Goal: Task Accomplishment & Management: Complete application form

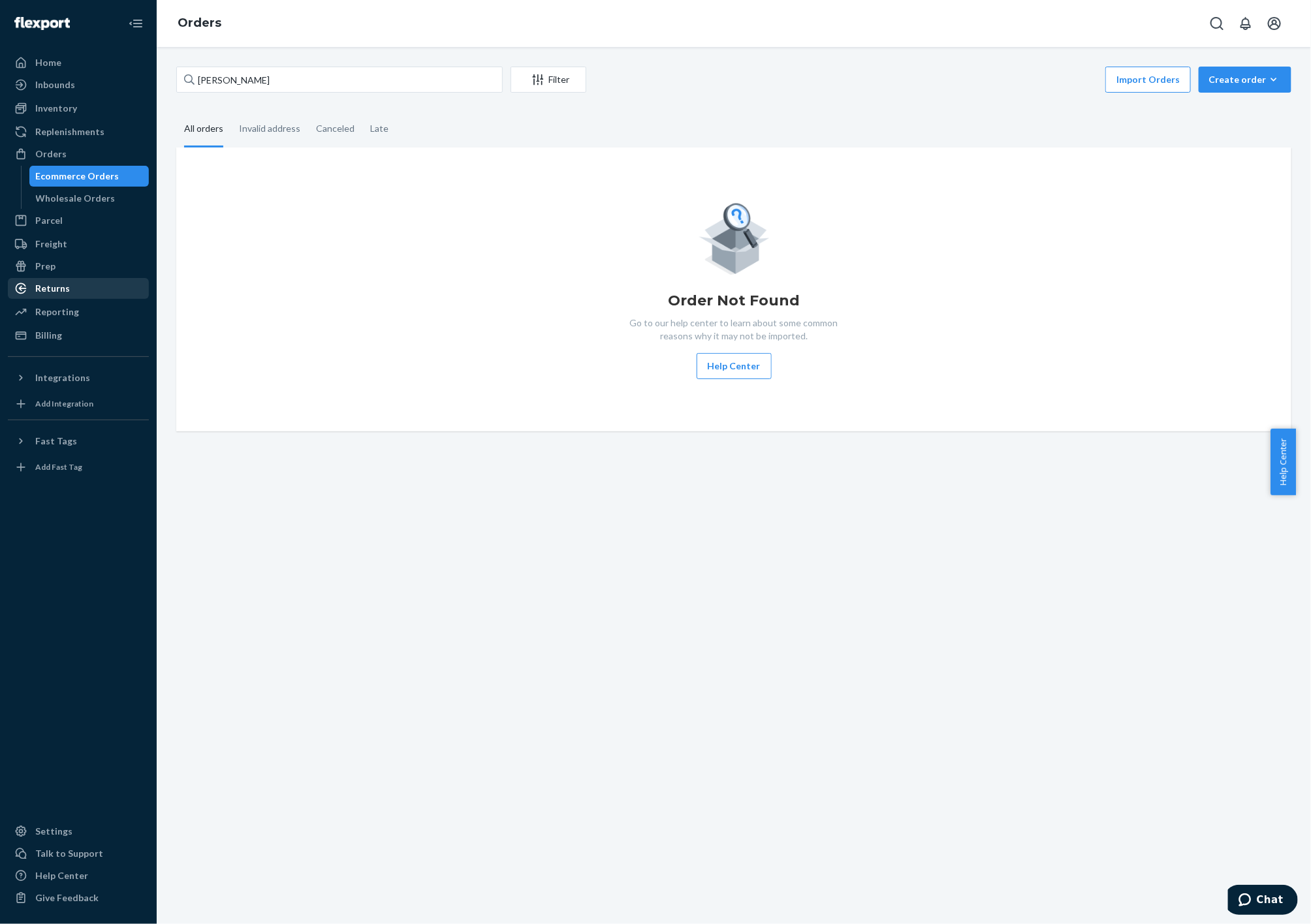
click at [71, 292] on div "Returns" at bounding box center [78, 288] width 139 height 18
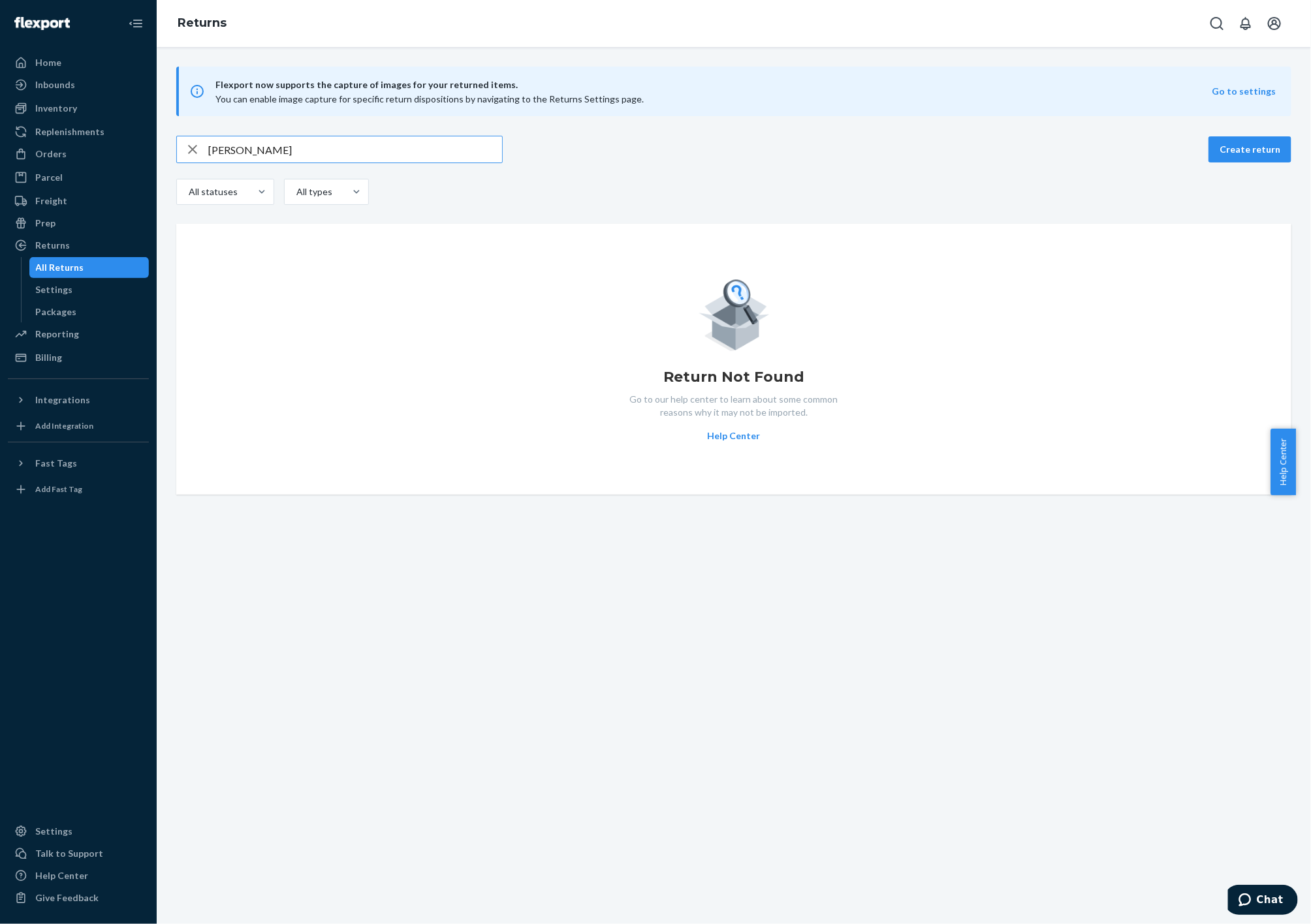
click at [384, 159] on input "[PERSON_NAME]" at bounding box center [355, 150] width 294 height 26
click at [1242, 152] on button "Create return" at bounding box center [1250, 150] width 83 height 26
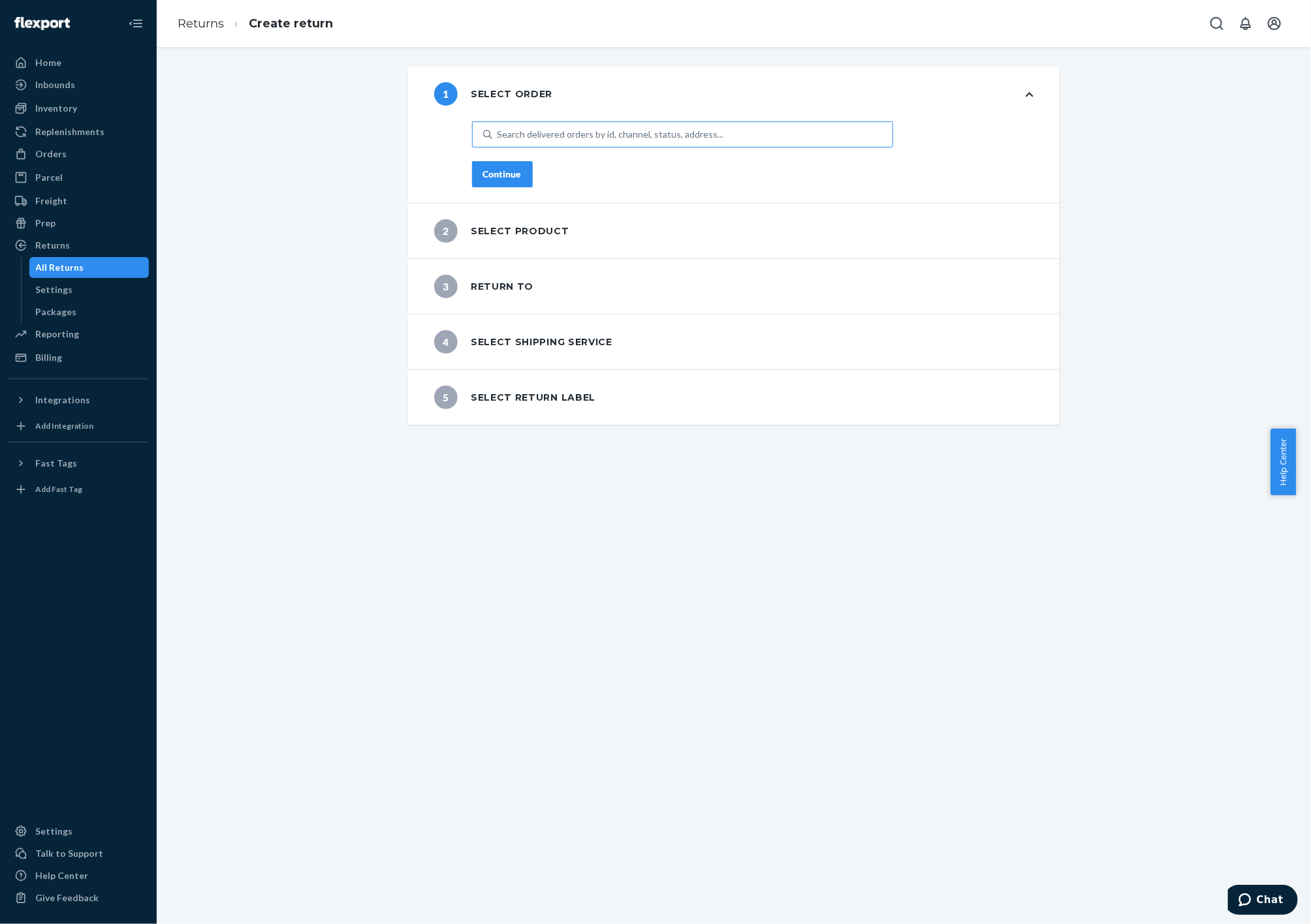
click at [564, 140] on div "Search delivered orders by id, channel, status, address..." at bounding box center [610, 134] width 227 height 13
click at [499, 140] on input "Search delivered orders by id, channel, status, address..." at bounding box center [498, 134] width 1 height 13
paste input "[PERSON_NAME]"
type input "[PERSON_NAME]"
click at [574, 171] on div "Flexport # SK3D9AX5LE Created [DATE] [PERSON_NAME] · 1 Unit · 543654" at bounding box center [683, 172] width 416 height 39
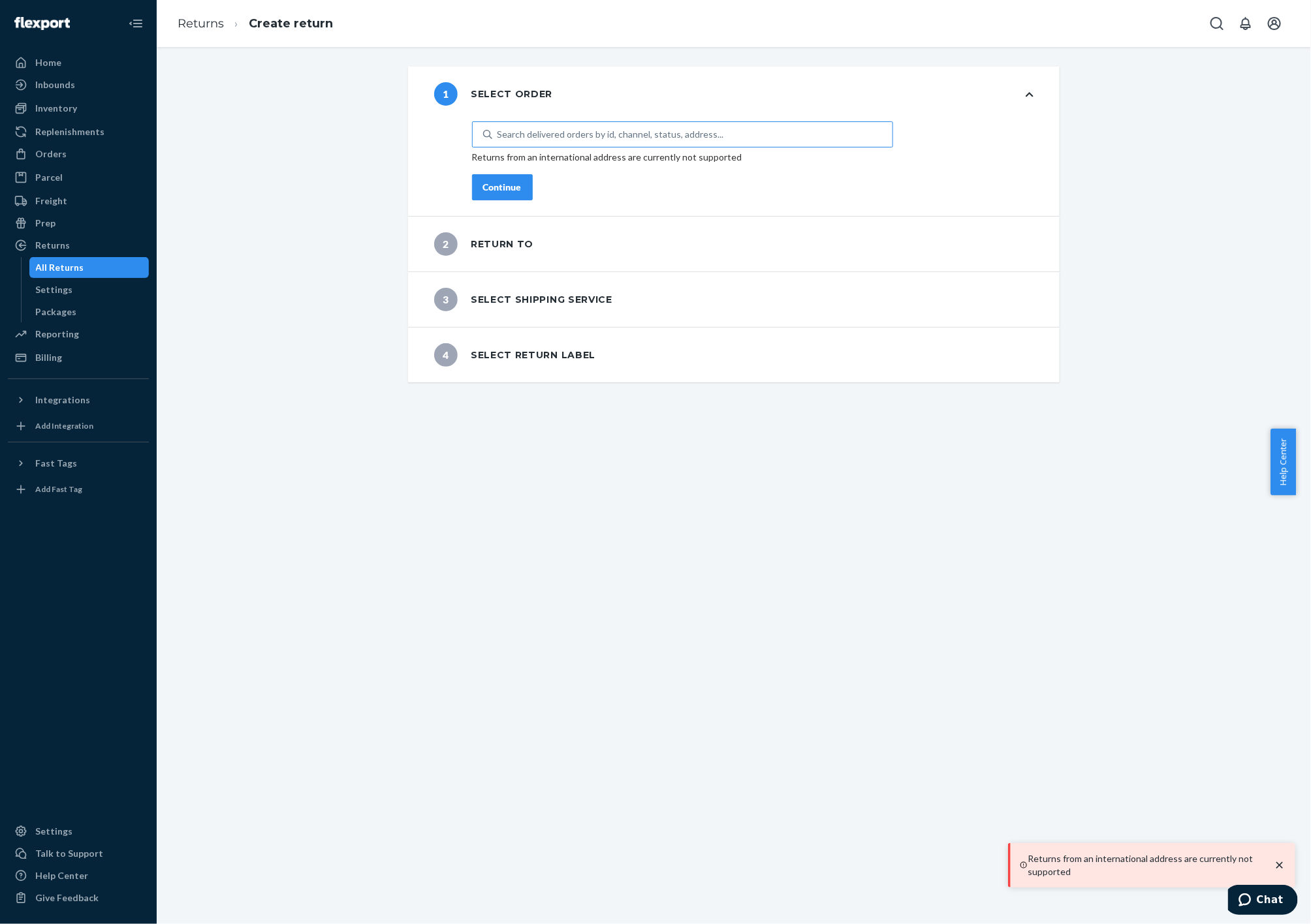
click at [521, 130] on div "Search delivered orders by id, channel, status, address..." at bounding box center [610, 134] width 227 height 13
click at [499, 130] on input "Search delivered orders by id, channel, status, address..." at bounding box center [498, 134] width 1 height 13
click at [516, 134] on div "Search delivered orders by id, channel, status, address..." at bounding box center [610, 134] width 227 height 13
click at [499, 134] on input "0 results available. Select is focused ,type to refine list, press Down to open…" at bounding box center [498, 134] width 1 height 13
paste input "[PERSON_NAME]"
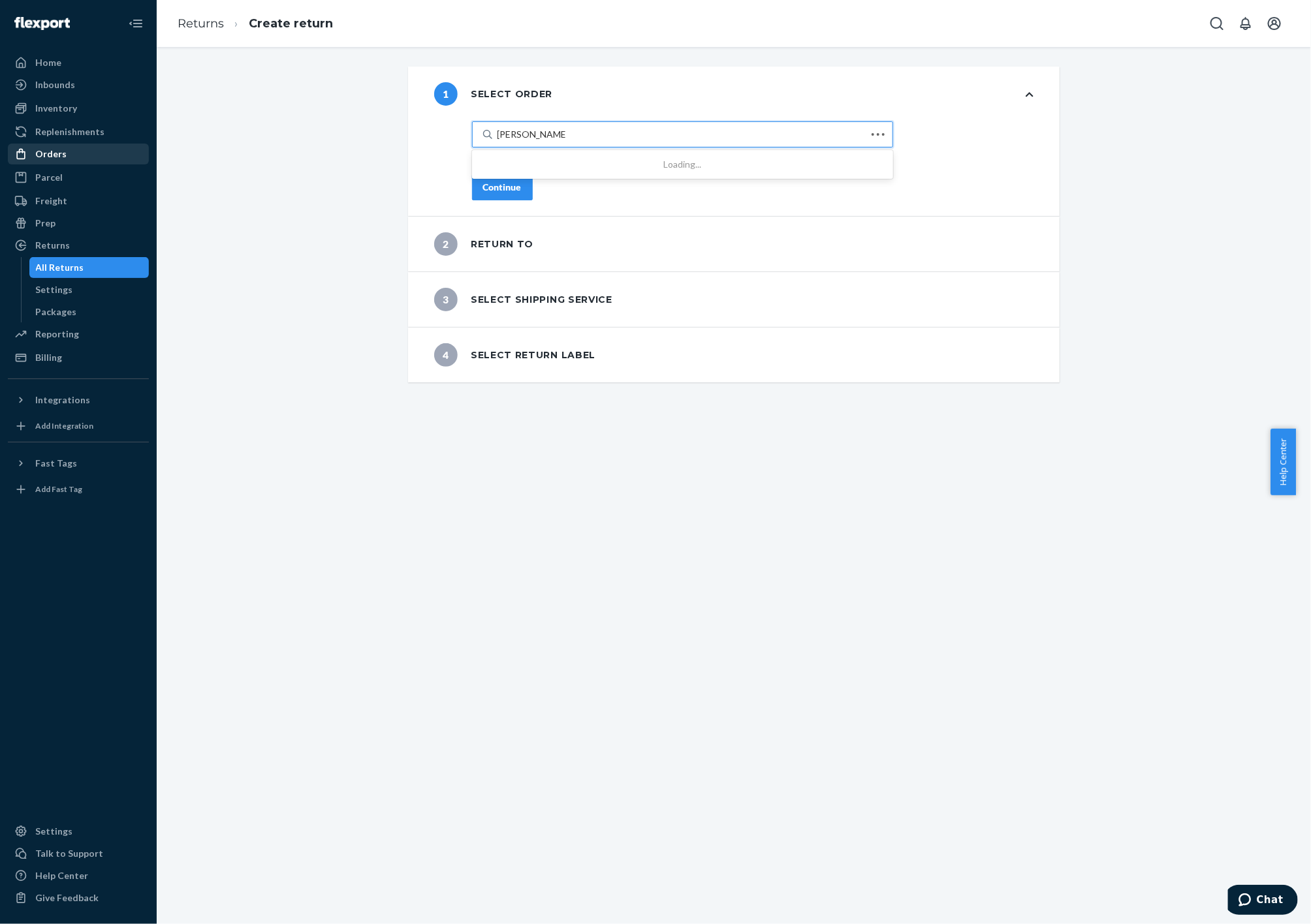
type input "[PERSON_NAME]"
click at [74, 149] on div "Orders" at bounding box center [78, 154] width 139 height 18
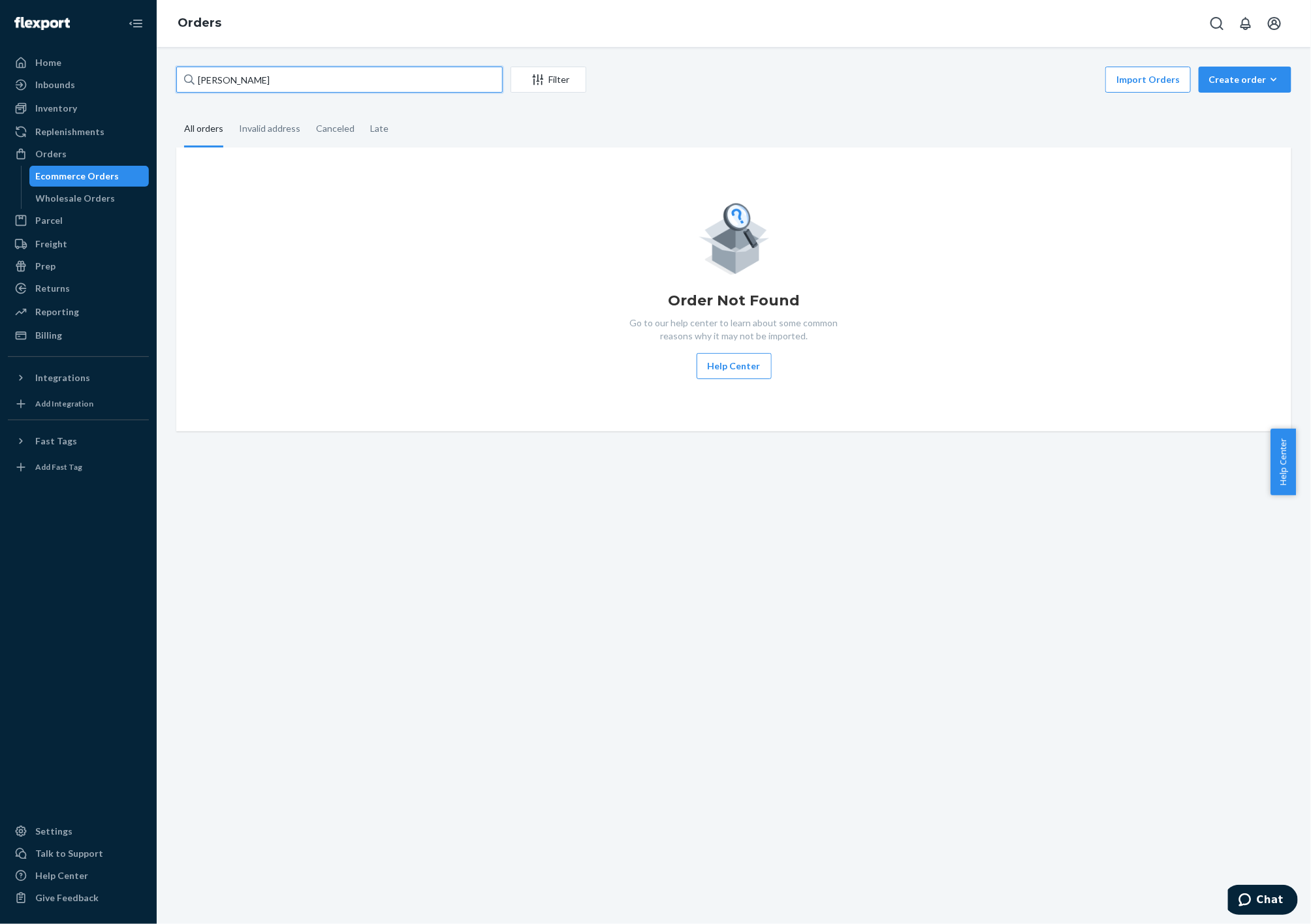
click at [387, 78] on input "[PERSON_NAME]" at bounding box center [339, 80] width 326 height 26
paste input "[PERSON_NAME]"
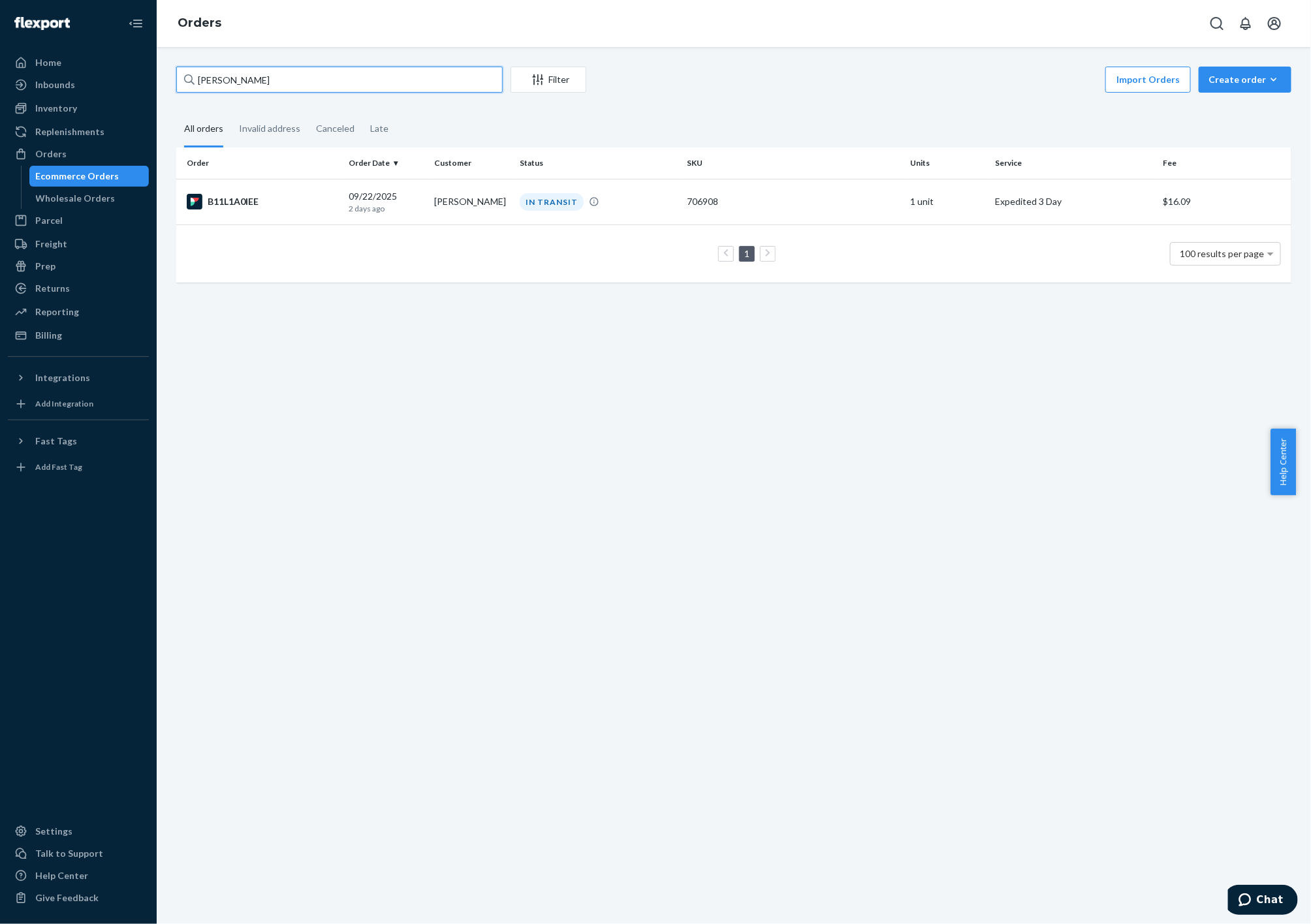
click at [457, 81] on input "[PERSON_NAME]" at bounding box center [339, 80] width 326 height 26
paste input "[PERSON_NAME]"
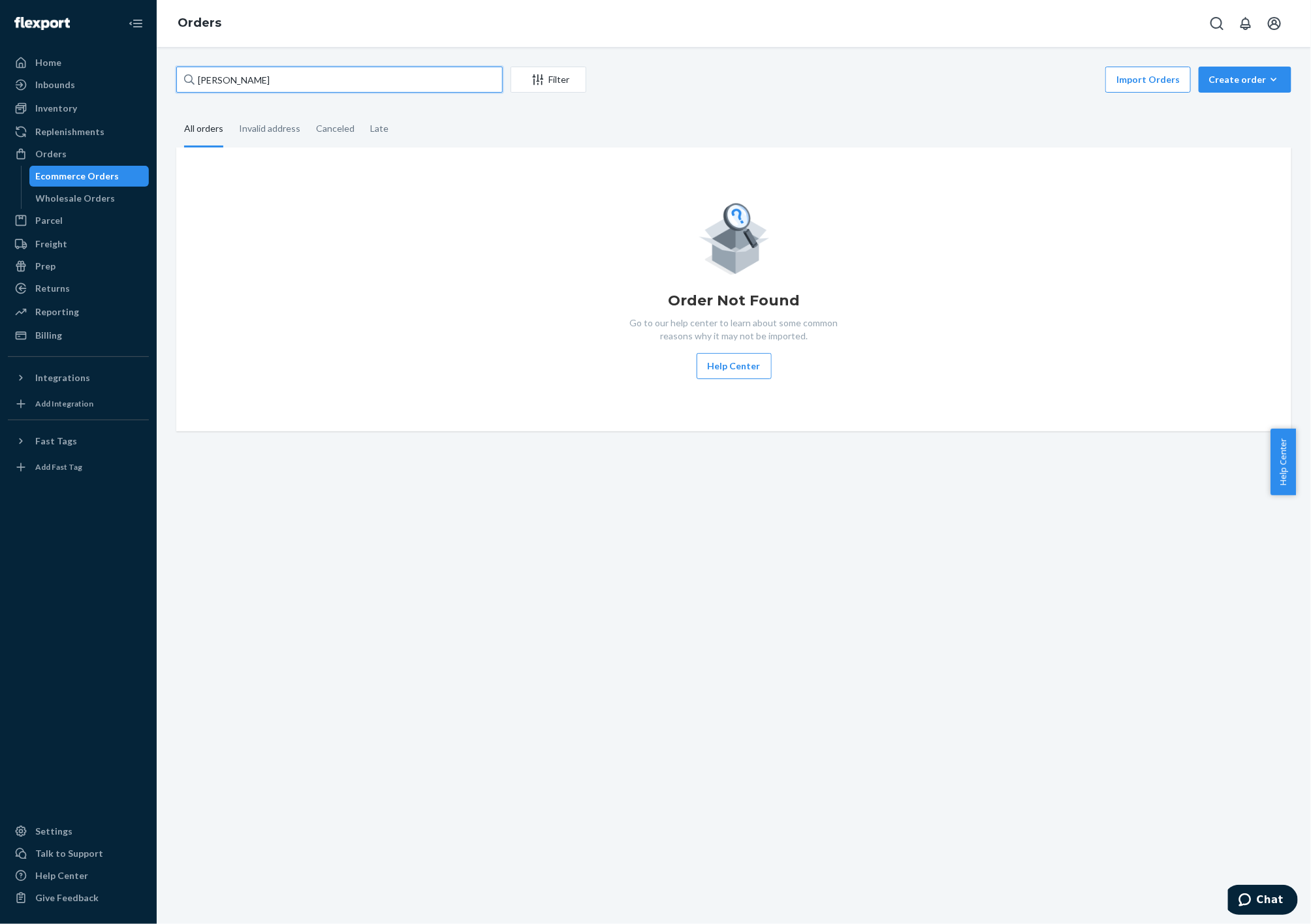
type input "[PERSON_NAME]"
click at [1208, 81] on div "Create order" at bounding box center [1245, 80] width 73 height 13
click at [1213, 107] on span "Ecommerce order" at bounding box center [1253, 111] width 81 height 9
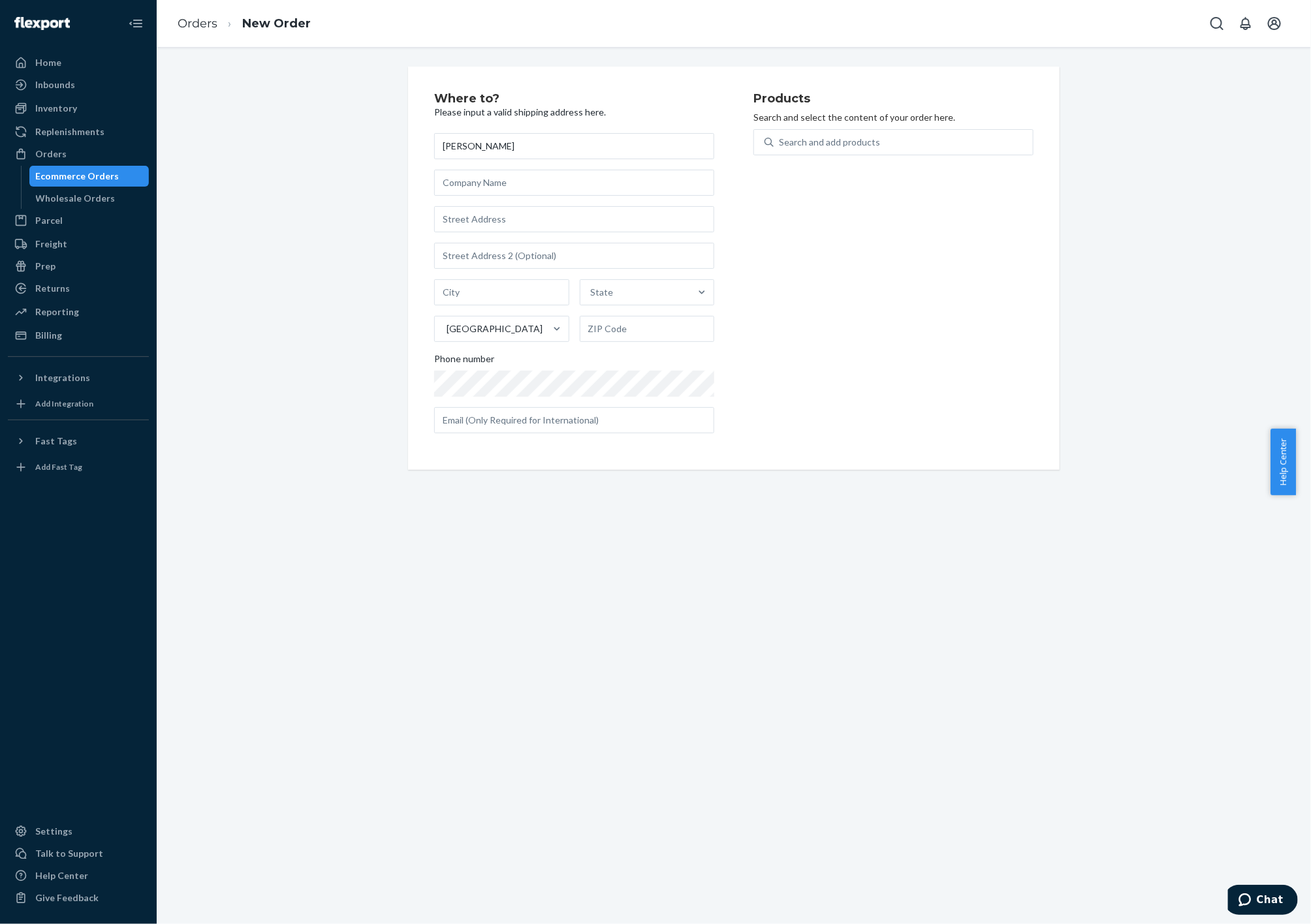
type input "[PERSON_NAME]"
click at [479, 209] on input "text" at bounding box center [574, 220] width 280 height 26
paste input "[STREET_ADDRESS][PERSON_NAME]"
type input "[STREET_ADDRESS][PERSON_NAME]"
type input "[GEOGRAPHIC_DATA]"
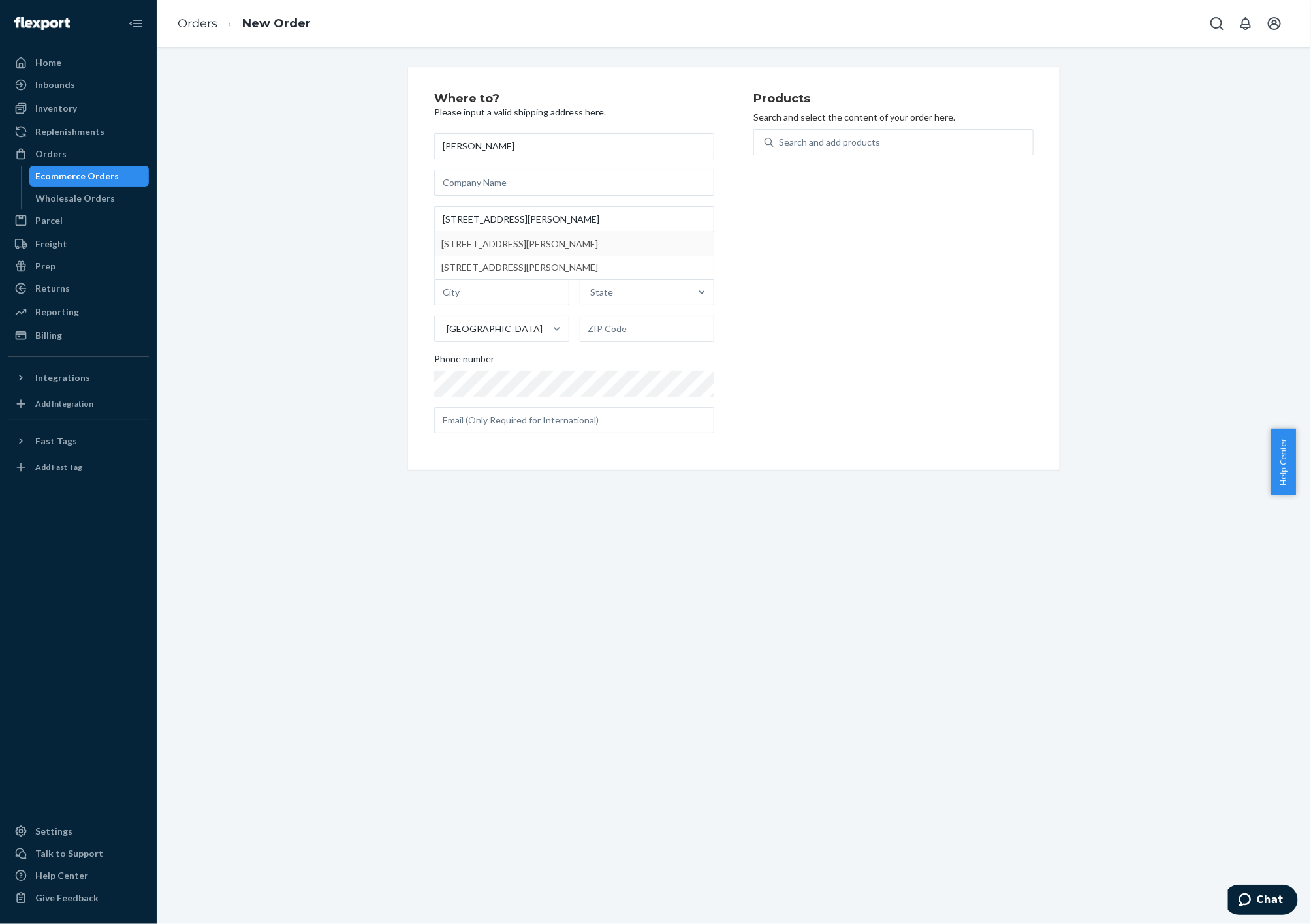
type input "37209"
click at [517, 421] on input "text" at bounding box center [574, 420] width 280 height 26
paste input "[EMAIL_ADDRESS][DOMAIN_NAME]"
type input "[EMAIL_ADDRESS][DOMAIN_NAME]"
click at [851, 143] on div "Search and add products" at bounding box center [829, 142] width 101 height 13
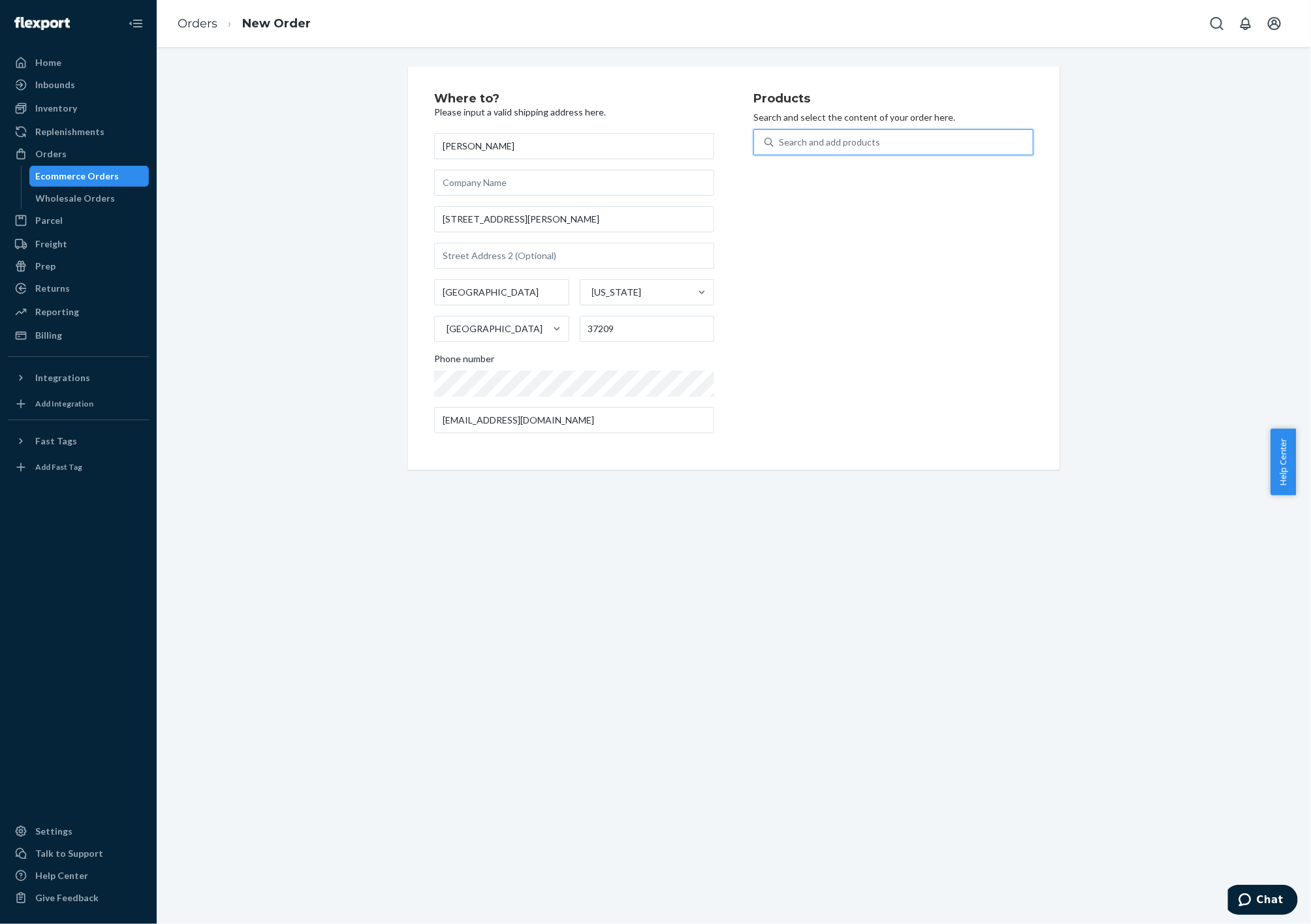
click at [780, 143] on input "0 results available. Use Up and Down to choose options, press Enter to select t…" at bounding box center [780, 142] width 1 height 13
type input "DR"
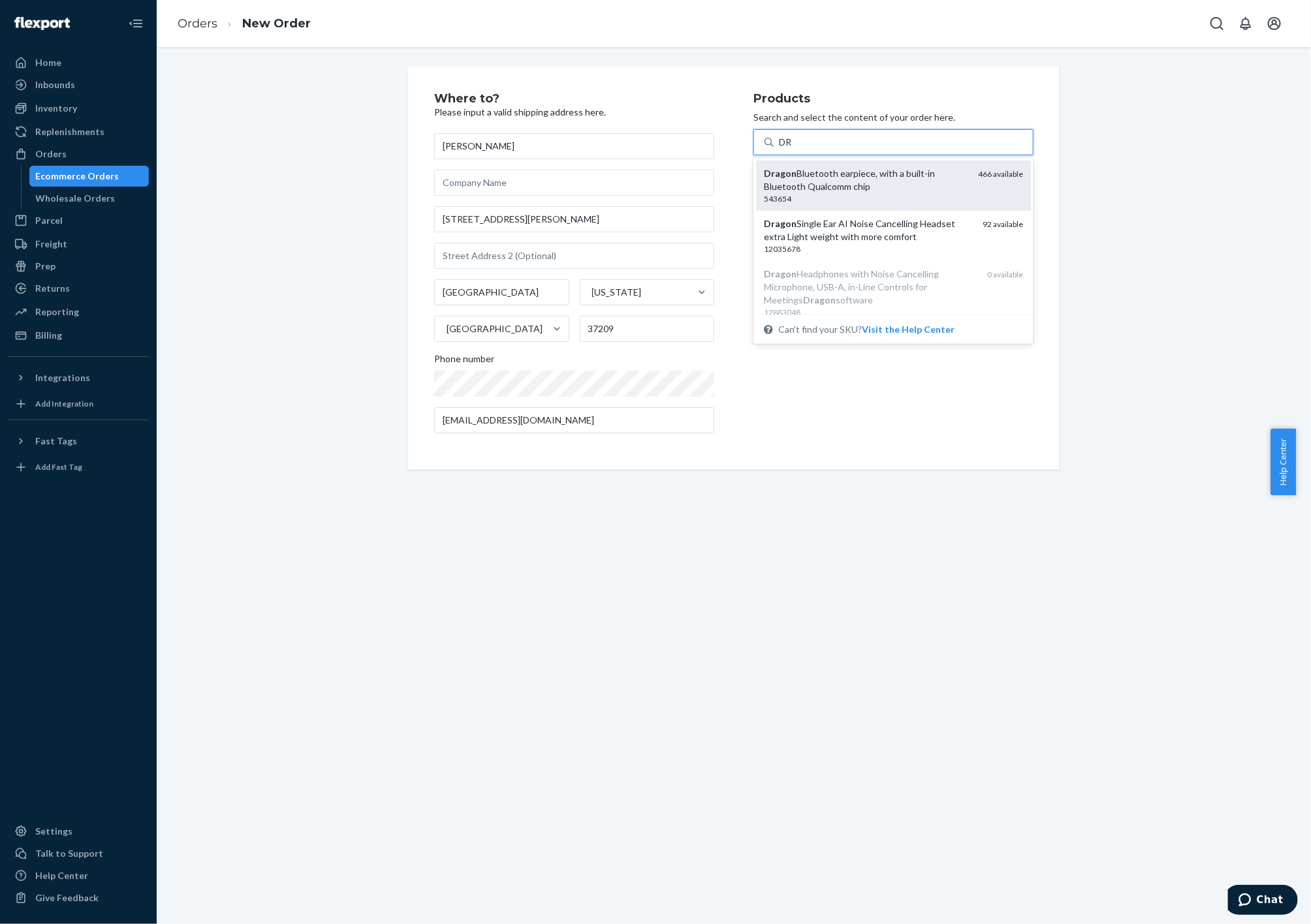
click at [866, 172] on div "Dragon Bluetooth earpiece, with a built-in Bluetooth Qualcomm chip" at bounding box center [865, 180] width 204 height 26
click at [793, 149] on input "DR" at bounding box center [786, 142] width 15 height 13
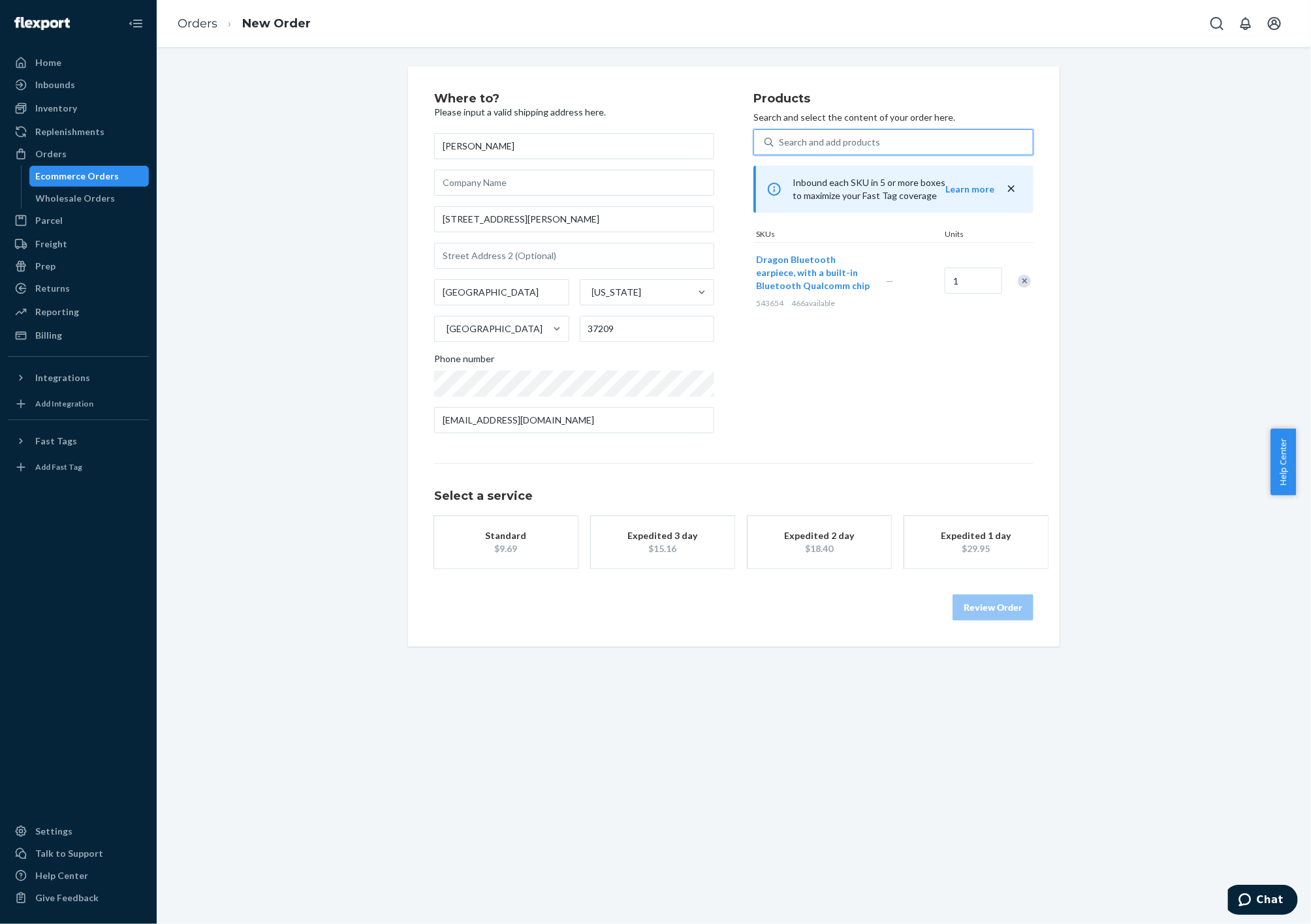
drag, startPoint x: 658, startPoint y: 535, endPoint x: 672, endPoint y: 542, distance: 15.7
click at [657, 535] on div "Expedited 3 day" at bounding box center [662, 535] width 105 height 13
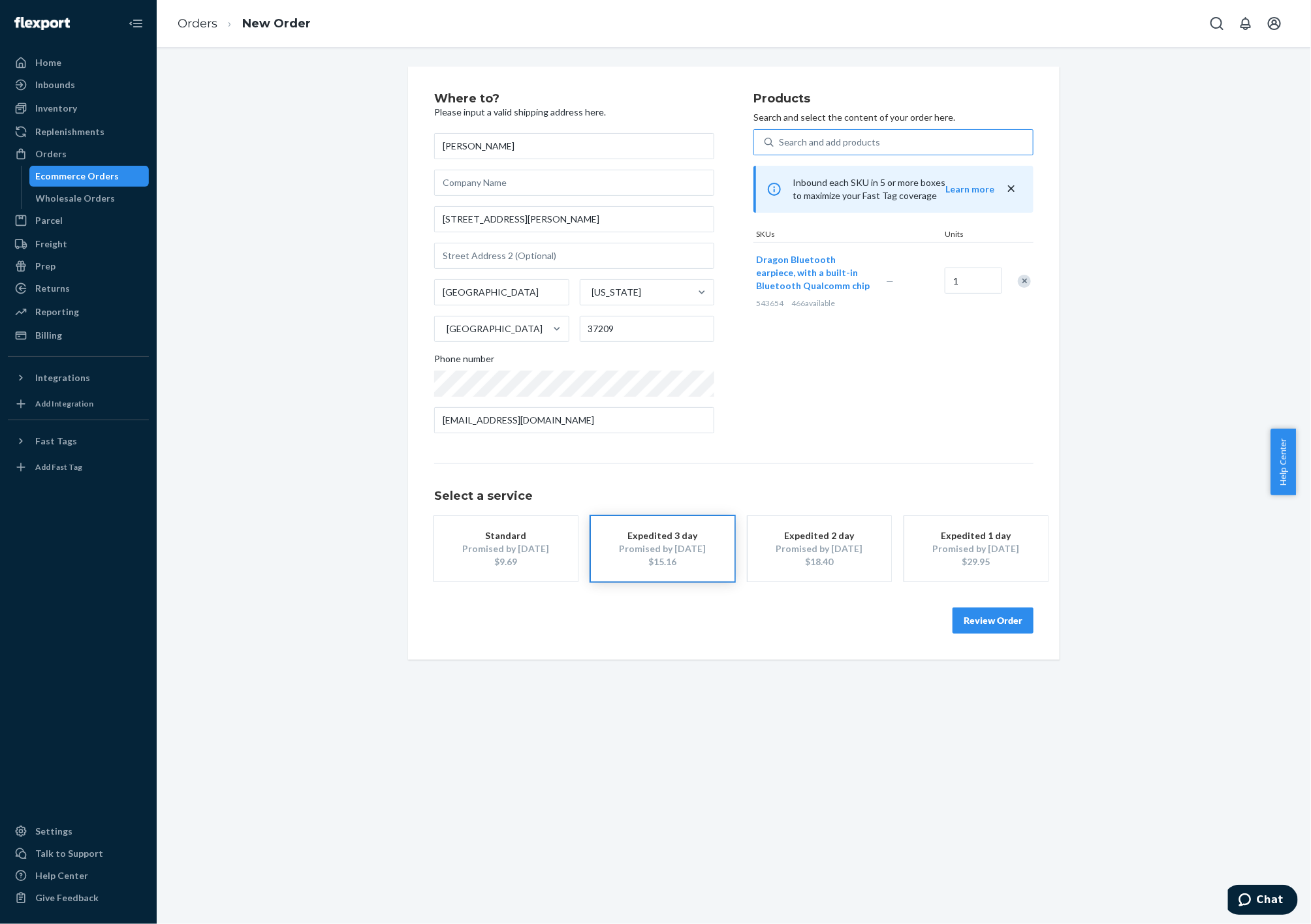
click at [976, 619] on button "Review Order" at bounding box center [993, 621] width 81 height 26
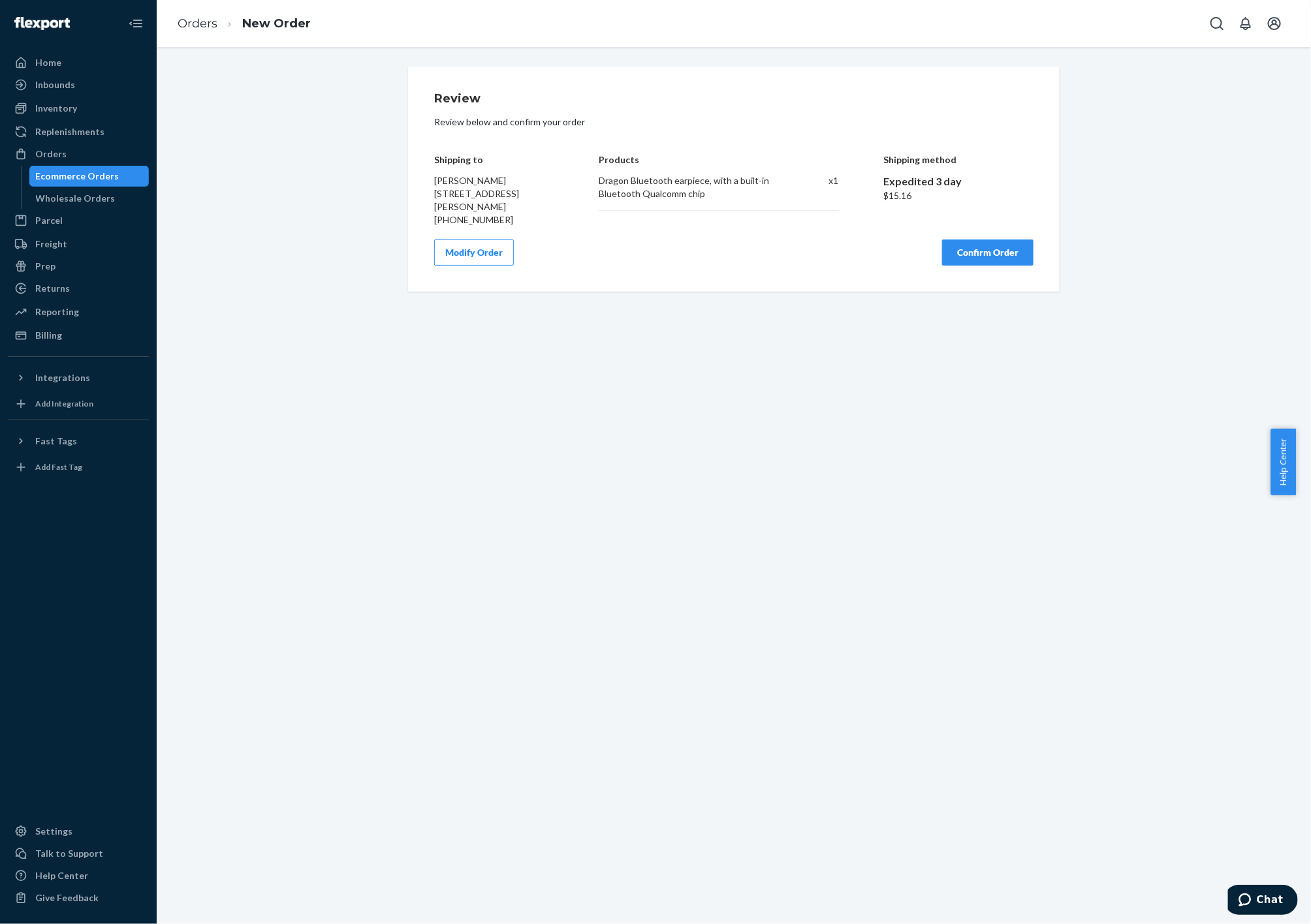
click at [985, 254] on button "Confirm Order" at bounding box center [988, 253] width 91 height 26
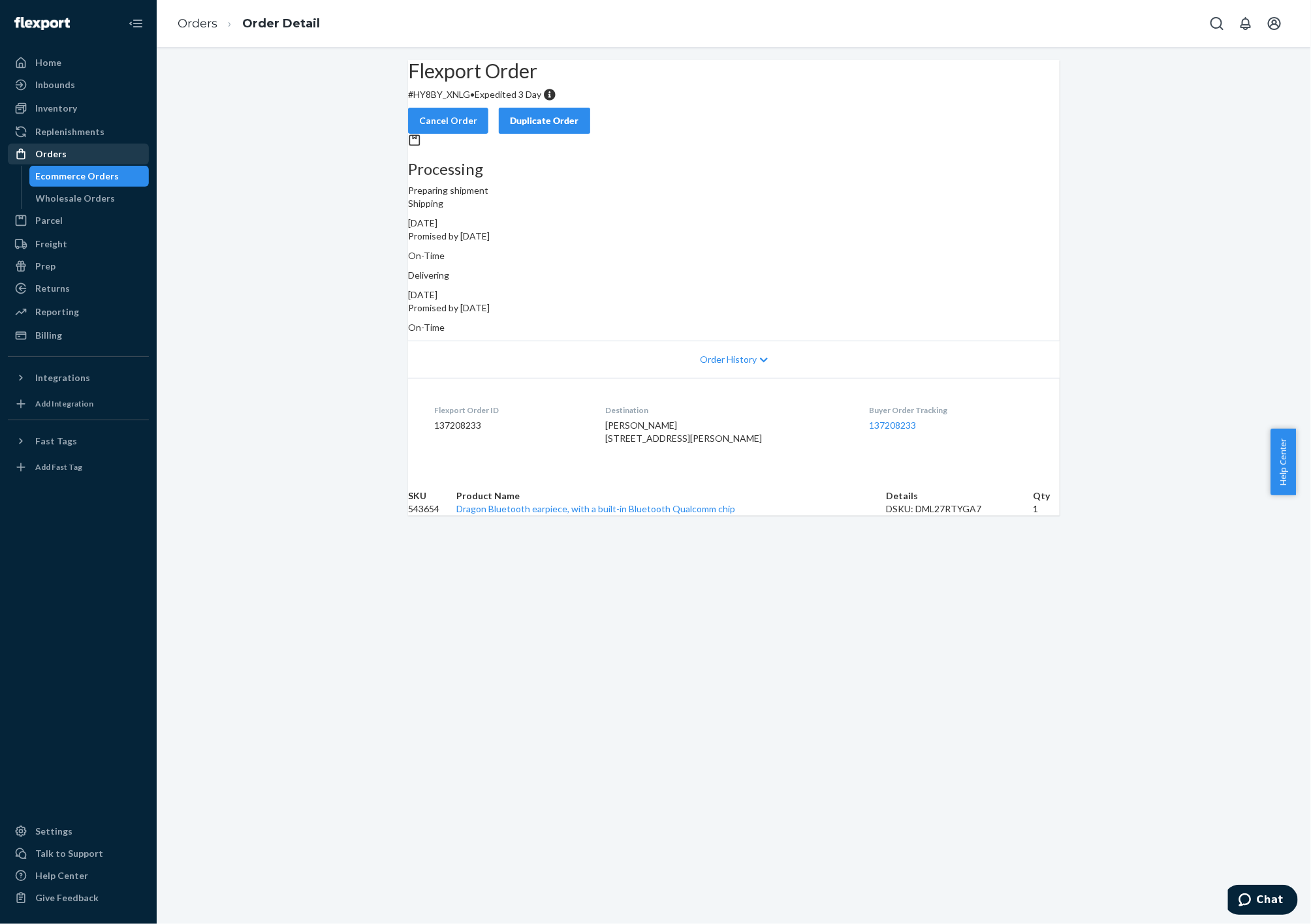
click at [63, 157] on div "Orders" at bounding box center [51, 154] width 31 height 13
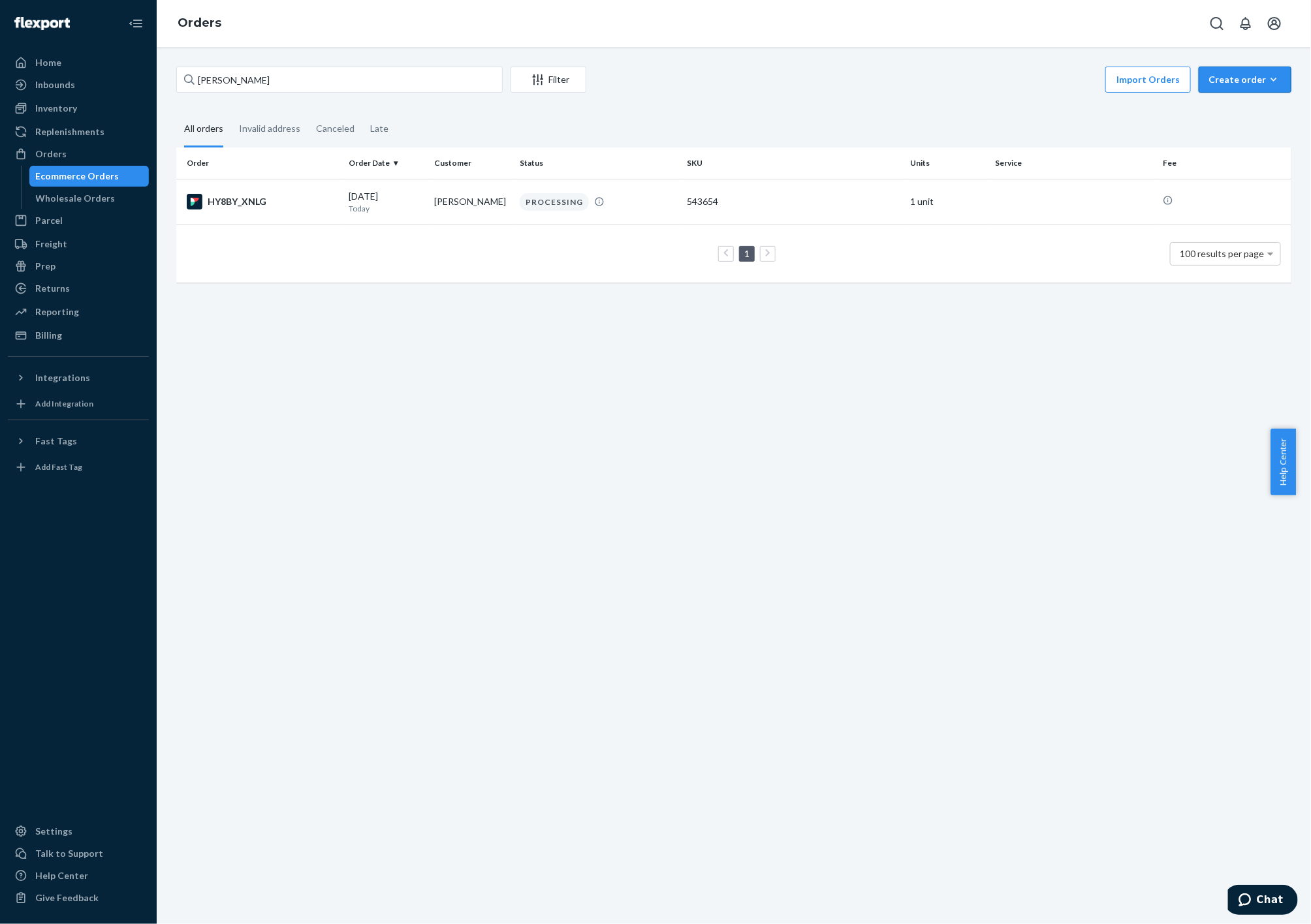
click at [1232, 83] on div "Create order" at bounding box center [1245, 80] width 73 height 13
click at [1237, 107] on span "Ecommerce order" at bounding box center [1253, 111] width 81 height 9
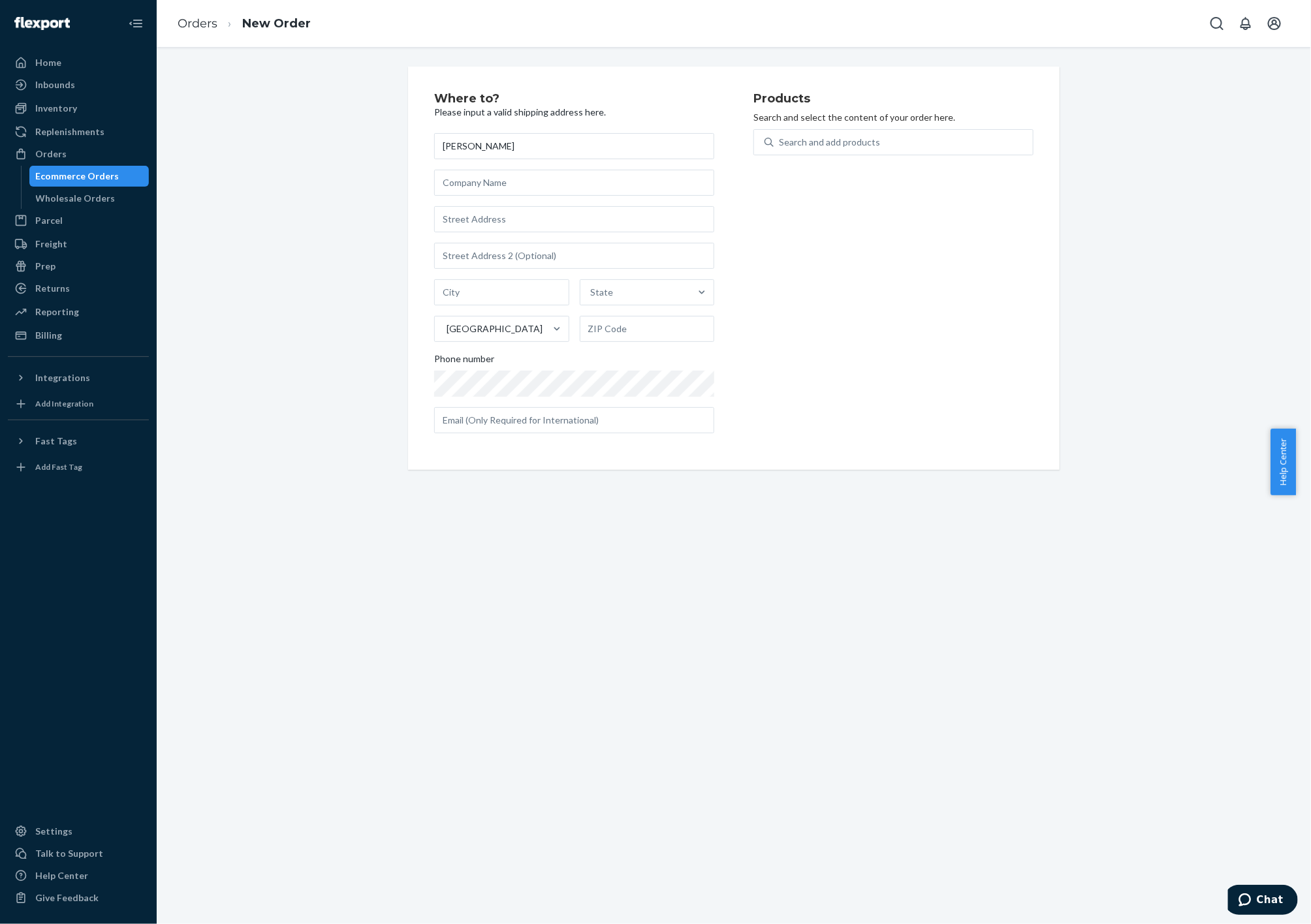
type input "[PERSON_NAME]"
click at [488, 211] on input "text" at bounding box center [574, 220] width 280 height 26
paste input "[STREET_ADDRESS][PERSON_NAME]"
type input "[STREET_ADDRESS]"
type input "Enfield"
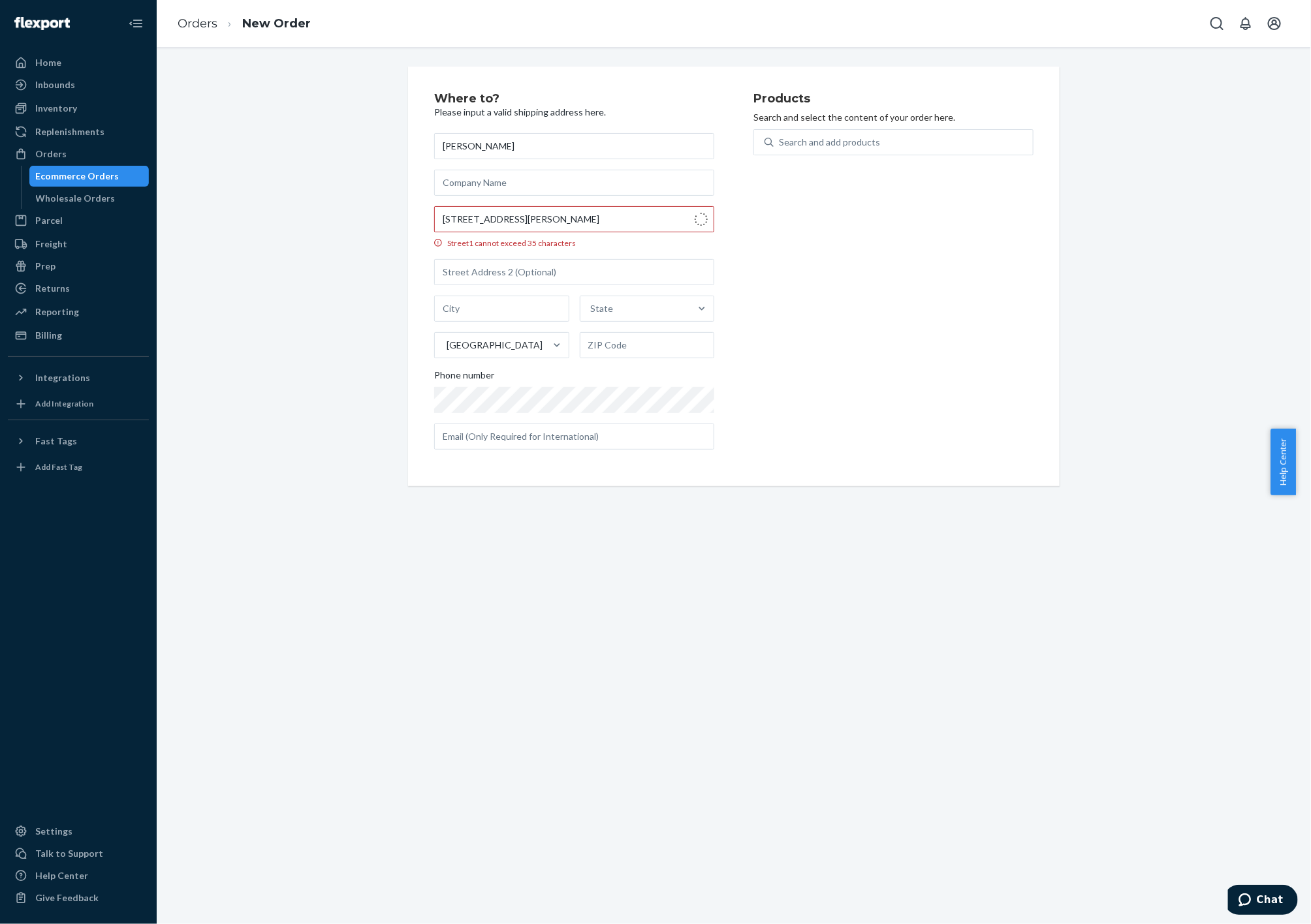
type input "03748"
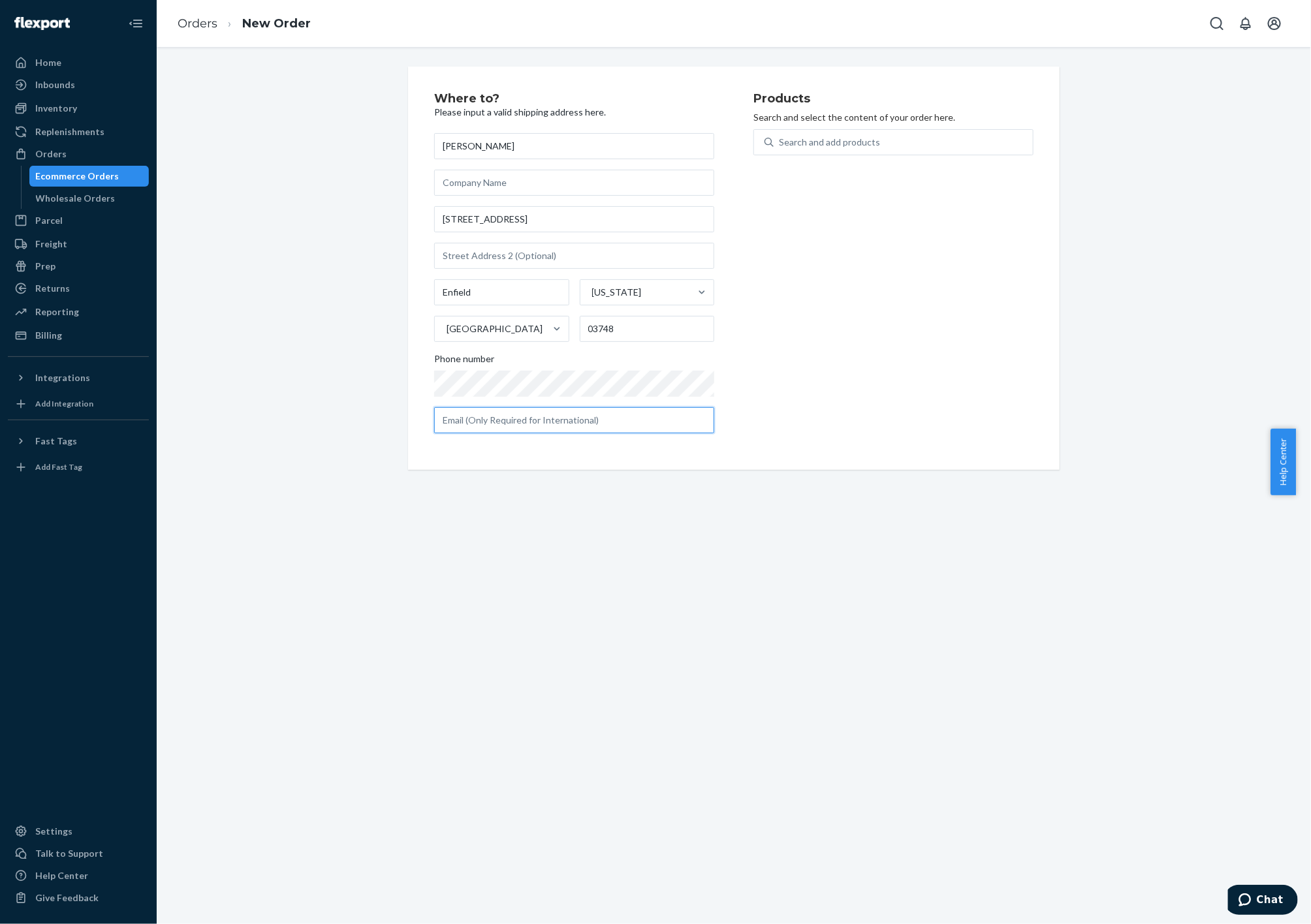
click at [451, 413] on input "text" at bounding box center [574, 420] width 280 height 26
paste input "[EMAIL_ADDRESS][DOMAIN_NAME]"
type input "[EMAIL_ADDRESS][DOMAIN_NAME]"
click at [865, 145] on div "Search and add products" at bounding box center [829, 142] width 101 height 13
click at [780, 145] on input "0 results available. Use Up and Down to choose options, press Enter to select t…" at bounding box center [780, 142] width 1 height 13
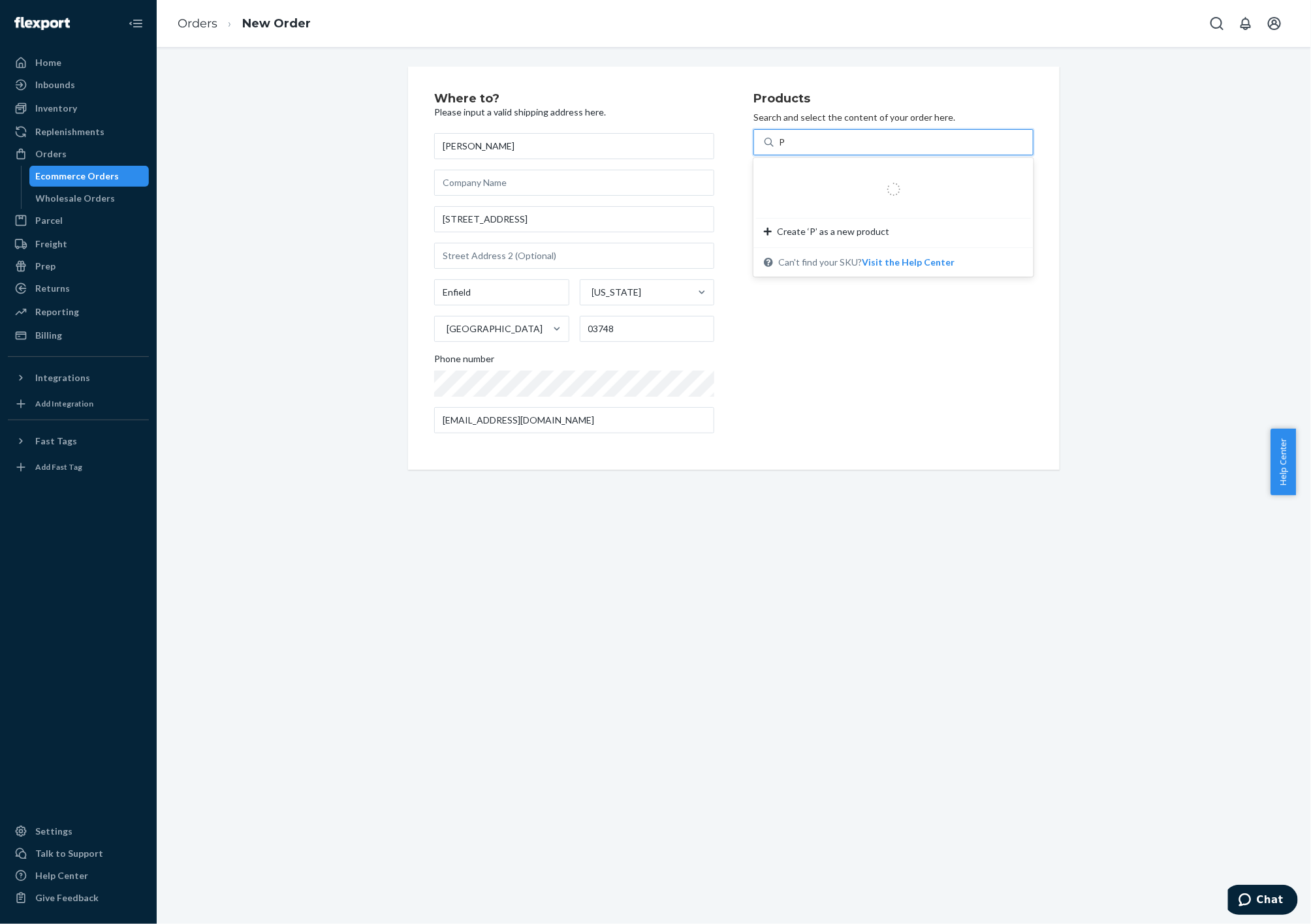
type input "PO"
click at [858, 165] on div "PowerMic III Microphone; Mono; 20 Hz to 16 kHz; Wired; 706908 26 available" at bounding box center [893, 186] width 275 height 51
click at [793, 149] on input "PO" at bounding box center [786, 142] width 15 height 13
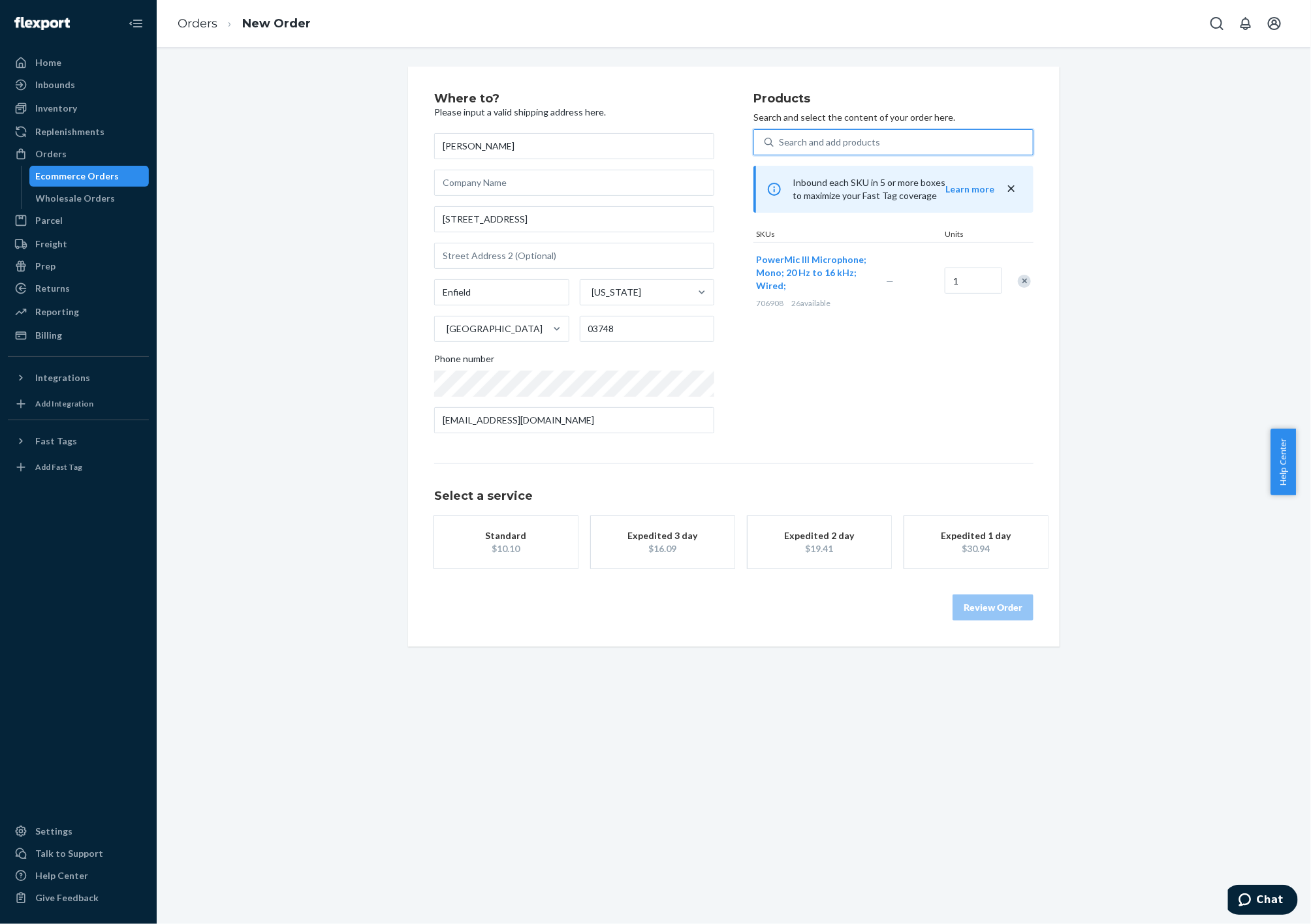
click at [656, 531] on div "Expedited 3 day" at bounding box center [662, 535] width 105 height 13
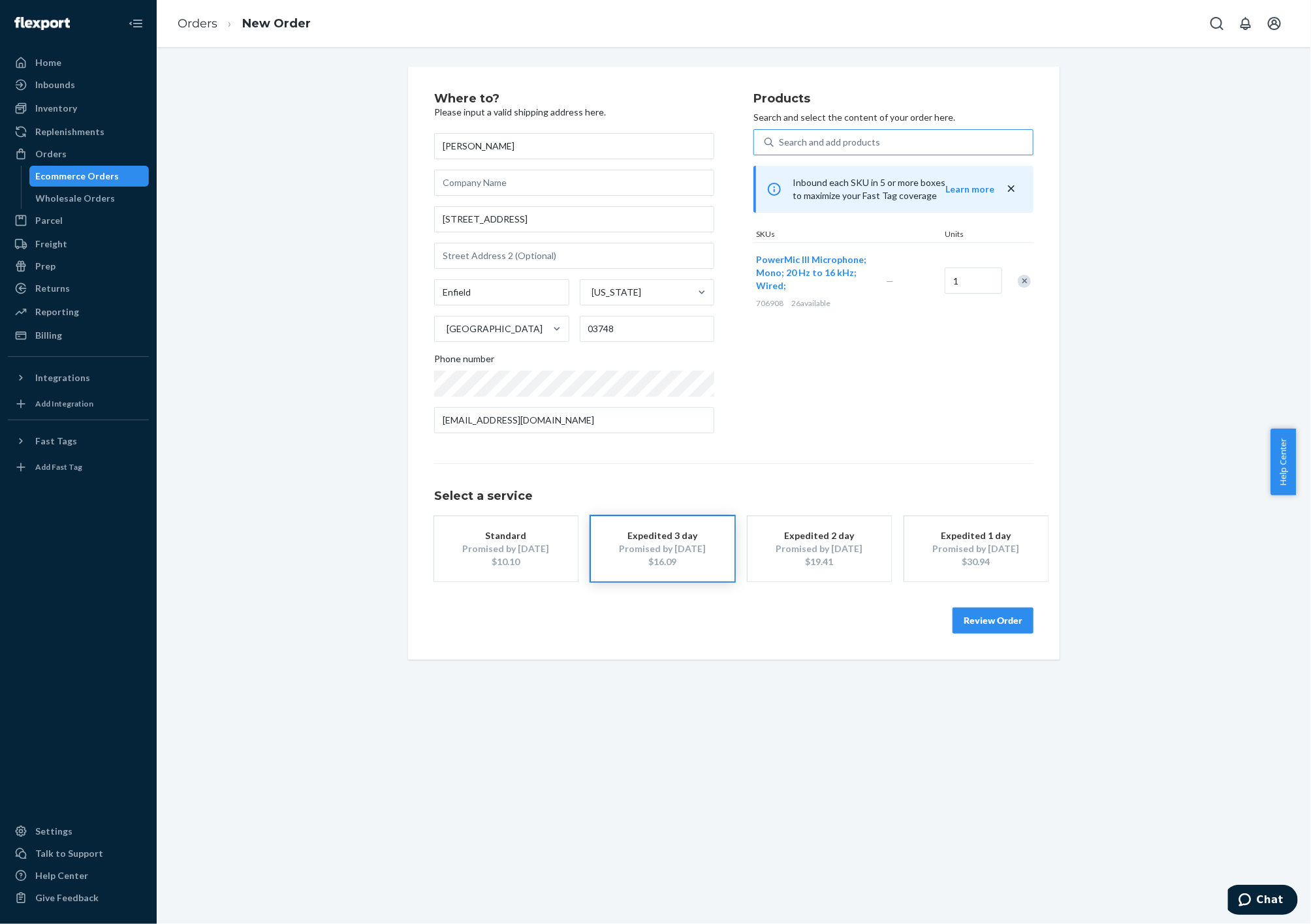
click at [960, 619] on button "Review Order" at bounding box center [993, 621] width 81 height 26
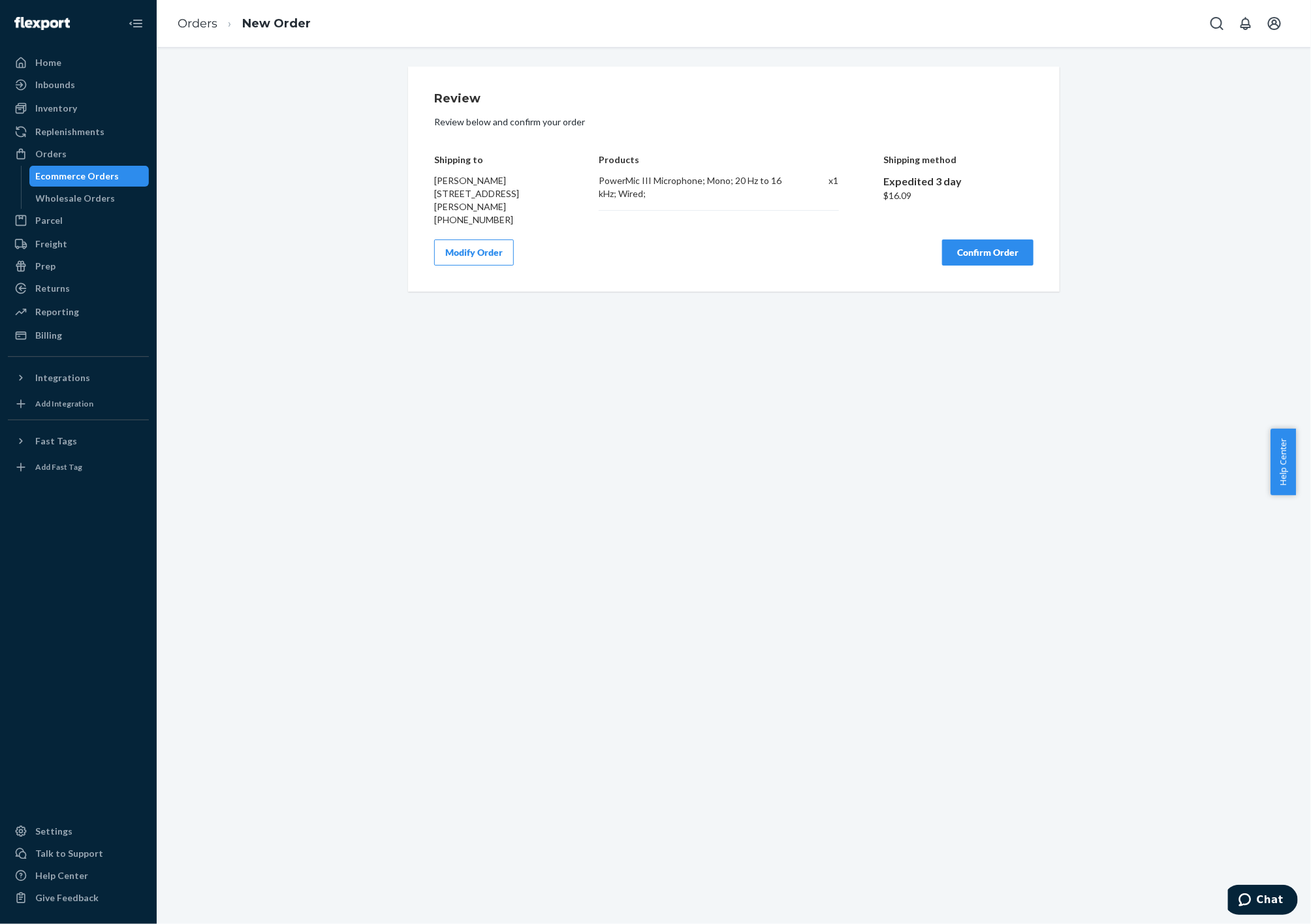
click at [974, 253] on button "Confirm Order" at bounding box center [988, 253] width 91 height 26
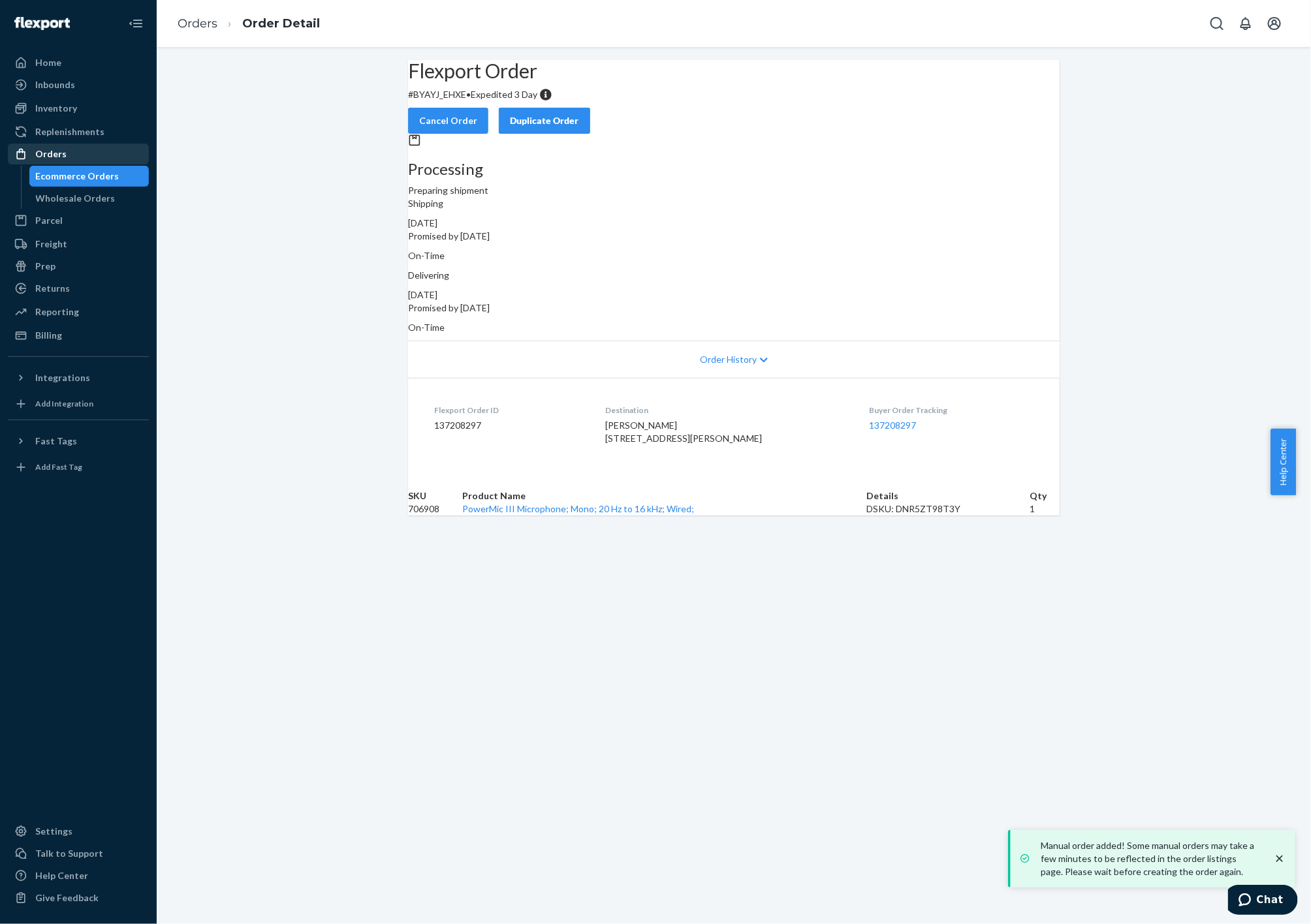
click at [67, 150] on div "Orders" at bounding box center [78, 154] width 139 height 18
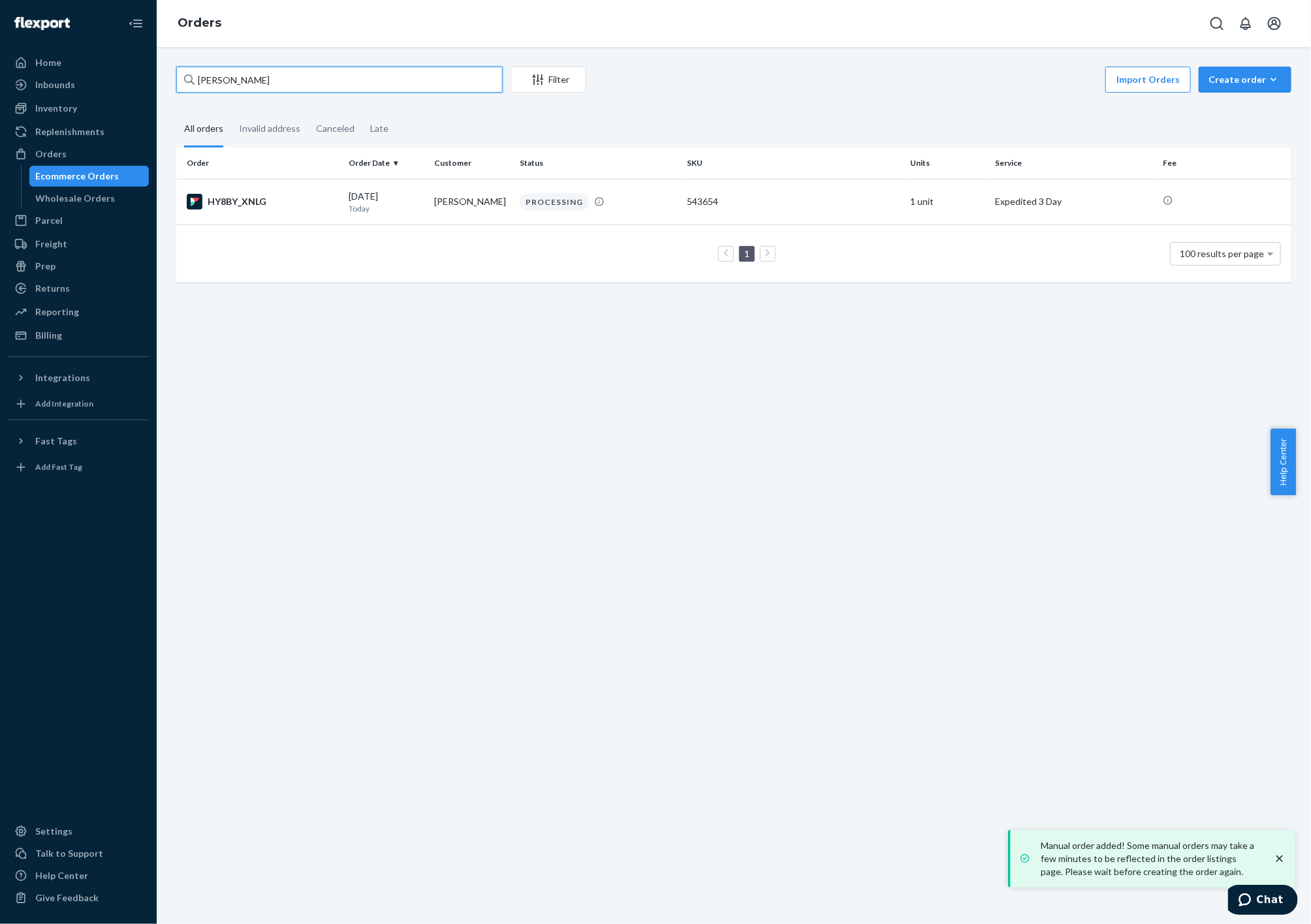
click at [306, 80] on input "[PERSON_NAME]" at bounding box center [339, 80] width 326 height 26
paste input "[EMAIL_ADDRESS][DOMAIN_NAME]"
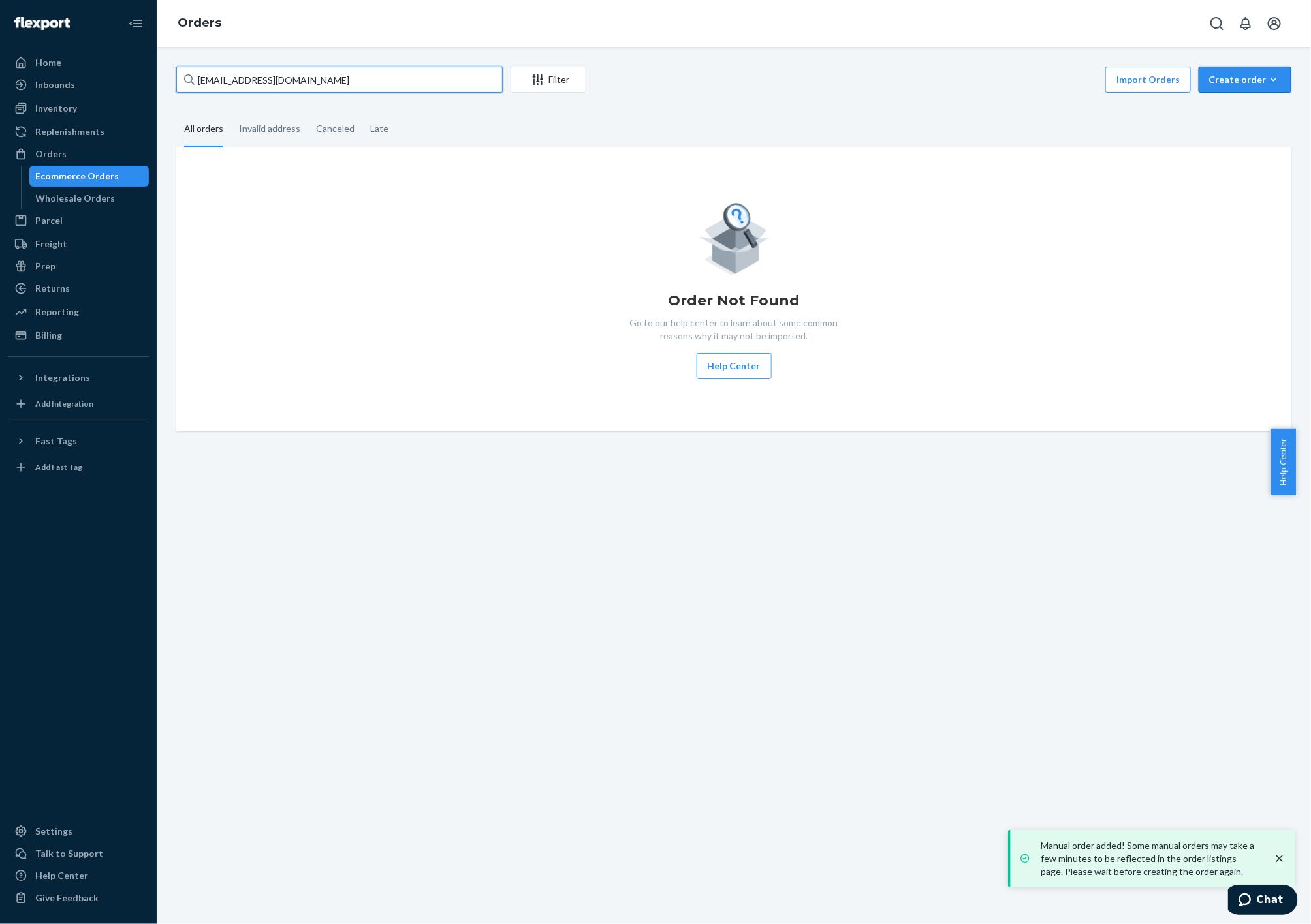
type input "[EMAIL_ADDRESS][DOMAIN_NAME]"
click at [1251, 79] on div "Create order" at bounding box center [1245, 80] width 73 height 13
click at [1221, 110] on span "Ecommerce order" at bounding box center [1253, 111] width 81 height 9
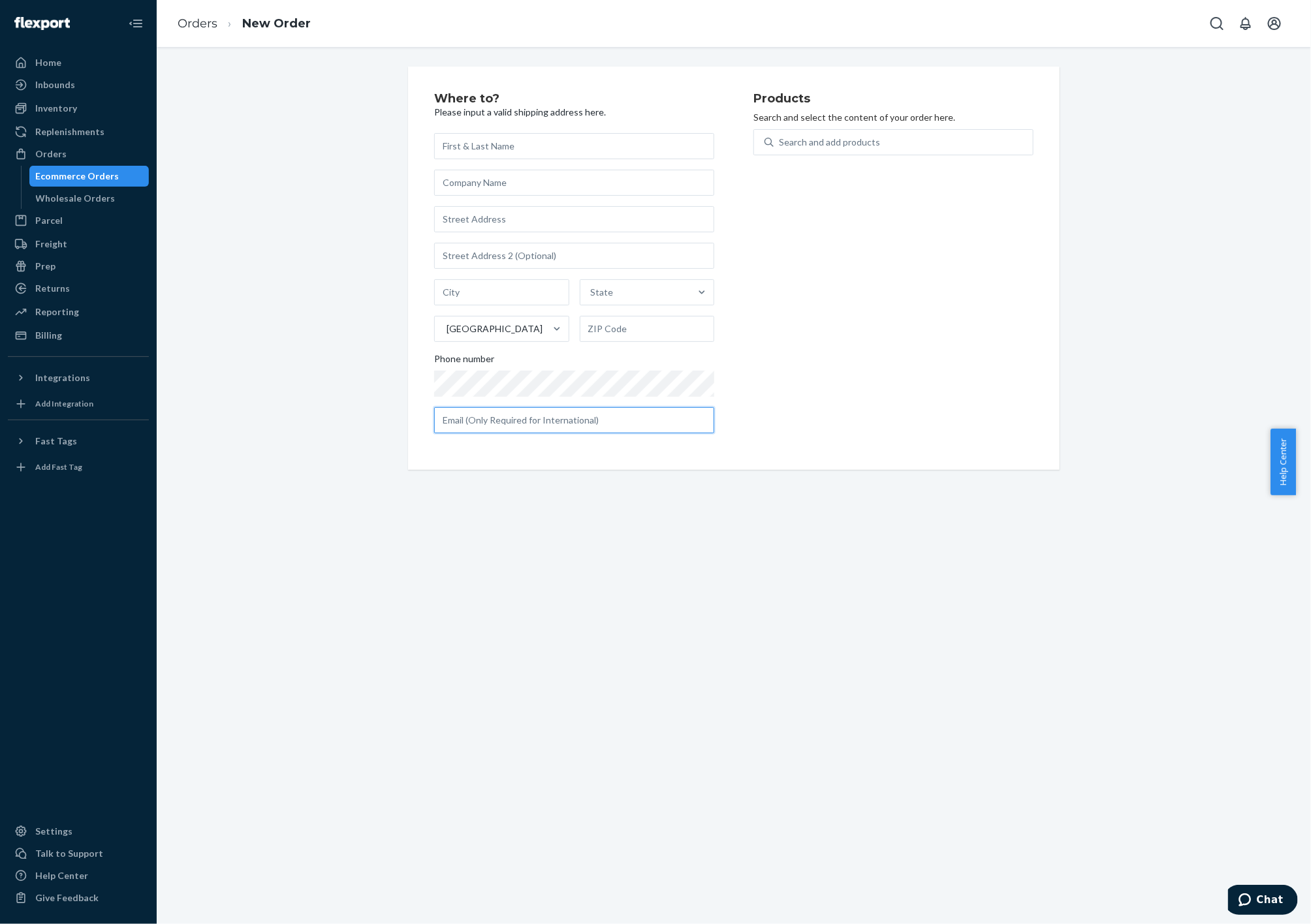
click at [586, 421] on input "text" at bounding box center [574, 420] width 280 height 26
paste input "[EMAIL_ADDRESS][DOMAIN_NAME]"
type input "[EMAIL_ADDRESS][DOMAIN_NAME]"
click at [511, 145] on input "text" at bounding box center [574, 146] width 280 height 26
paste input "[PERSON_NAME]"
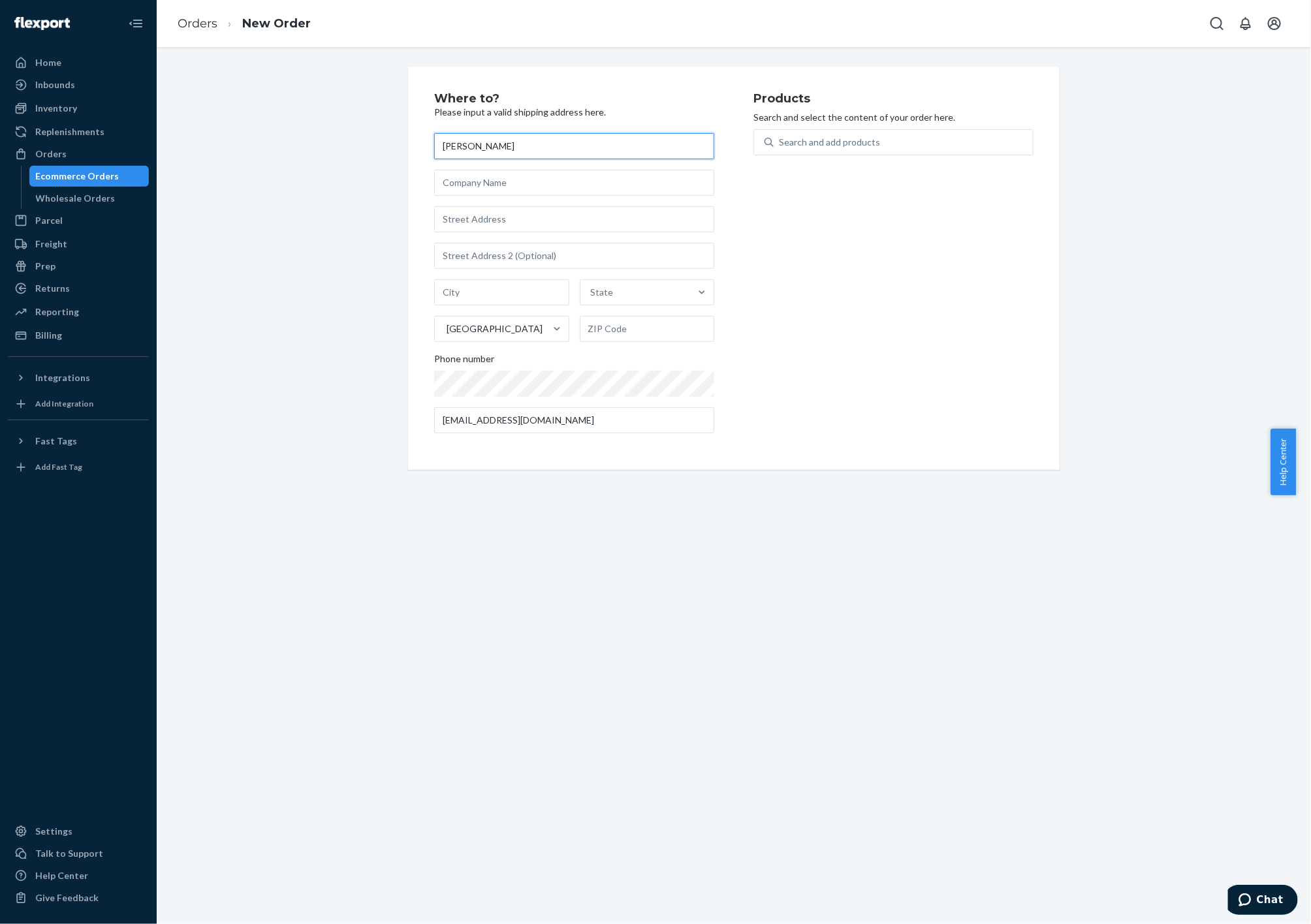
type input "[PERSON_NAME]"
click at [484, 221] on input "text" at bounding box center [574, 220] width 280 height 26
paste input "[STREET_ADDRESS]"
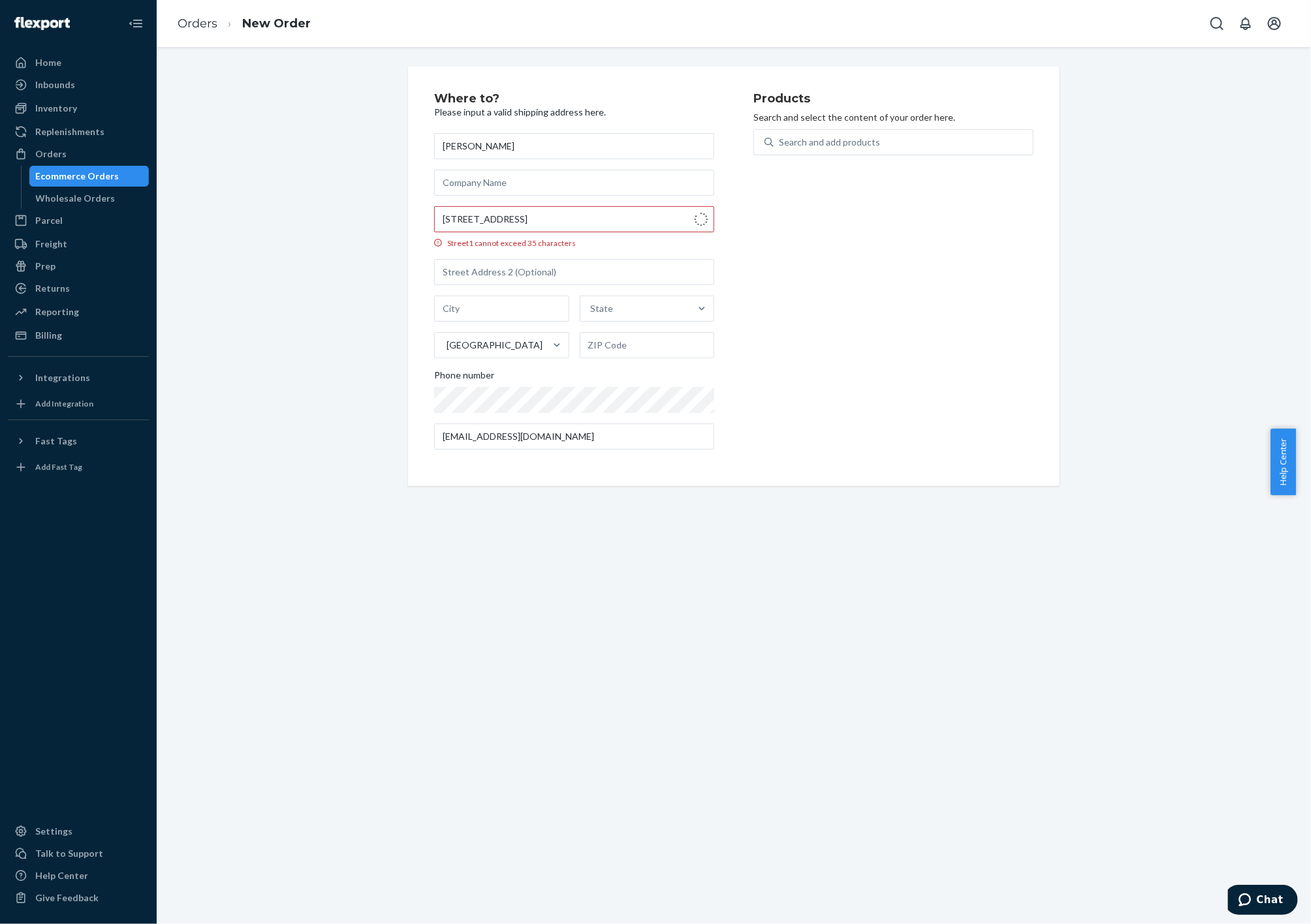
type input "[STREET_ADDRESS]"
type input "[GEOGRAPHIC_DATA]"
type input "80033"
click at [848, 141] on div "Search and add products" at bounding box center [829, 142] width 101 height 13
click at [780, 141] on input "Search and add products" at bounding box center [780, 142] width 1 height 13
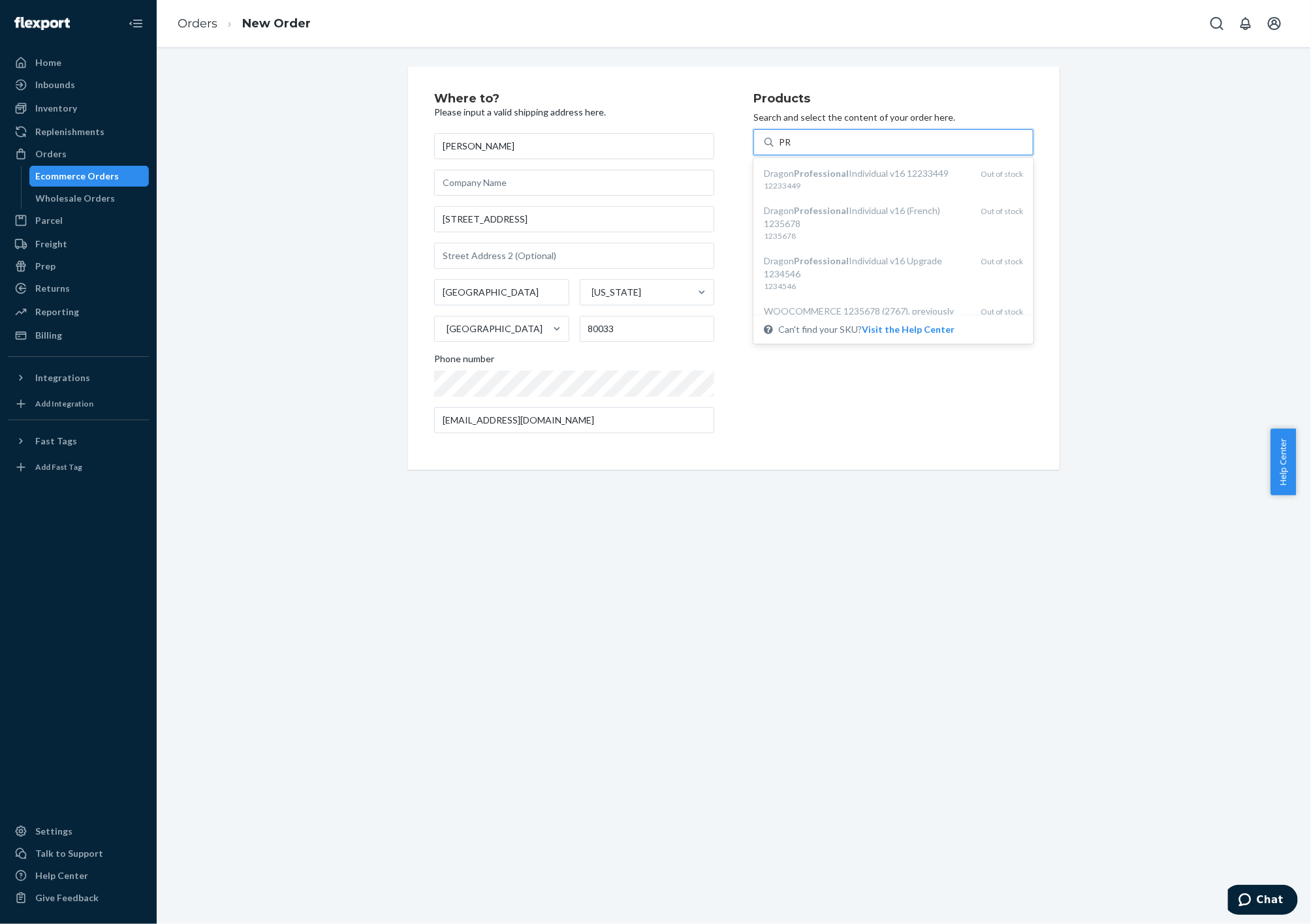
type input "P"
type input "DR"
click at [431, 610] on div "Where to? Please input a valid shipping address here. [PERSON_NAME] [STREET_ADD…" at bounding box center [734, 486] width 1154 height 877
click at [848, 149] on div "Search and add products" at bounding box center [904, 142] width 259 height 24
click at [780, 149] on input "Search and add products" at bounding box center [780, 142] width 1 height 13
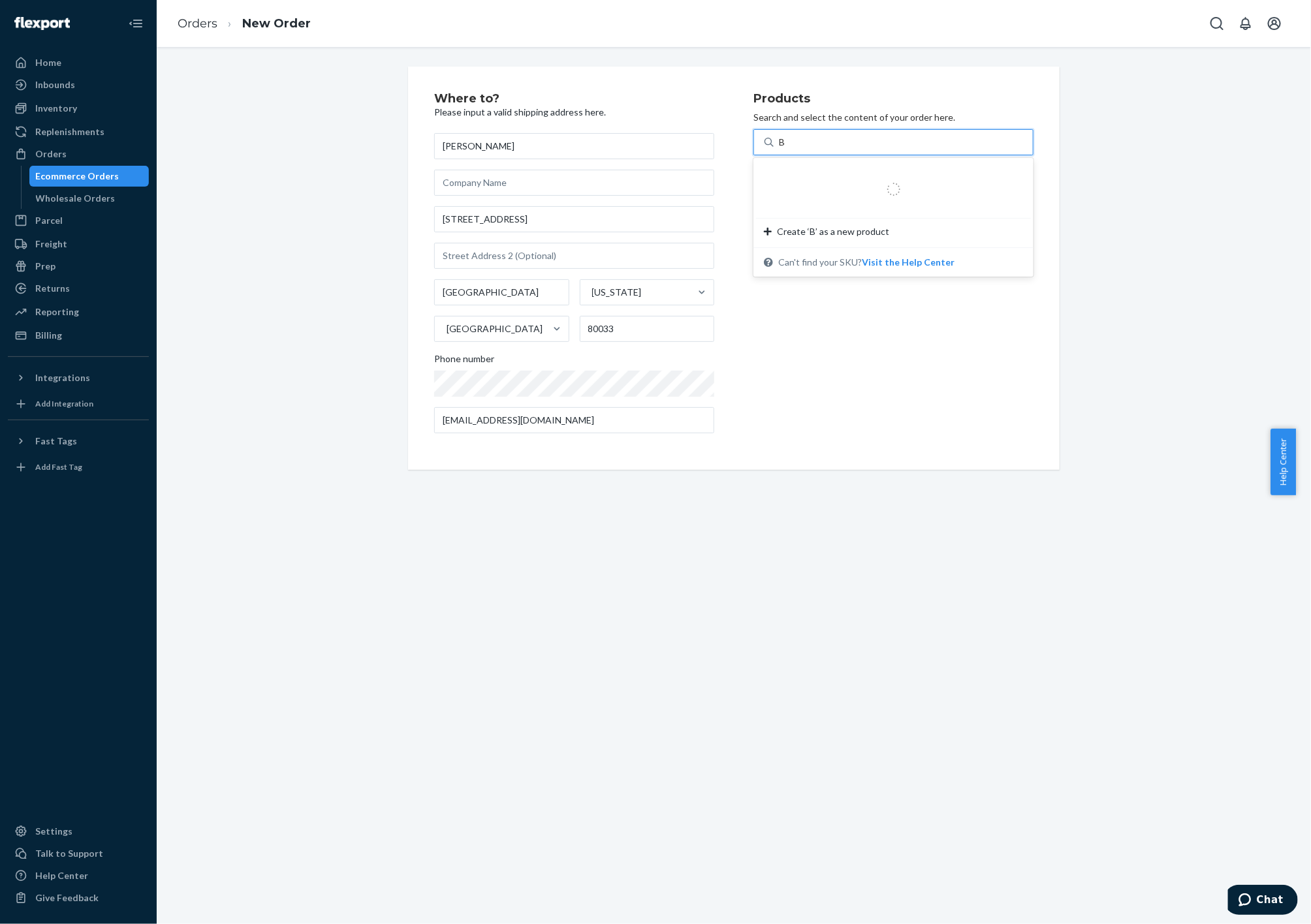
type input "BL"
click at [880, 175] on div "Dragon Bluetooth earpiece, with a built-in Bluetooth Qualcomm chip" at bounding box center [865, 180] width 204 height 26
click at [791, 149] on input "BL" at bounding box center [784, 142] width 12 height 13
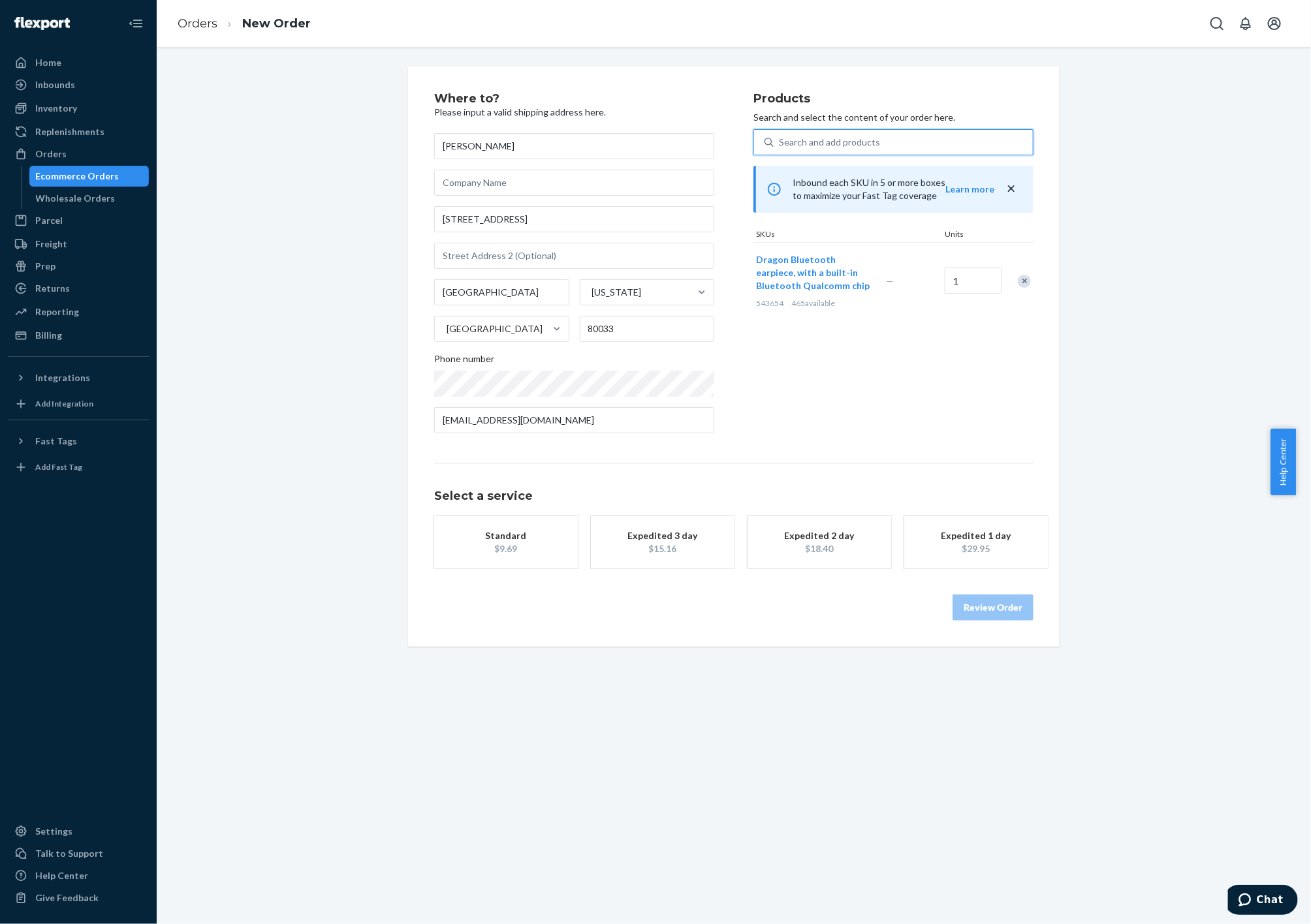
click at [678, 542] on div "$15.16" at bounding box center [662, 549] width 105 height 13
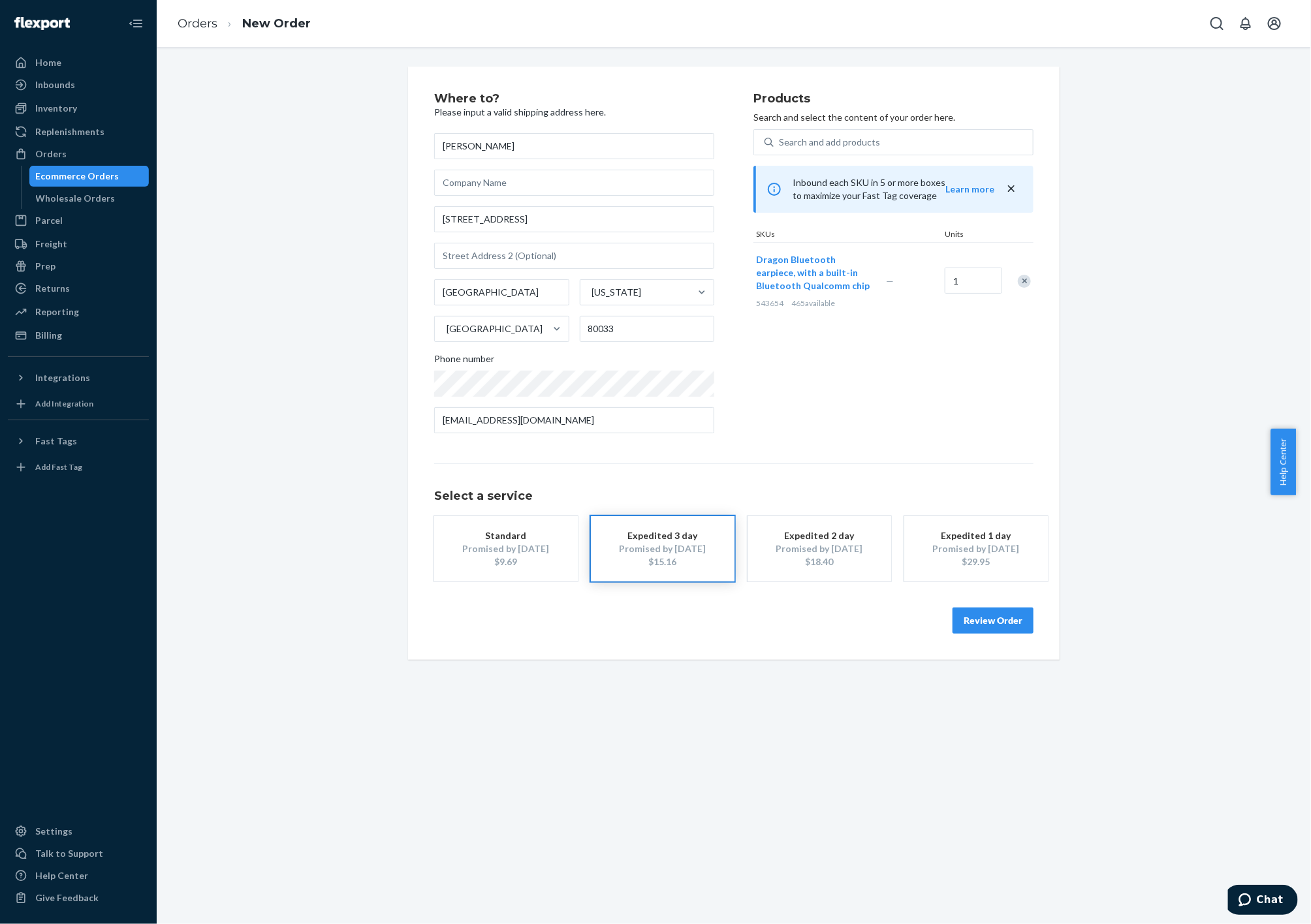
click at [989, 614] on button "Review Order" at bounding box center [993, 621] width 81 height 26
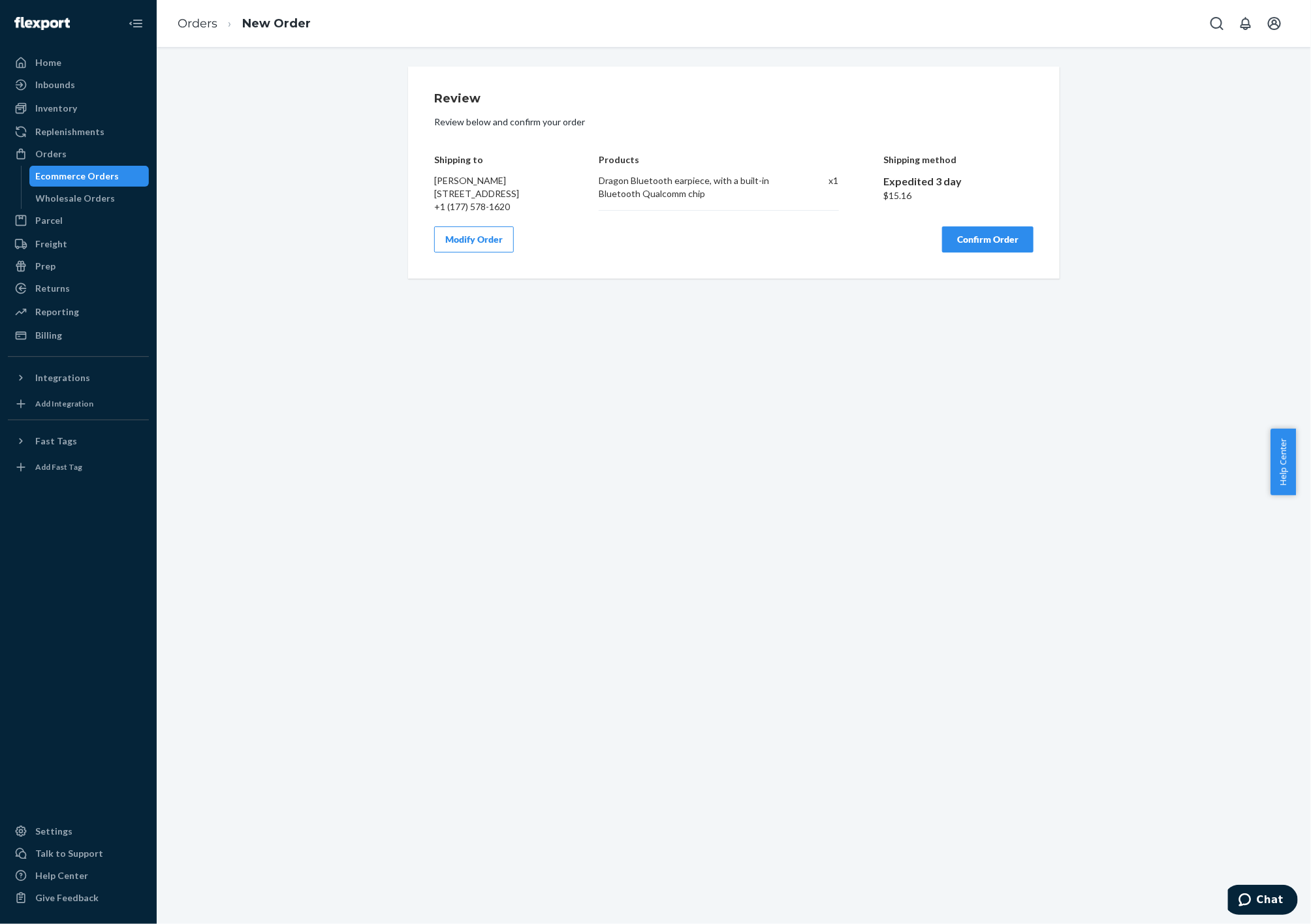
click at [994, 253] on button "Confirm Order" at bounding box center [988, 240] width 91 height 26
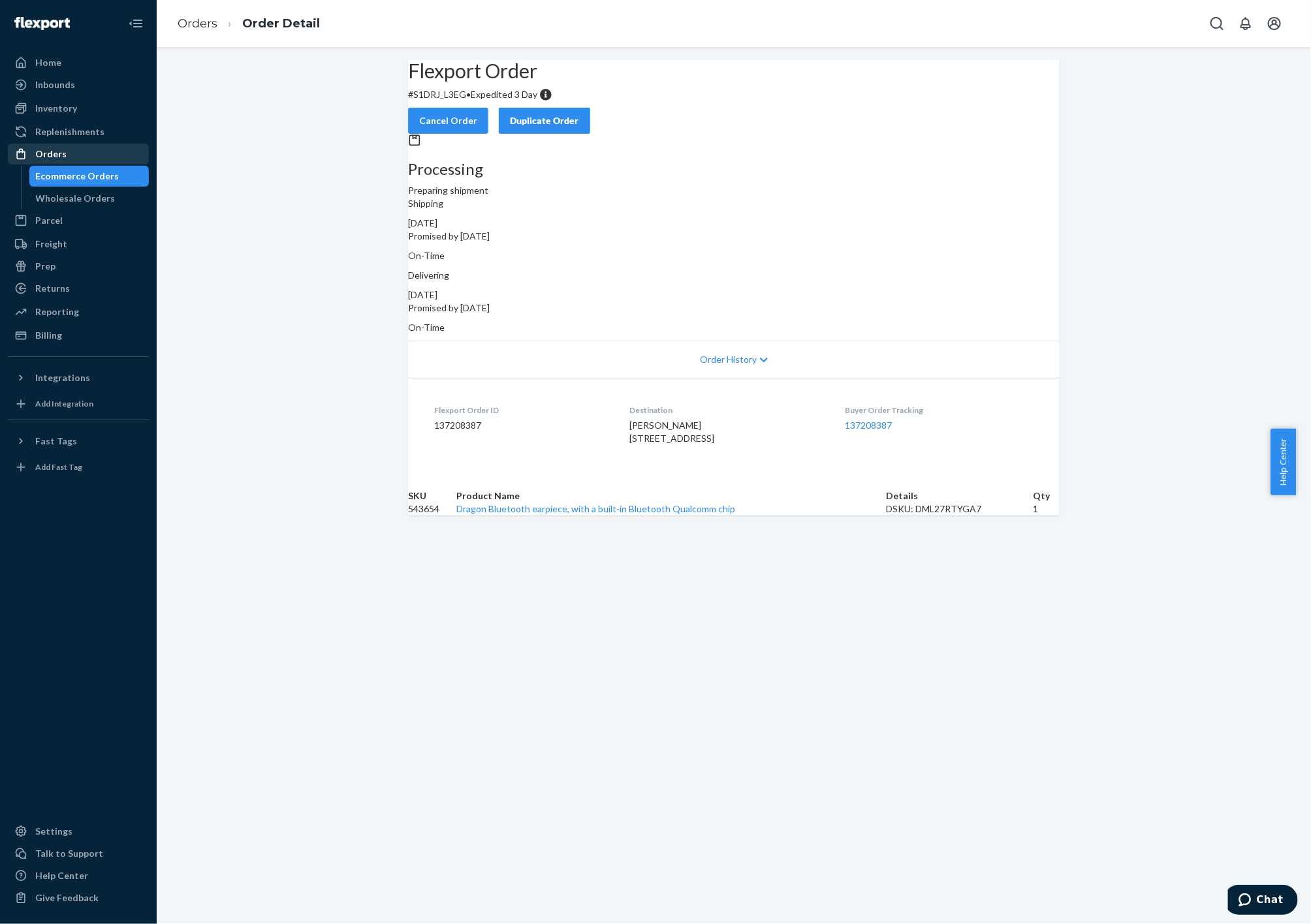
click at [80, 152] on div "Orders" at bounding box center [78, 154] width 139 height 18
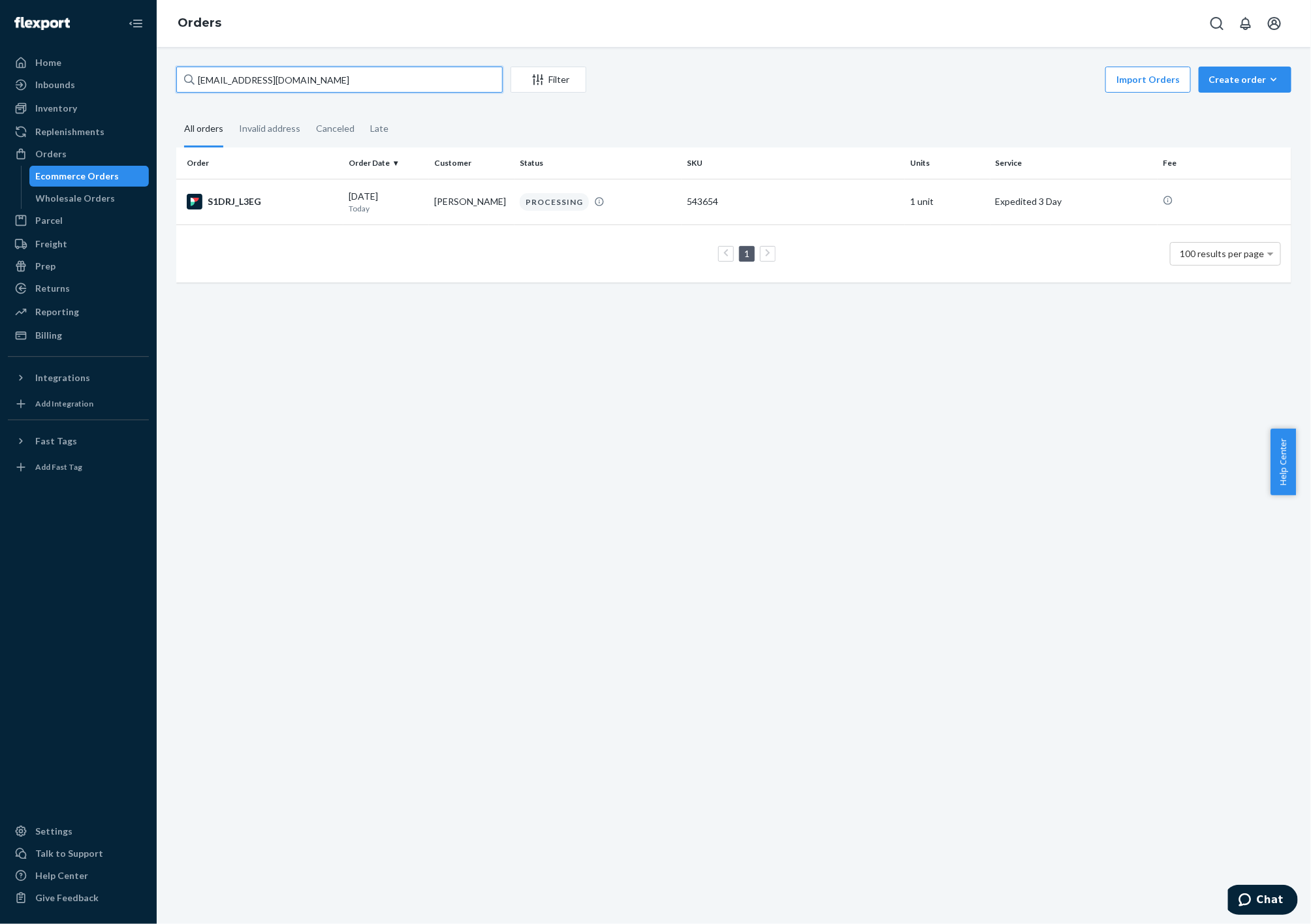
click at [384, 79] on input "[EMAIL_ADDRESS][DOMAIN_NAME]" at bounding box center [339, 80] width 326 height 26
paste input "[PERSON_NAME]"
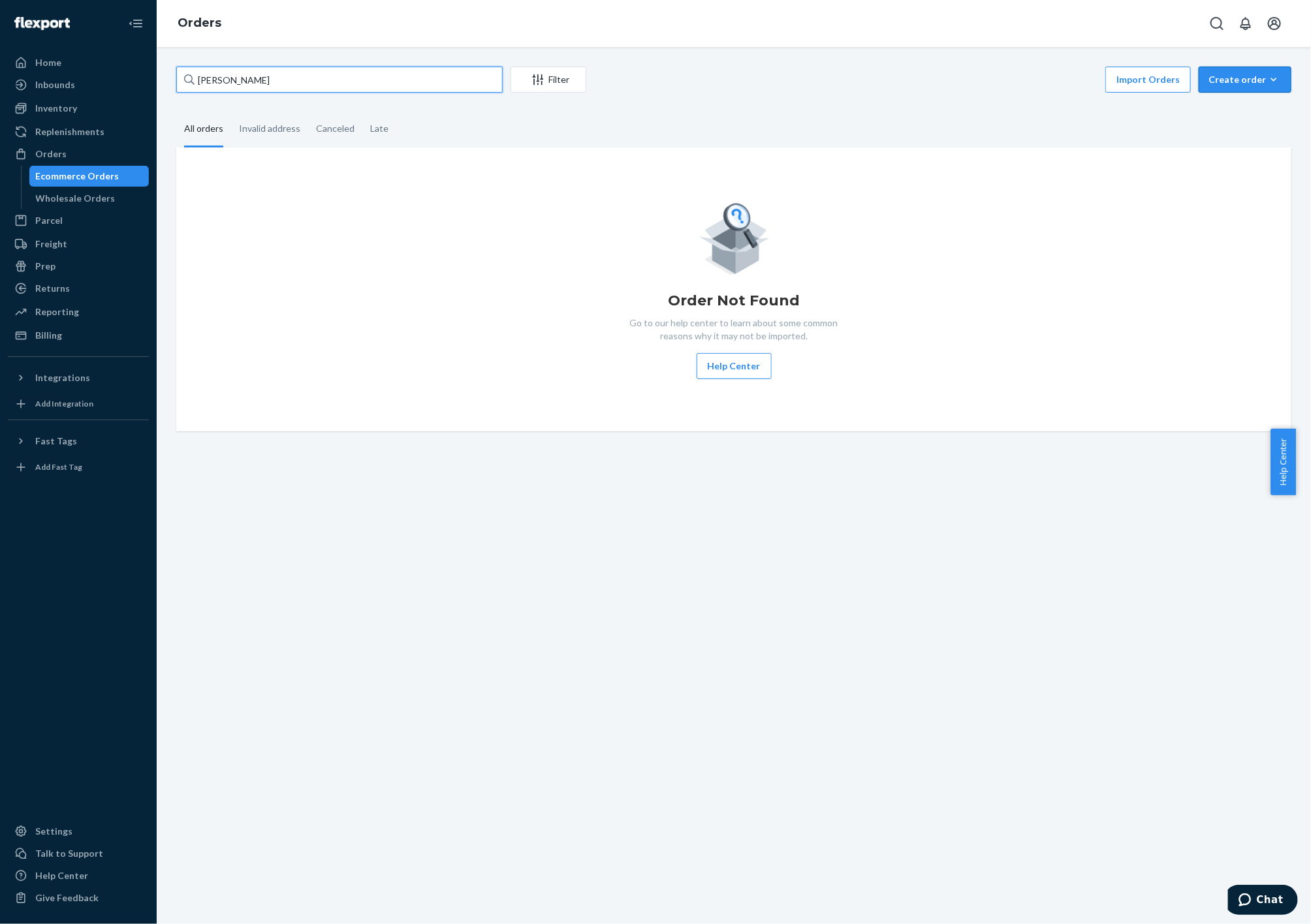
type input "[PERSON_NAME]"
click at [1238, 79] on div "Create order" at bounding box center [1245, 80] width 73 height 13
click at [1233, 110] on span "Ecommerce order" at bounding box center [1253, 111] width 81 height 9
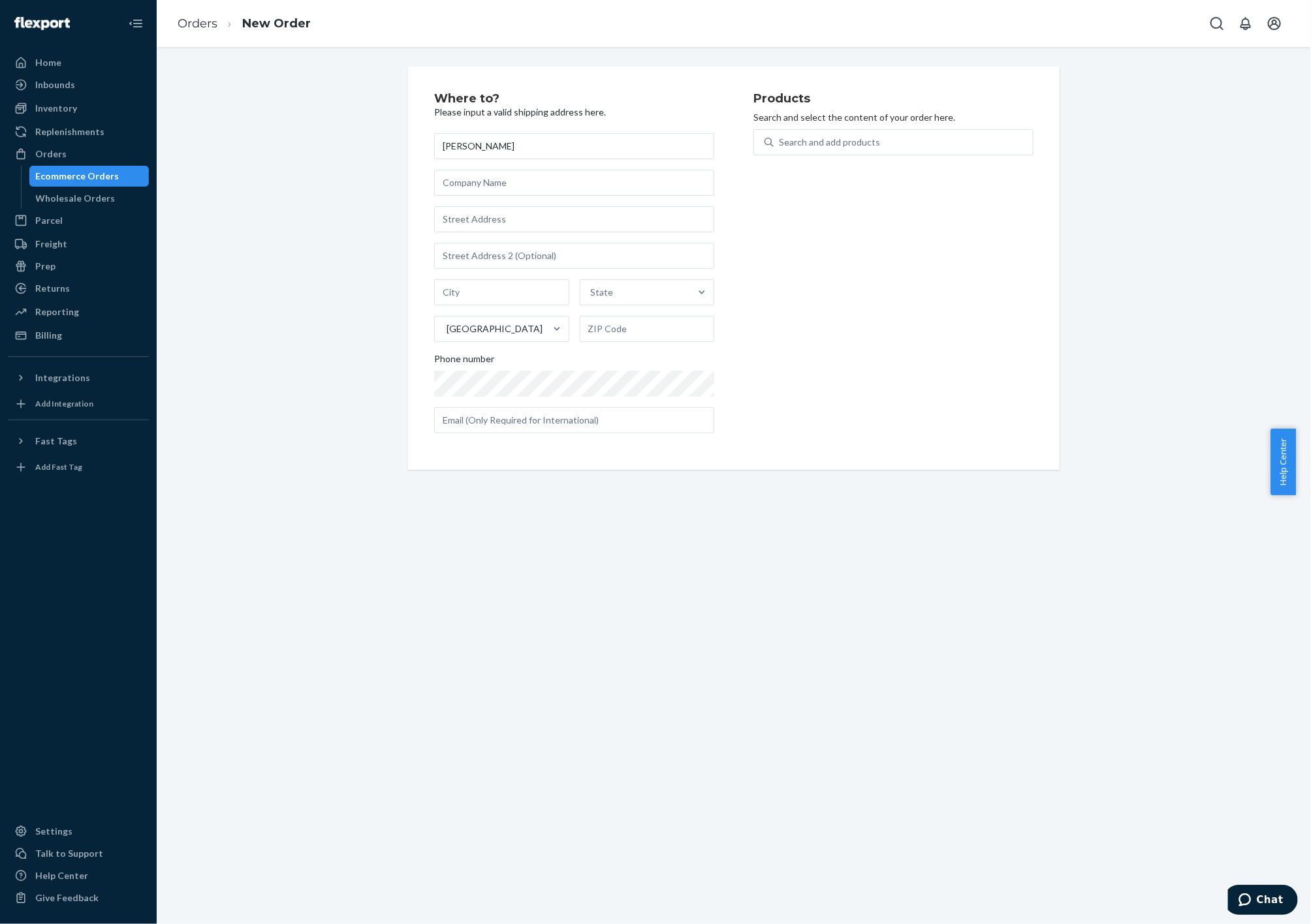
type input "[PERSON_NAME]"
click at [465, 212] on input "text" at bounding box center [574, 220] width 280 height 26
paste input "[STREET_ADDRESS][PERSON_NAME]"
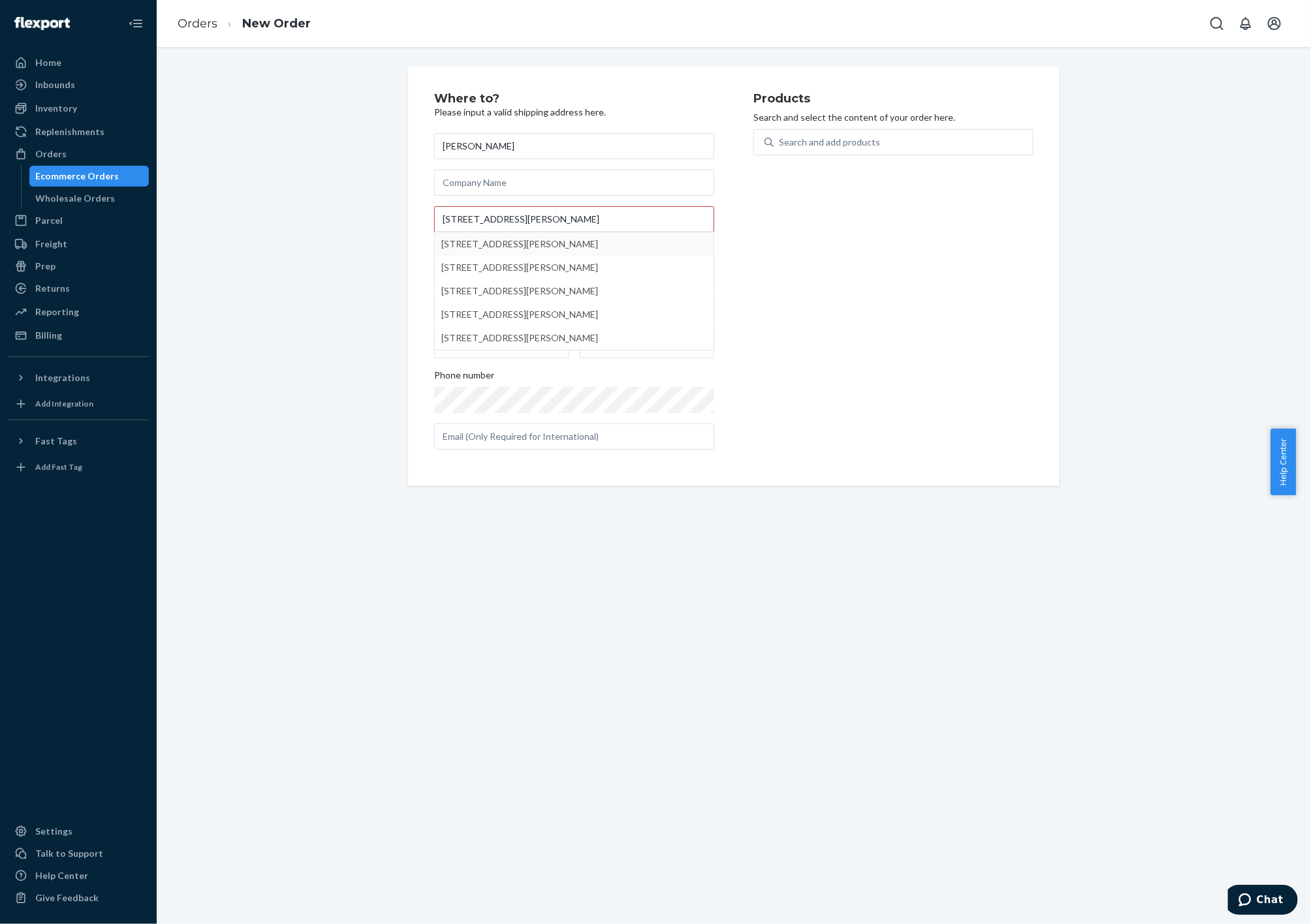
type input "[STREET_ADDRESS][PERSON_NAME]"
type input "[GEOGRAPHIC_DATA]"
type input "33702"
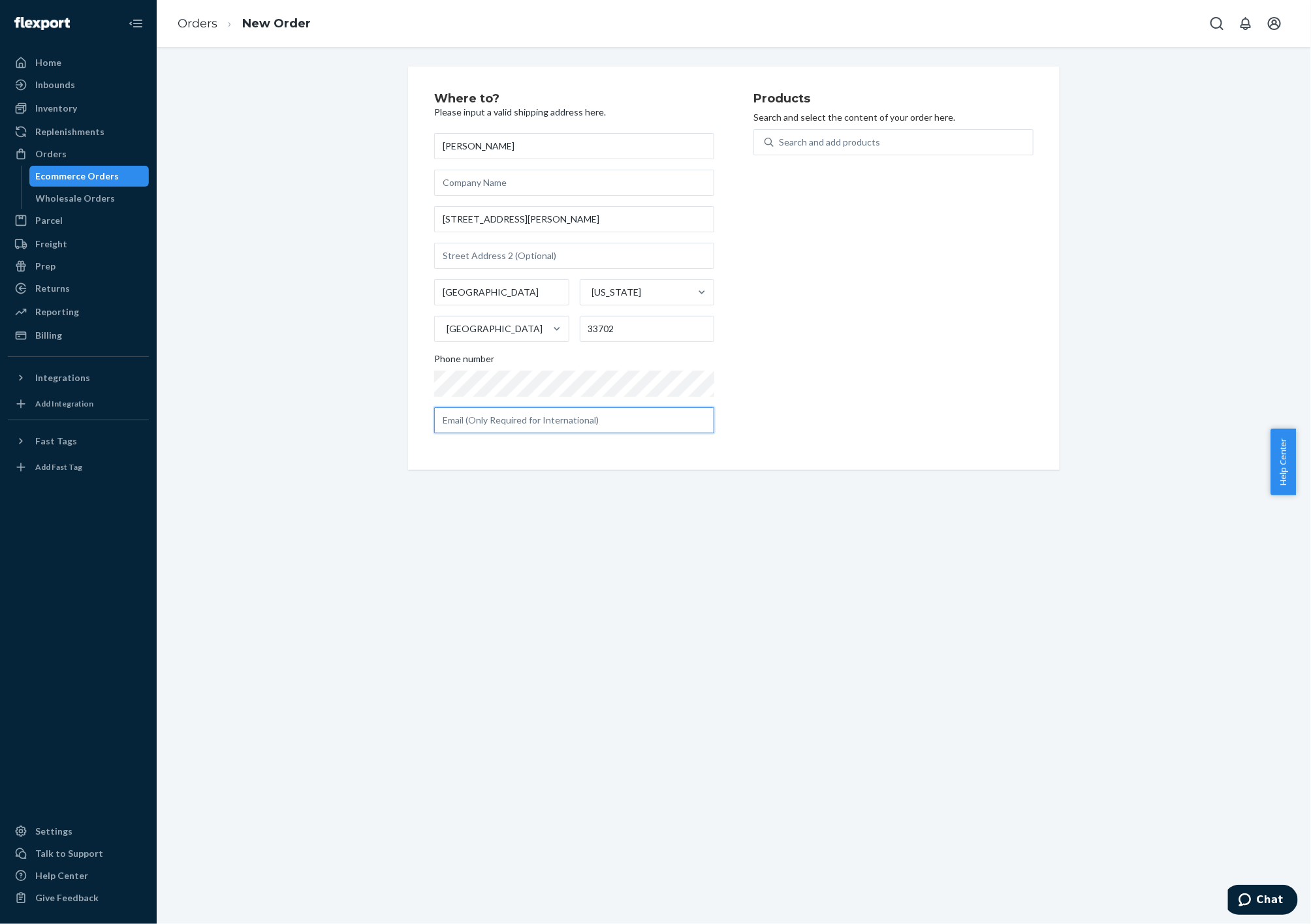
click at [538, 424] on input "text" at bounding box center [574, 420] width 280 height 26
paste input "[PERSON_NAME][EMAIL_ADDRESS][PERSON_NAME][DOMAIN_NAME]"
type input "[PERSON_NAME][EMAIL_ADDRESS][PERSON_NAME][DOMAIN_NAME]"
click at [874, 145] on div "Search and add products" at bounding box center [904, 142] width 259 height 24
click at [780, 145] on input "0 results available. Use Up and Down to choose options, press Enter to select t…" at bounding box center [780, 142] width 1 height 13
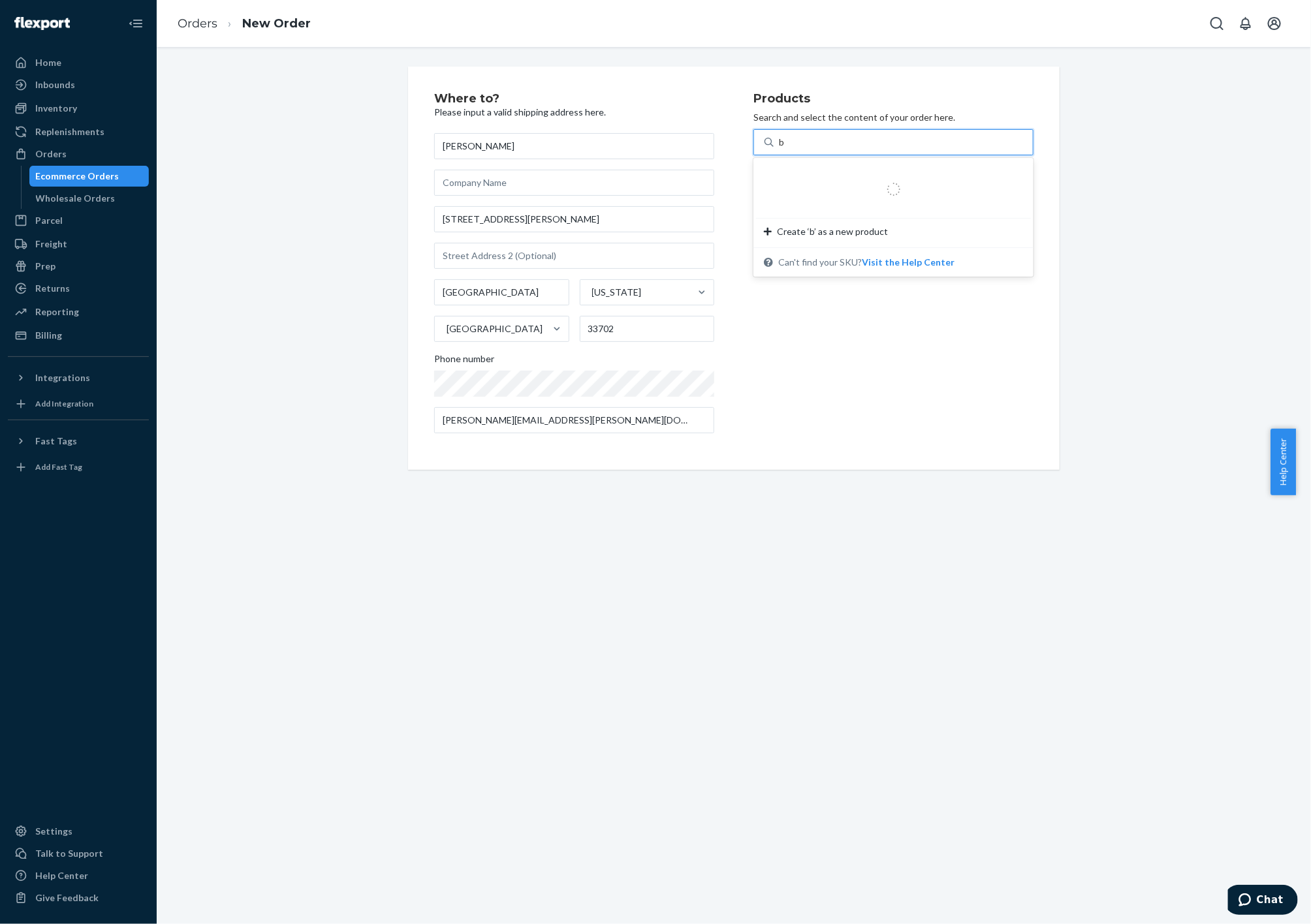
type input "bl"
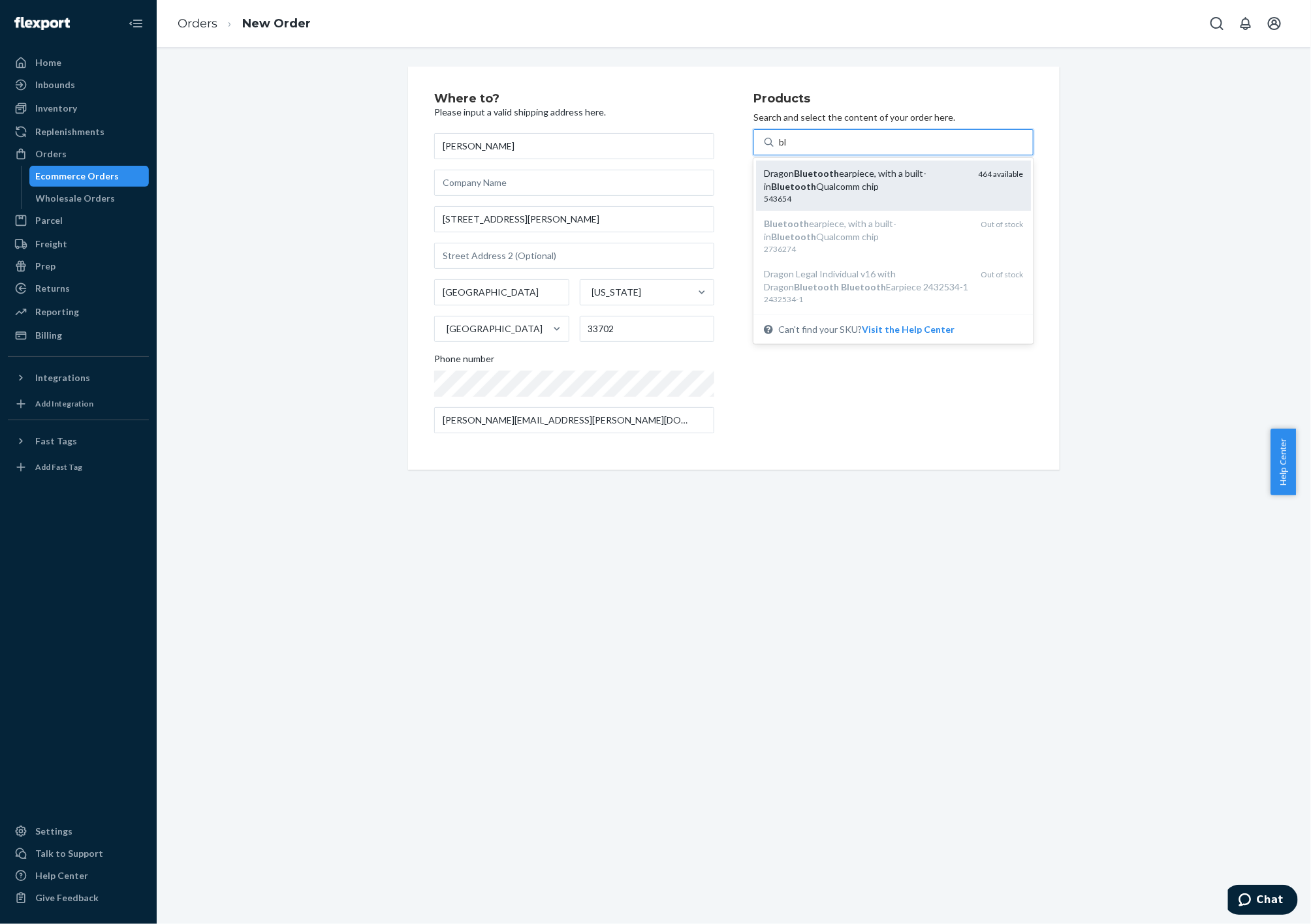
click at [854, 193] on div "Dragon Bluetooth earpiece, with a built-in Bluetooth Qualcomm chip" at bounding box center [865, 180] width 204 height 26
click at [787, 149] on input "bl" at bounding box center [783, 142] width 8 height 13
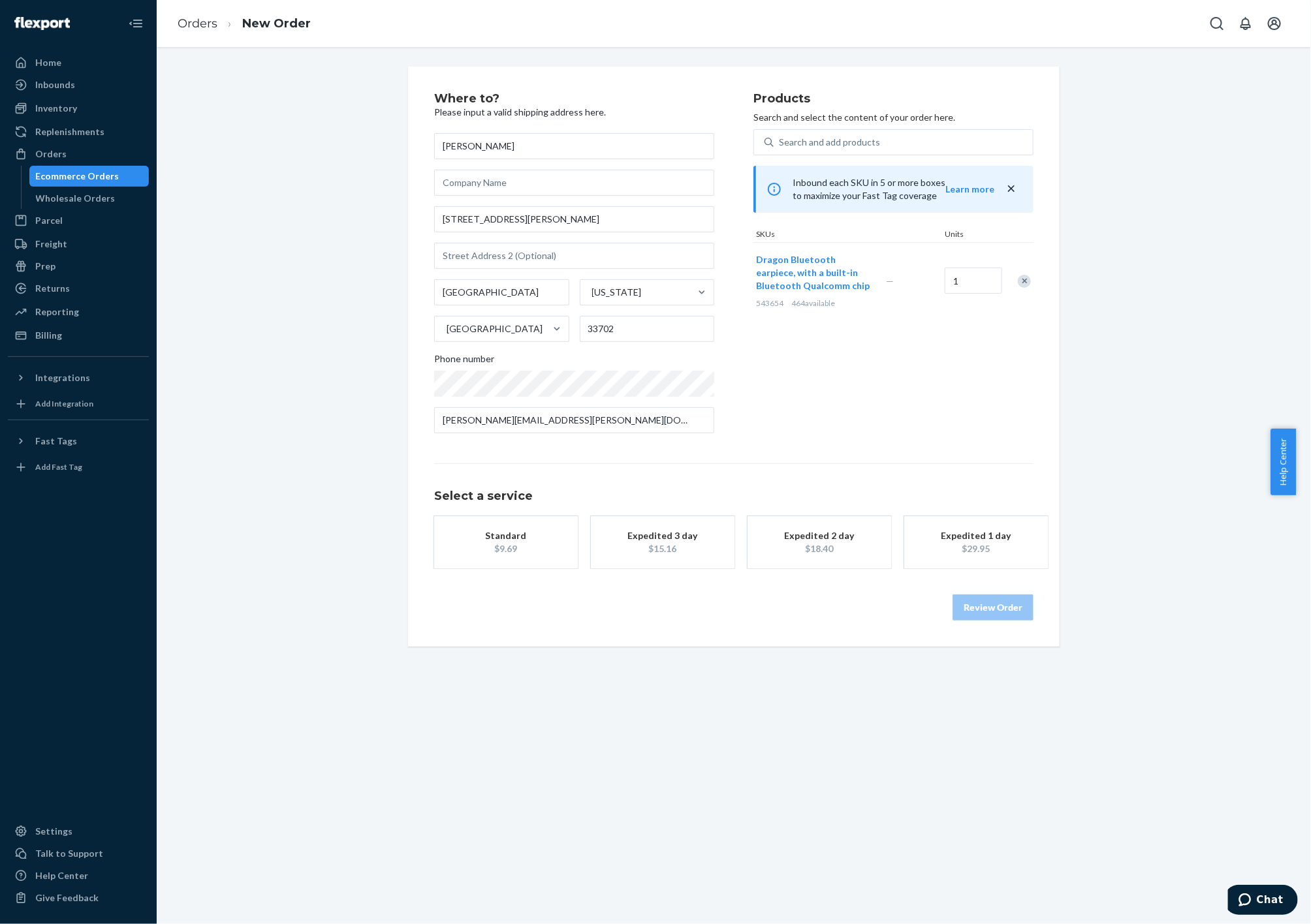
click at [684, 545] on div "$15.16" at bounding box center [662, 549] width 105 height 13
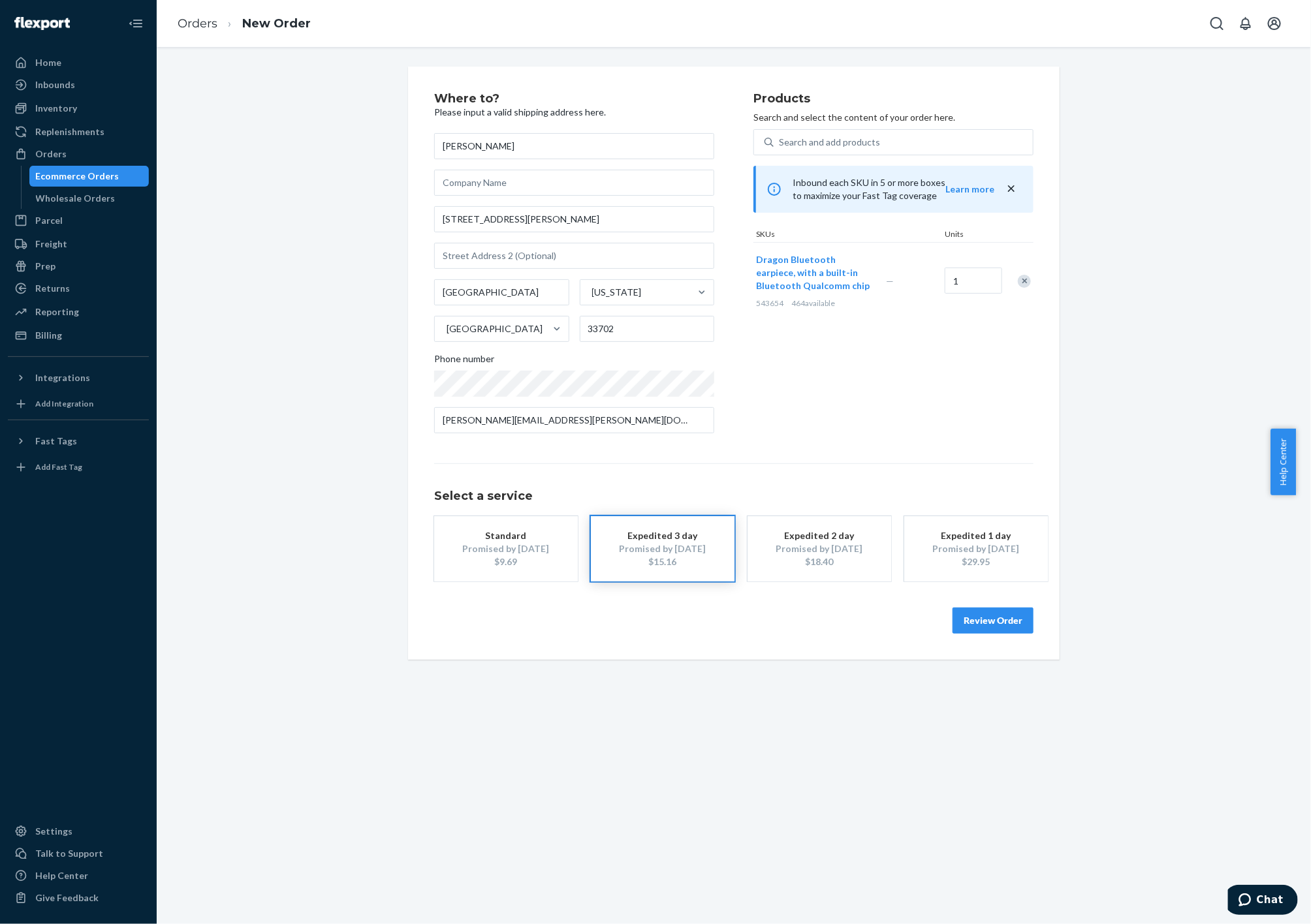
click at [1005, 631] on button "Review Order" at bounding box center [993, 621] width 81 height 26
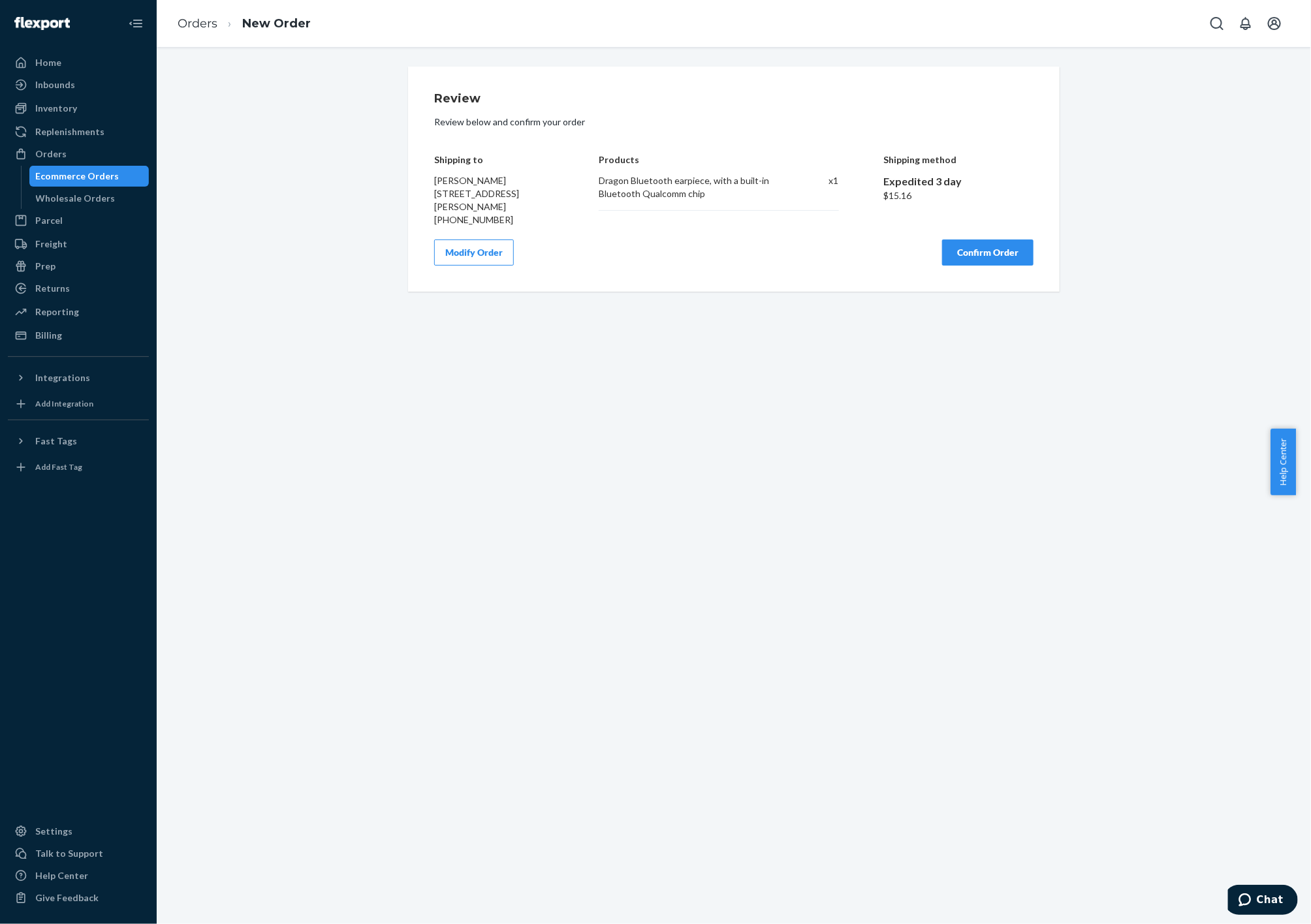
click at [983, 249] on button "Confirm Order" at bounding box center [988, 253] width 91 height 26
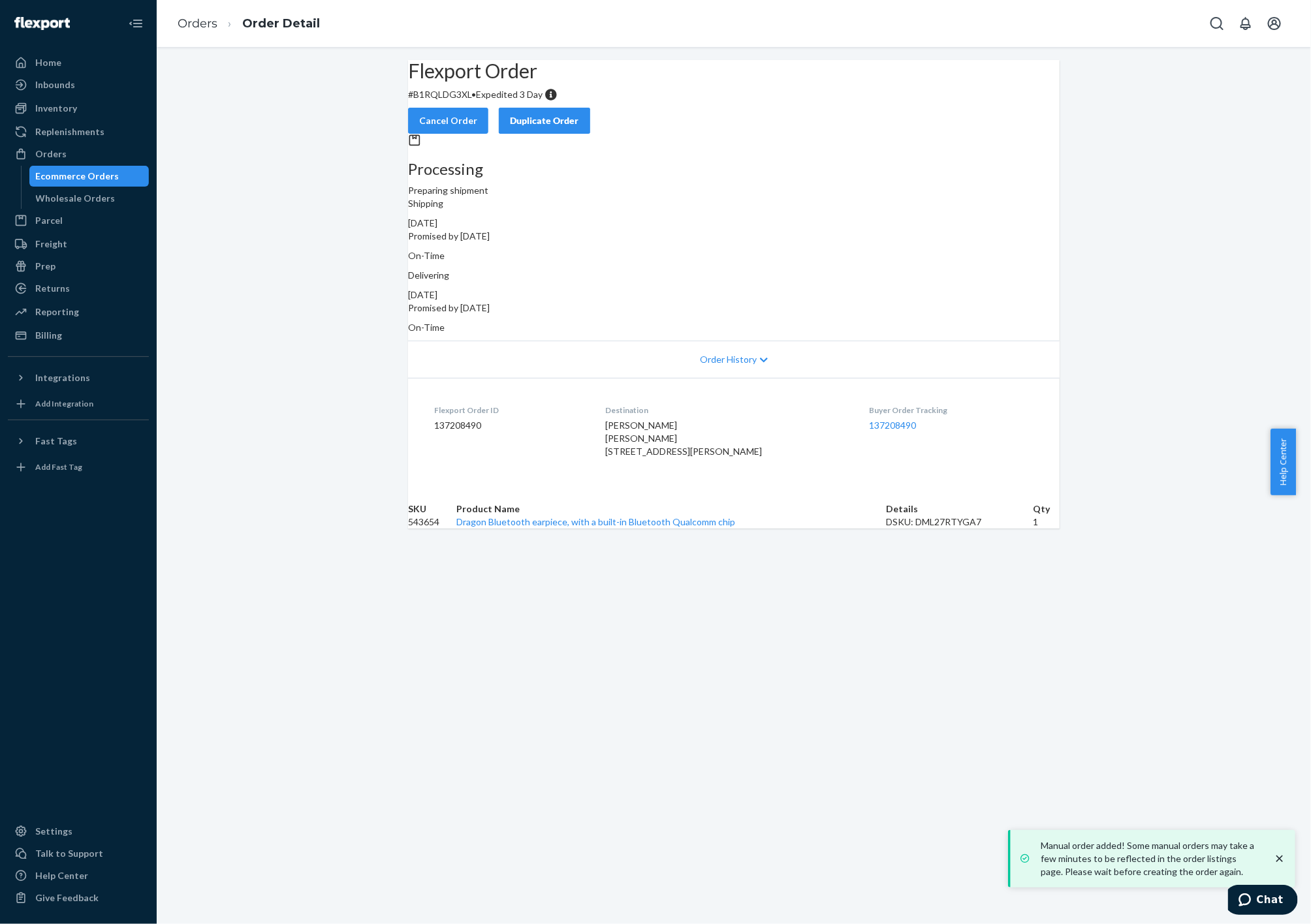
click at [22, 616] on div at bounding box center [78, 647] width 141 height 338
click at [51, 157] on div "Orders" at bounding box center [51, 154] width 31 height 13
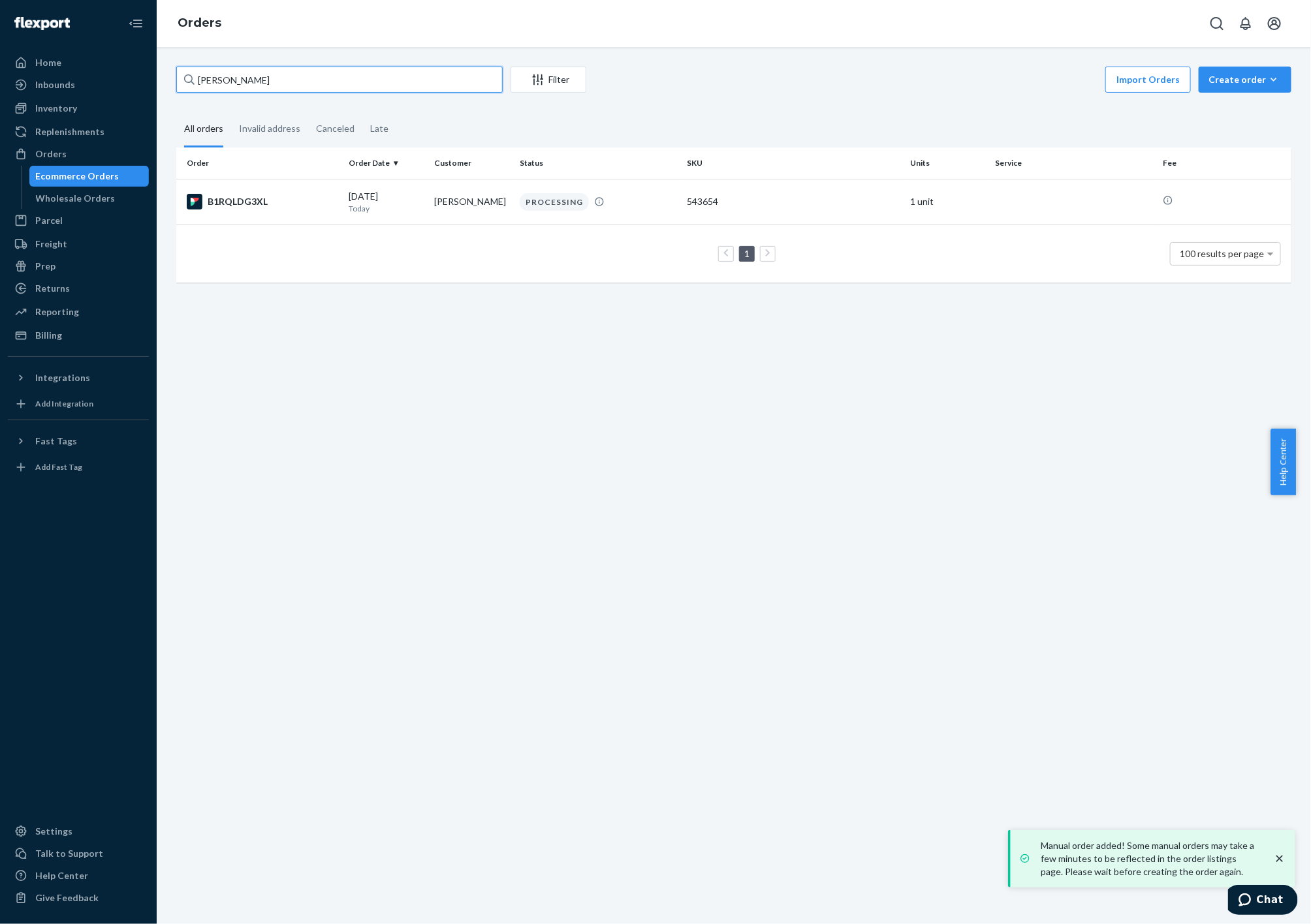
click at [337, 78] on input "[PERSON_NAME]" at bounding box center [339, 80] width 326 height 26
paste input "[PERSON_NAME]"
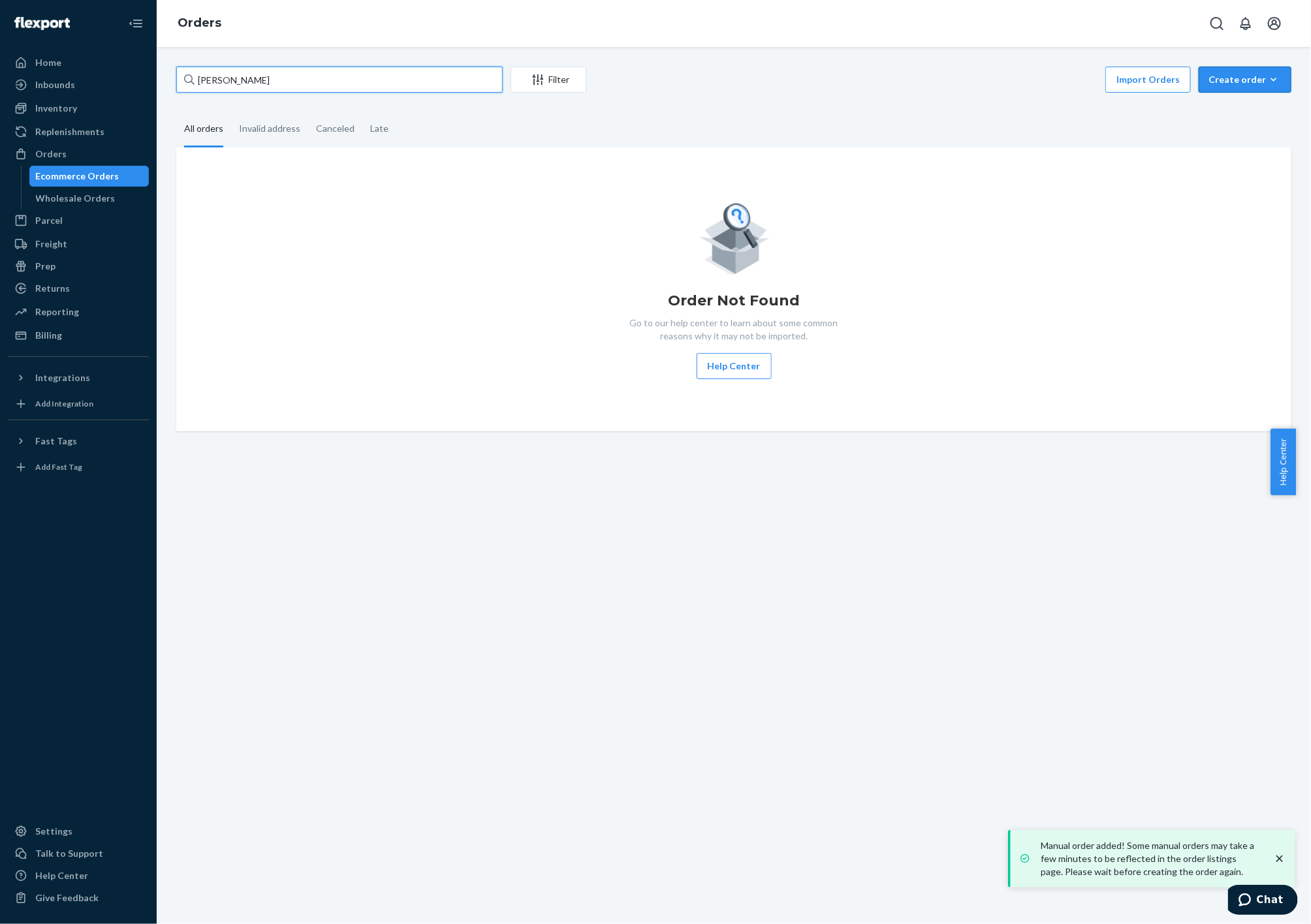
type input "[PERSON_NAME]"
click at [1242, 73] on div "Create order" at bounding box center [1245, 80] width 73 height 13
click at [1240, 110] on span "Ecommerce order" at bounding box center [1253, 111] width 81 height 9
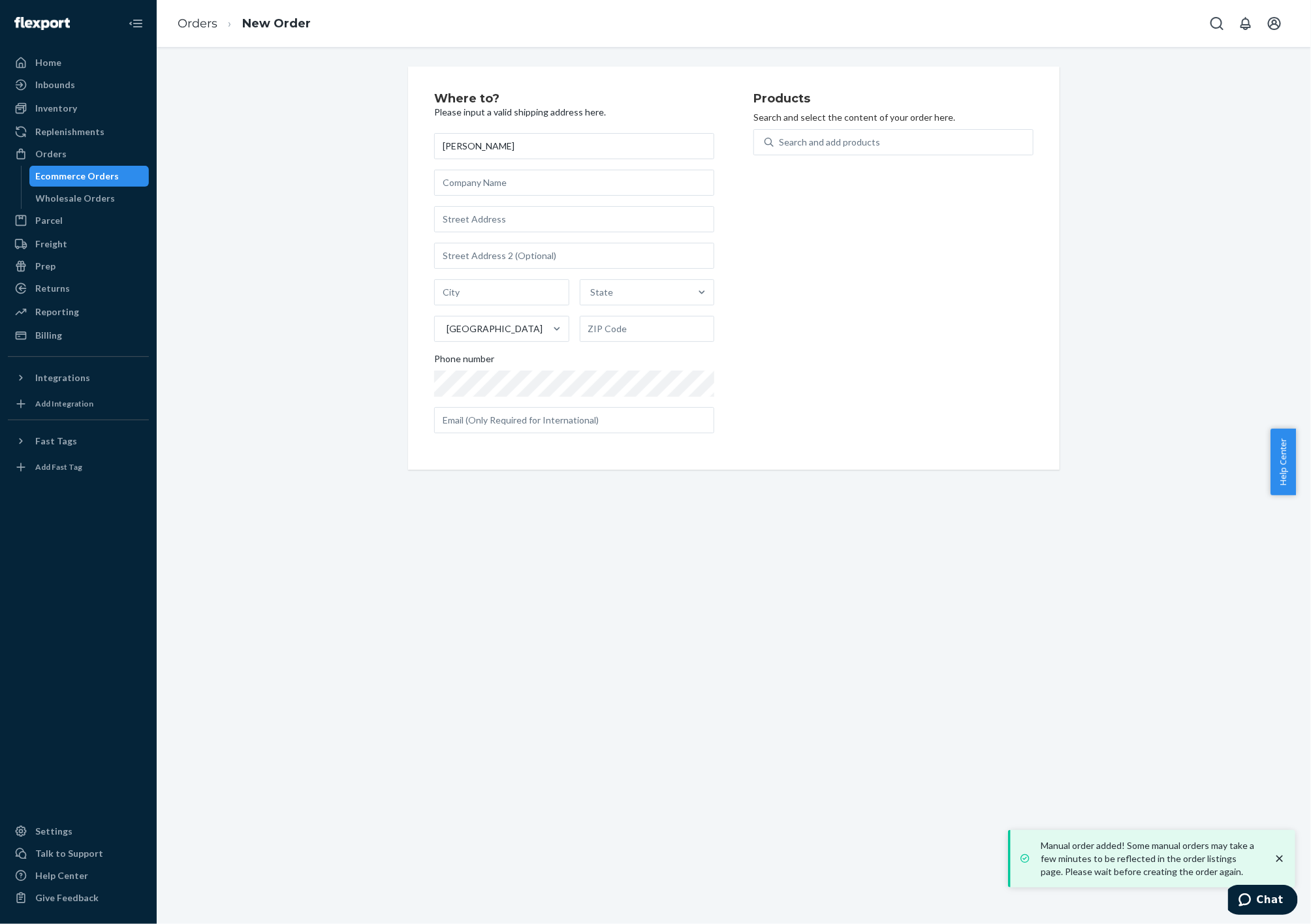
type input "[PERSON_NAME]"
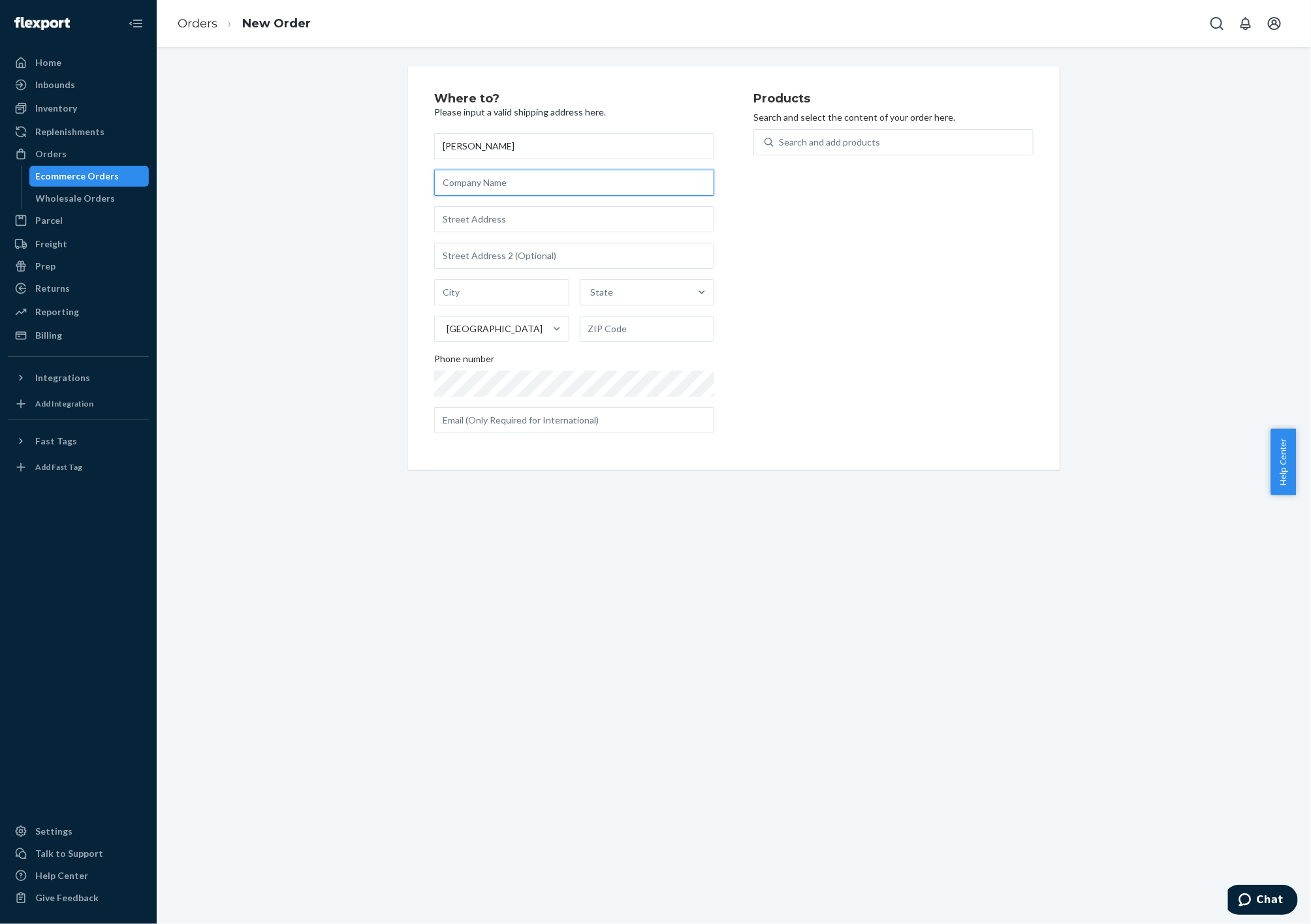
click at [514, 176] on input "text" at bounding box center [574, 183] width 280 height 26
paste input "[PERSON_NAME] MDPA"
type input "[PERSON_NAME] MDPA"
click at [473, 215] on input "text" at bounding box center [574, 220] width 280 height 26
paste input "[STREET_ADDRESS]"
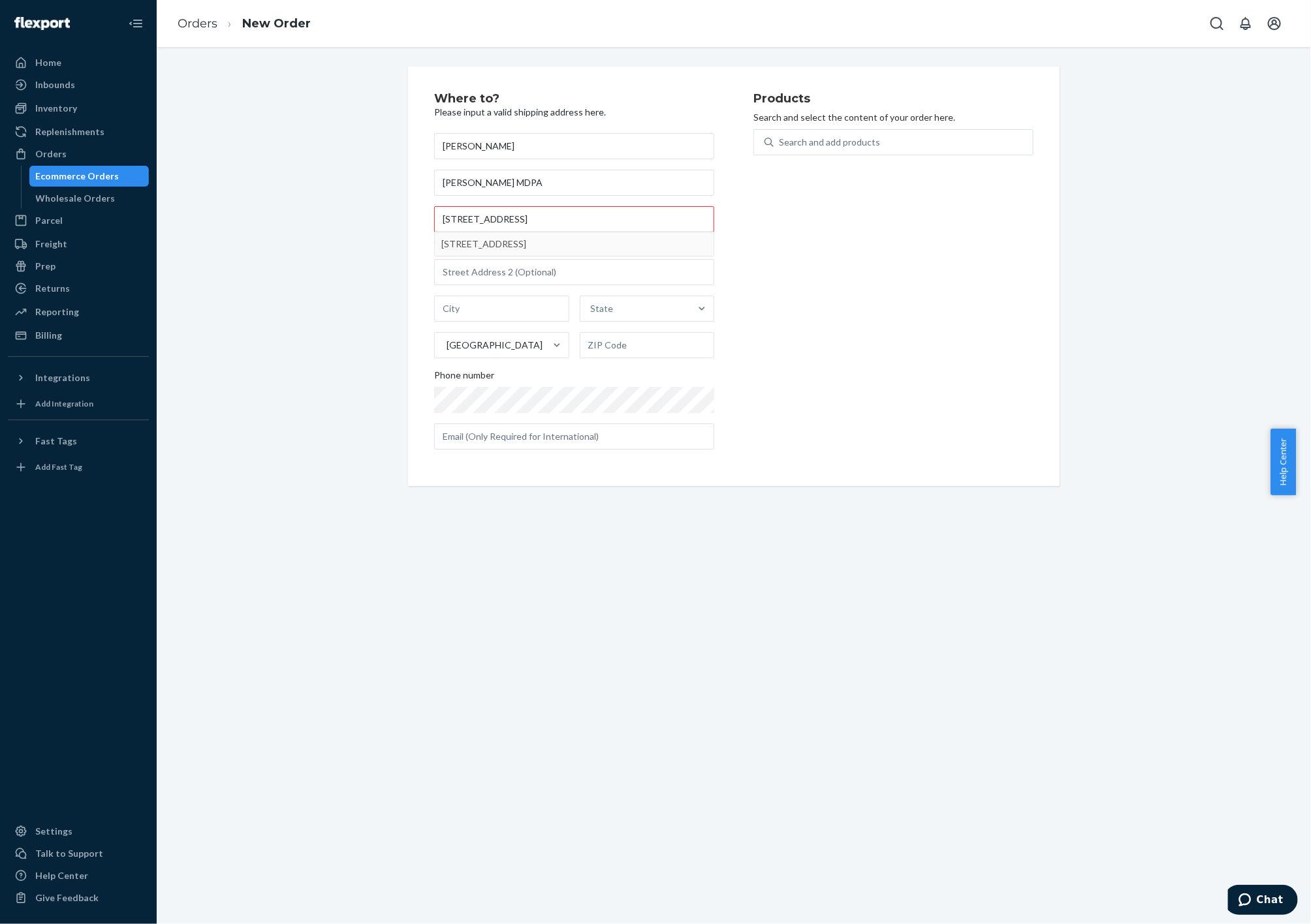
type input "[STREET_ADDRESS]"
type input "Lubbock"
type input "79424"
click at [502, 421] on input "text" at bounding box center [574, 420] width 280 height 26
paste input "[EMAIL_ADDRESS][DOMAIN_NAME]"
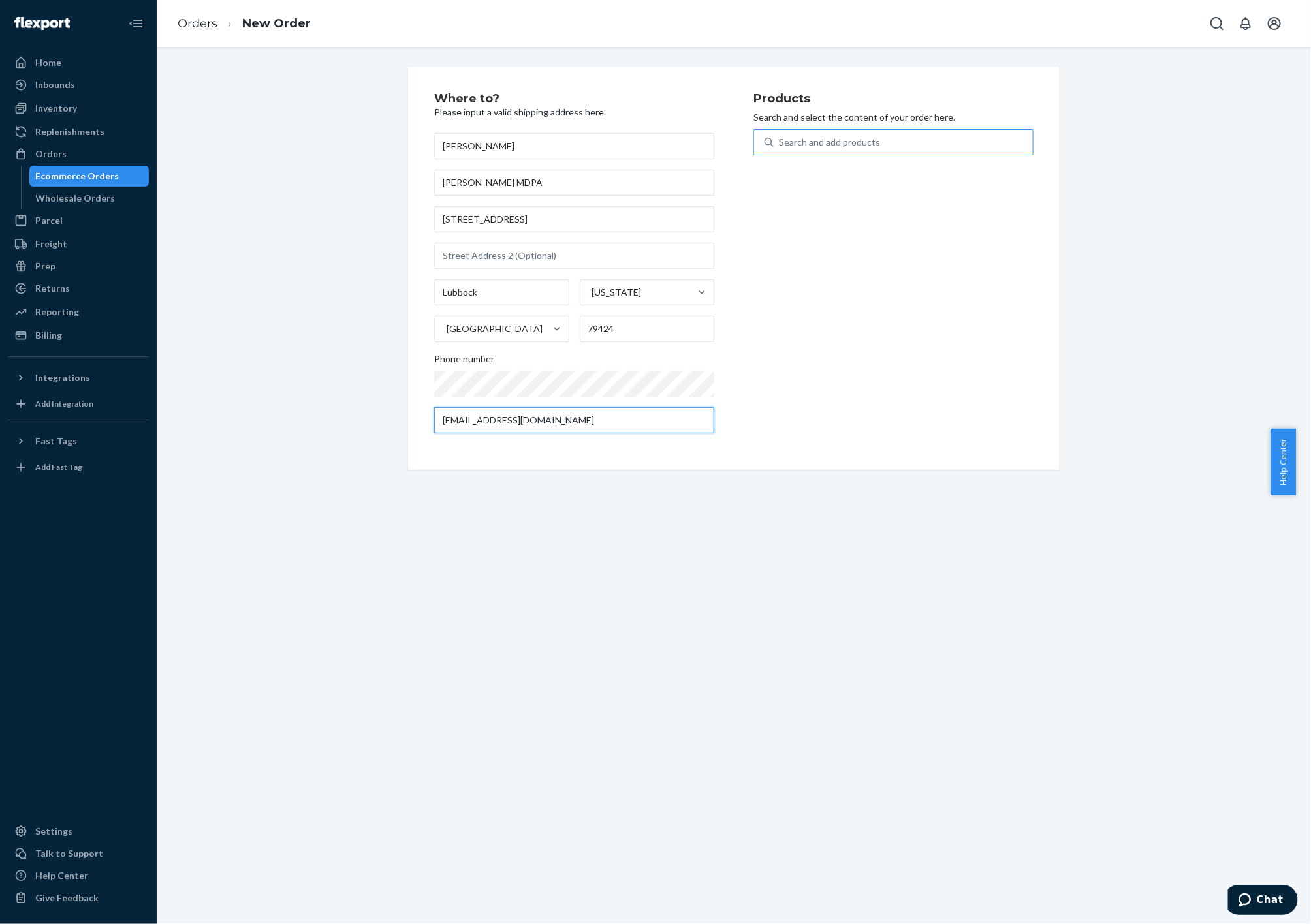
type input "[EMAIL_ADDRESS][DOMAIN_NAME]"
click at [847, 141] on div "Search and add products" at bounding box center [829, 142] width 101 height 13
click at [780, 141] on input "Search and add products" at bounding box center [780, 142] width 1 height 13
type input "BL"
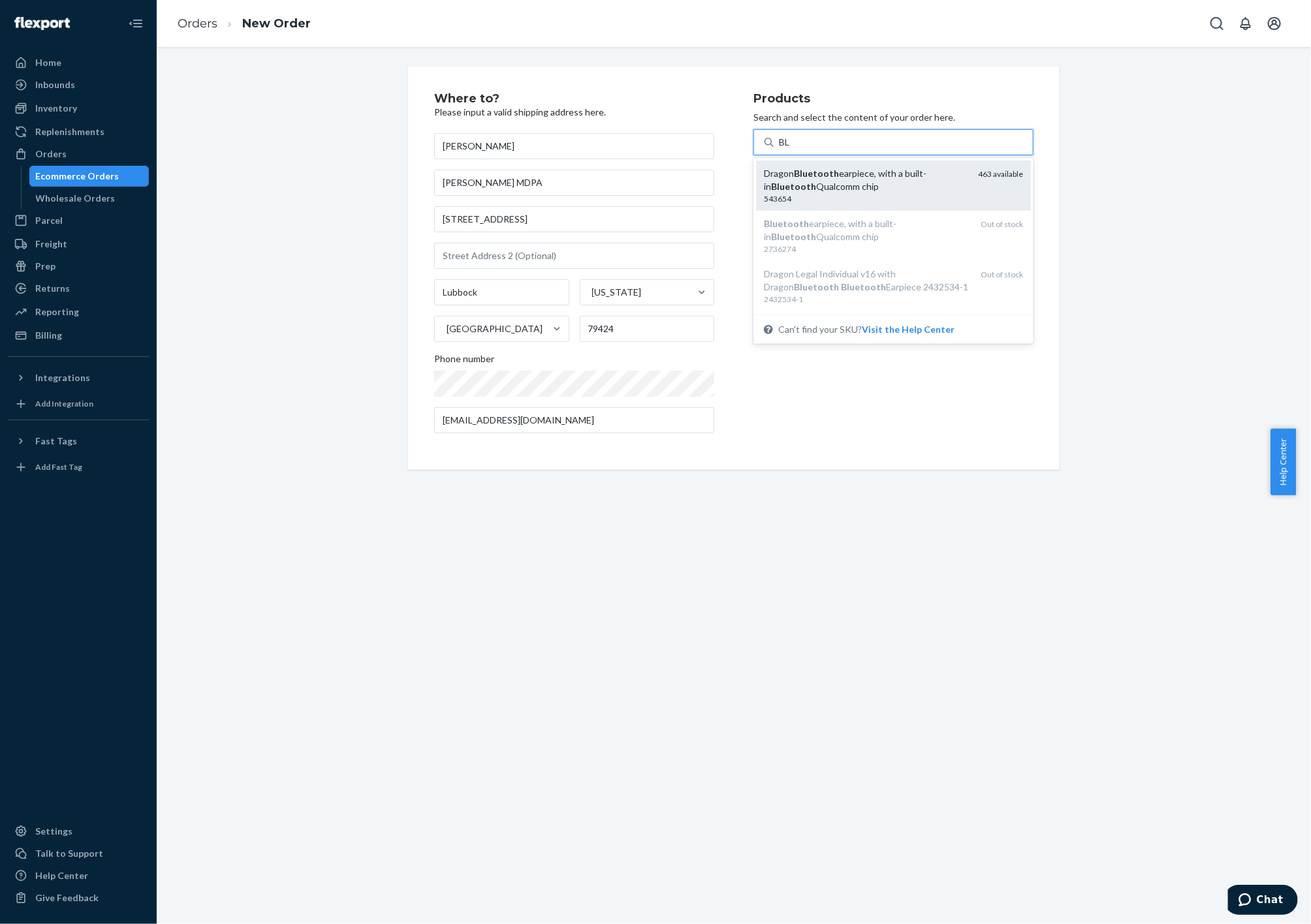
click at [856, 175] on div "Dragon Bluetooth earpiece, with a built-in Bluetooth Qualcomm chip" at bounding box center [865, 180] width 204 height 26
click at [791, 149] on input "BL" at bounding box center [784, 142] width 12 height 13
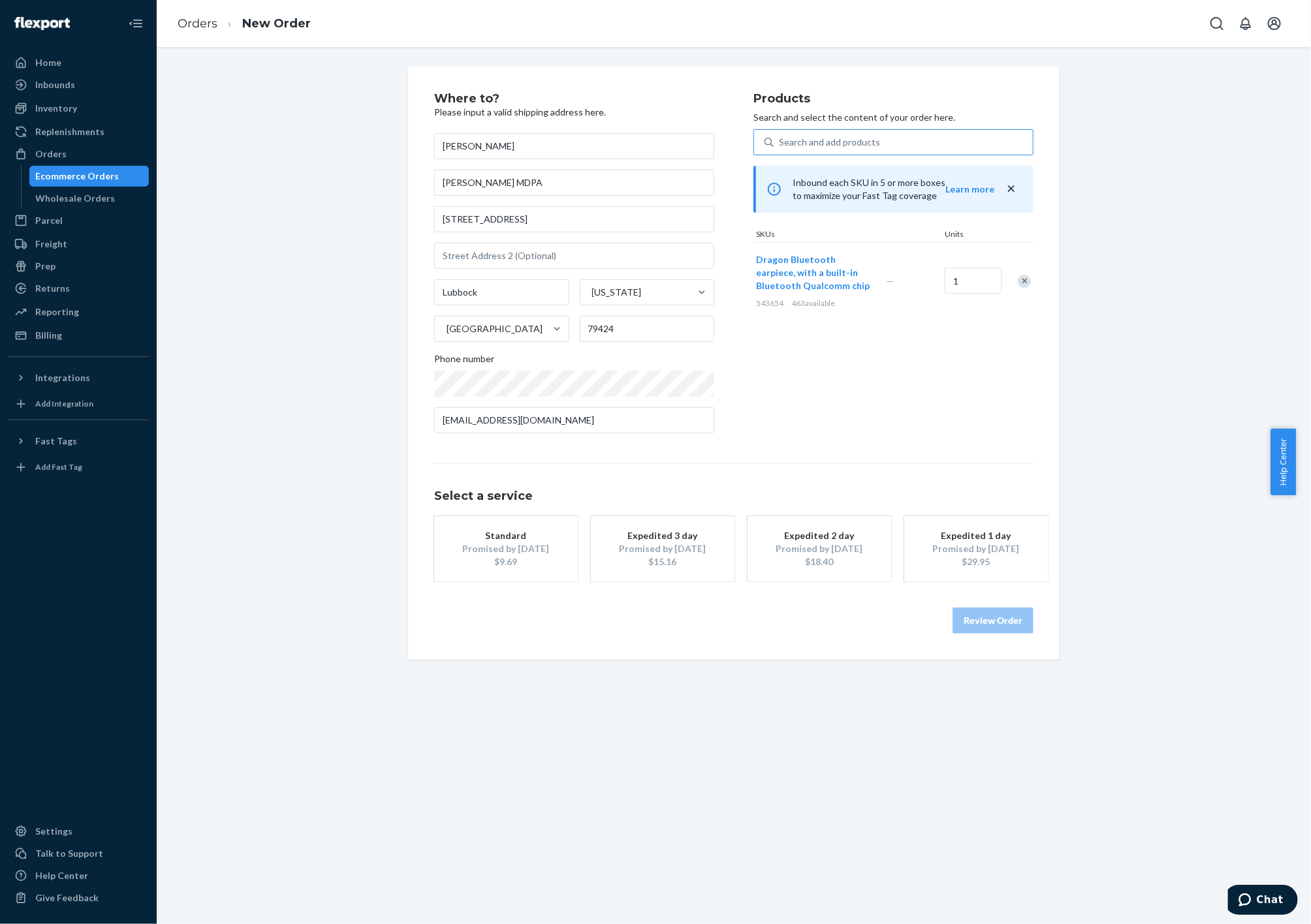
drag, startPoint x: 698, startPoint y: 535, endPoint x: 698, endPoint y: 524, distance: 11.0
click at [698, 535] on div "Expedited 3 day" at bounding box center [662, 535] width 105 height 13
click at [983, 623] on button "Review Order" at bounding box center [993, 621] width 81 height 26
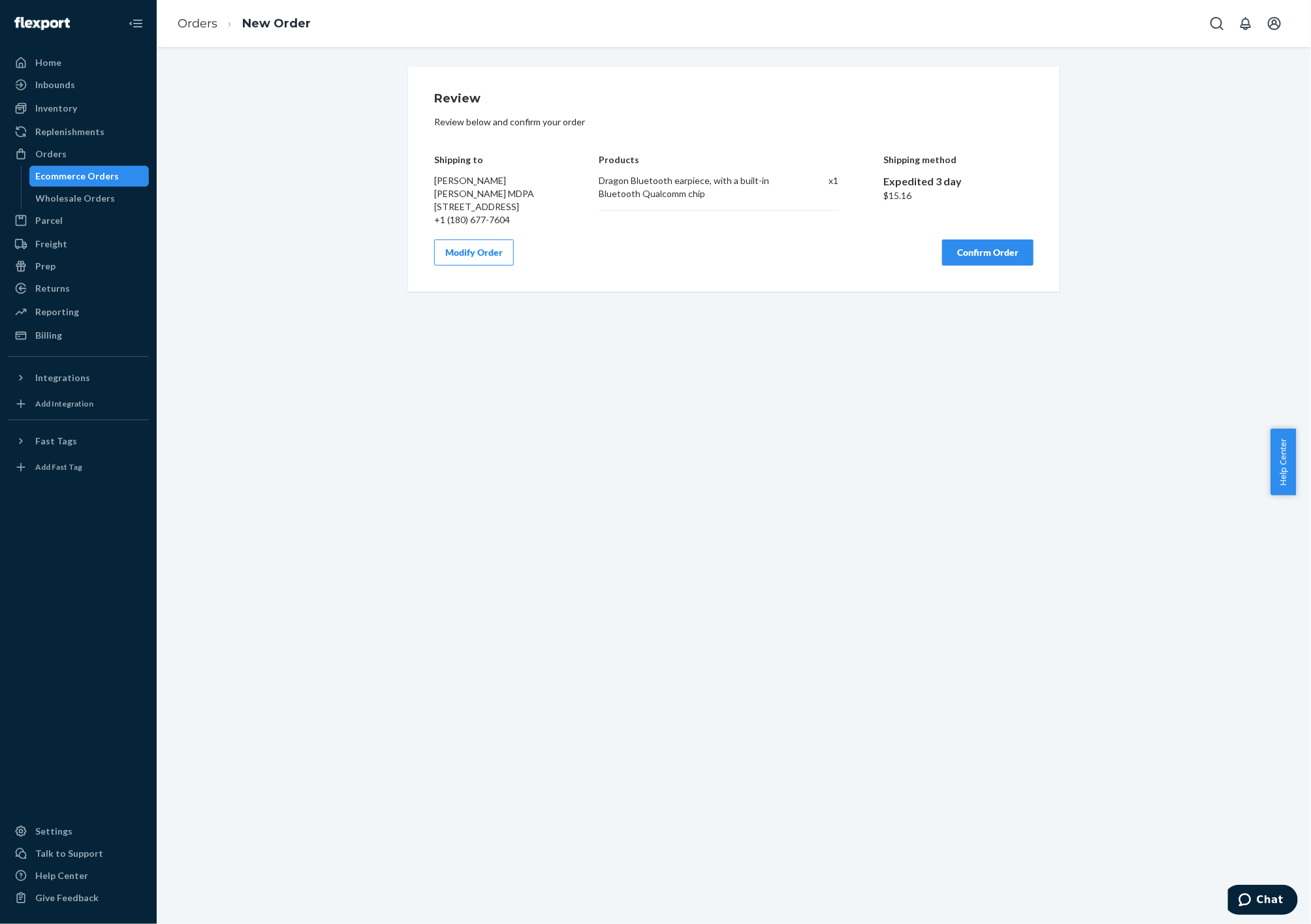
click at [979, 265] on button "Confirm Order" at bounding box center [988, 253] width 91 height 26
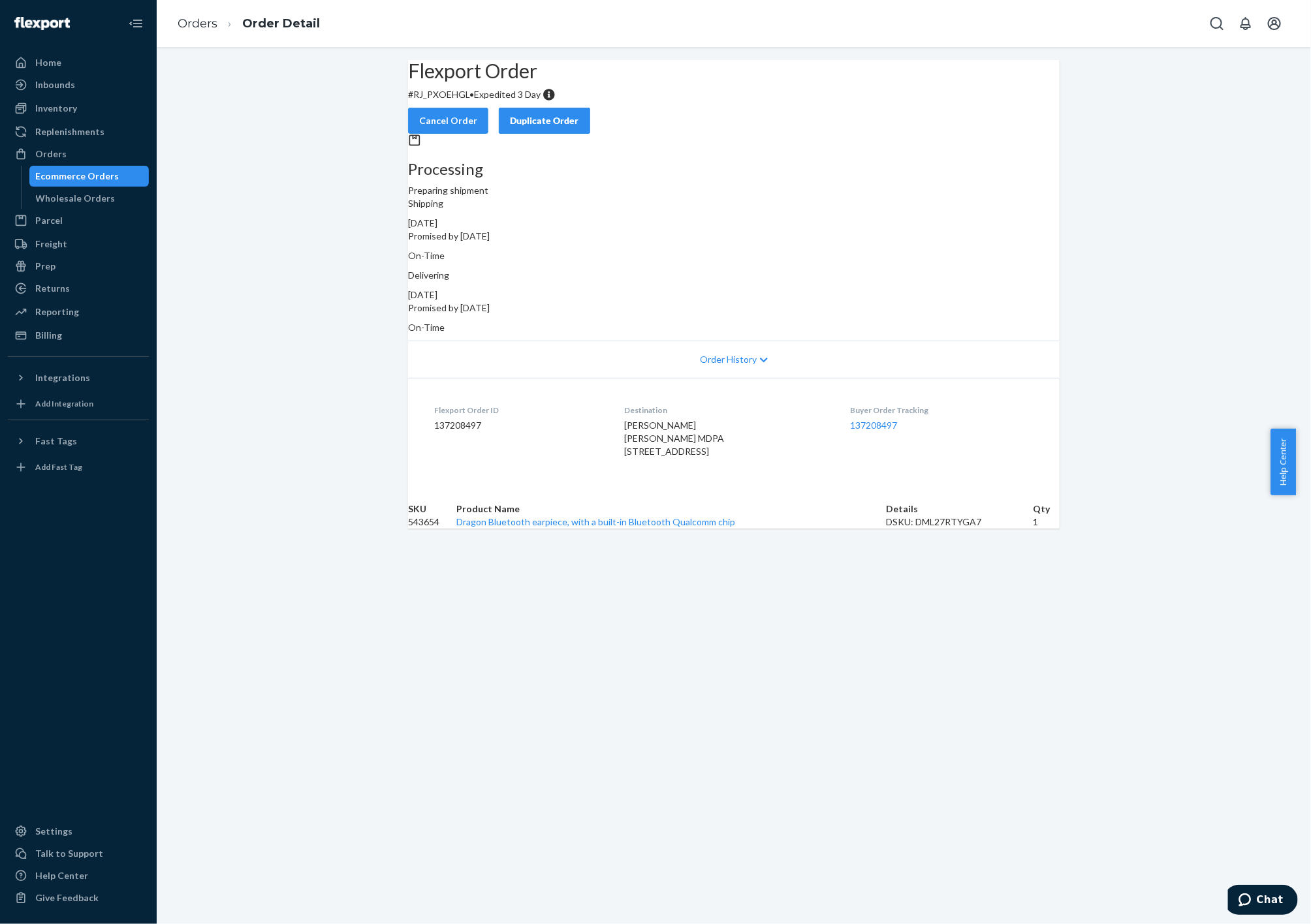
click at [2, 630] on div "Home Inbounds Shipping Plans Problems Inventory Products Replenishments Orders …" at bounding box center [78, 462] width 157 height 924
click at [67, 152] on div "Orders" at bounding box center [78, 154] width 139 height 18
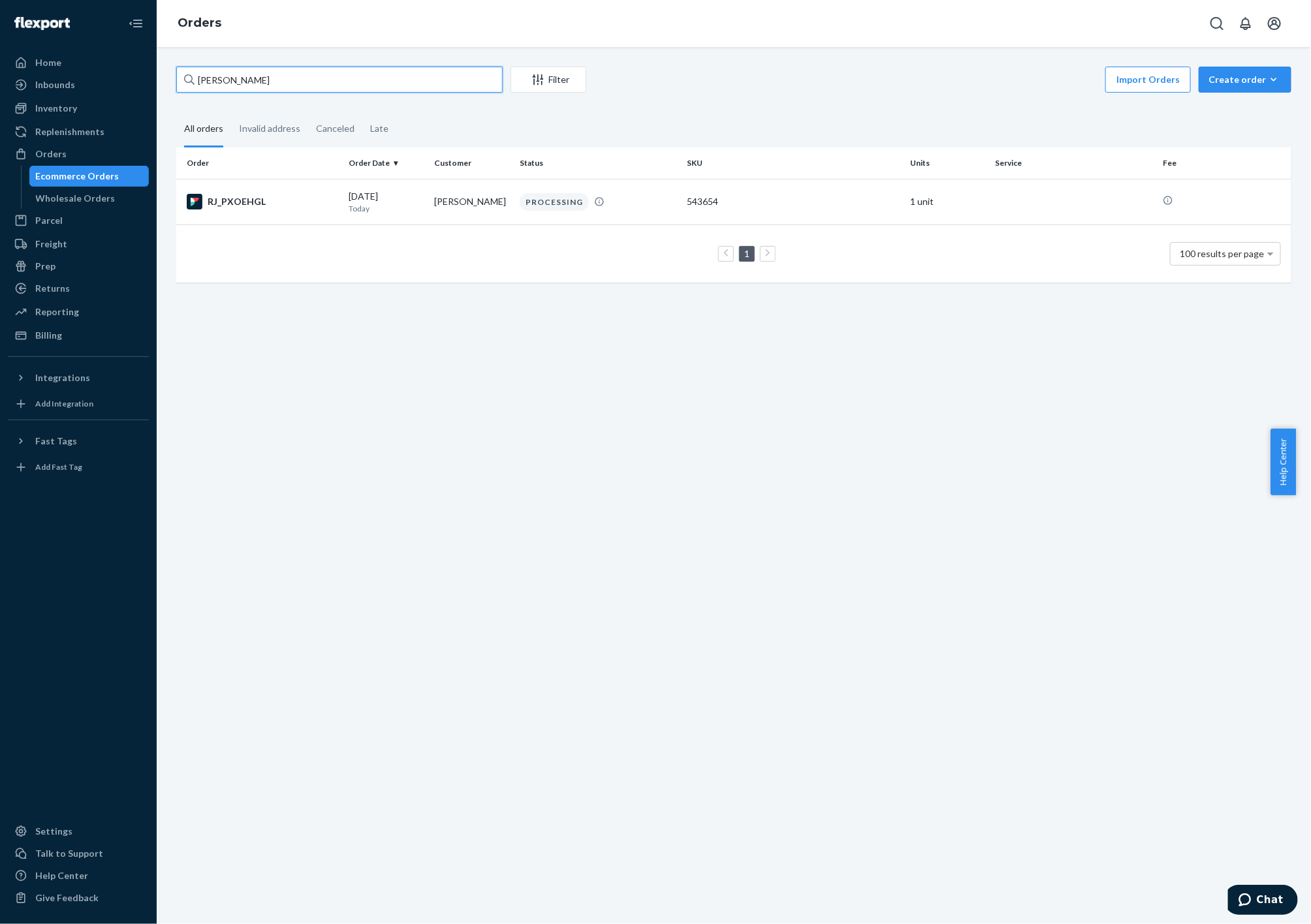
click at [284, 75] on input "[PERSON_NAME]" at bounding box center [339, 80] width 326 height 26
paste input "[PERSON_NAME]"
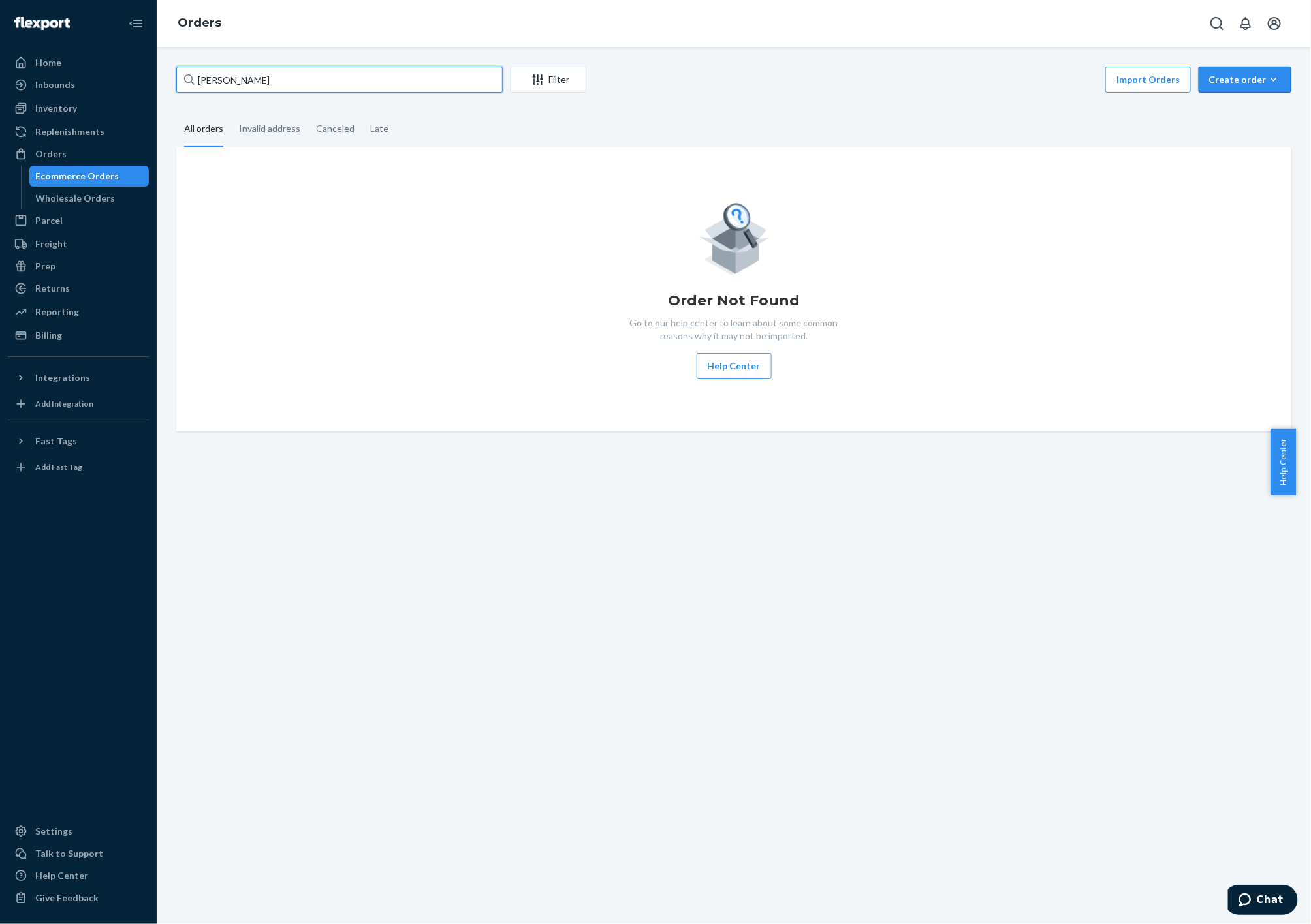
type input "[PERSON_NAME]"
click at [1237, 79] on div "Create order" at bounding box center [1245, 80] width 73 height 13
click at [1233, 110] on span "Ecommerce order" at bounding box center [1253, 111] width 81 height 9
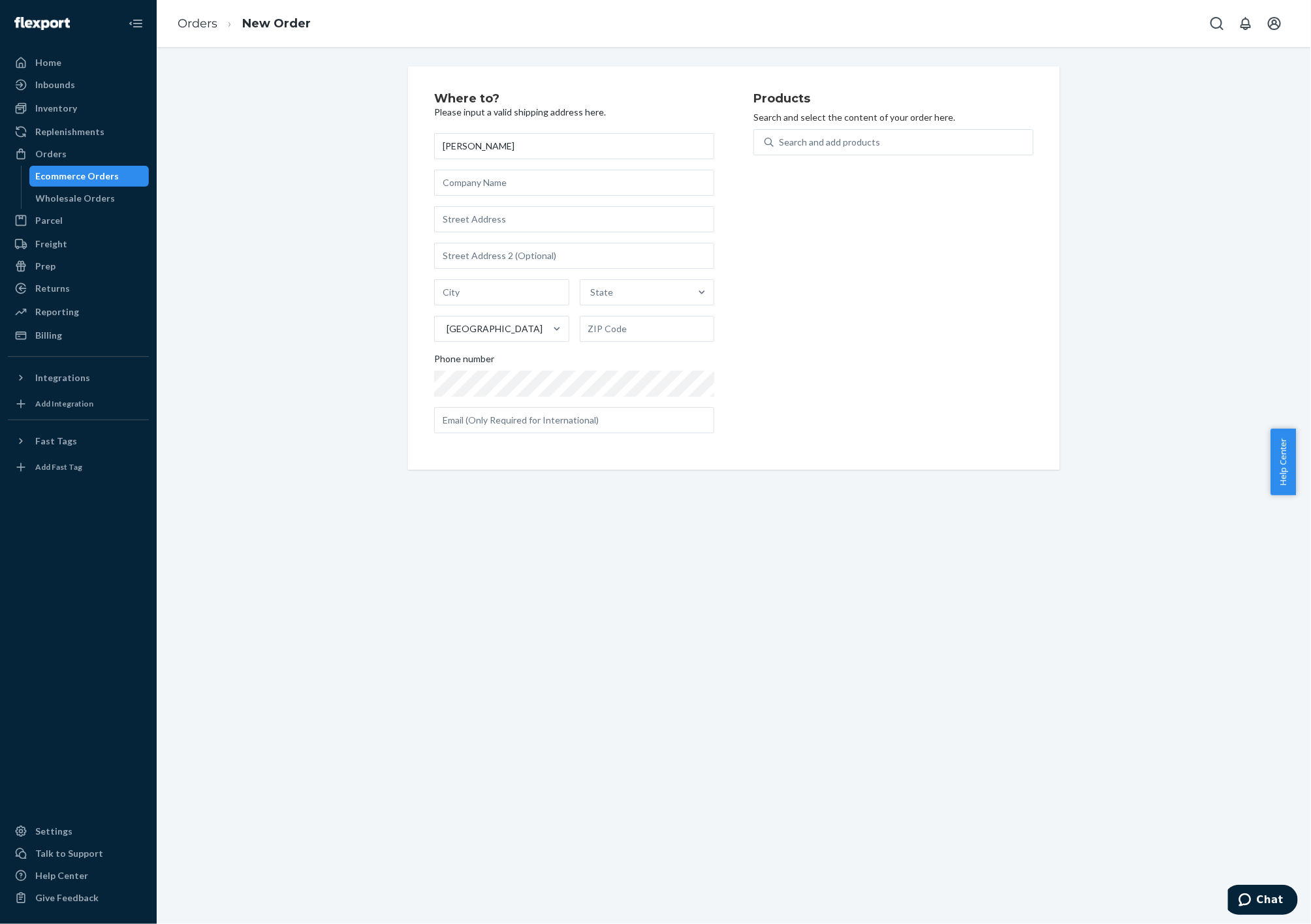
type input "[PERSON_NAME]"
click at [469, 182] on input "text" at bounding box center [574, 183] width 280 height 26
paste input "Commercial Sound Systems"
type input "Commercial Sound Systems"
click at [476, 223] on input "text" at bounding box center [574, 220] width 280 height 26
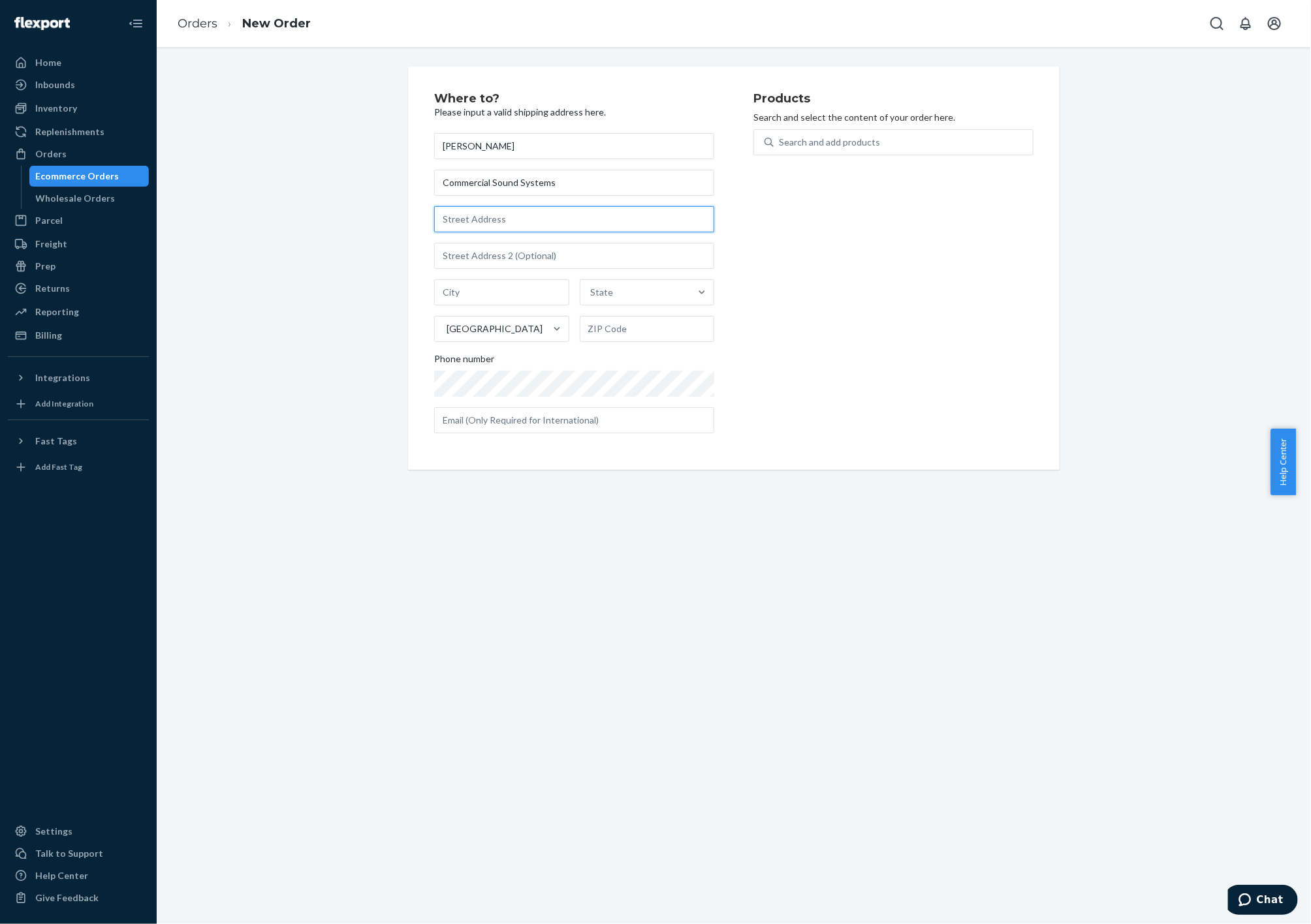
paste input "[STREET_ADDRESS][PERSON_NAME]"
type input "[STREET_ADDRESS][PERSON_NAME]"
type input "[PERSON_NAME]"
type input "87048"
click at [453, 416] on input "text" at bounding box center [574, 420] width 280 height 26
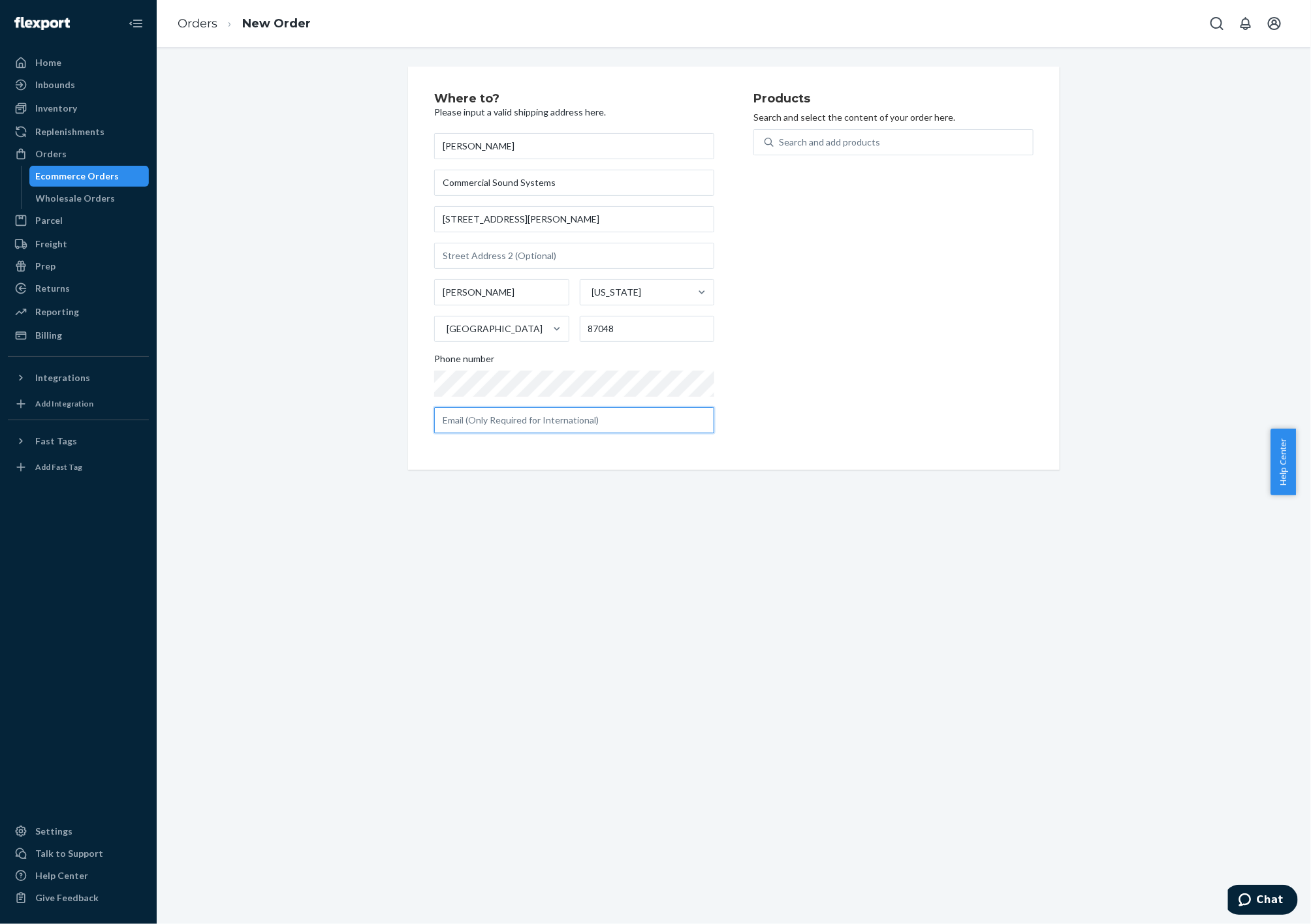
paste input "[EMAIL_ADDRESS][DOMAIN_NAME]"
type input "[EMAIL_ADDRESS][DOMAIN_NAME]"
click at [868, 143] on div "Search and add products" at bounding box center [829, 142] width 101 height 13
click at [780, 143] on input "Search and add products" at bounding box center [780, 142] width 1 height 13
type input "DR"
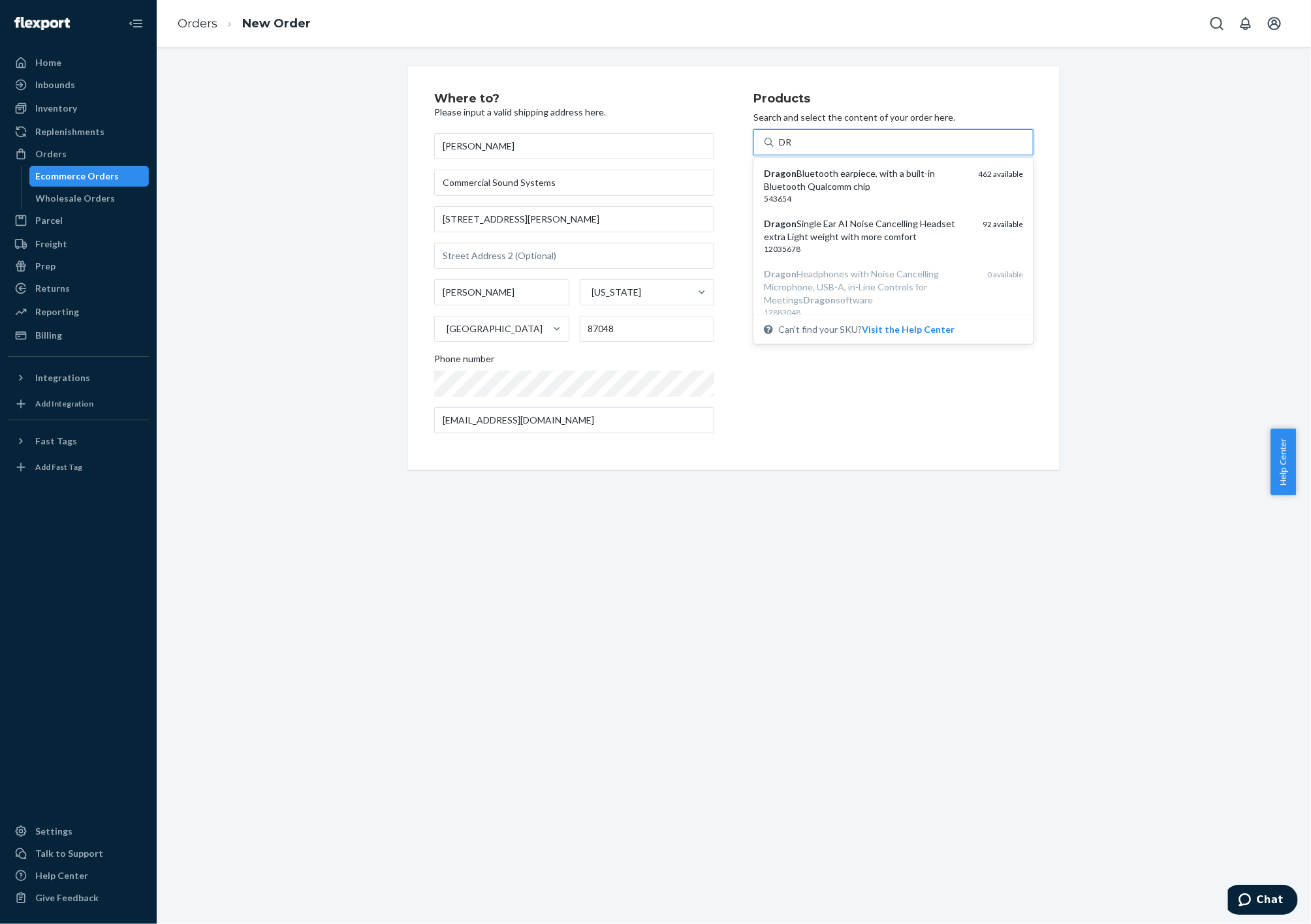
click at [858, 190] on div "Dragon Bluetooth earpiece, with a built-in Bluetooth Qualcomm chip" at bounding box center [865, 180] width 204 height 26
click at [793, 149] on input "DR" at bounding box center [786, 142] width 15 height 13
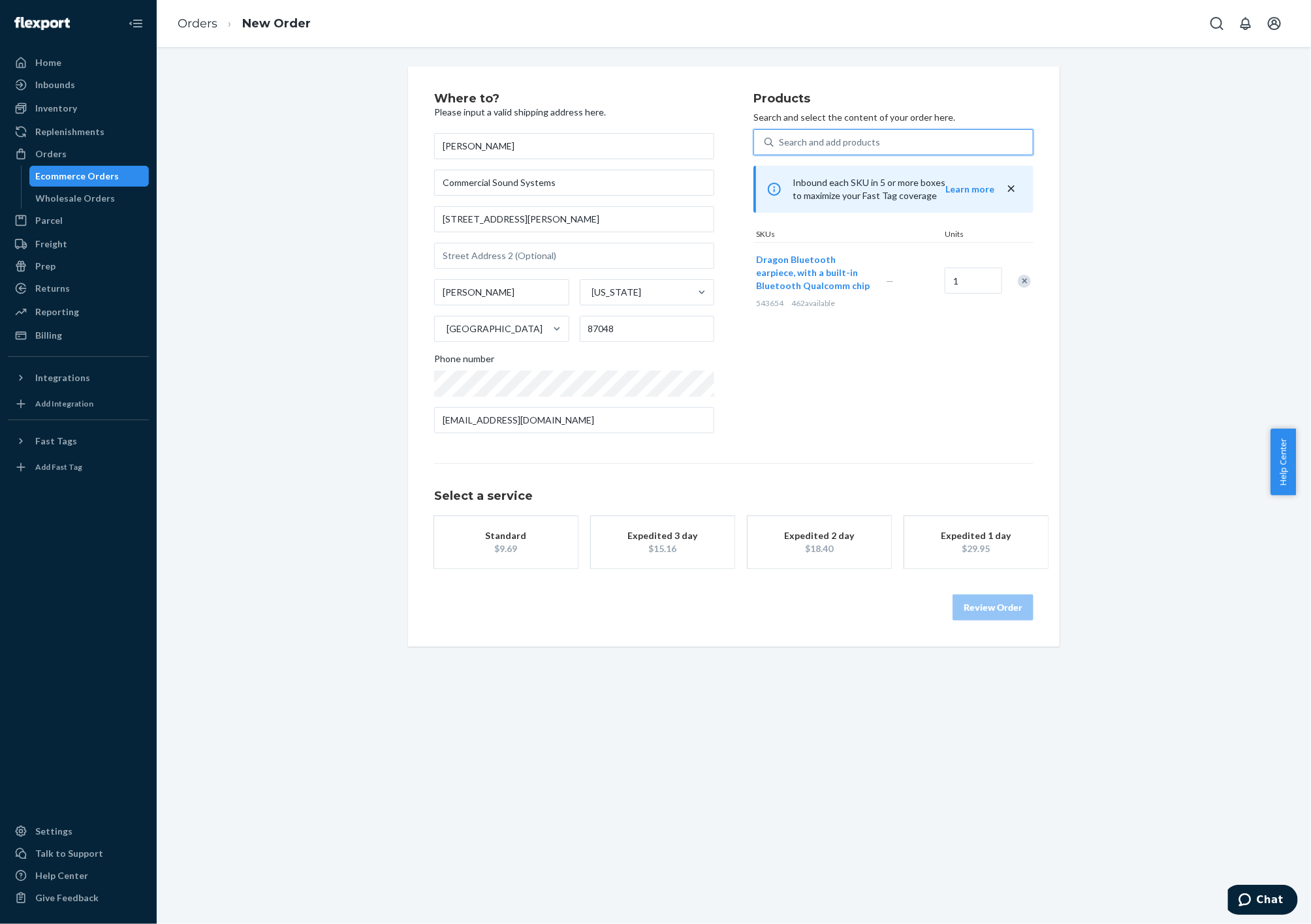
click at [674, 526] on button "Expedited 3 day $15.16" at bounding box center [662, 542] width 143 height 52
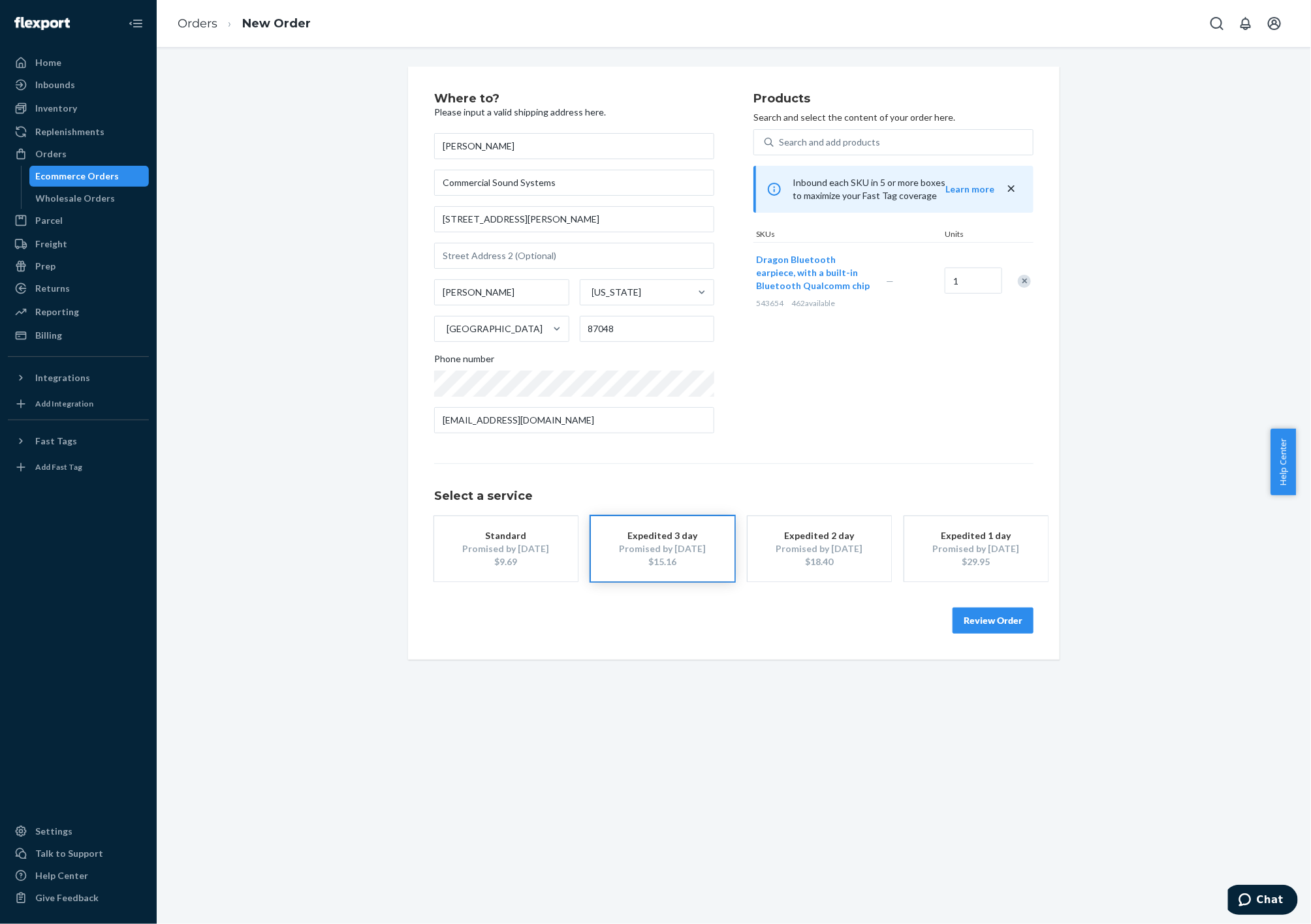
click at [989, 625] on button "Review Order" at bounding box center [993, 621] width 81 height 26
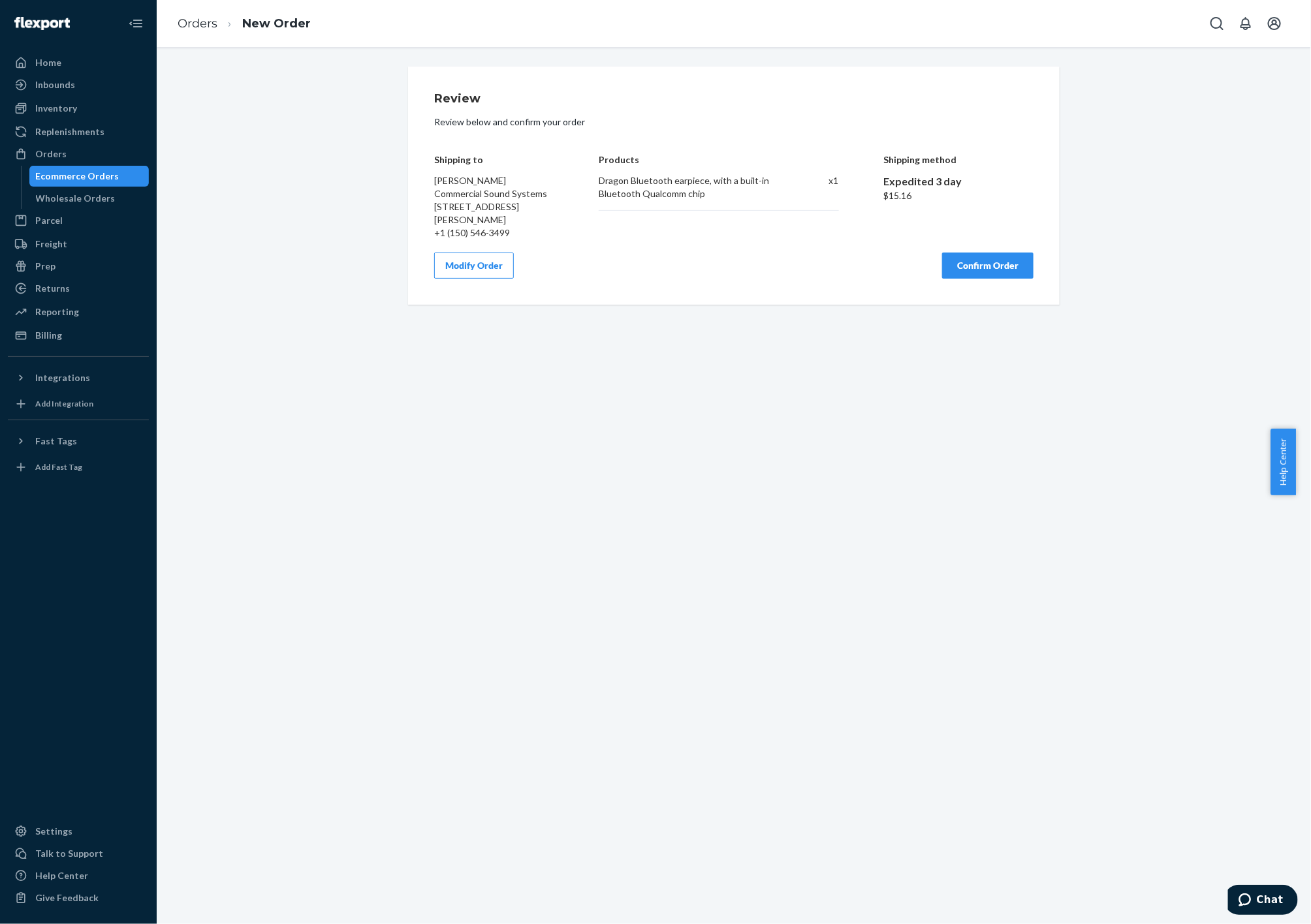
click at [972, 265] on button "Confirm Order" at bounding box center [988, 266] width 91 height 26
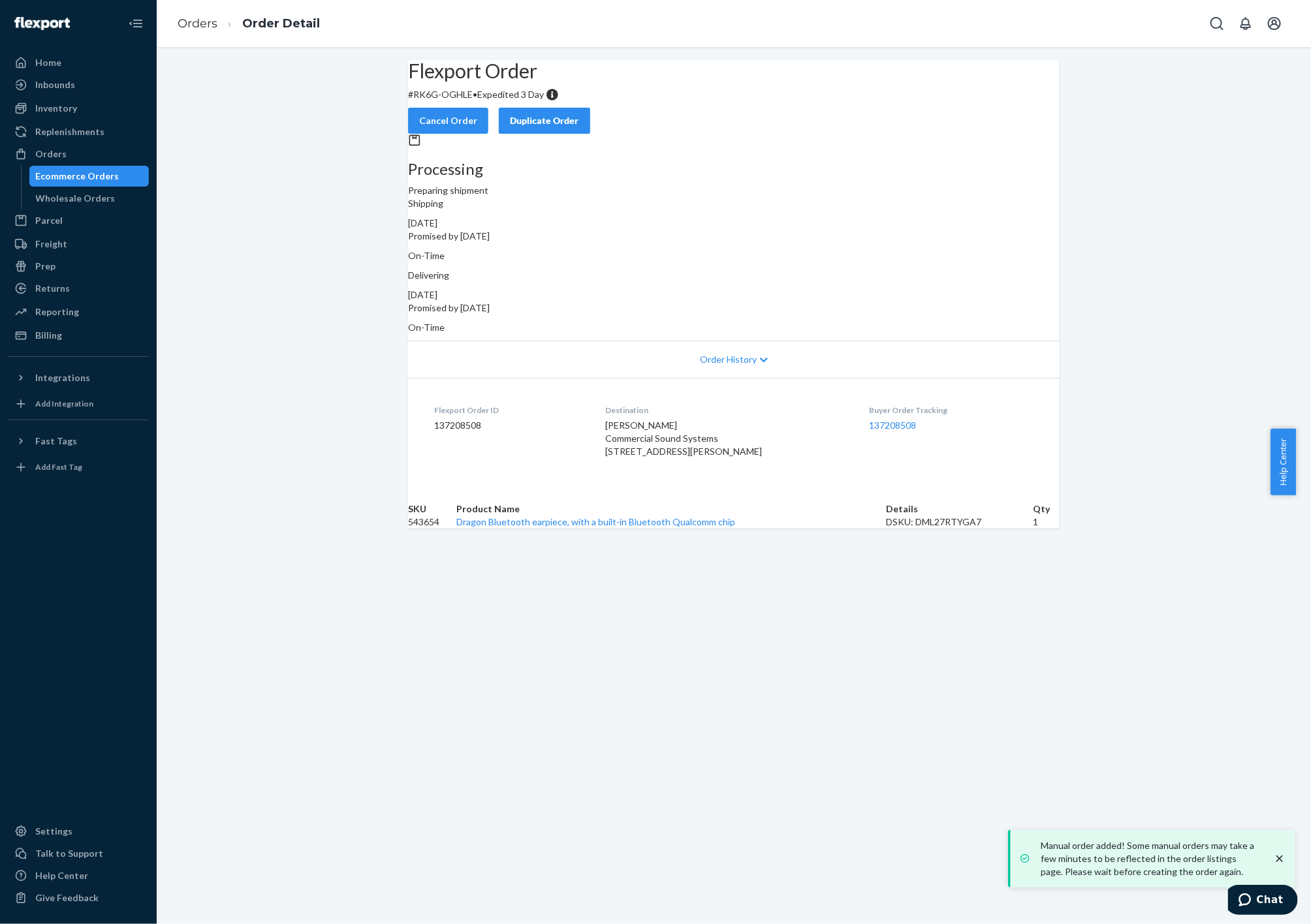
click at [529, 378] on dl "Flexport Order ID 137208508 Destination [PERSON_NAME] Commercial Sound Systems …" at bounding box center [734, 434] width 651 height 111
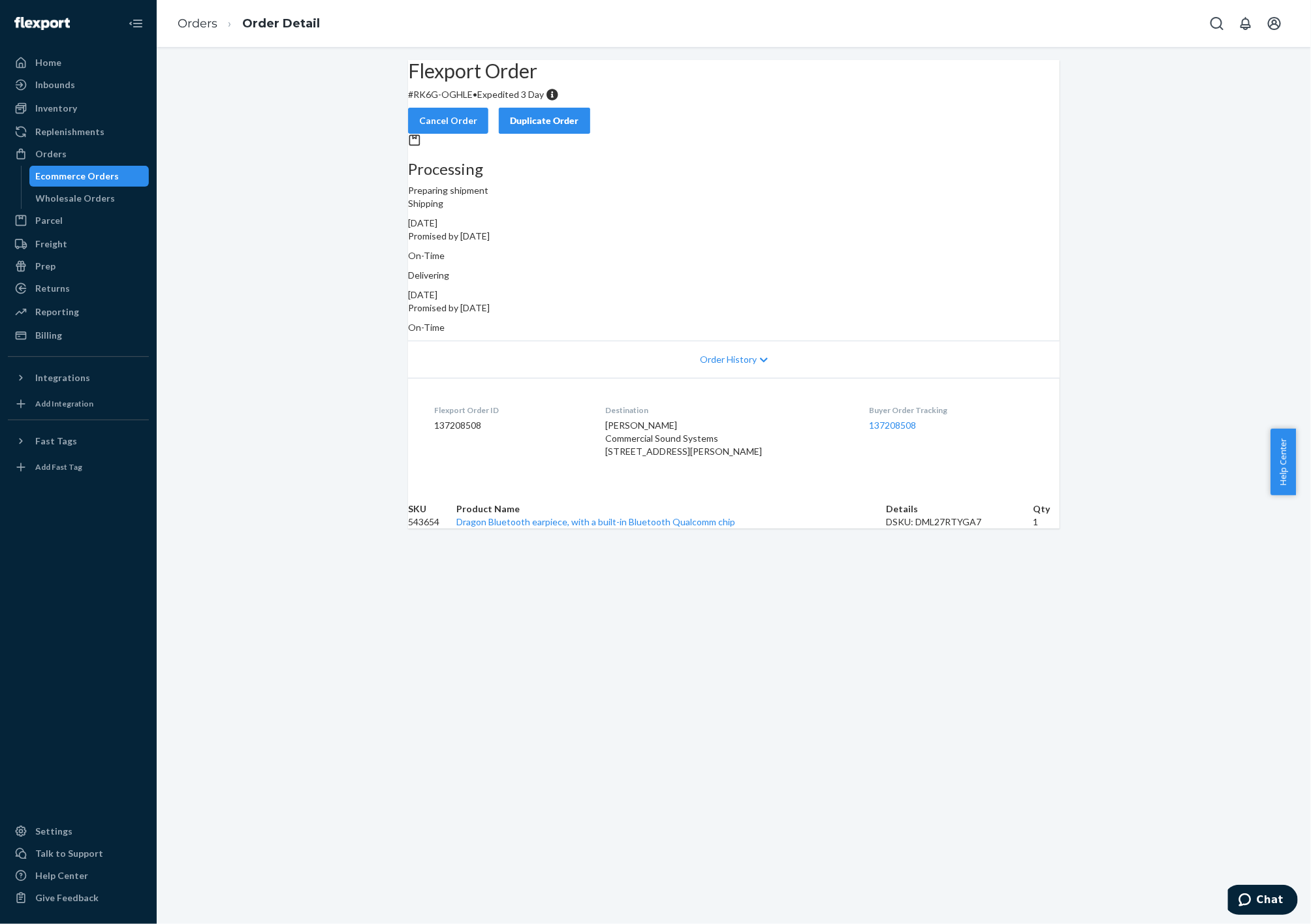
click at [479, 694] on div "Flexport Order # RK6G-OGHLE • Expedited 3 Day Cancel Order Duplicate Order Proc…" at bounding box center [734, 486] width 1154 height 877
click at [62, 159] on div "Orders" at bounding box center [51, 154] width 31 height 13
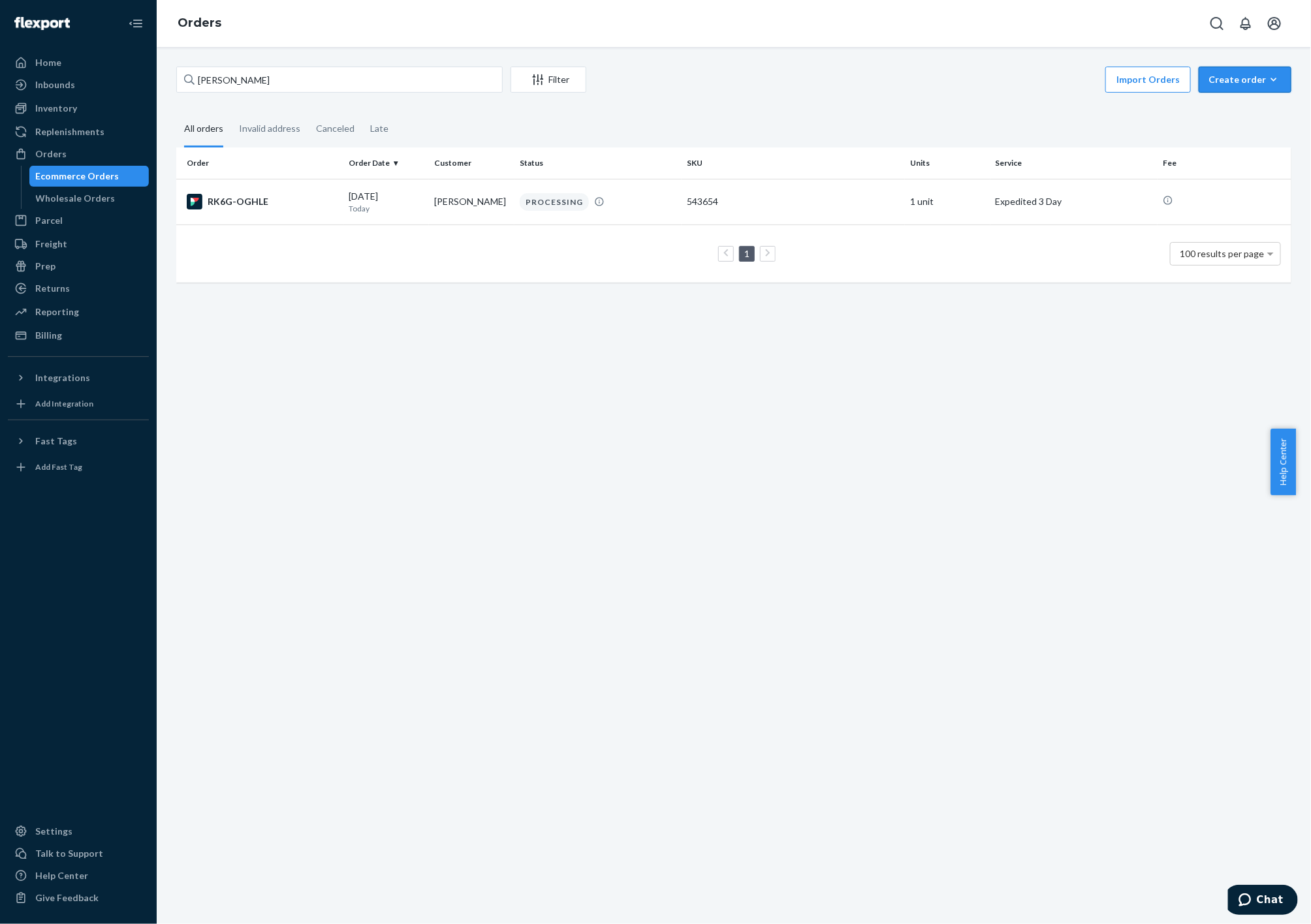
click at [1238, 73] on div "Create order" at bounding box center [1245, 80] width 73 height 13
click at [1231, 110] on span "Ecommerce order" at bounding box center [1253, 111] width 81 height 9
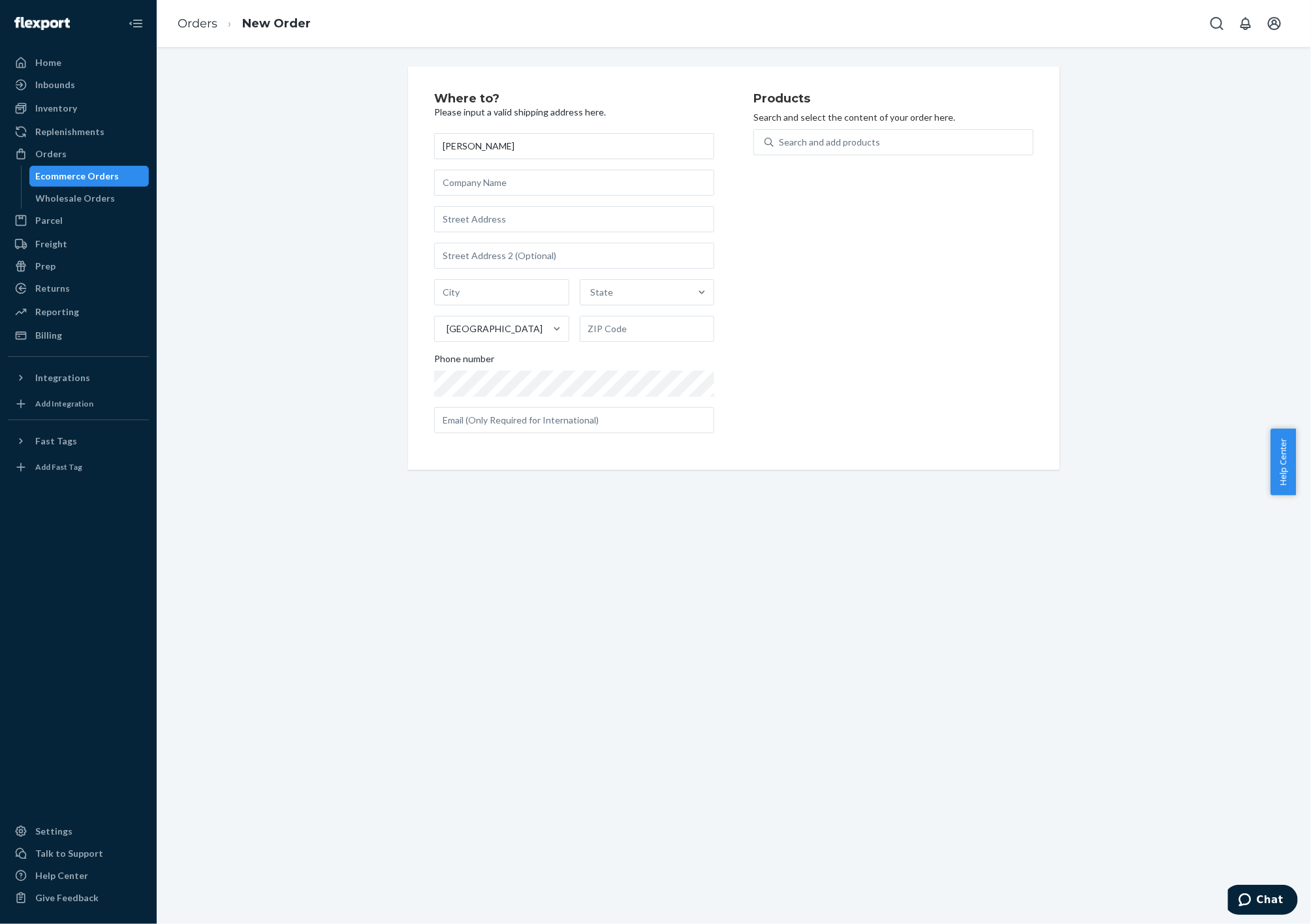
type input "[PERSON_NAME]"
click at [488, 220] on input "text" at bounding box center [574, 220] width 280 height 26
click at [465, 226] on input "text" at bounding box center [574, 220] width 280 height 26
paste input "[STREET_ADDRESS]"
type input "[STREET_ADDRESS]"
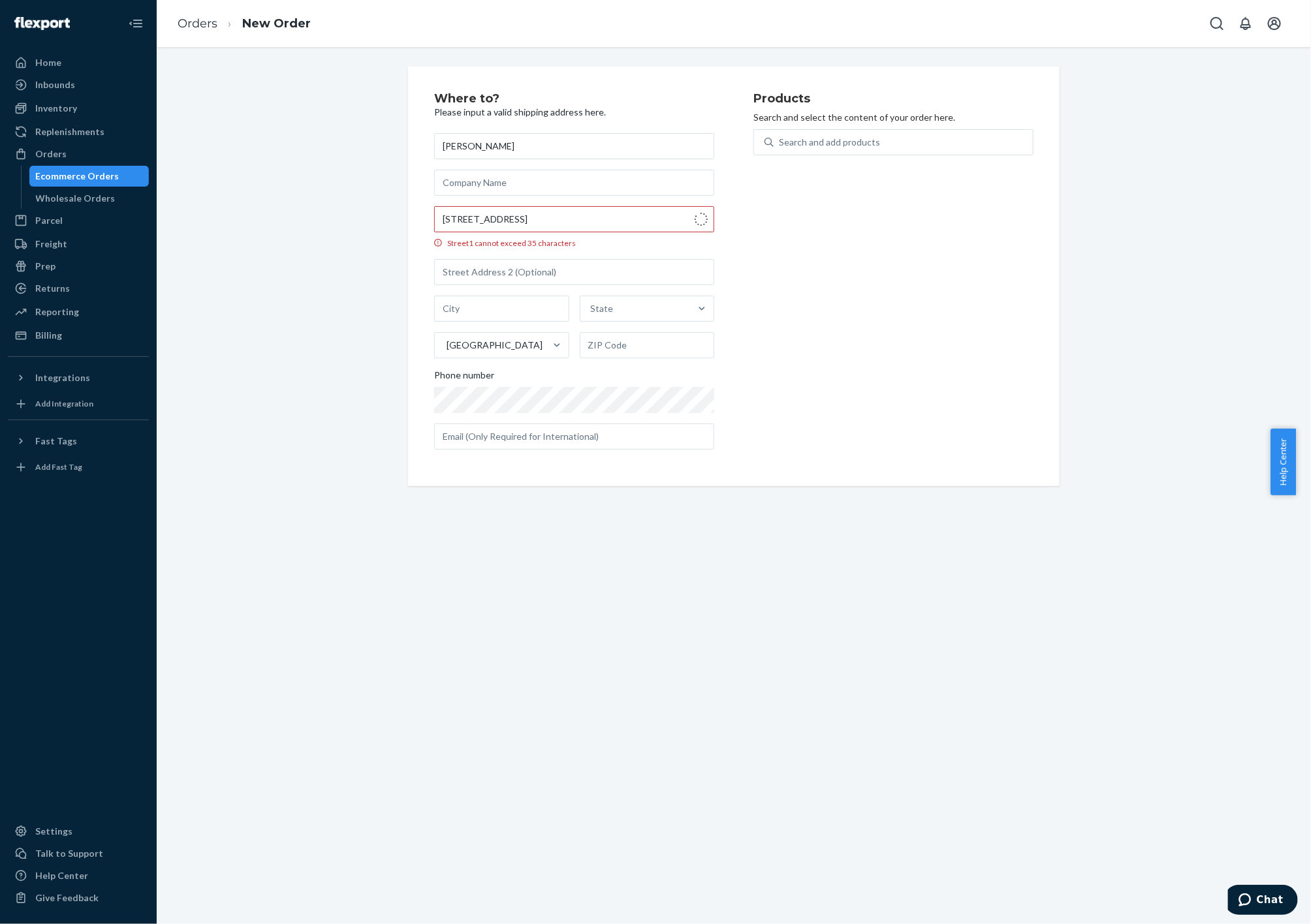
type input "Fairhope"
type input "36532"
click at [458, 424] on input "text" at bounding box center [574, 420] width 280 height 26
paste input "[PERSON_NAME][EMAIL_ADDRESS][PERSON_NAME][DOMAIN_NAME]"
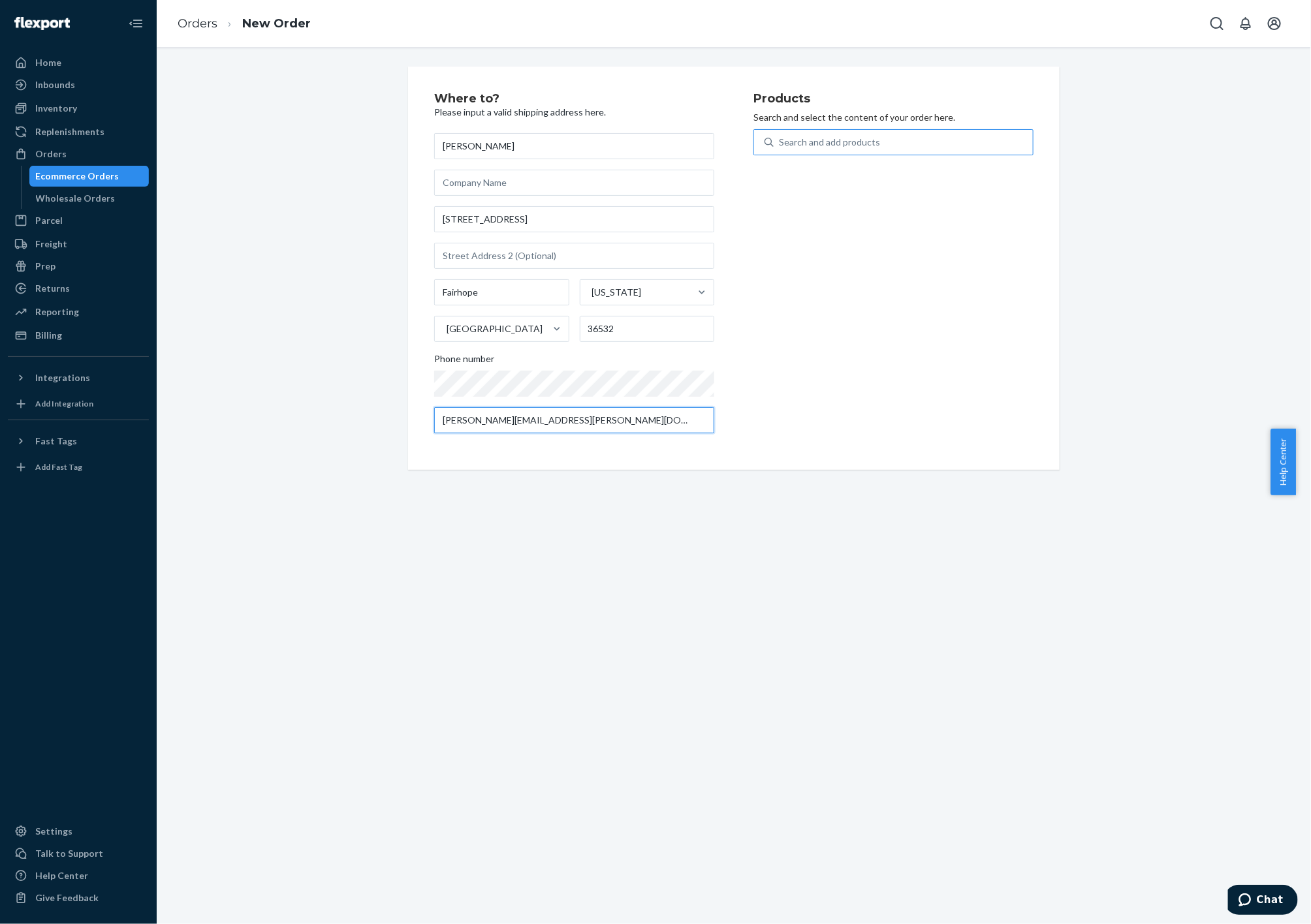
type input "[PERSON_NAME][EMAIL_ADDRESS][PERSON_NAME][DOMAIN_NAME]"
click at [865, 141] on div "Search and add products" at bounding box center [829, 142] width 101 height 13
click at [780, 141] on input "0 results available. Use Up and Down to choose options, press Enter to select t…" at bounding box center [780, 142] width 1 height 13
type input "PO"
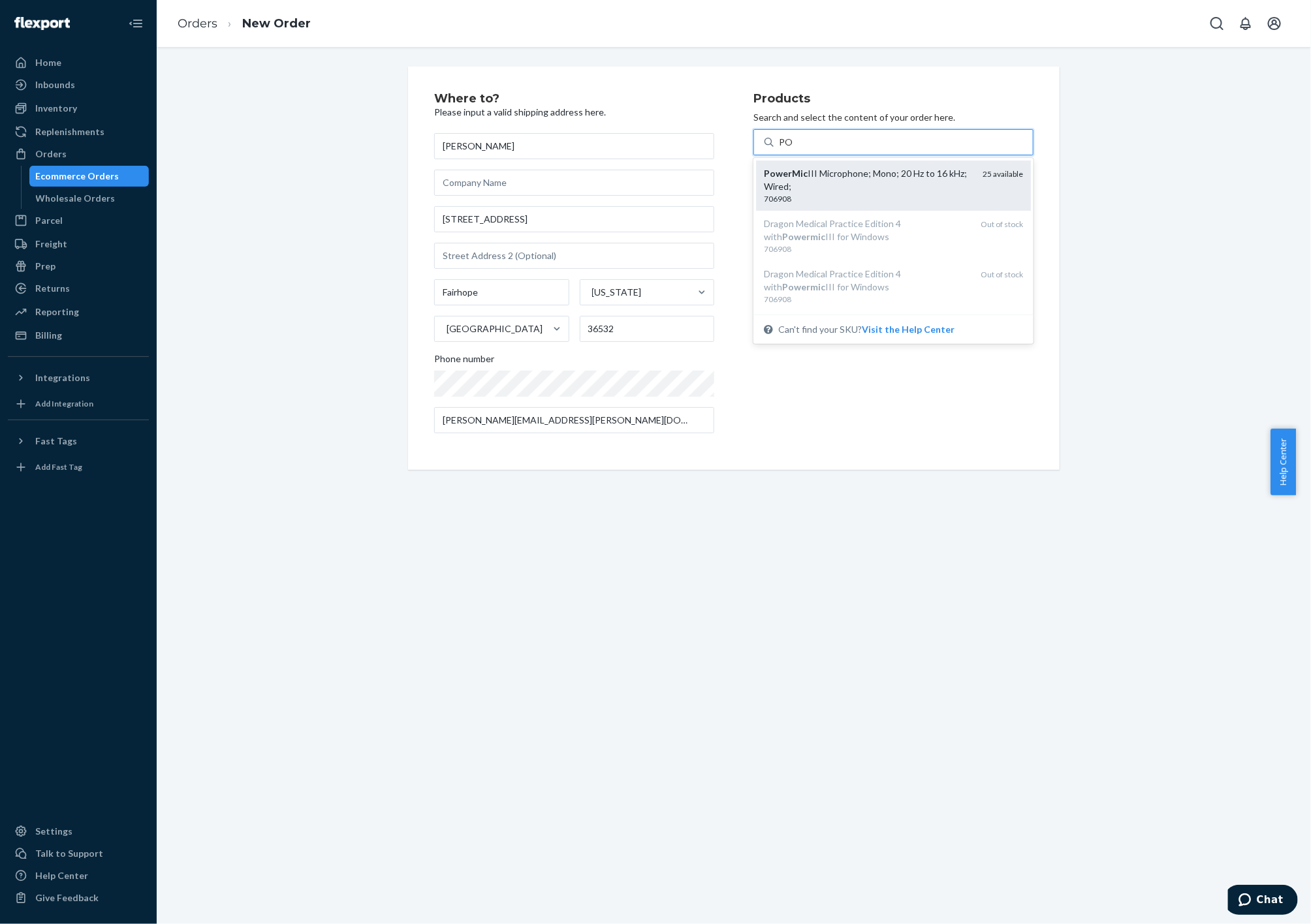
click at [886, 190] on div "PowerMic III Microphone; Mono; 20 Hz to 16 kHz; Wired;" at bounding box center [868, 180] width 209 height 26
click at [793, 149] on input "PO" at bounding box center [786, 142] width 15 height 13
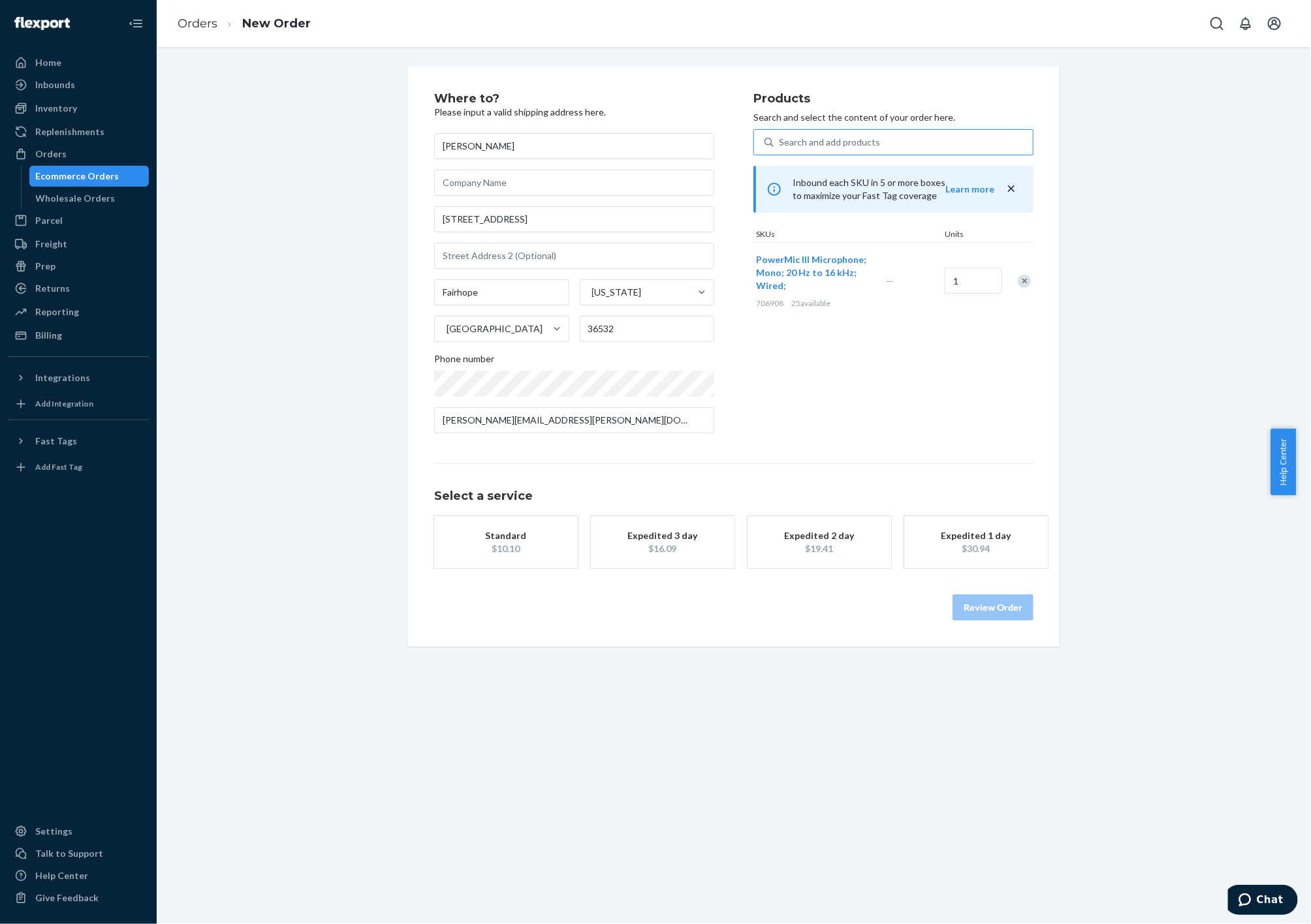
click at [629, 554] on div "$16.09" at bounding box center [662, 549] width 105 height 13
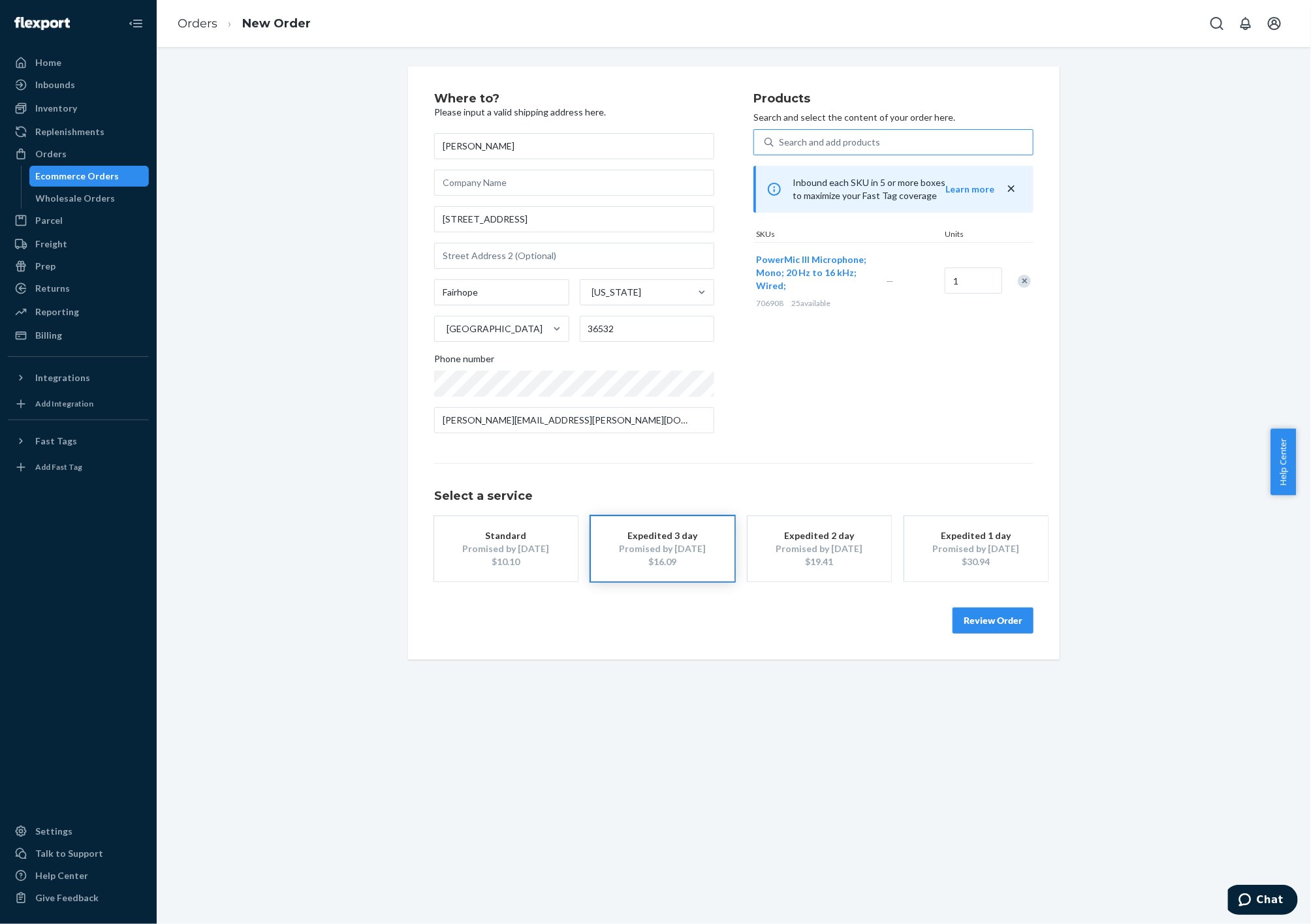
click at [982, 625] on button "Review Order" at bounding box center [993, 621] width 81 height 26
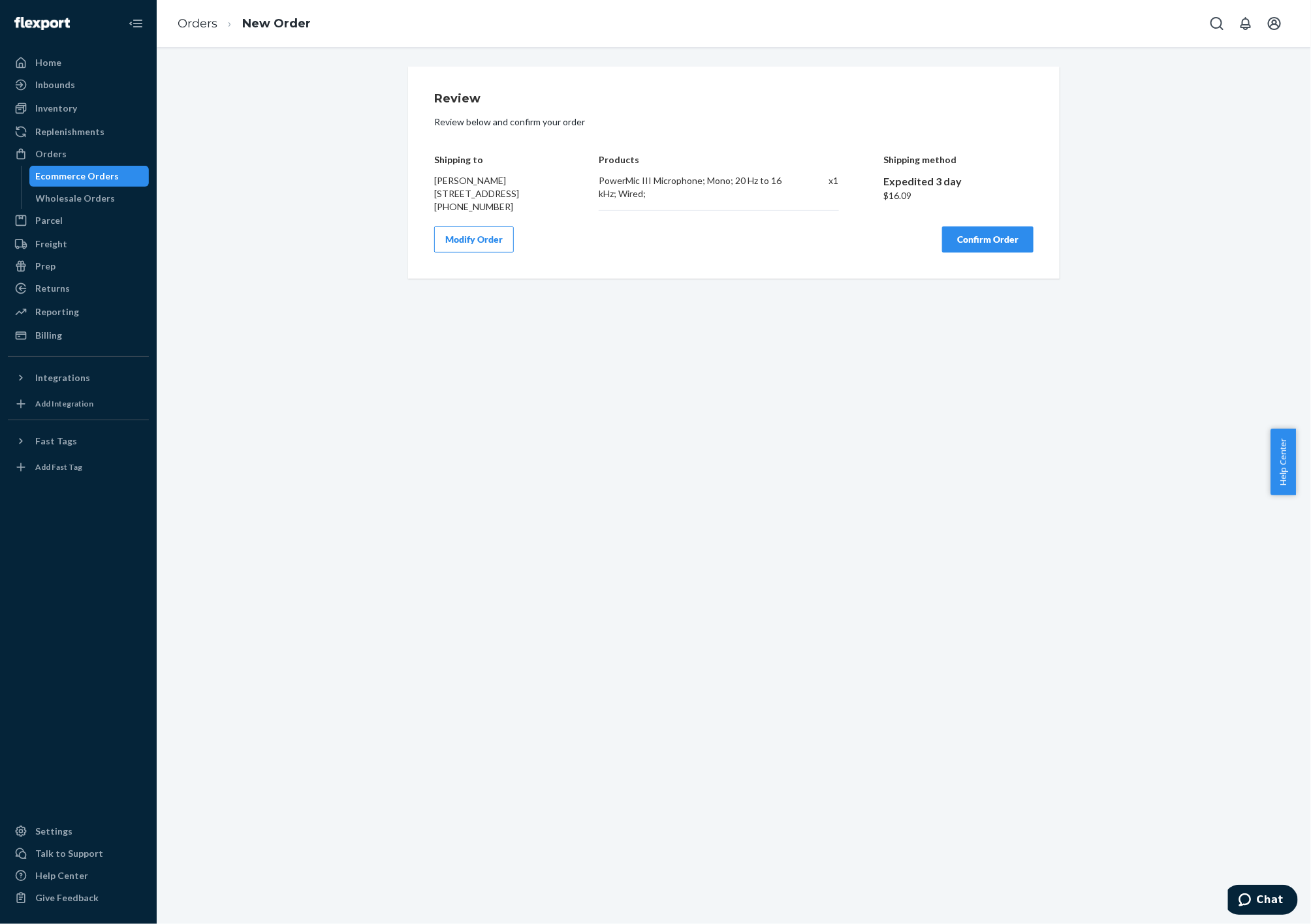
click at [972, 253] on button "Confirm Order" at bounding box center [988, 240] width 91 height 26
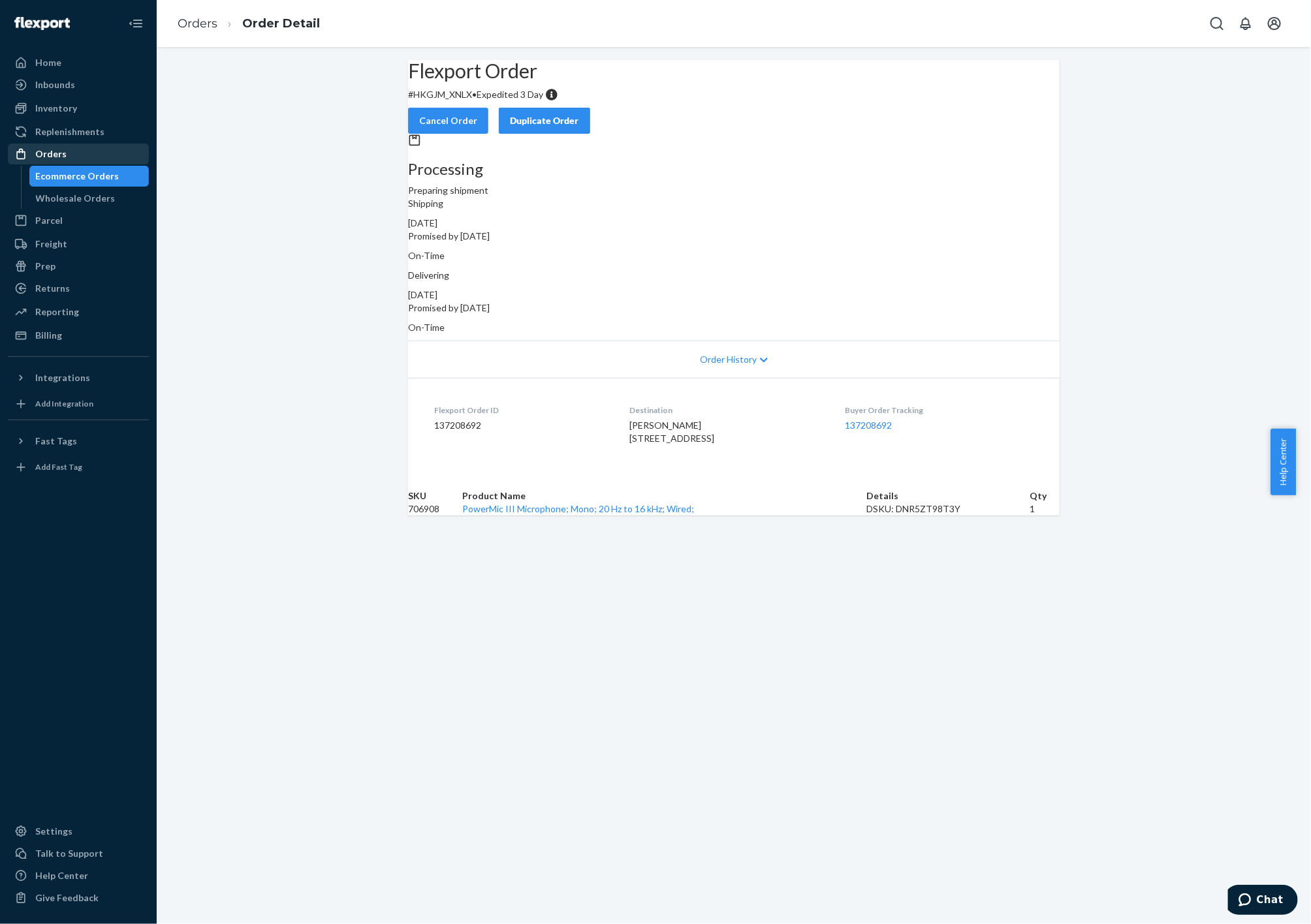
click at [59, 161] on div "Orders" at bounding box center [78, 154] width 139 height 18
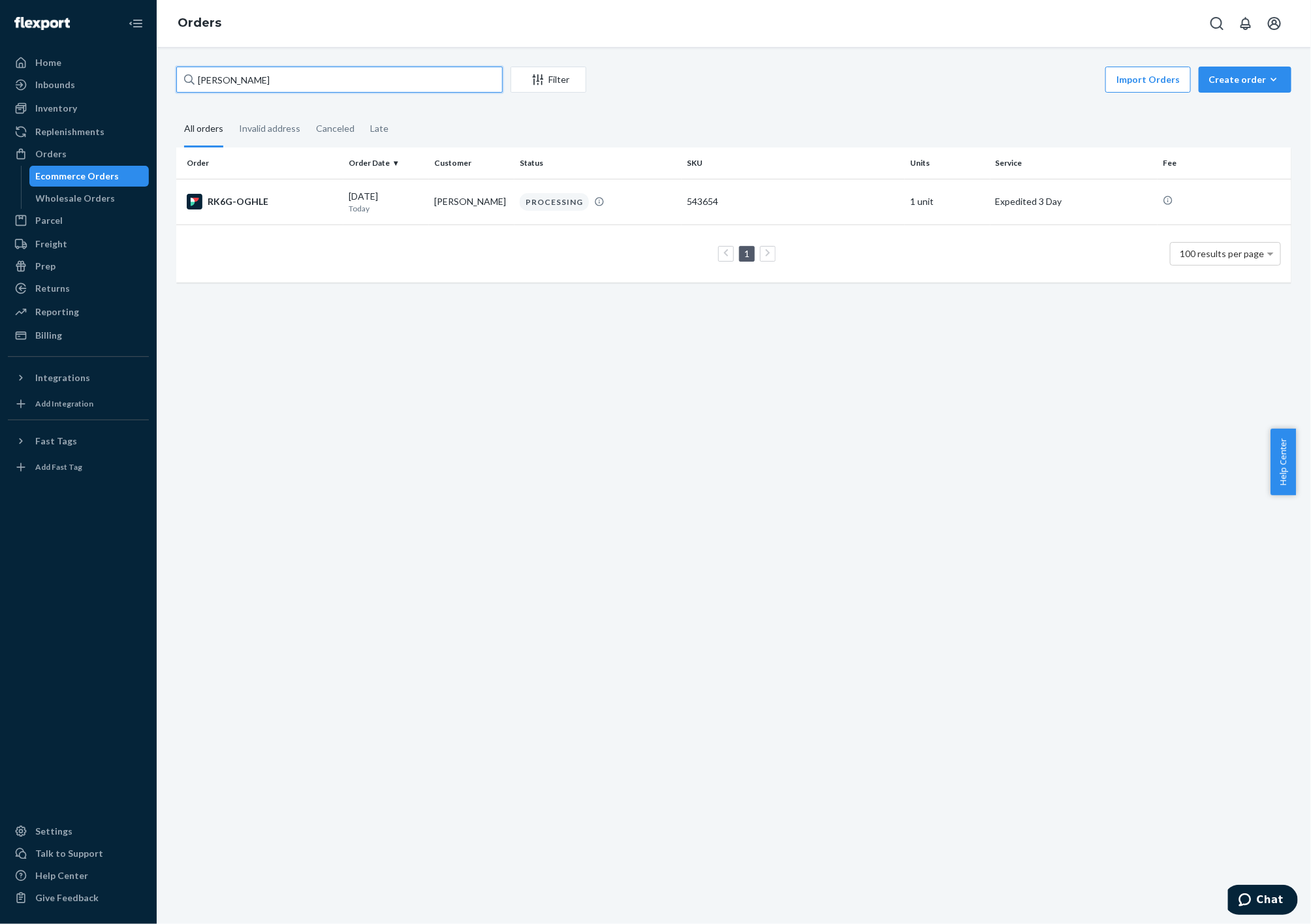
click at [388, 79] on input "[PERSON_NAME]" at bounding box center [339, 80] width 326 height 26
paste input "[EMAIL_ADDRESS][DOMAIN_NAME]"
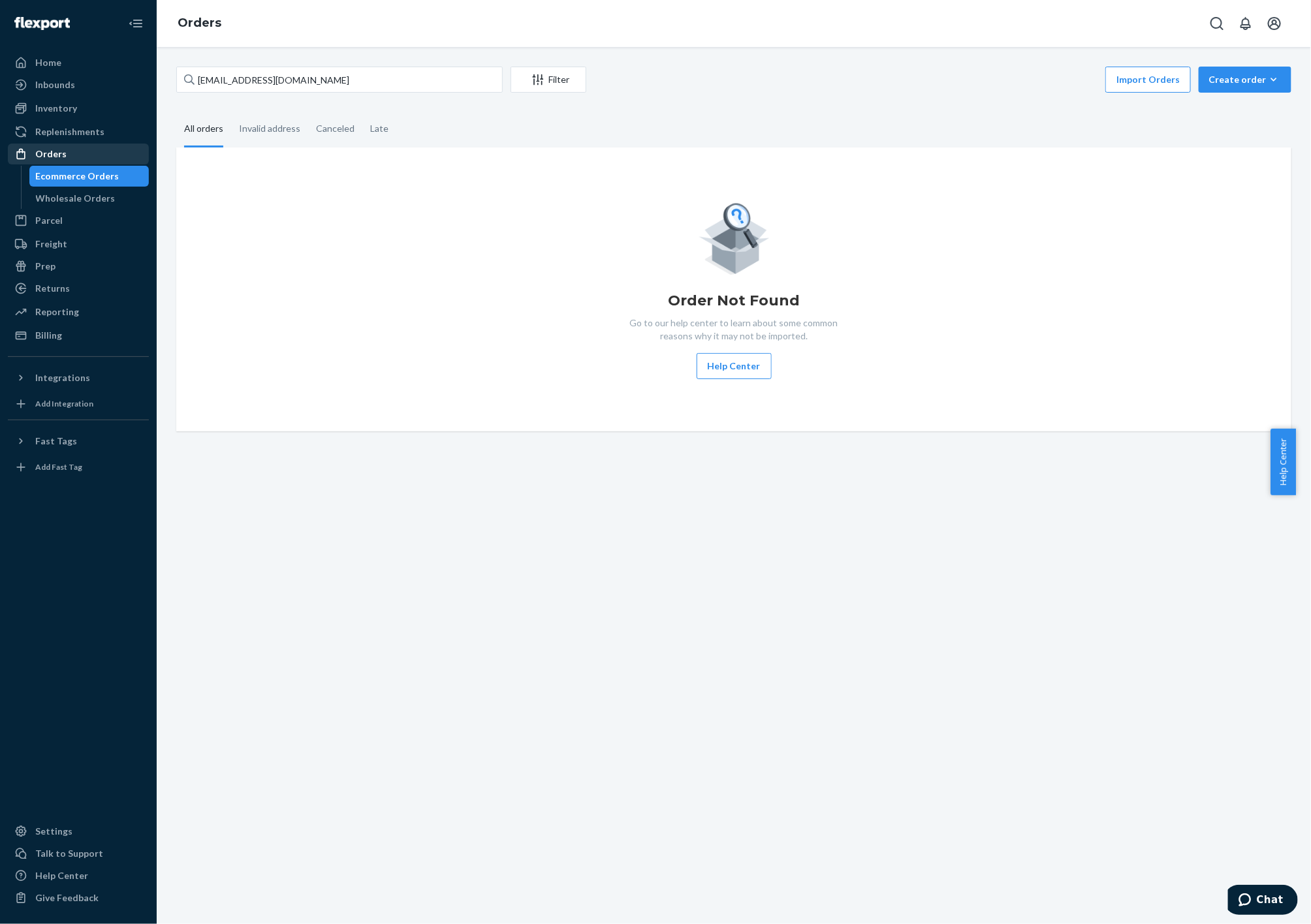
click at [77, 157] on div "Orders" at bounding box center [78, 154] width 139 height 18
click at [249, 88] on input "[EMAIL_ADDRESS][DOMAIN_NAME]" at bounding box center [339, 80] width 326 height 26
paste input "[PERSON_NAME]"
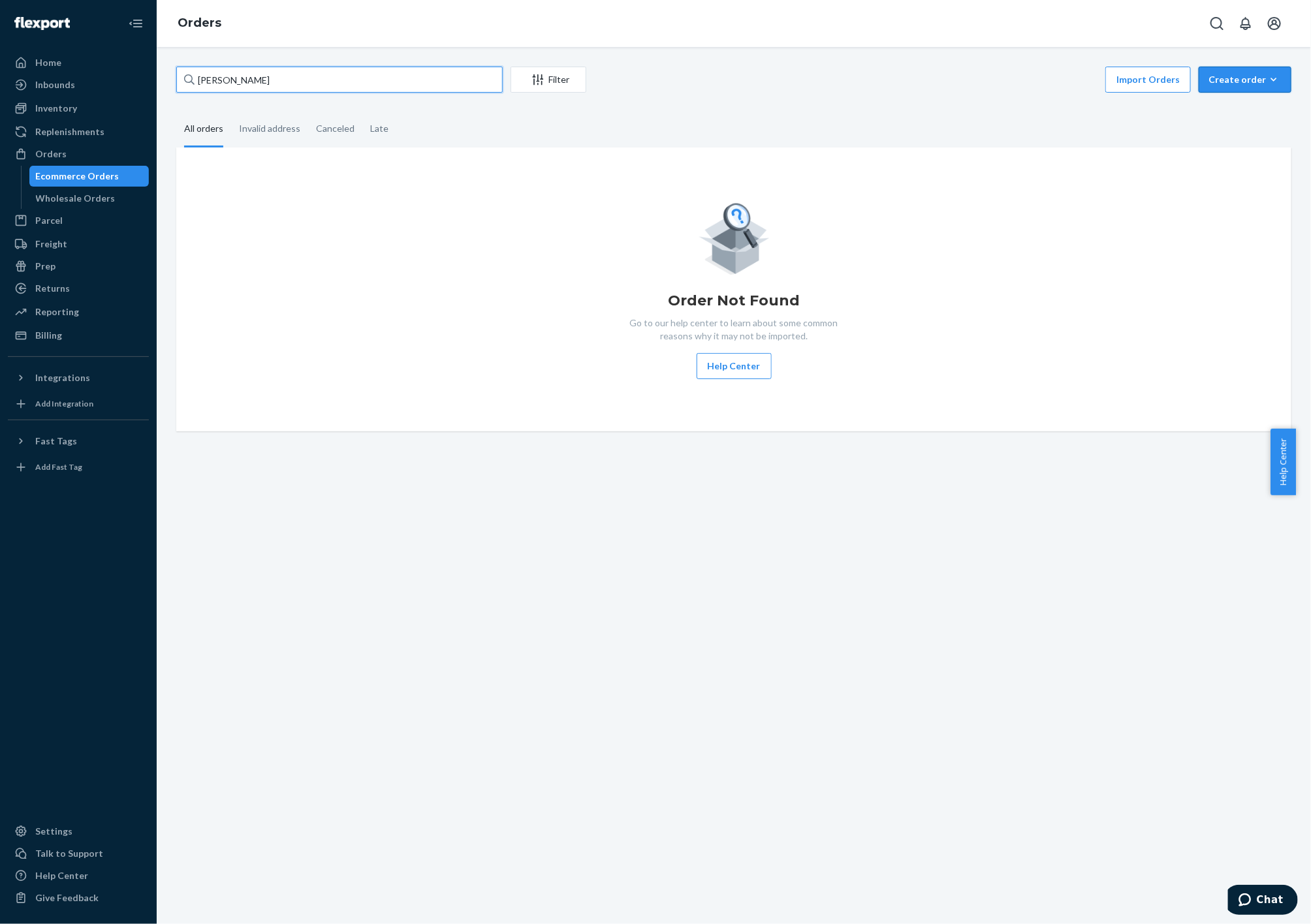
type input "[PERSON_NAME]"
click at [1238, 77] on div "Create order" at bounding box center [1245, 80] width 73 height 13
click at [1234, 112] on span "Ecommerce order" at bounding box center [1253, 111] width 81 height 9
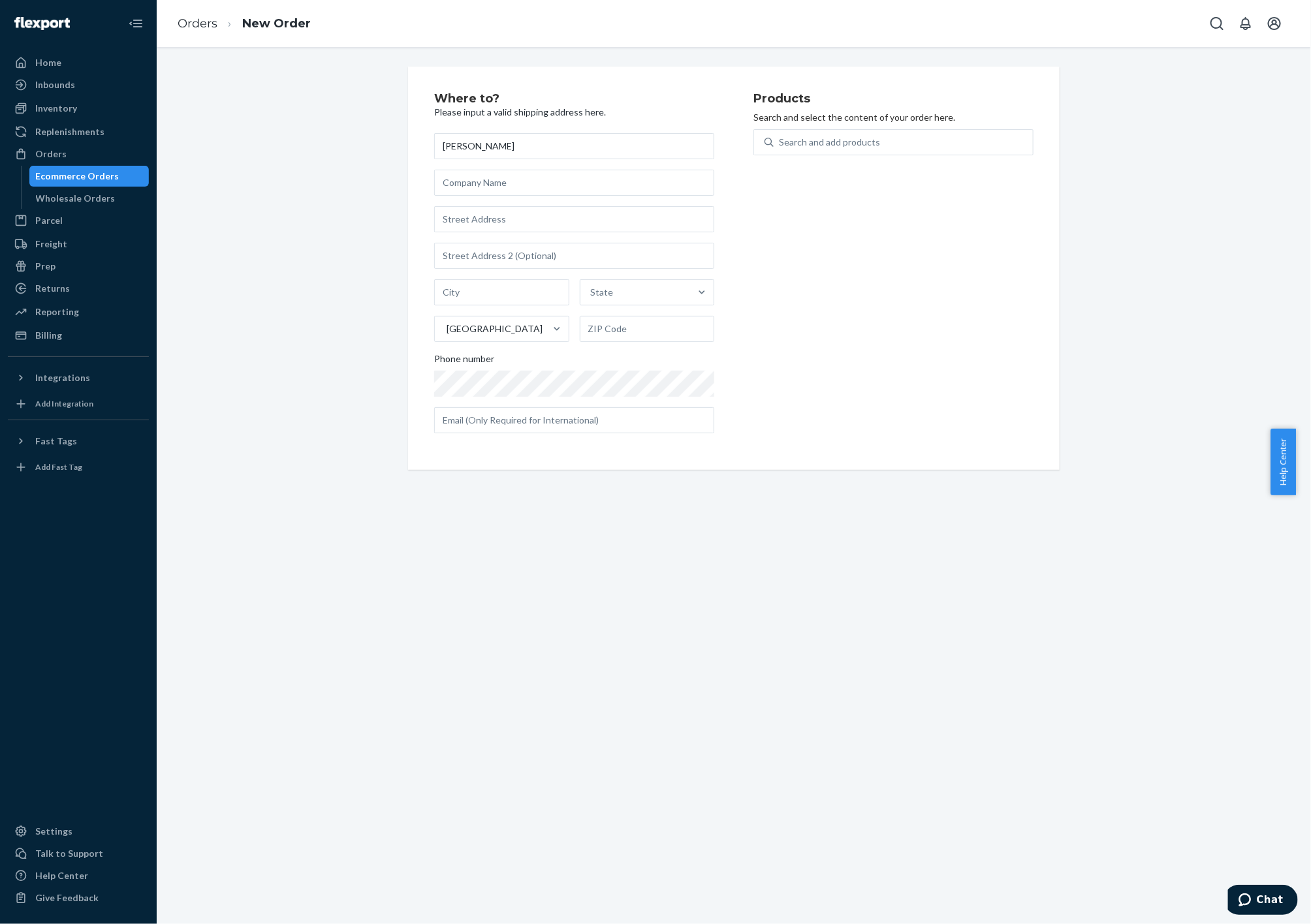
type input "[PERSON_NAME]"
click at [453, 164] on div "[PERSON_NAME] State [GEOGRAPHIC_DATA] Phone number" at bounding box center [574, 283] width 280 height 300
click at [457, 176] on input "text" at bounding box center [574, 183] width 280 height 26
paste input "[PERSON_NAME] MD INC"
type input "[PERSON_NAME] MD INC"
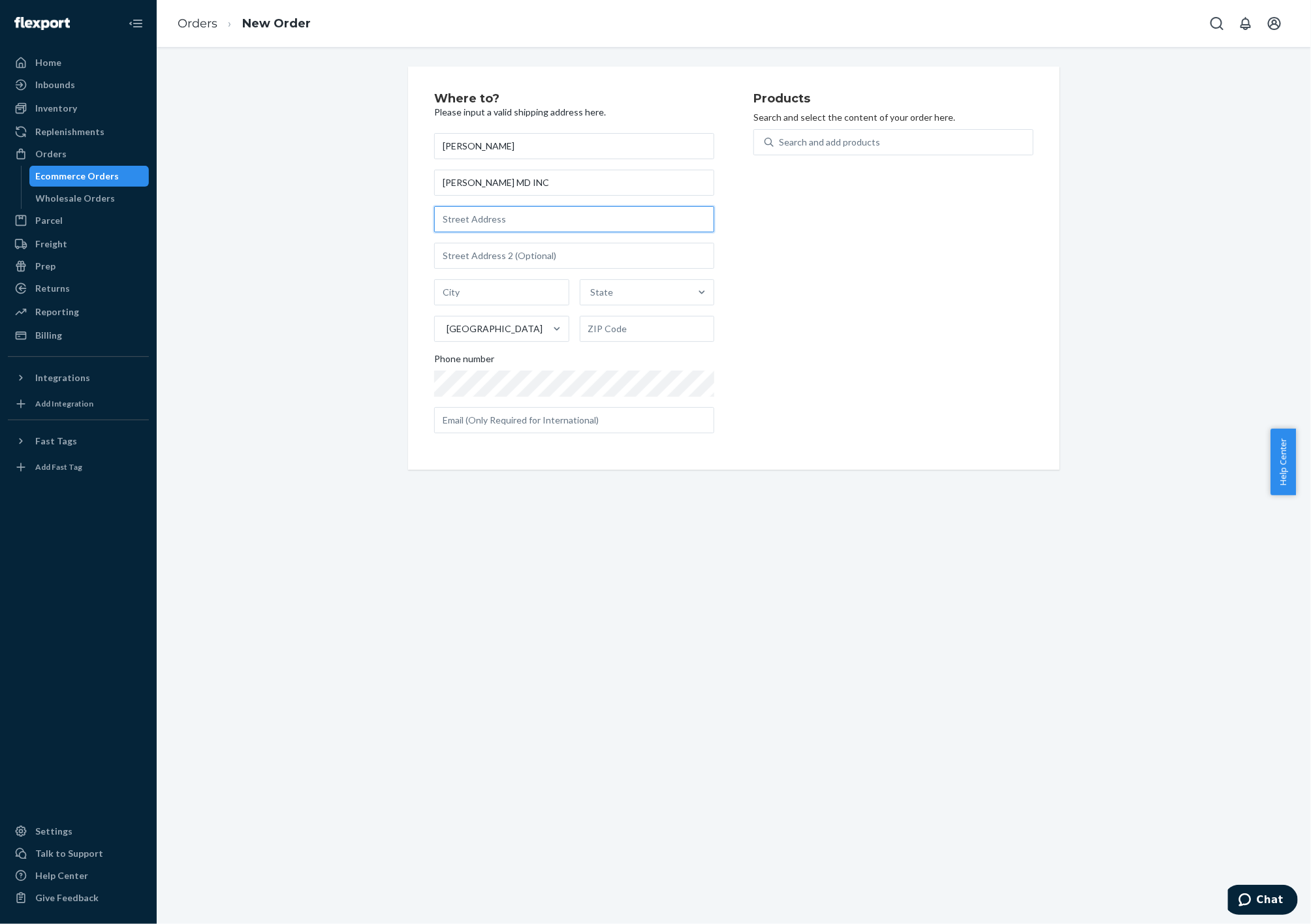
click at [496, 217] on input "text" at bounding box center [574, 220] width 280 height 26
paste input "[STREET_ADDRESS][PERSON_NAME]"
type input "3329 Piute Dr"
type input "Provo"
type input "84604"
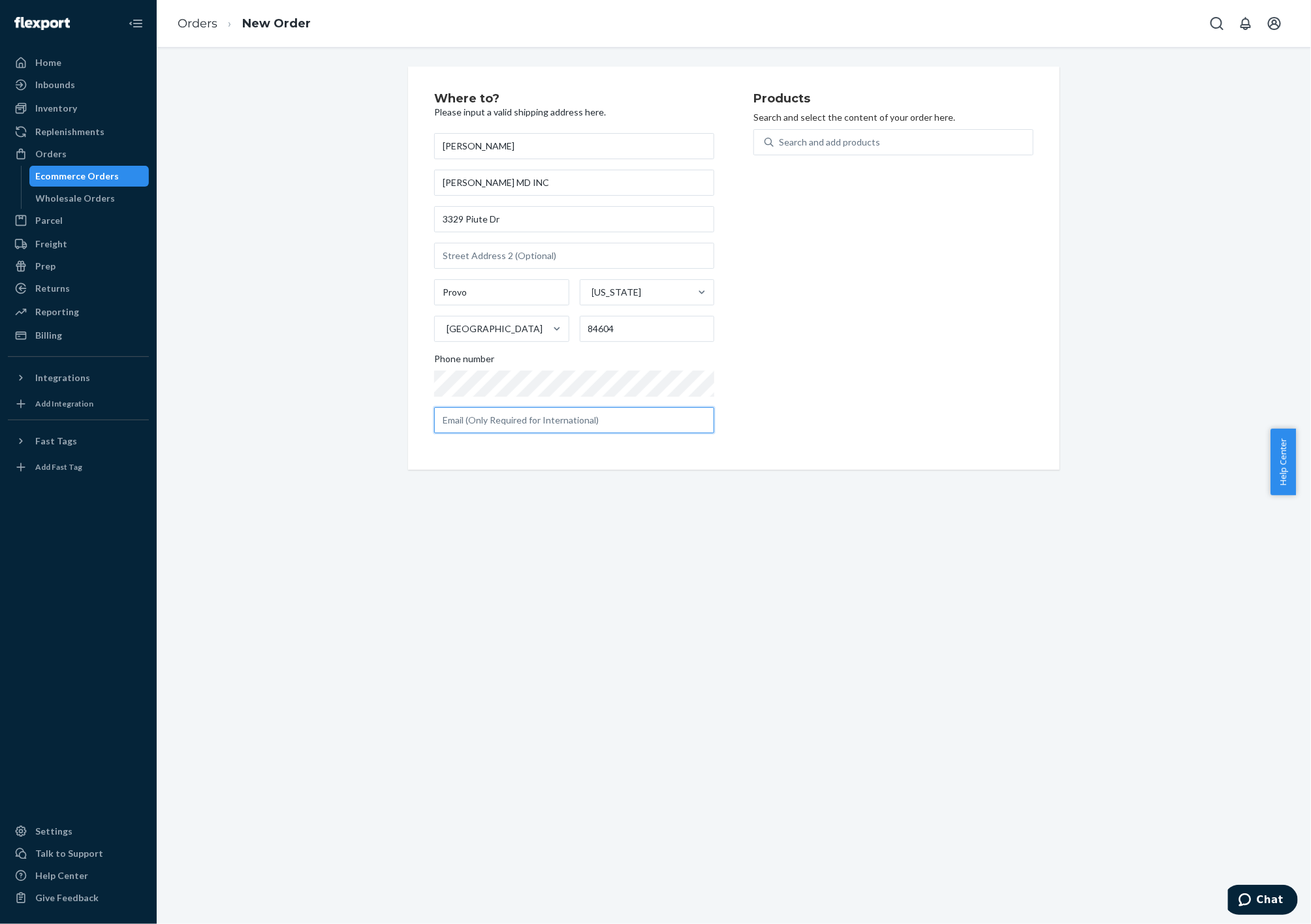
click at [502, 412] on input "text" at bounding box center [574, 420] width 280 height 26
paste input "[EMAIL_ADDRESS][DOMAIN_NAME]"
type input "[EMAIL_ADDRESS][DOMAIN_NAME]"
click at [865, 143] on div "Search and add products" at bounding box center [829, 142] width 101 height 13
click at [780, 143] on input "0 results available. Use Up and Down to choose options, press Enter to select t…" at bounding box center [780, 142] width 1 height 13
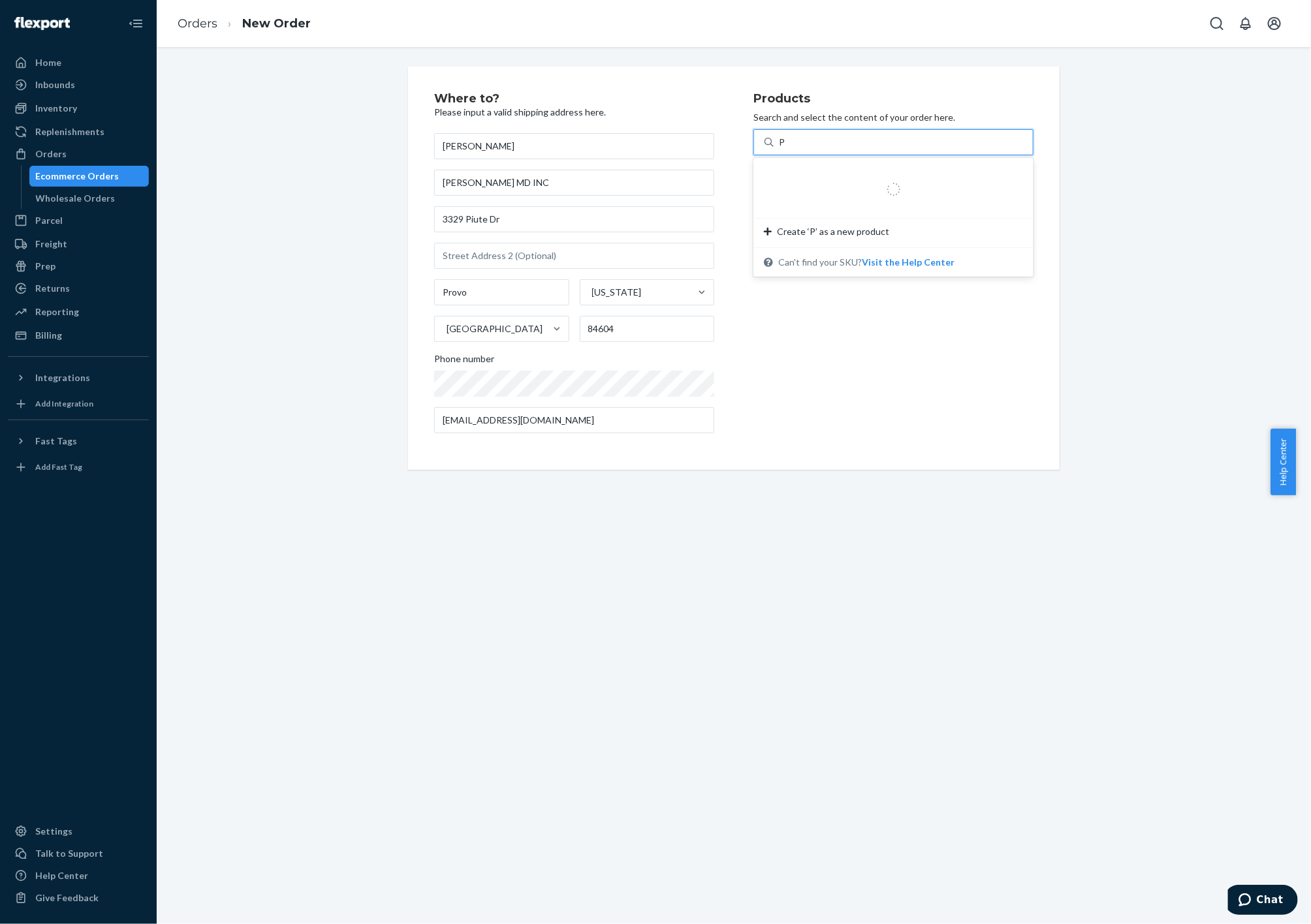
type input "PO"
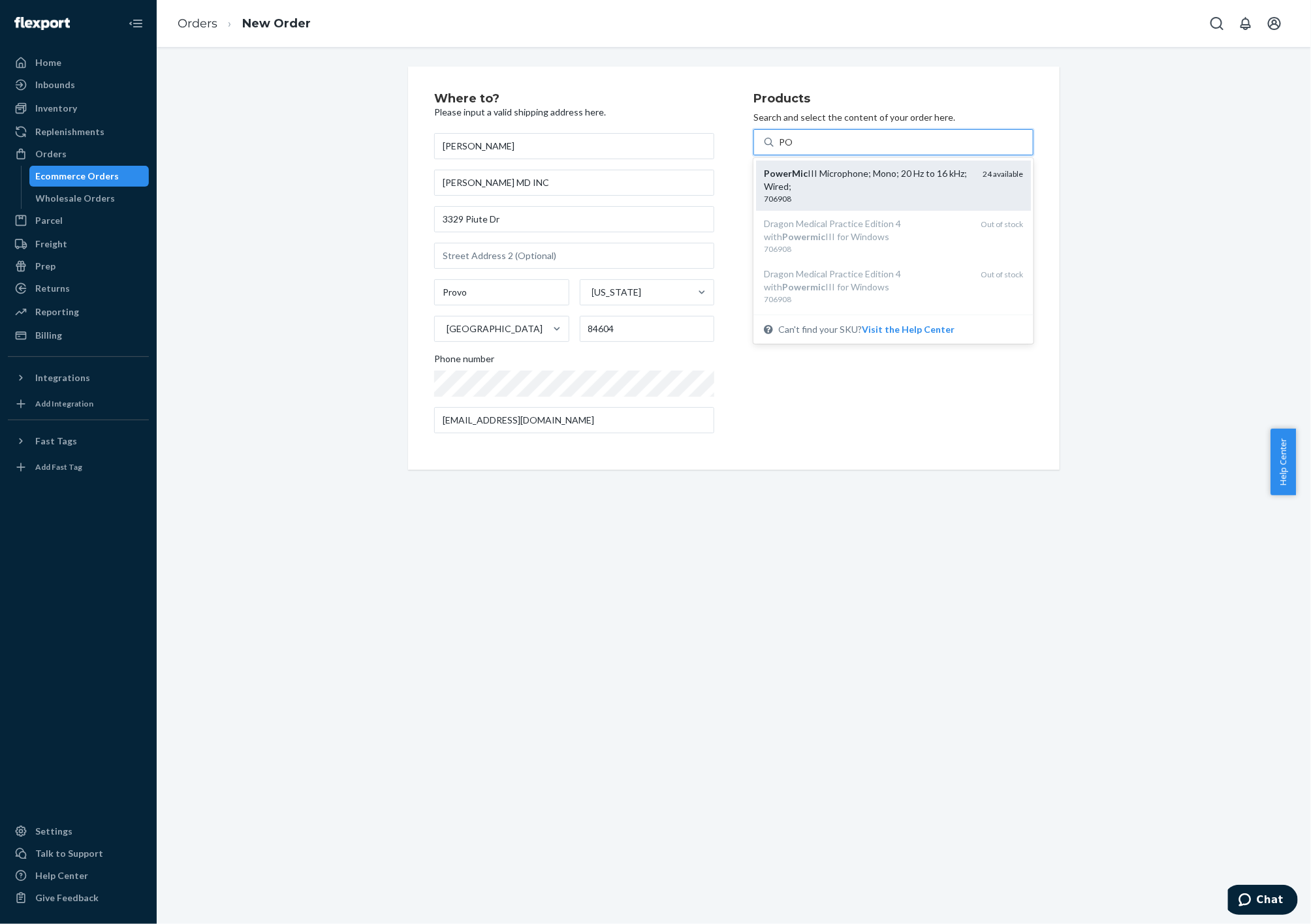
click at [870, 175] on div "PowerMic III Microphone; Mono; 20 Hz to 16 kHz; Wired;" at bounding box center [868, 180] width 209 height 26
click at [793, 149] on input "PO" at bounding box center [786, 142] width 15 height 13
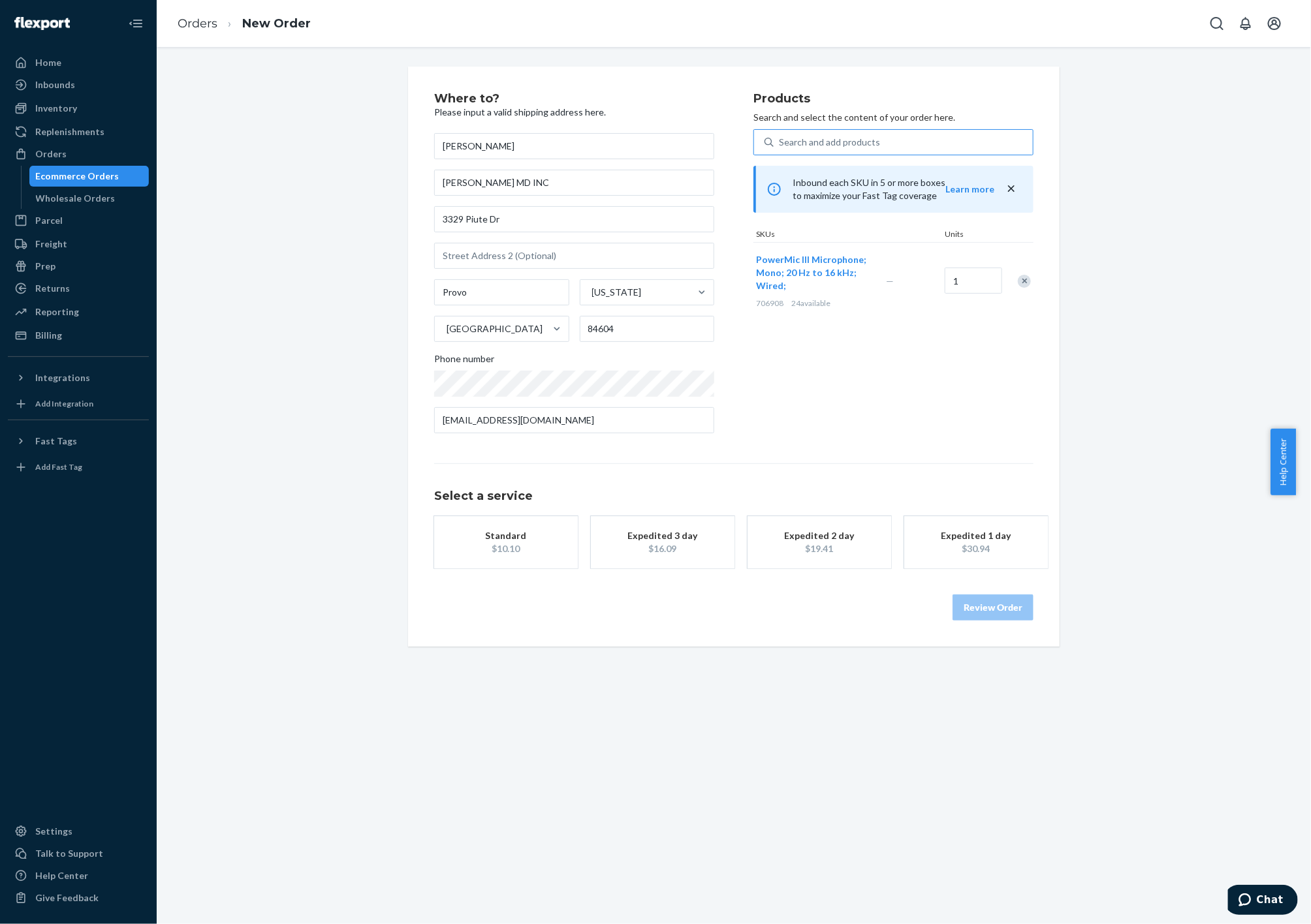
click at [696, 542] on div "$16.09" at bounding box center [662, 549] width 105 height 13
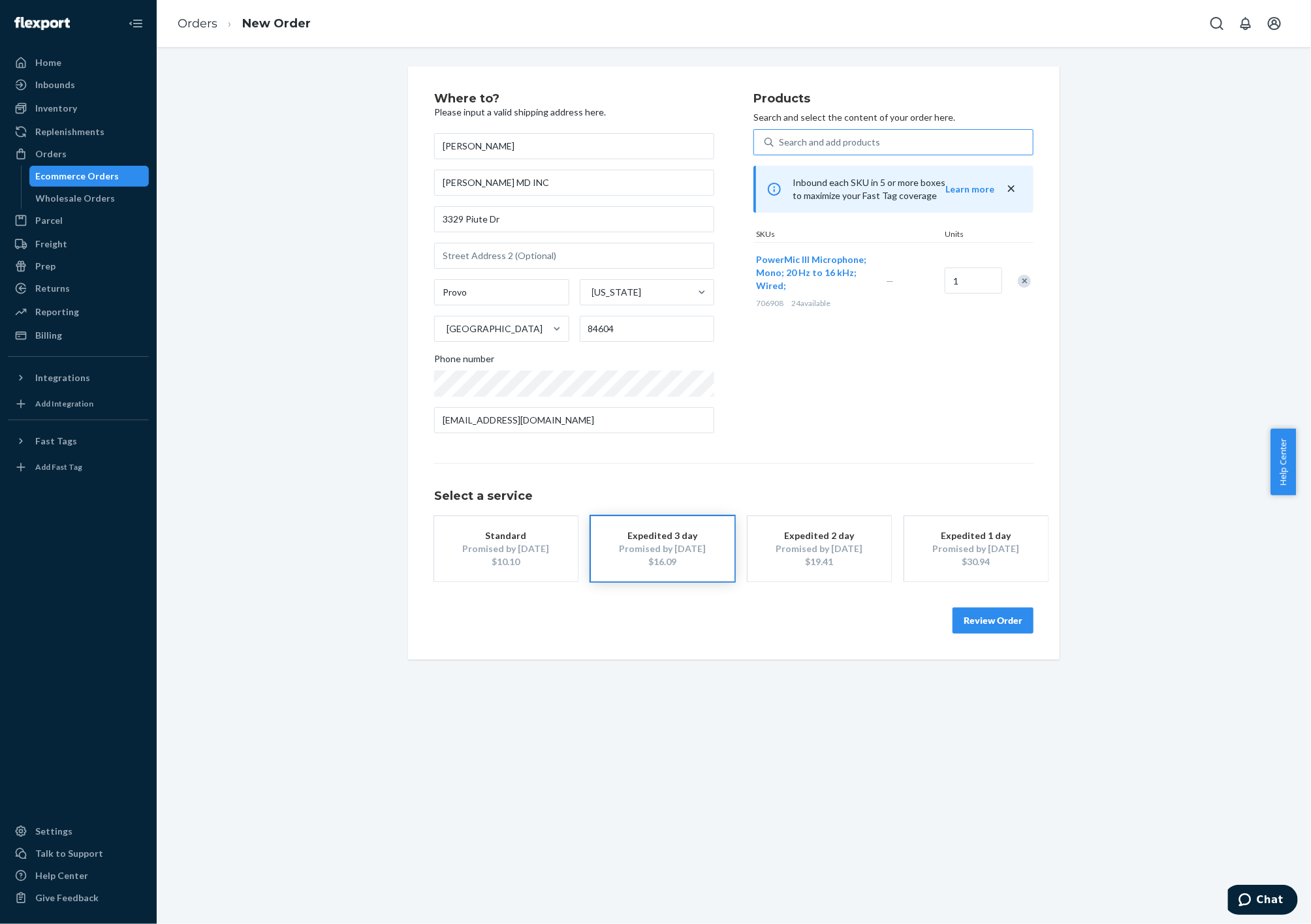
click at [972, 614] on button "Review Order" at bounding box center [993, 621] width 81 height 26
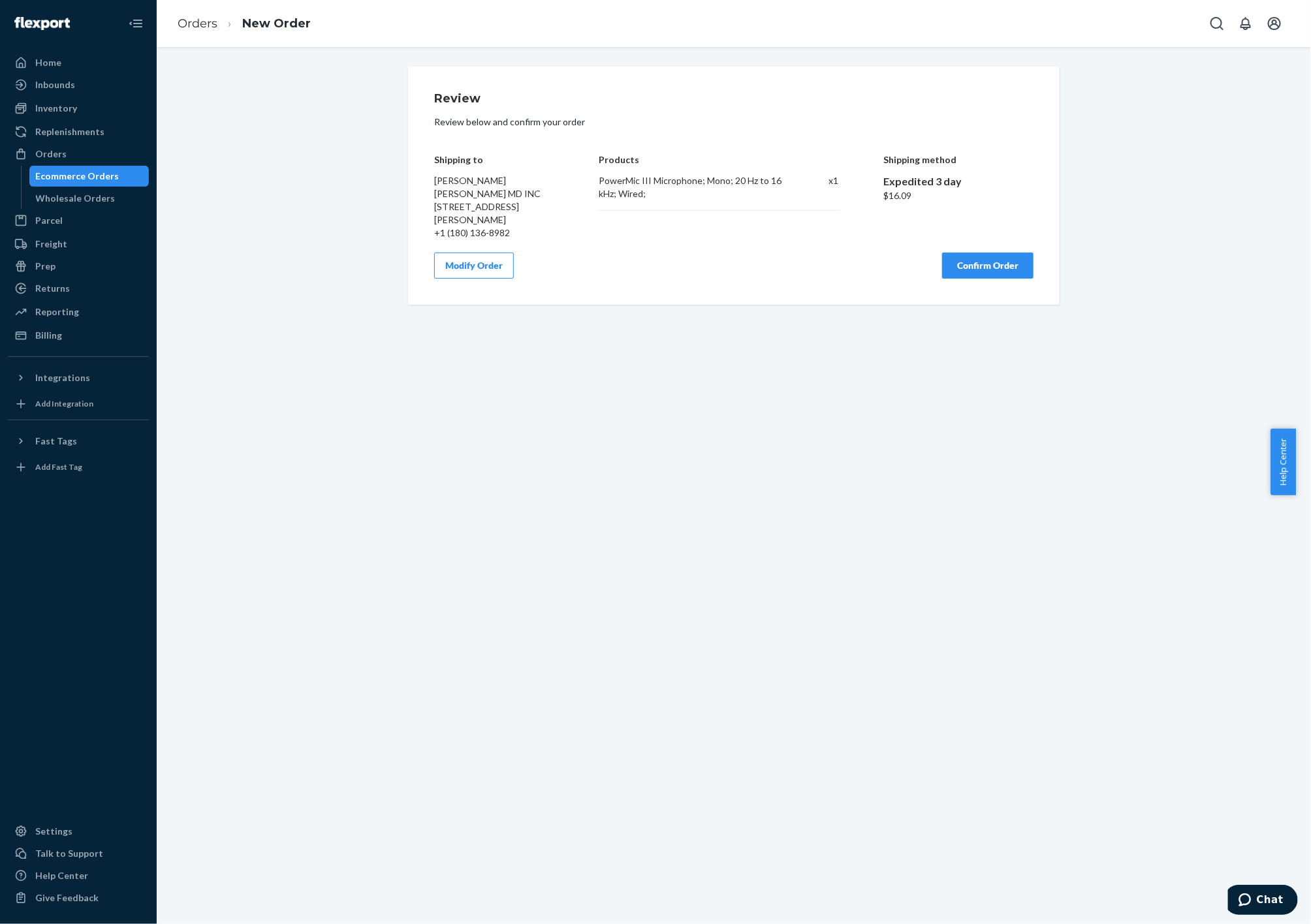
click at [992, 269] on button "Confirm Order" at bounding box center [988, 266] width 91 height 26
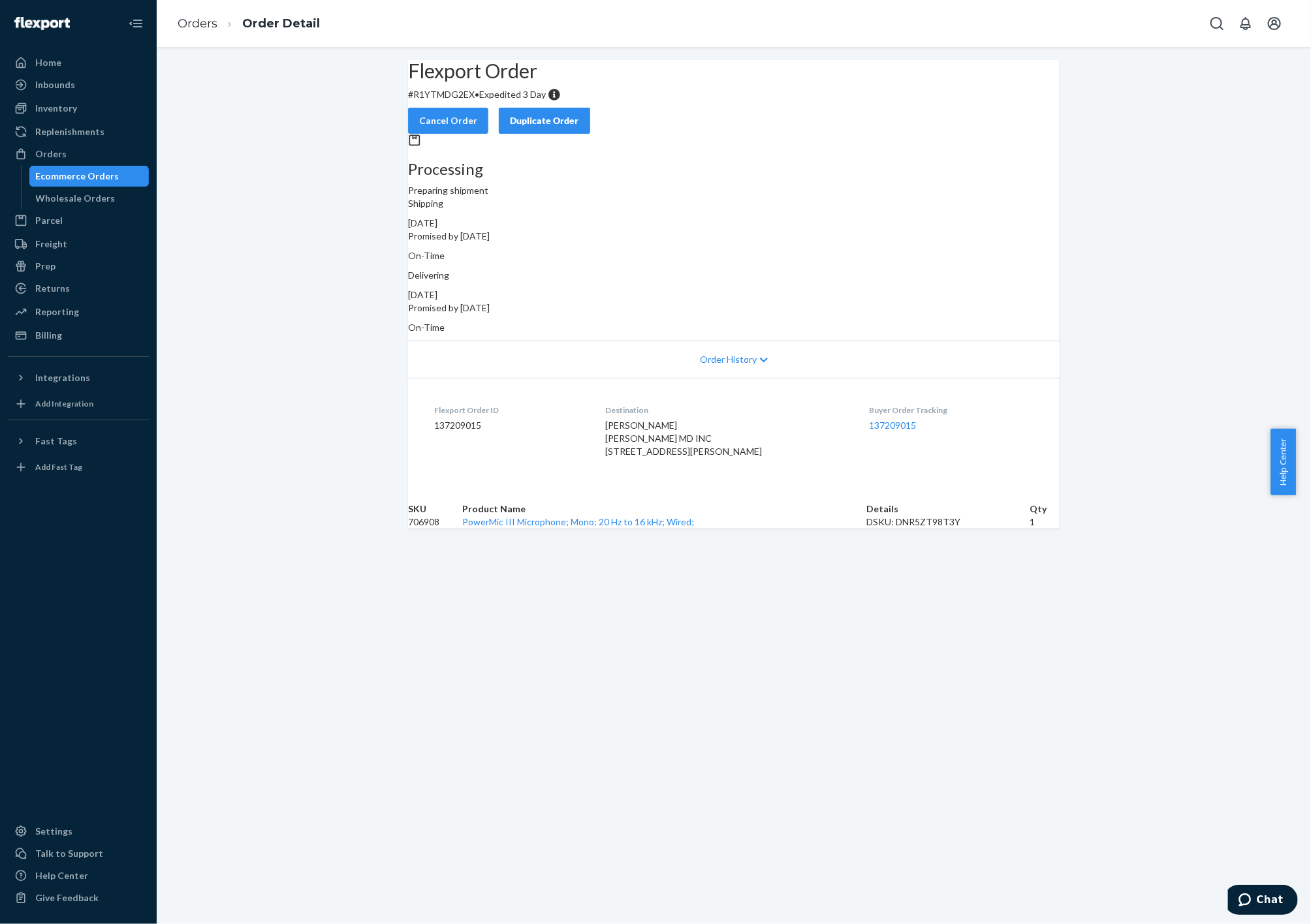
click at [2, 610] on div "Home Inbounds Shipping Plans Problems Inventory Products Replenishments Orders …" at bounding box center [78, 462] width 157 height 924
click at [51, 634] on div at bounding box center [78, 647] width 141 height 338
click at [92, 152] on div "Orders" at bounding box center [78, 154] width 139 height 18
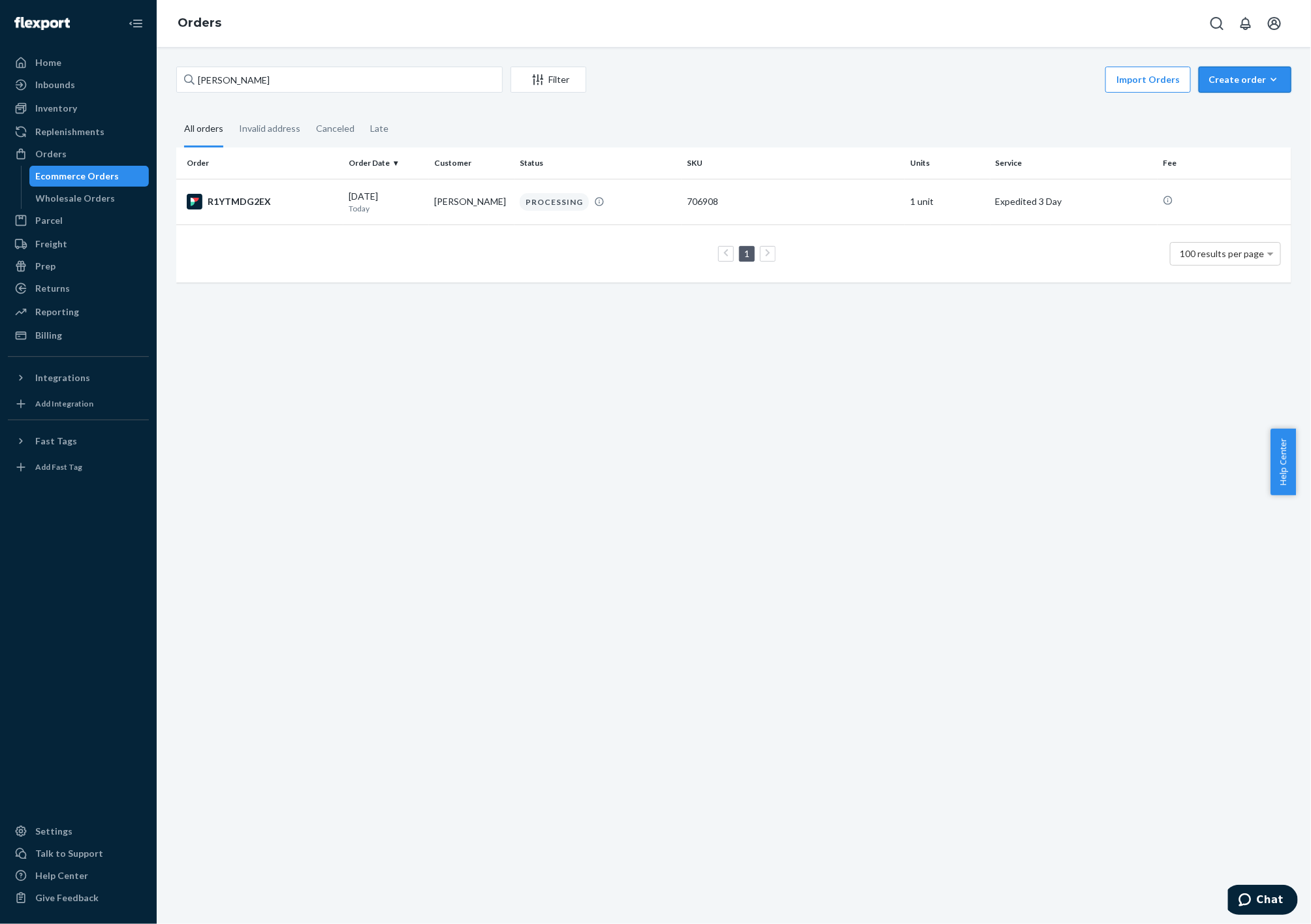
click at [1249, 73] on div "Create order" at bounding box center [1245, 80] width 73 height 13
click at [1231, 112] on span "Ecommerce order" at bounding box center [1253, 111] width 81 height 9
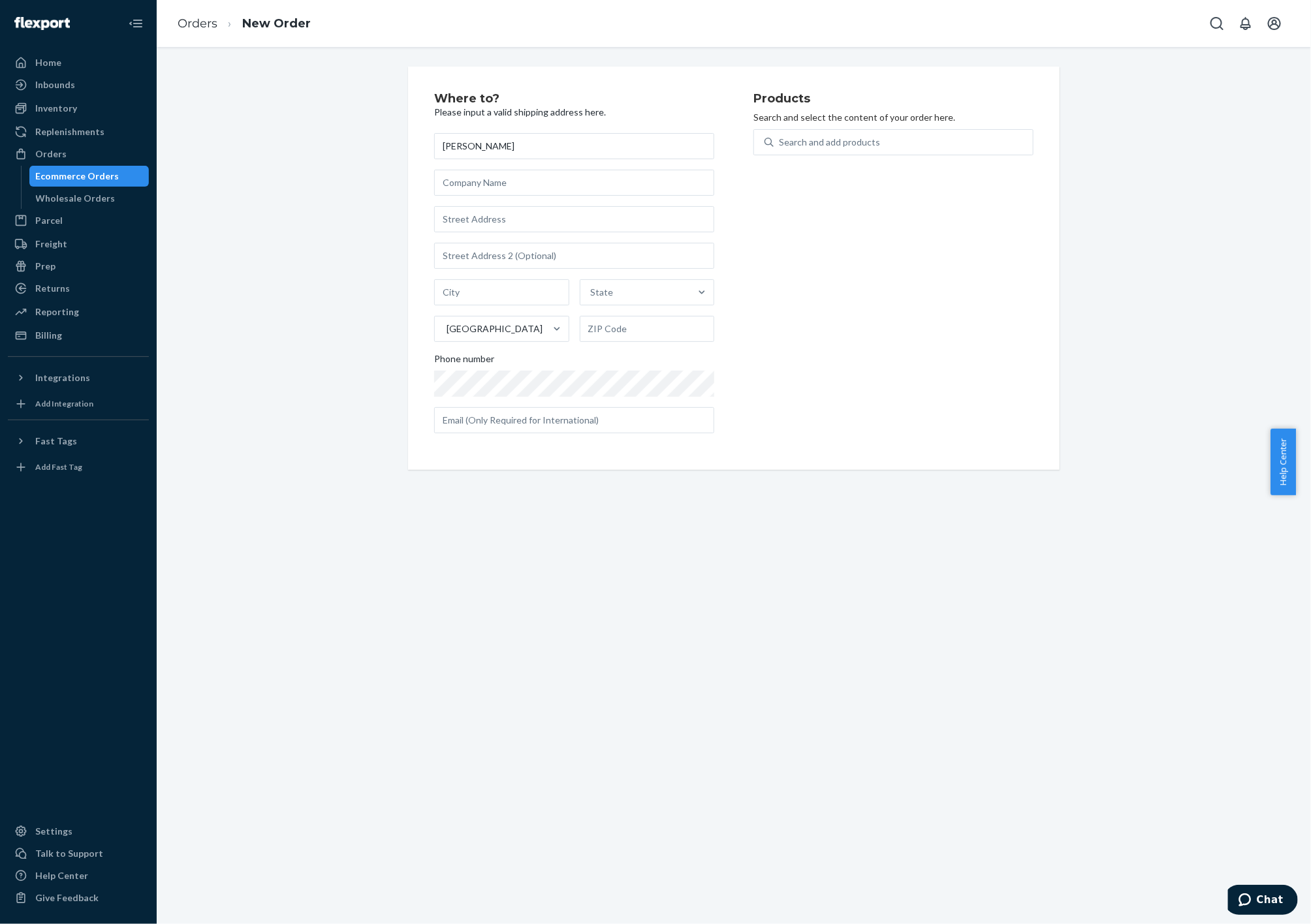
type input "[PERSON_NAME]"
click at [492, 218] on input "text" at bounding box center [574, 220] width 280 height 26
paste input "[STREET_ADDRESS][PERSON_NAME]"
type input "[STREET_ADDRESS]"
type input "Marietta"
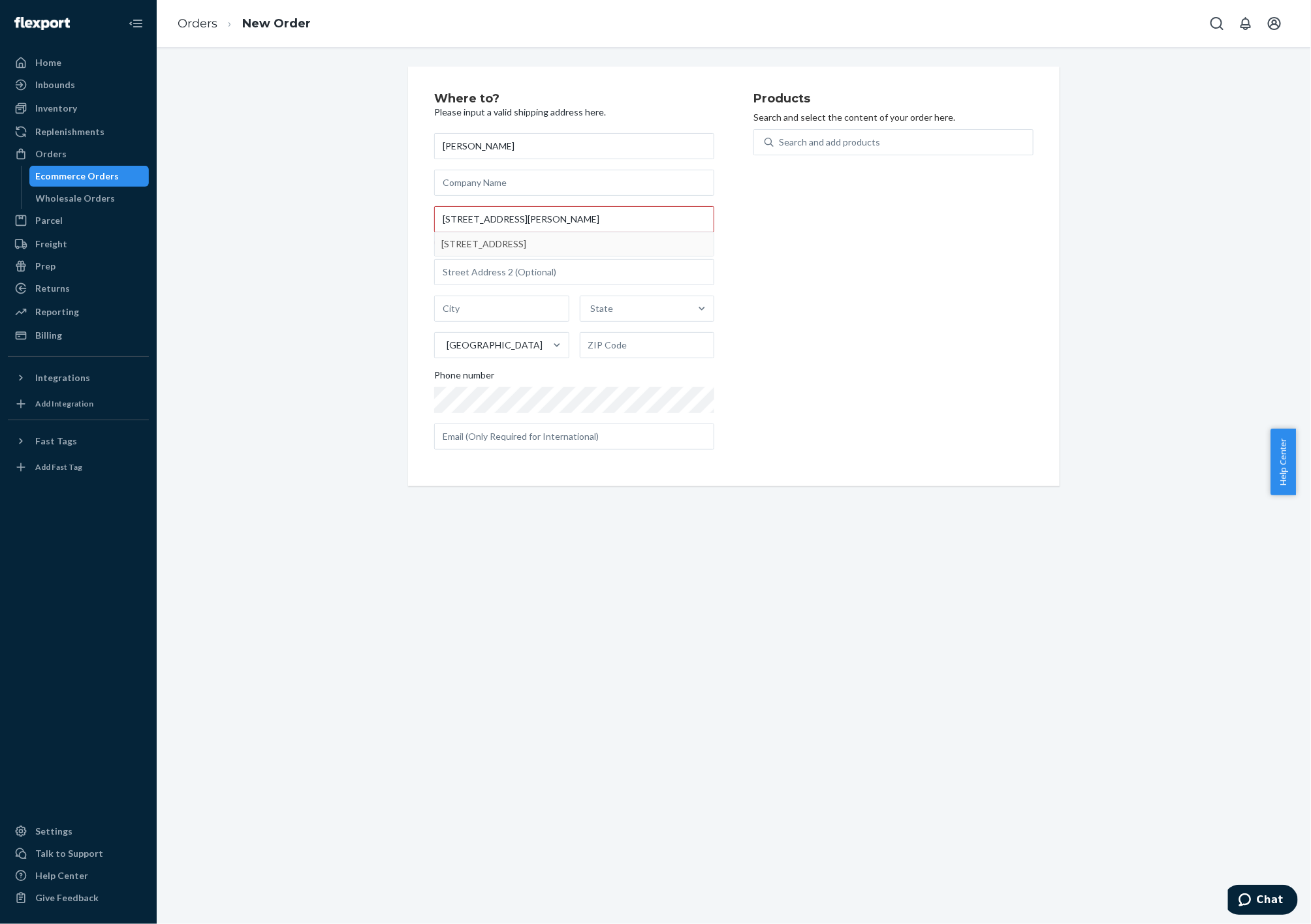
type input "30062"
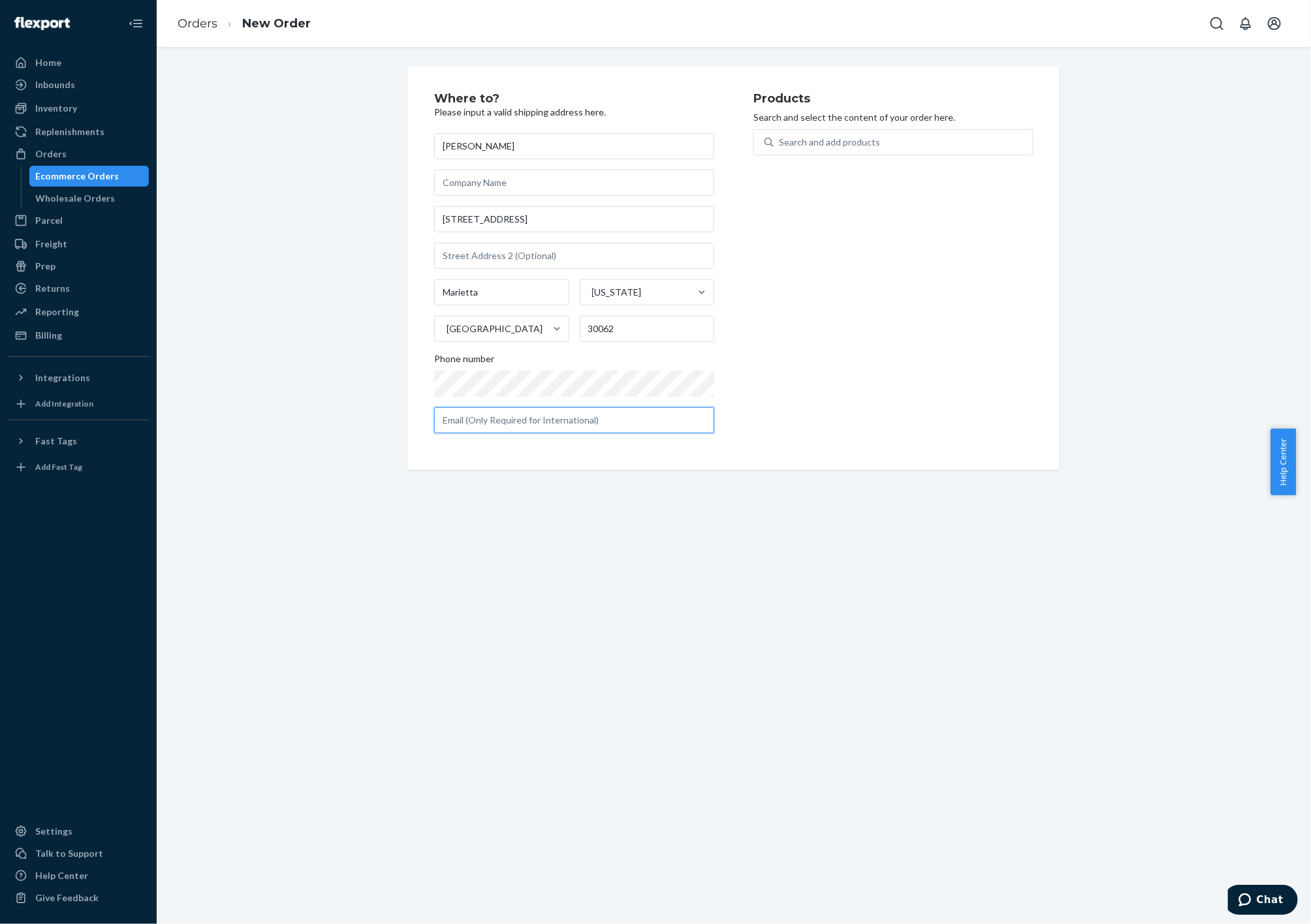
click at [516, 415] on input "text" at bounding box center [574, 420] width 280 height 26
paste input "[PERSON_NAME][EMAIL_ADDRESS][DOMAIN_NAME]"
type input "[PERSON_NAME][EMAIL_ADDRESS][DOMAIN_NAME]"
click at [360, 468] on div "Where to? Please input a valid shipping address here. [PERSON_NAME] [STREET_ADD…" at bounding box center [734, 268] width 1135 height 403
click at [834, 143] on div "Search and add products" at bounding box center [829, 142] width 101 height 13
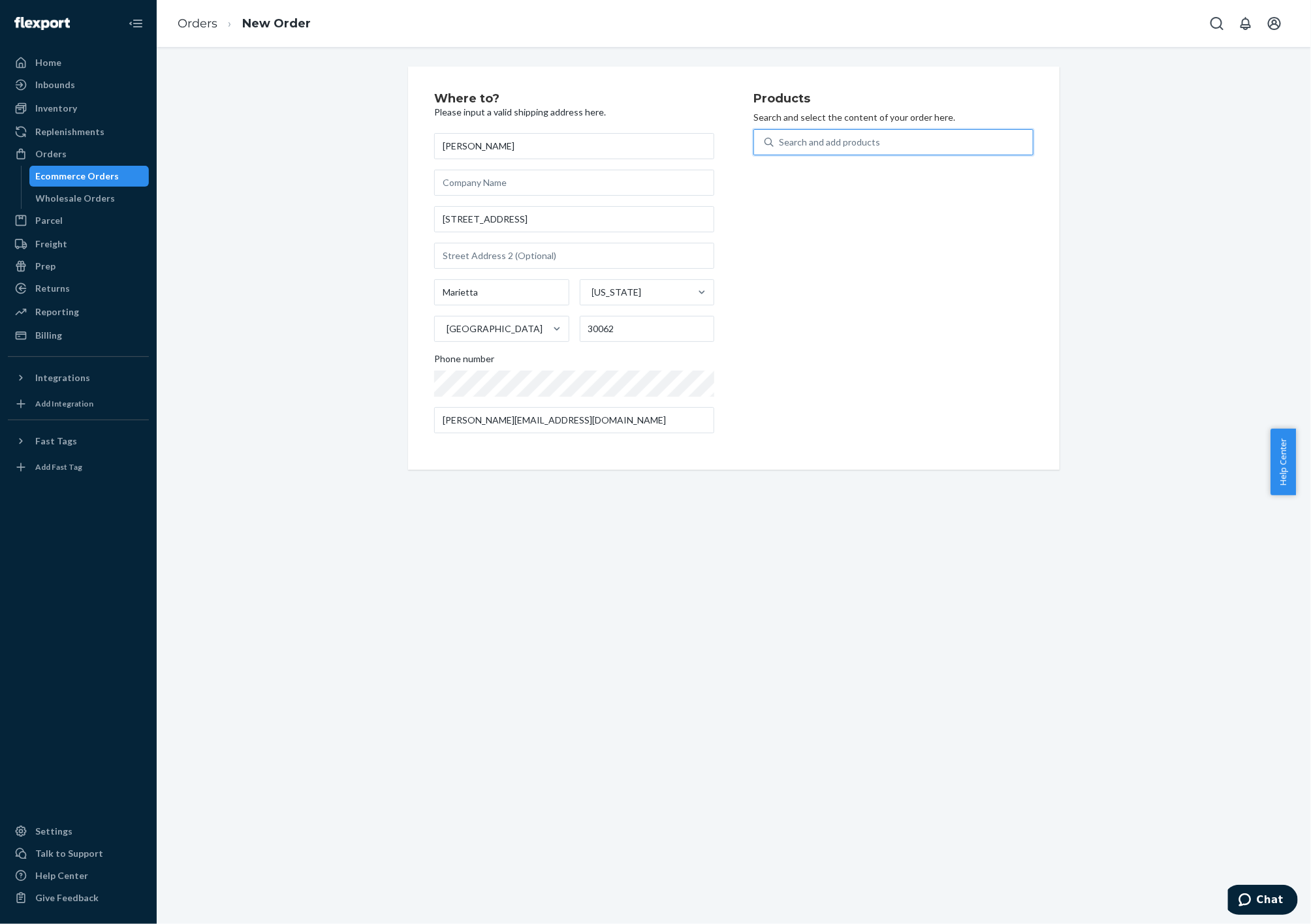
click at [780, 143] on input "0 results available. Use Up and Down to choose options, press Enter to select t…" at bounding box center [780, 142] width 1 height 13
type input "BL"
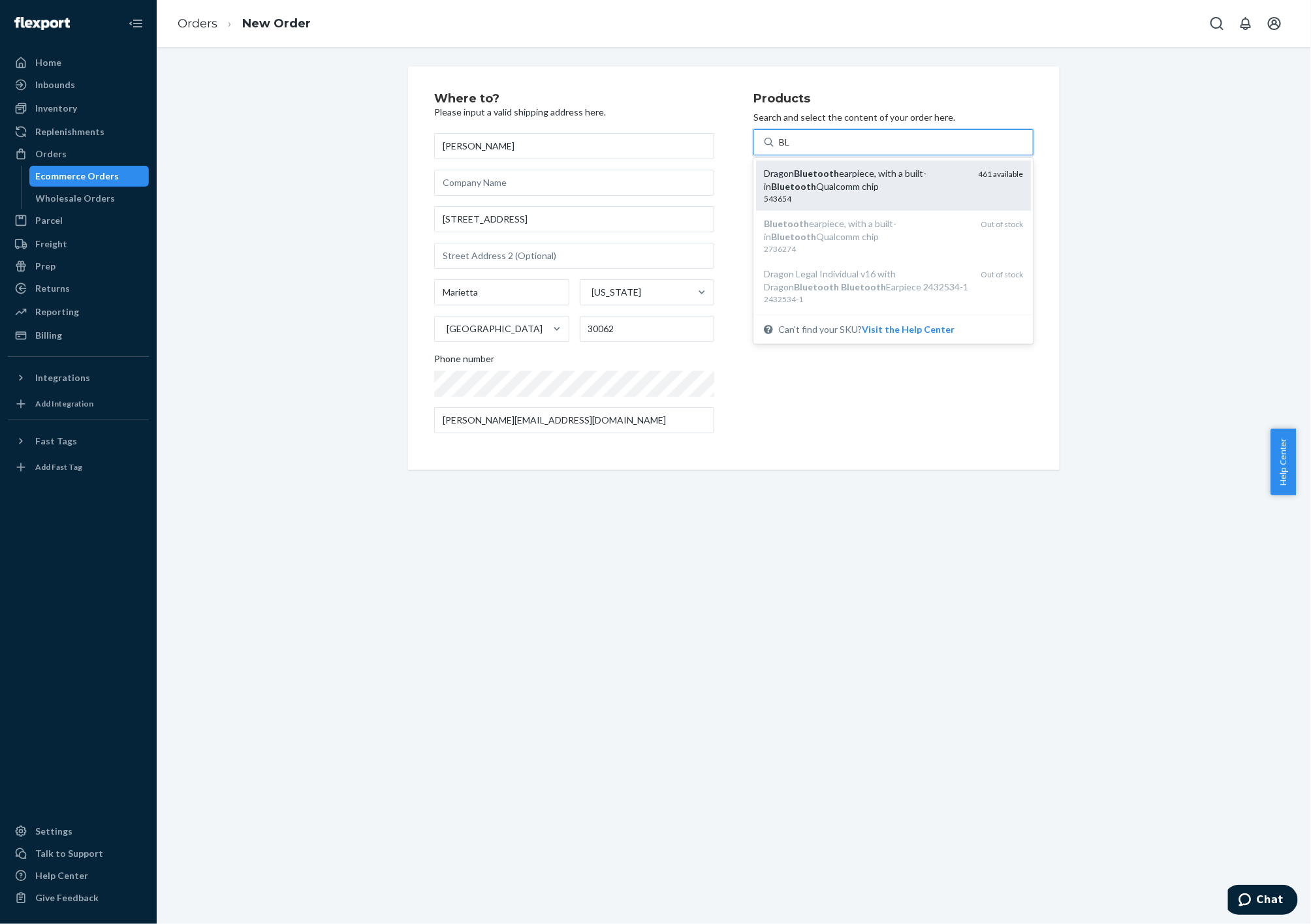
click at [872, 186] on div "Dragon Bluetooth earpiece, with a built-in Bluetooth Qualcomm chip" at bounding box center [865, 180] width 204 height 26
click at [791, 149] on input "BL" at bounding box center [784, 142] width 12 height 13
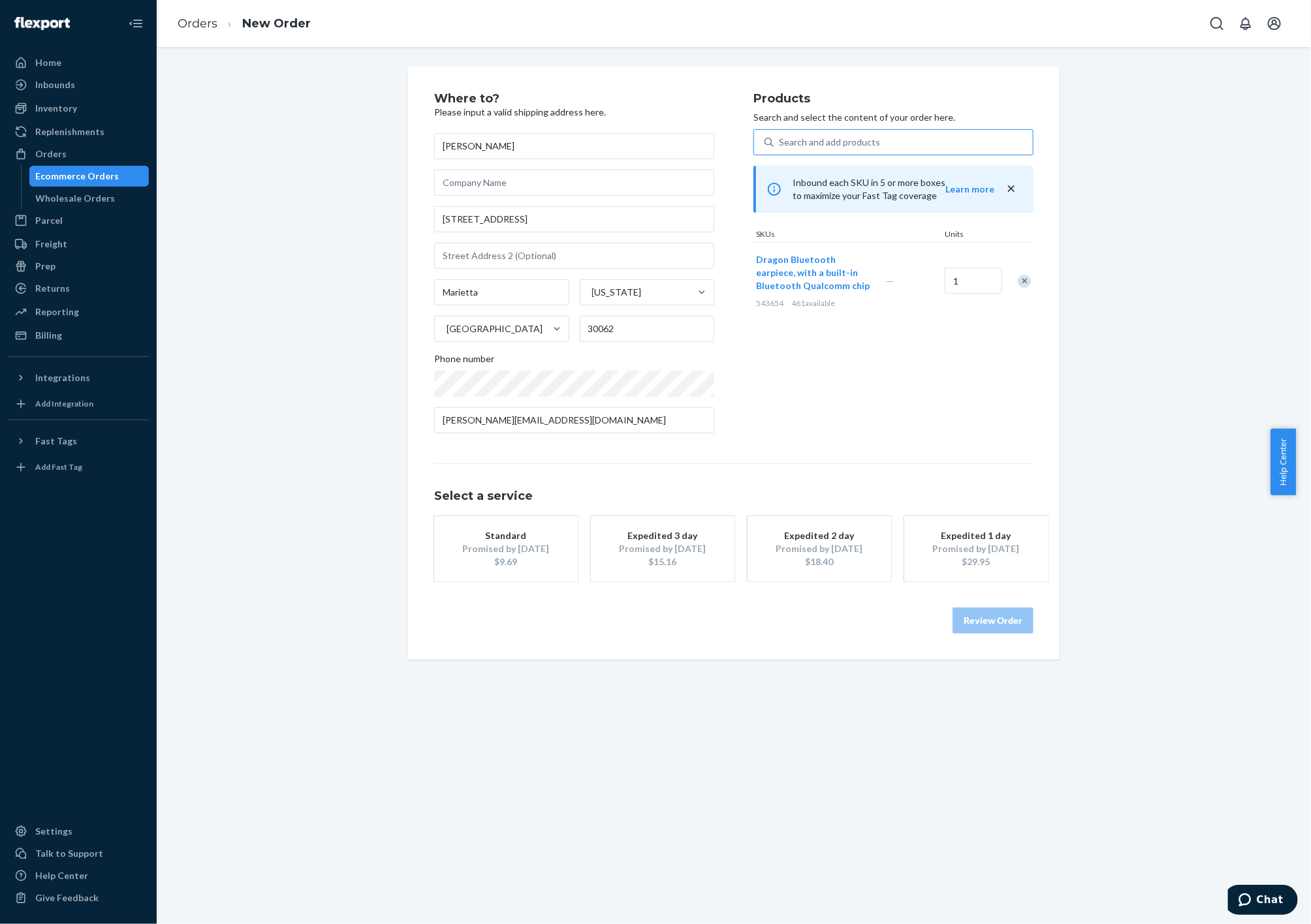
click at [652, 539] on div "Expedited 3 day" at bounding box center [662, 535] width 105 height 13
click at [987, 621] on button "Review Order" at bounding box center [993, 621] width 81 height 26
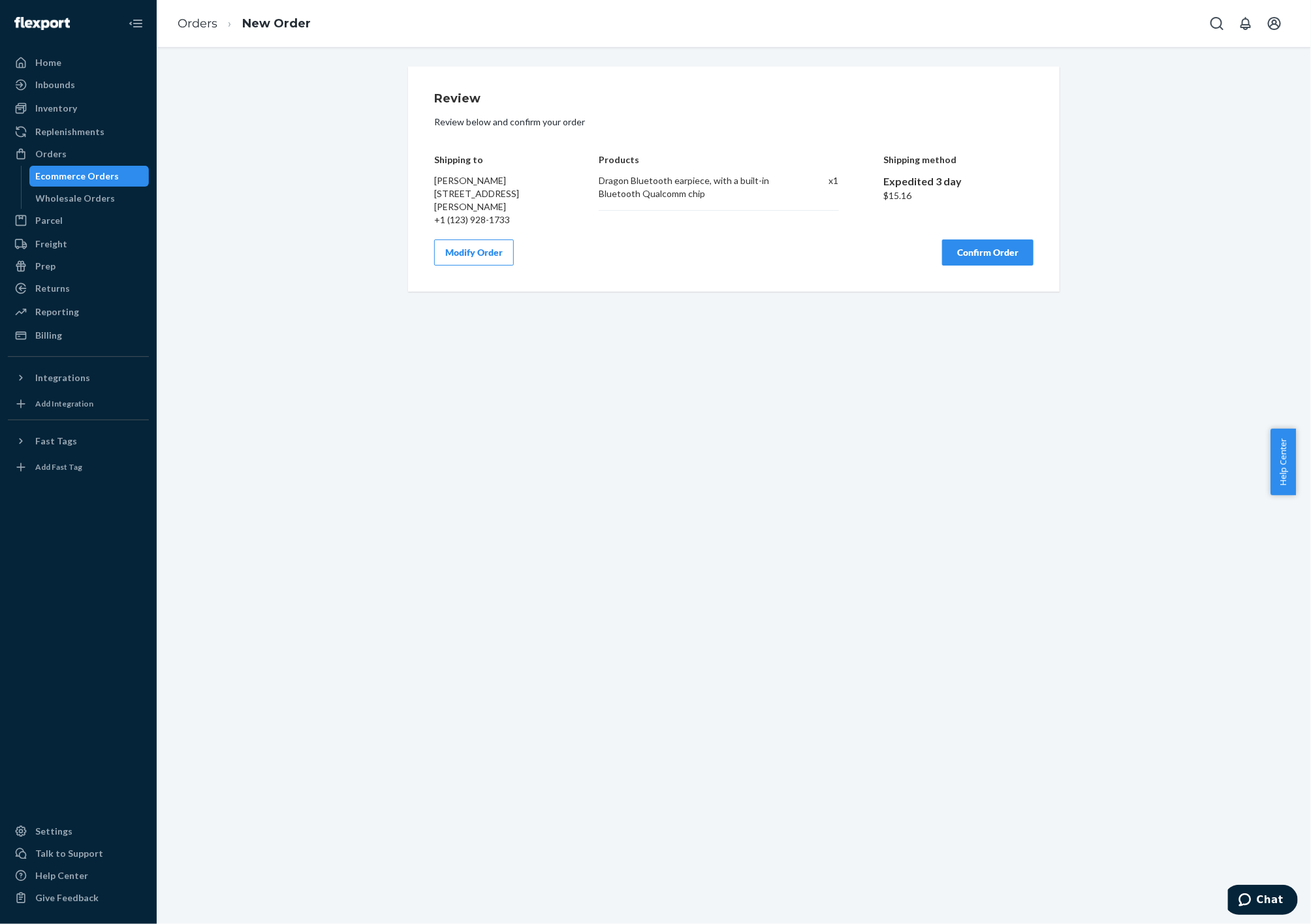
click at [978, 255] on button "Confirm Order" at bounding box center [988, 253] width 91 height 26
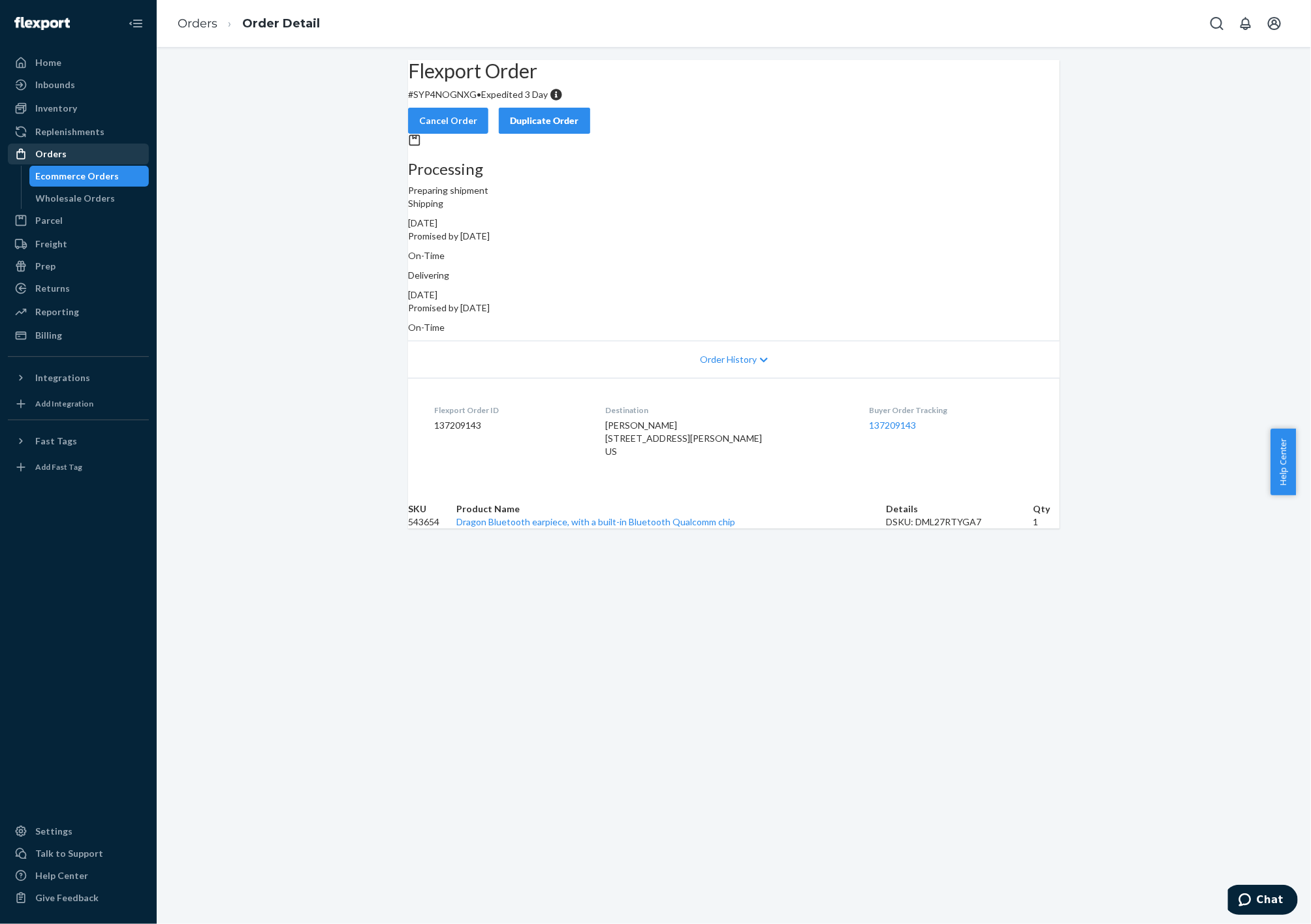
click at [75, 159] on div "Orders" at bounding box center [78, 154] width 139 height 18
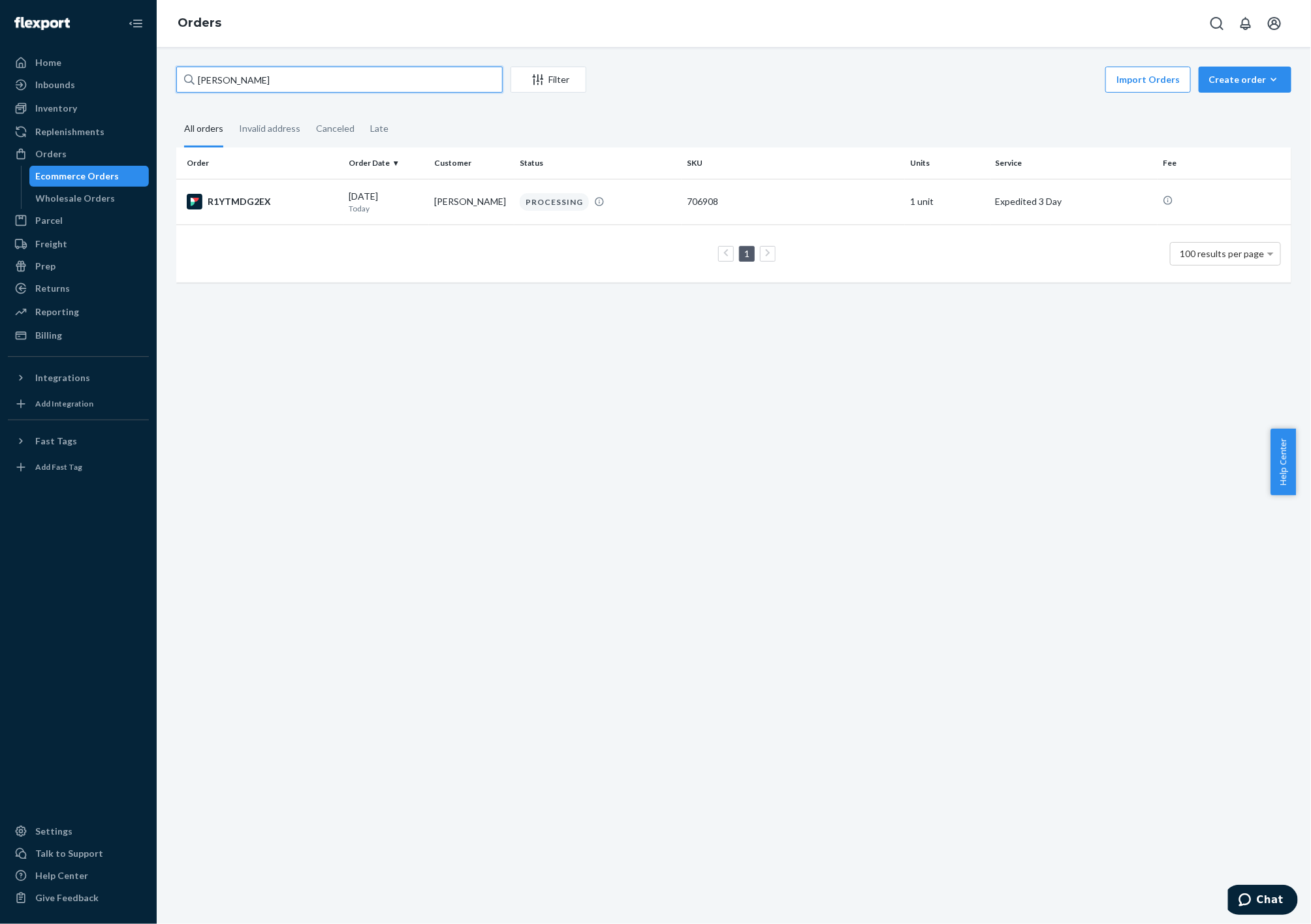
click at [259, 81] on input "[PERSON_NAME]" at bounding box center [339, 80] width 326 height 26
paste input "[PERSON_NAME]"
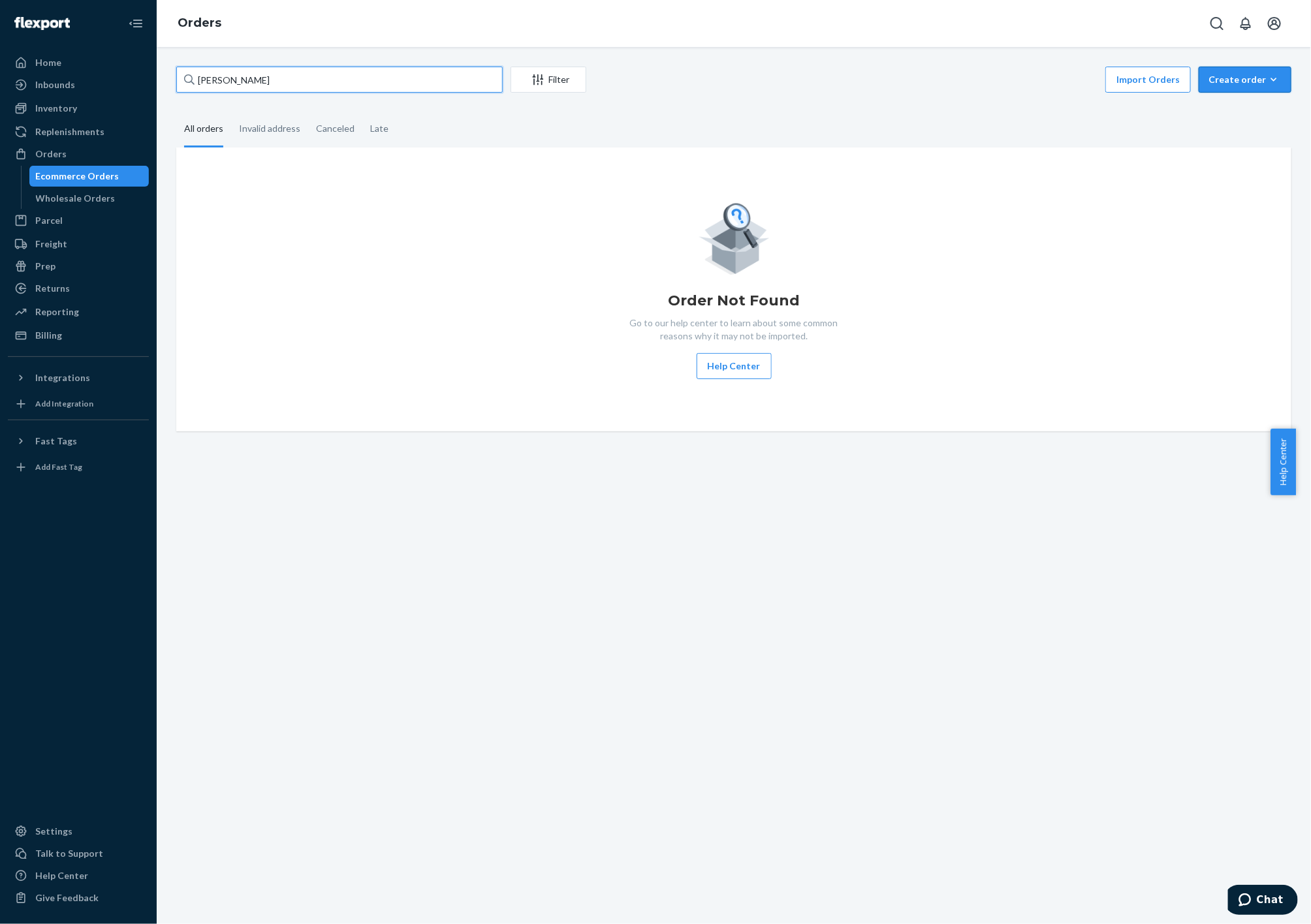
type input "[PERSON_NAME]"
click at [1267, 73] on icon "button" at bounding box center [1274, 80] width 13 height 13
click at [1213, 116] on span "Ecommerce order" at bounding box center [1253, 111] width 81 height 9
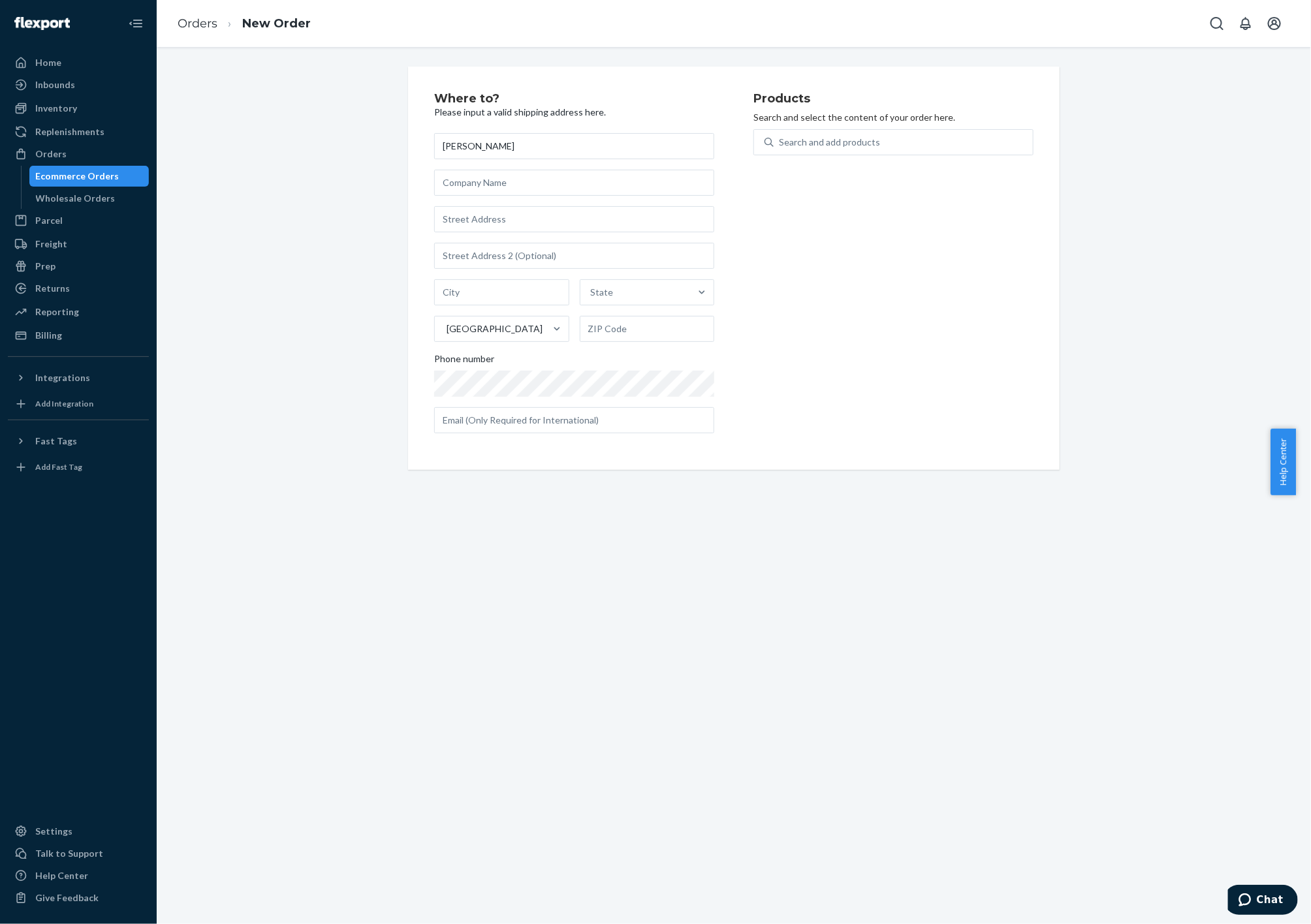
type input "[PERSON_NAME]"
click at [484, 217] on input "text" at bounding box center [574, 220] width 280 height 26
paste input "[STREET_ADDRESS][US_STATE]"
type input "[STREET_ADDRESS]"
type input "[US_STATE]"
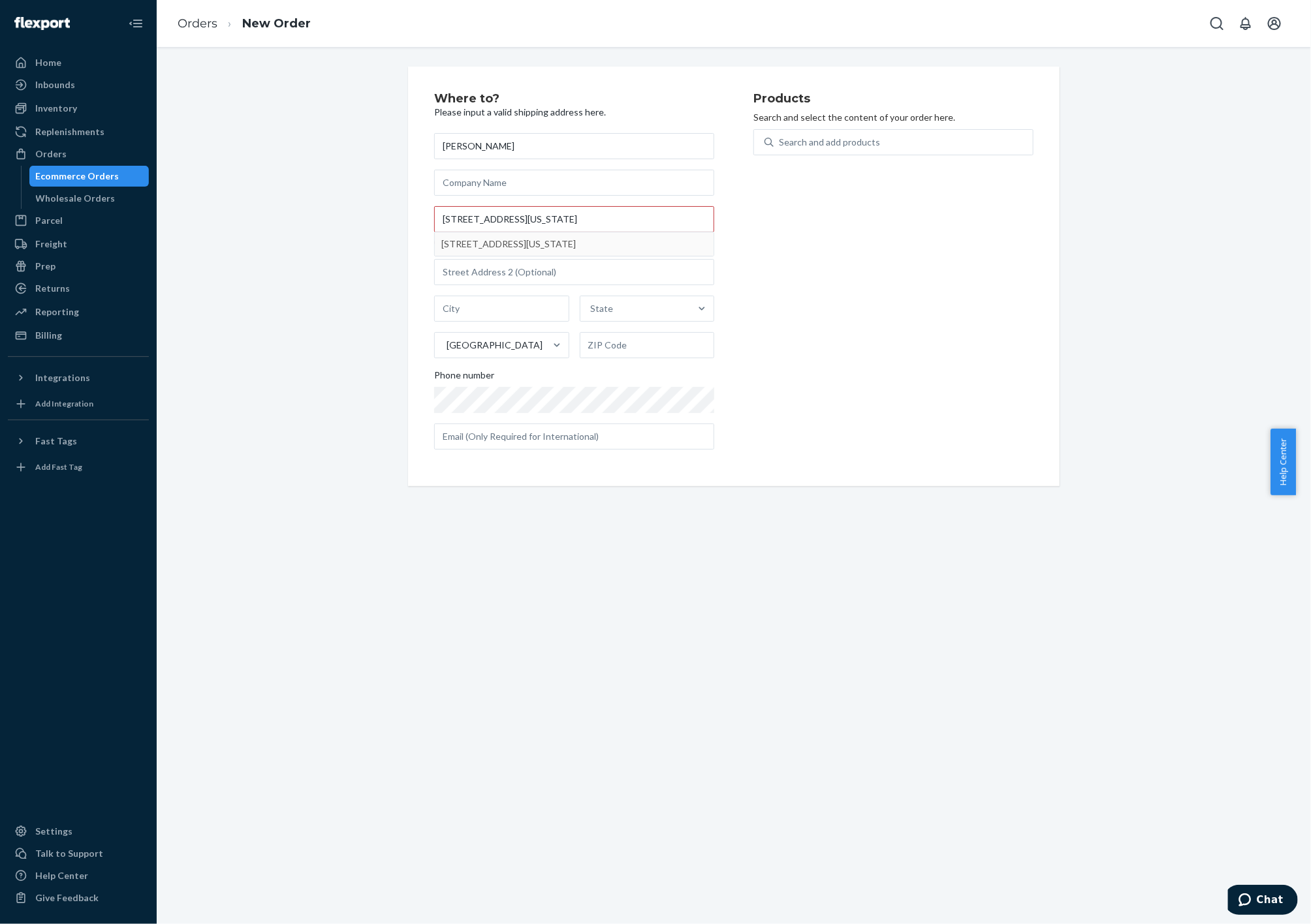
type input "20009"
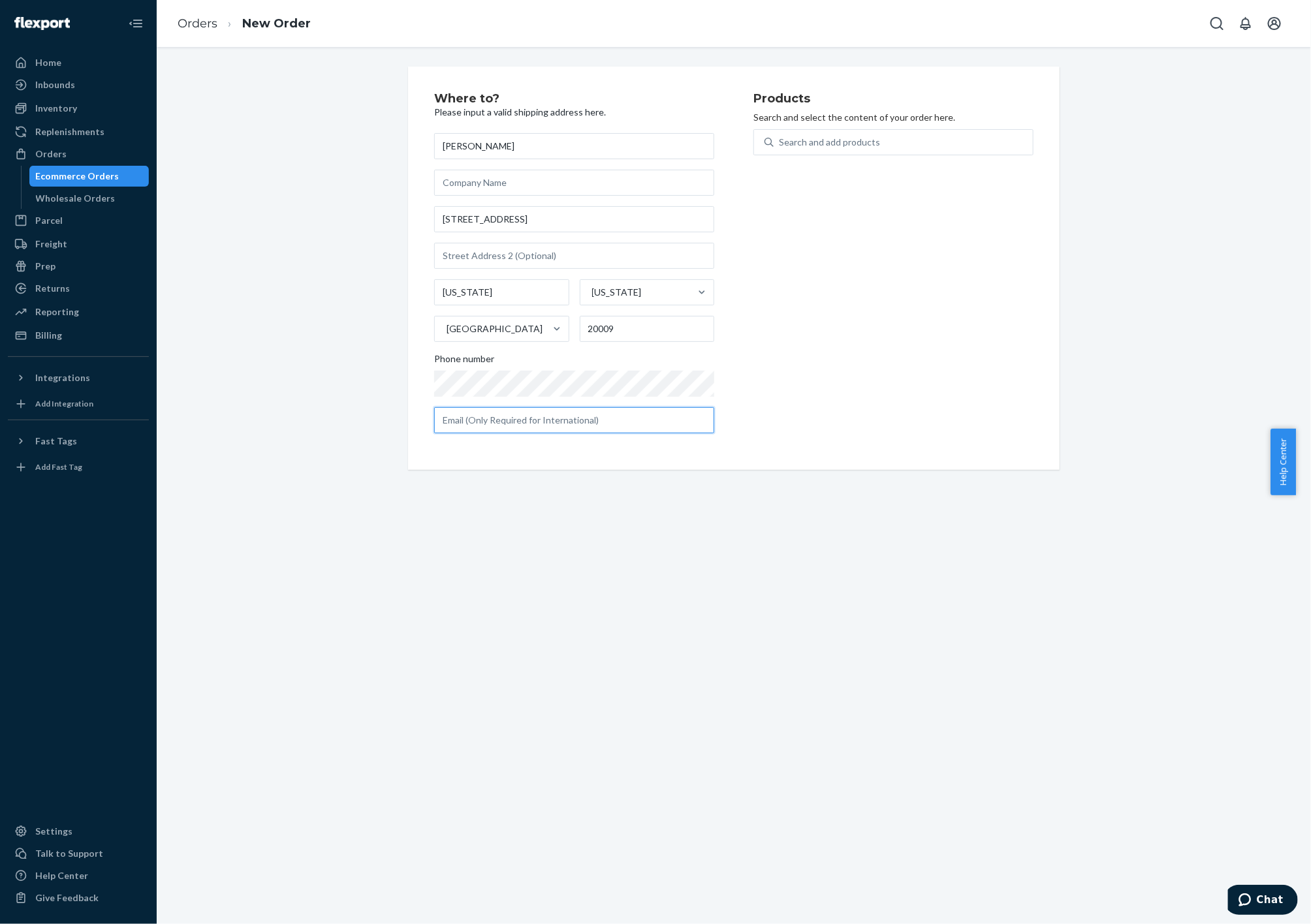
click at [549, 421] on input "text" at bounding box center [574, 420] width 280 height 26
paste input "[EMAIL_ADDRESS][DOMAIN_NAME]"
type input "[EMAIL_ADDRESS][DOMAIN_NAME]"
click at [815, 138] on div "Search and add products" at bounding box center [829, 142] width 101 height 13
click at [780, 138] on input "Search and add products" at bounding box center [780, 142] width 1 height 13
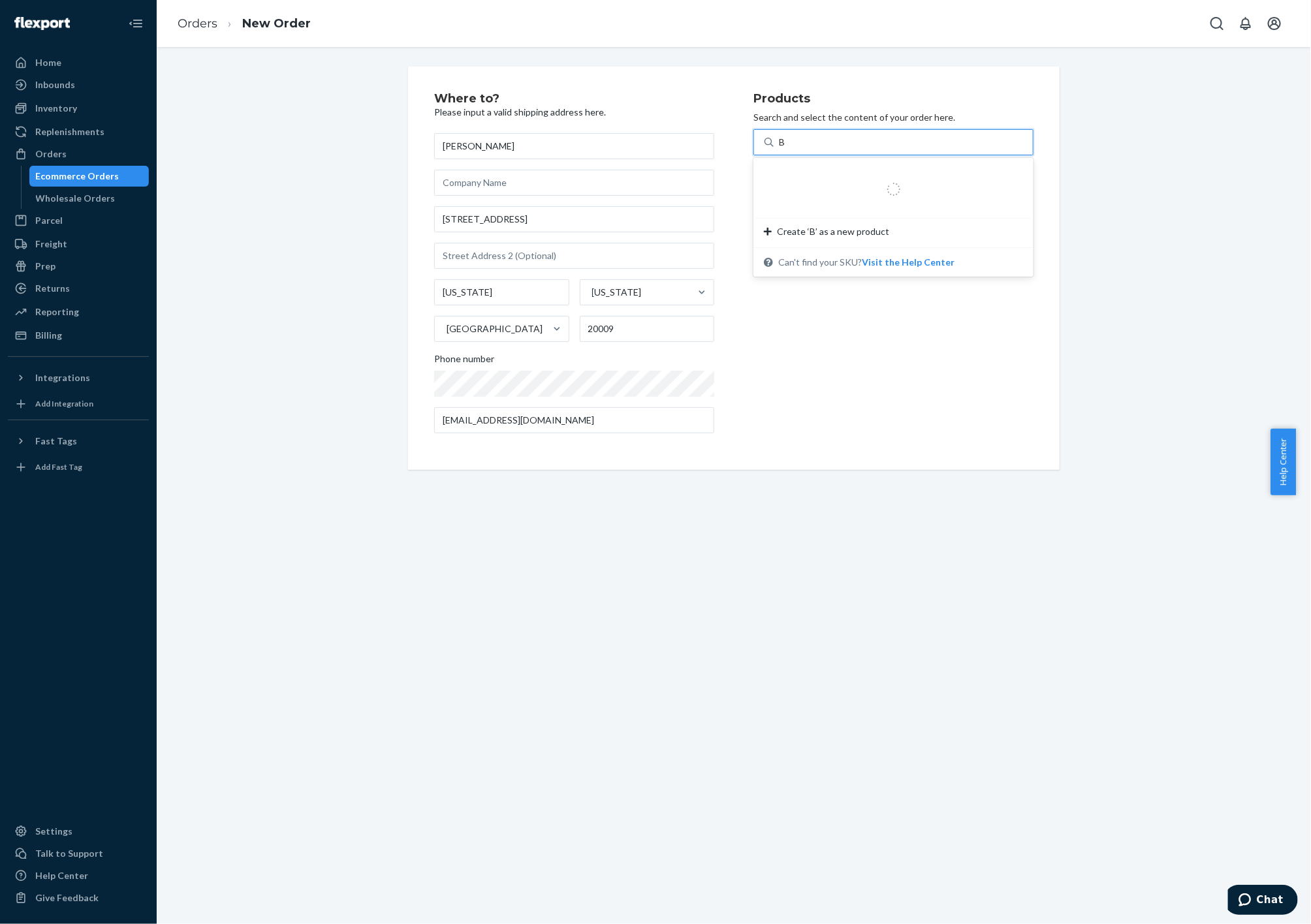
type input "BL"
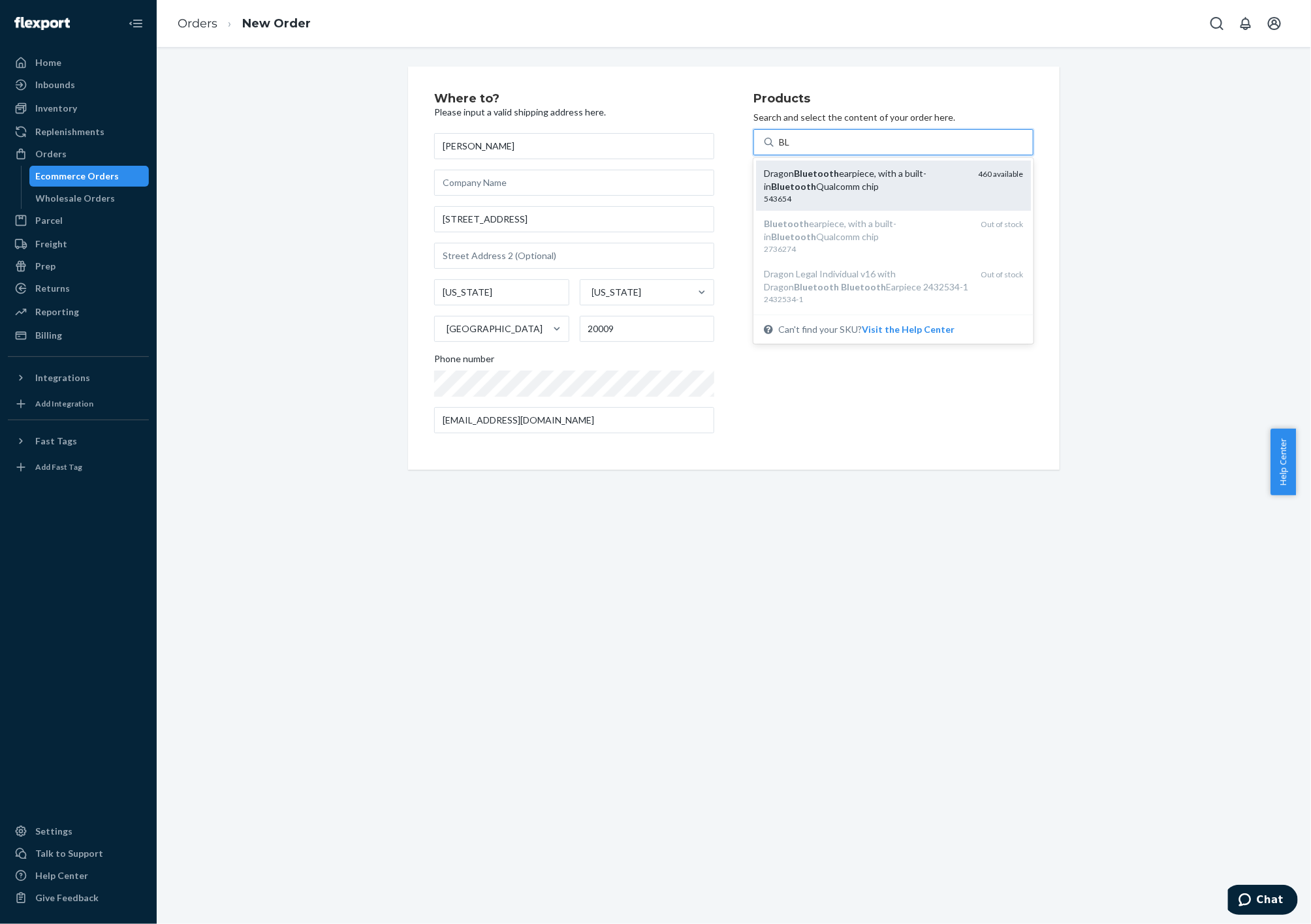
click at [825, 173] on em "Bluetooth" at bounding box center [816, 173] width 45 height 11
click at [791, 149] on input "BL" at bounding box center [784, 142] width 12 height 13
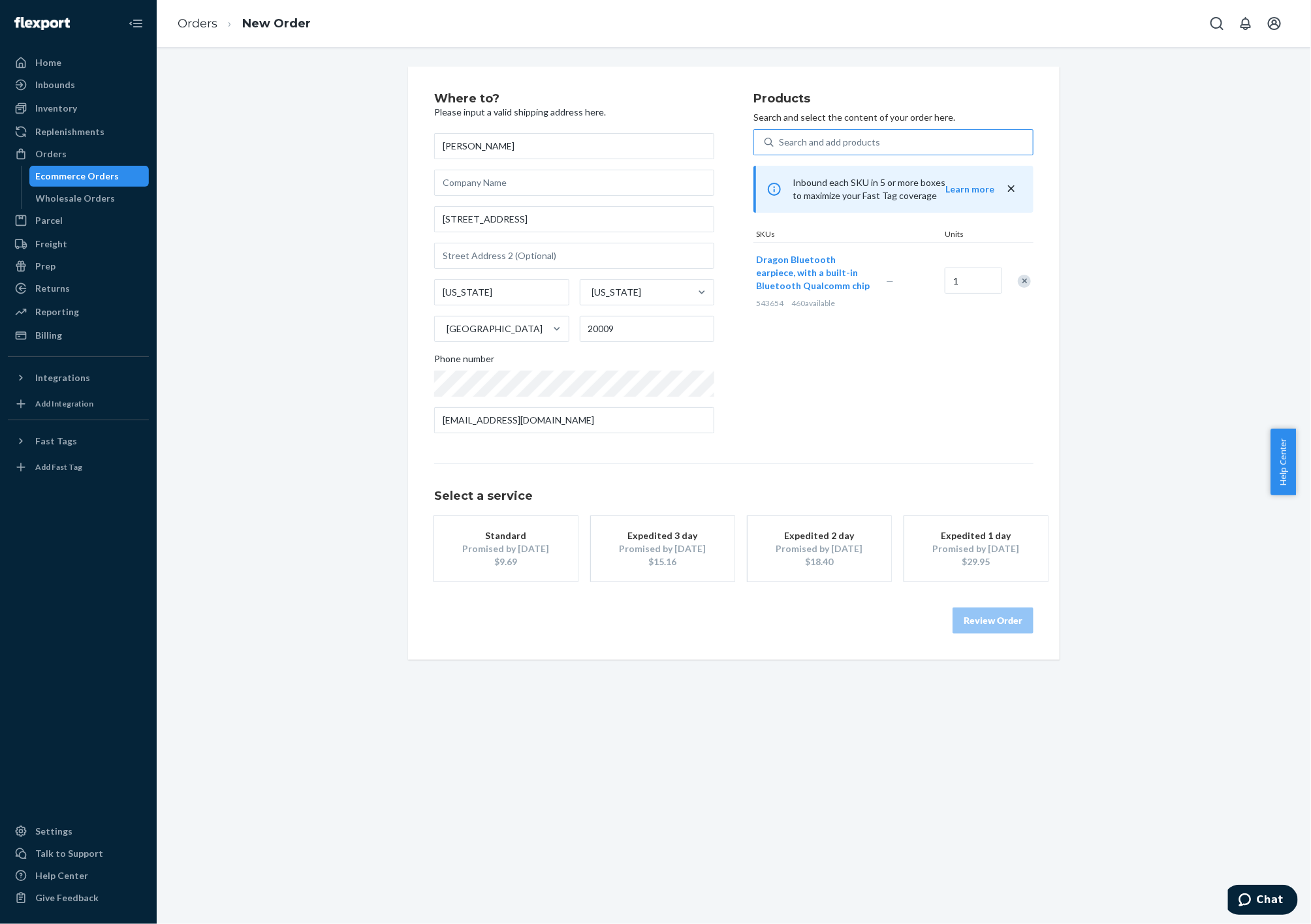
click at [633, 549] on div "Promised by [DATE]" at bounding box center [662, 549] width 105 height 13
click at [1012, 621] on button "Review Order" at bounding box center [993, 621] width 81 height 26
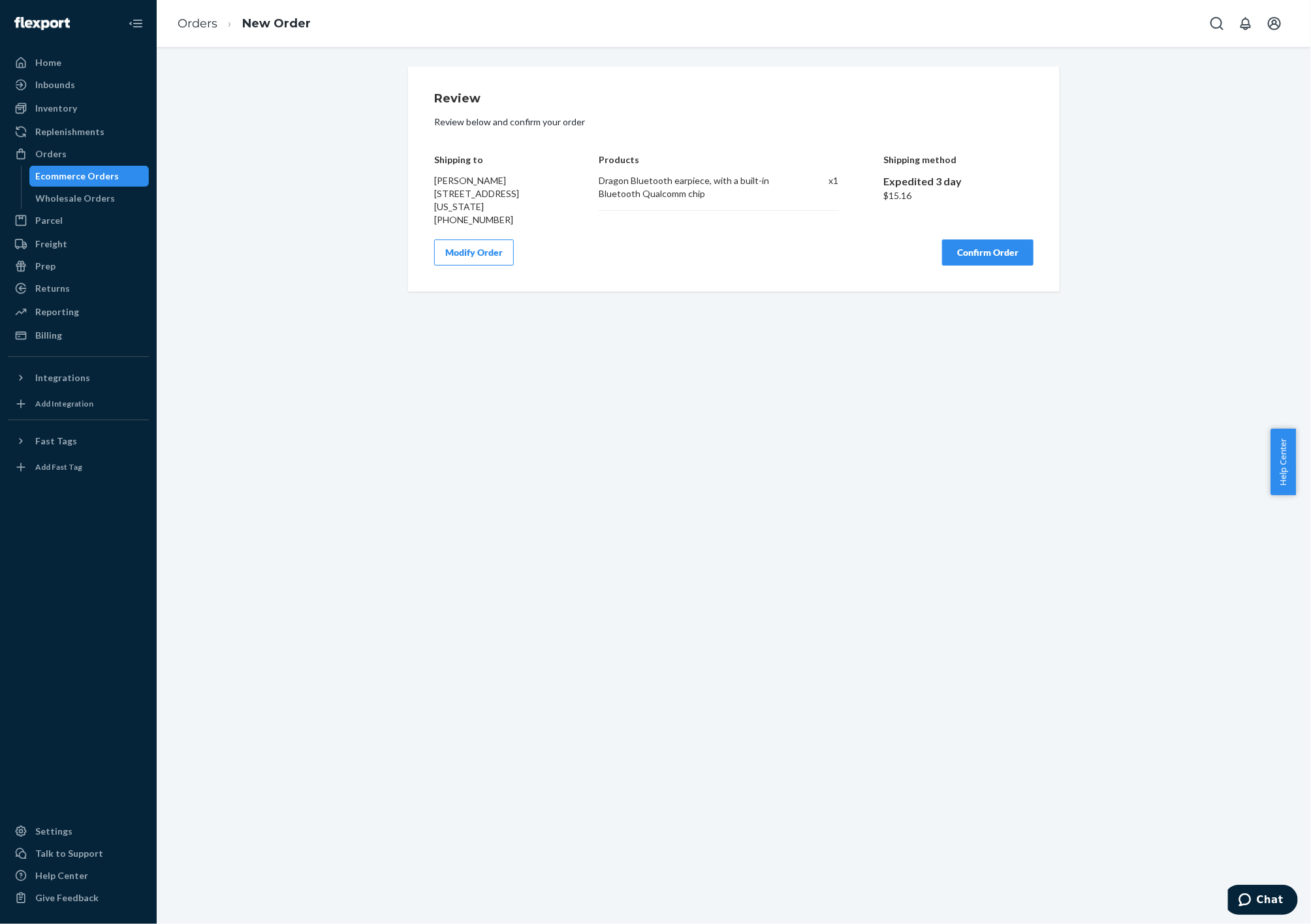
click at [972, 254] on button "Confirm Order" at bounding box center [988, 253] width 91 height 26
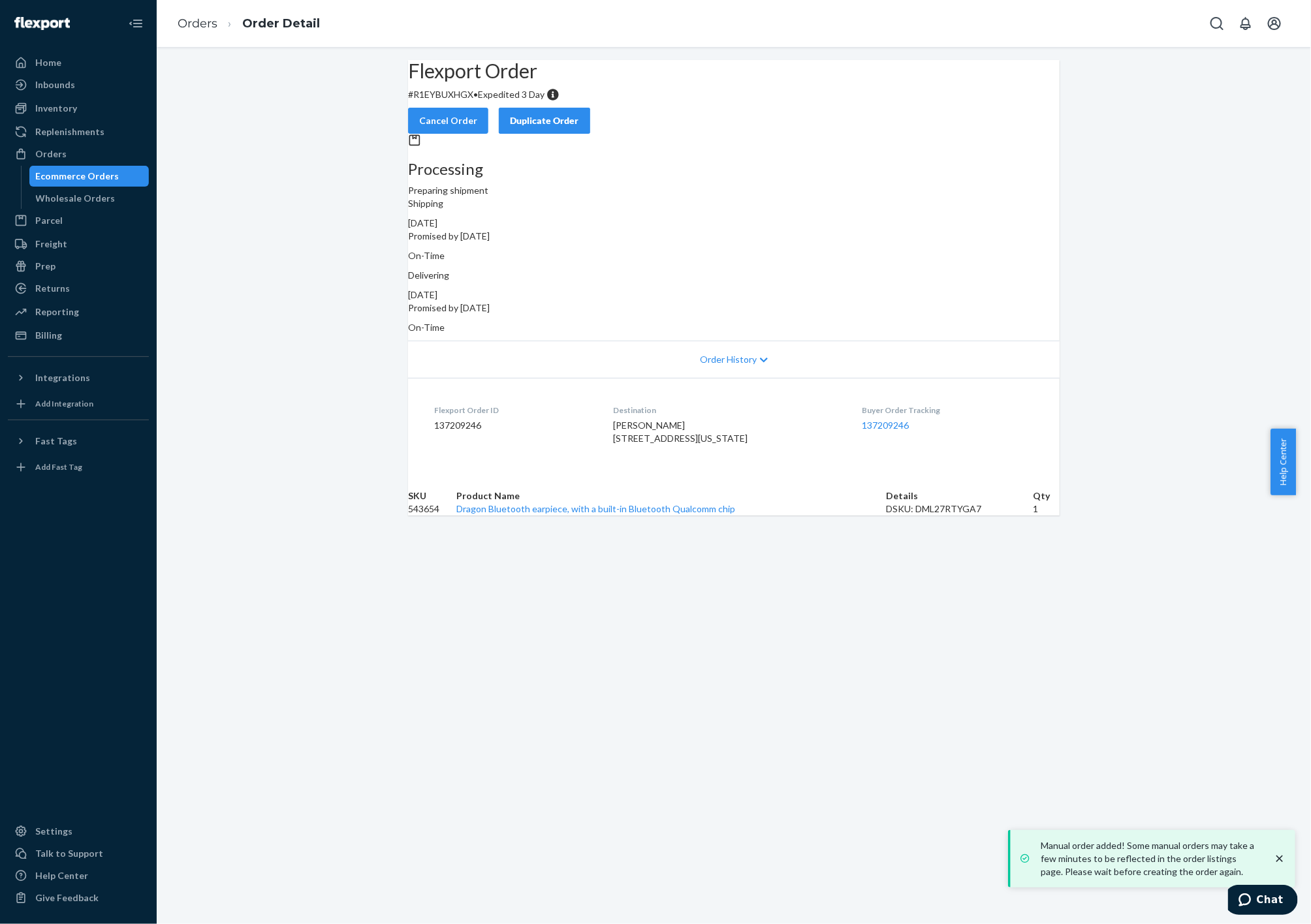
click at [19, 580] on div at bounding box center [78, 647] width 141 height 338
click at [87, 152] on div "Orders" at bounding box center [78, 154] width 139 height 18
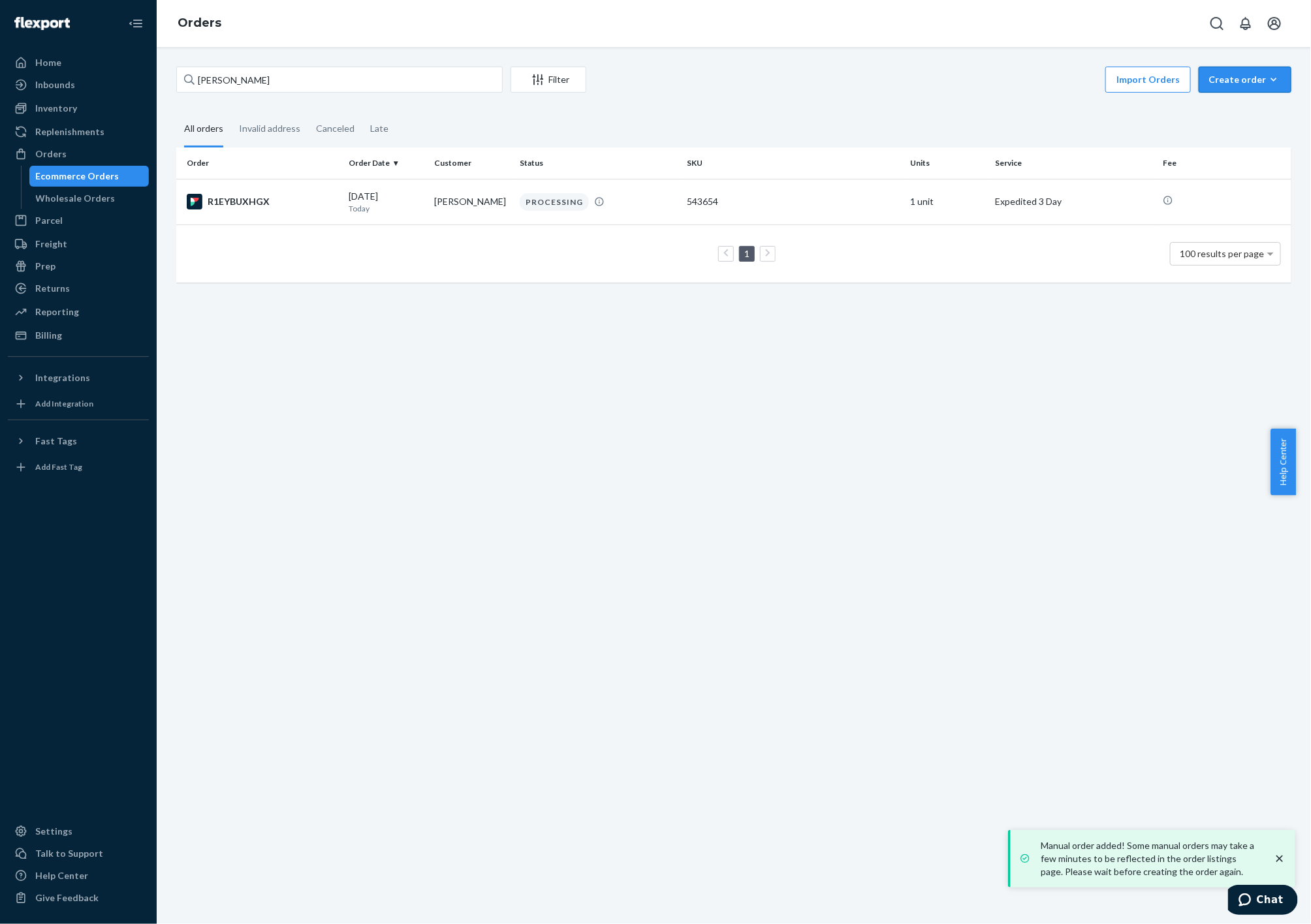
click at [1208, 80] on div "Create order" at bounding box center [1245, 80] width 73 height 13
click at [1217, 112] on span "Ecommerce order" at bounding box center [1253, 111] width 81 height 9
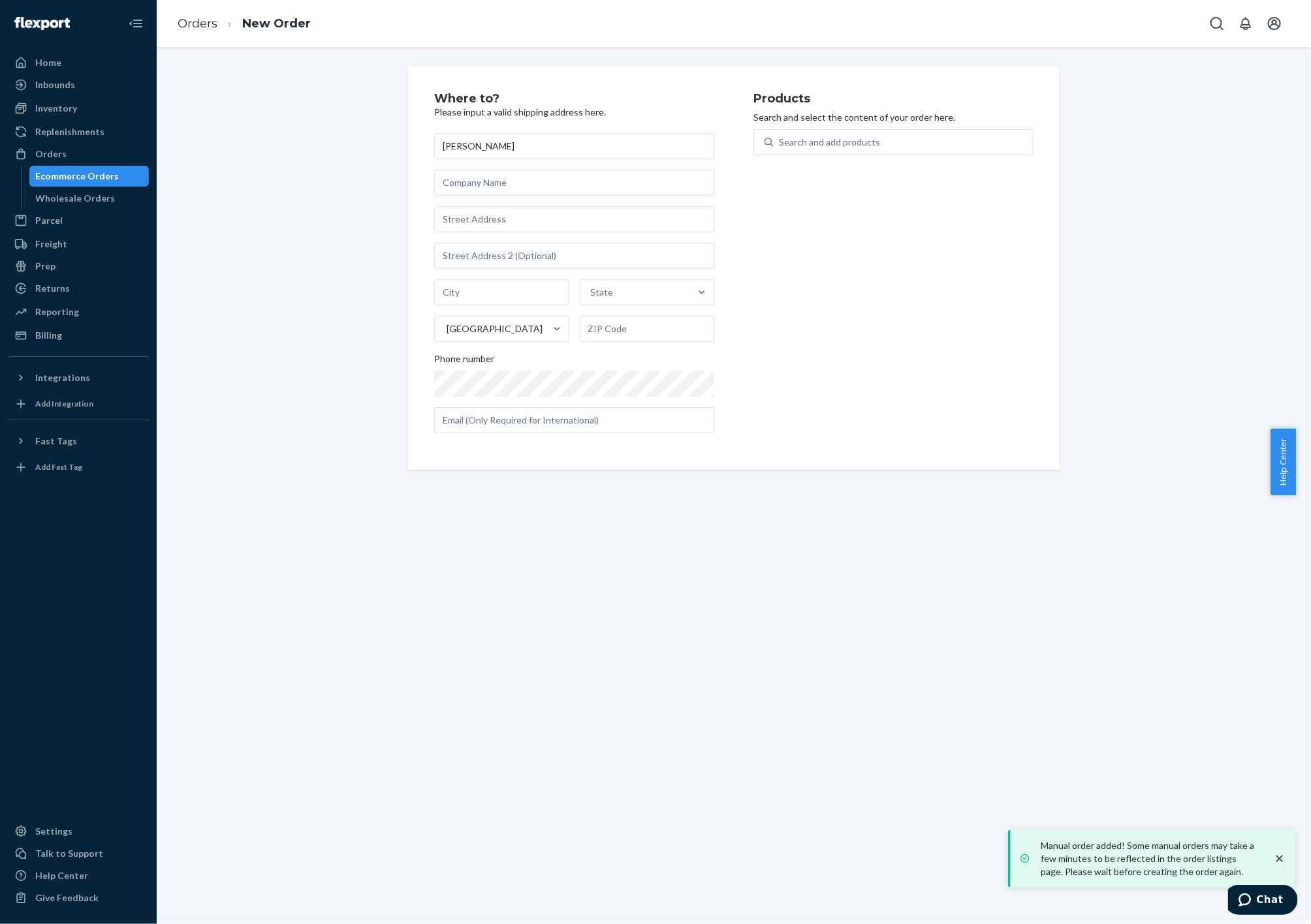
type input "[PERSON_NAME]"
click at [475, 210] on input "text" at bounding box center [574, 220] width 280 height 26
paste input "[STREET_ADDRESS][PERSON_NAME]"
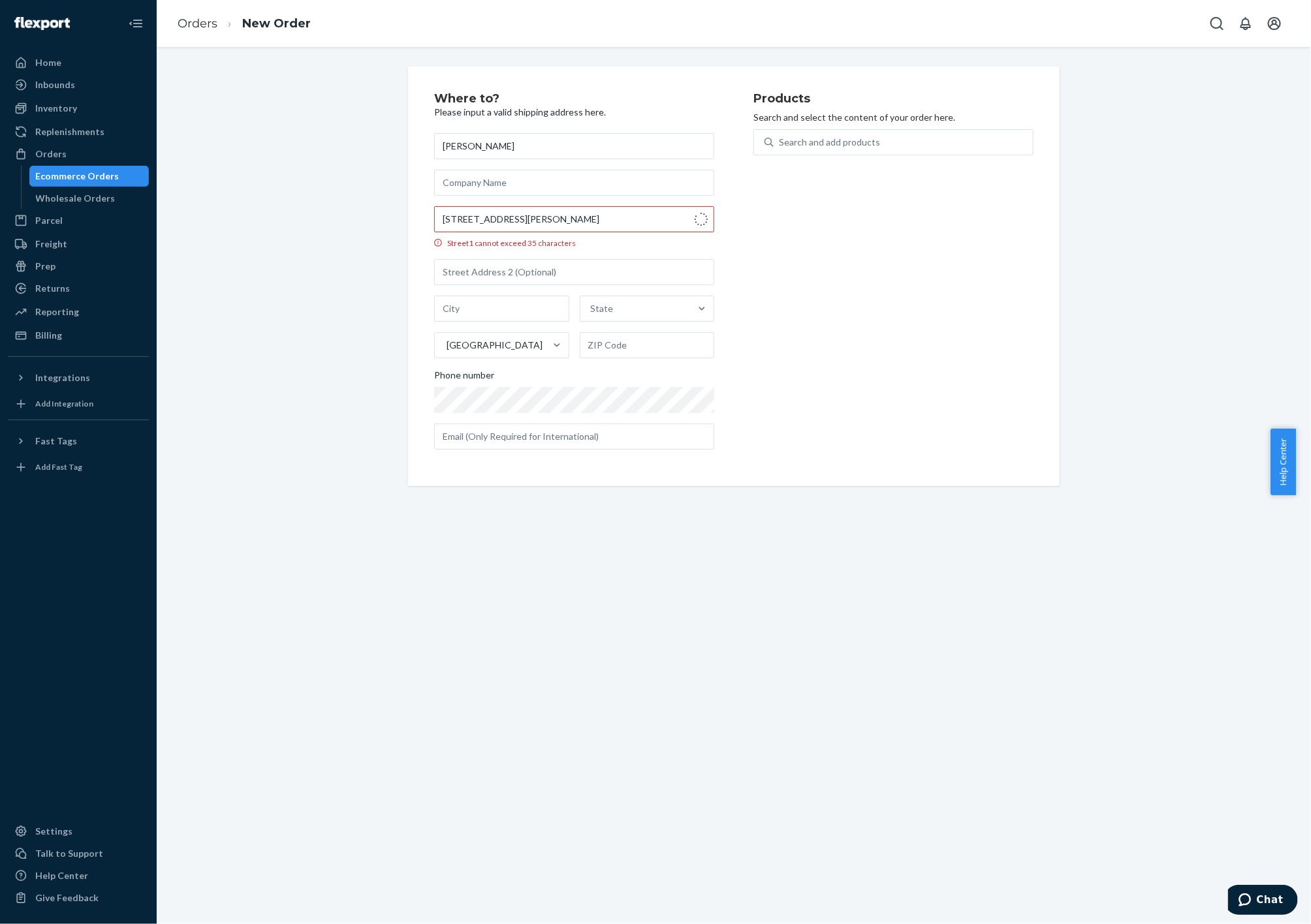
type input "[STREET_ADDRESS]"
type input "Marietta"
type input "30062"
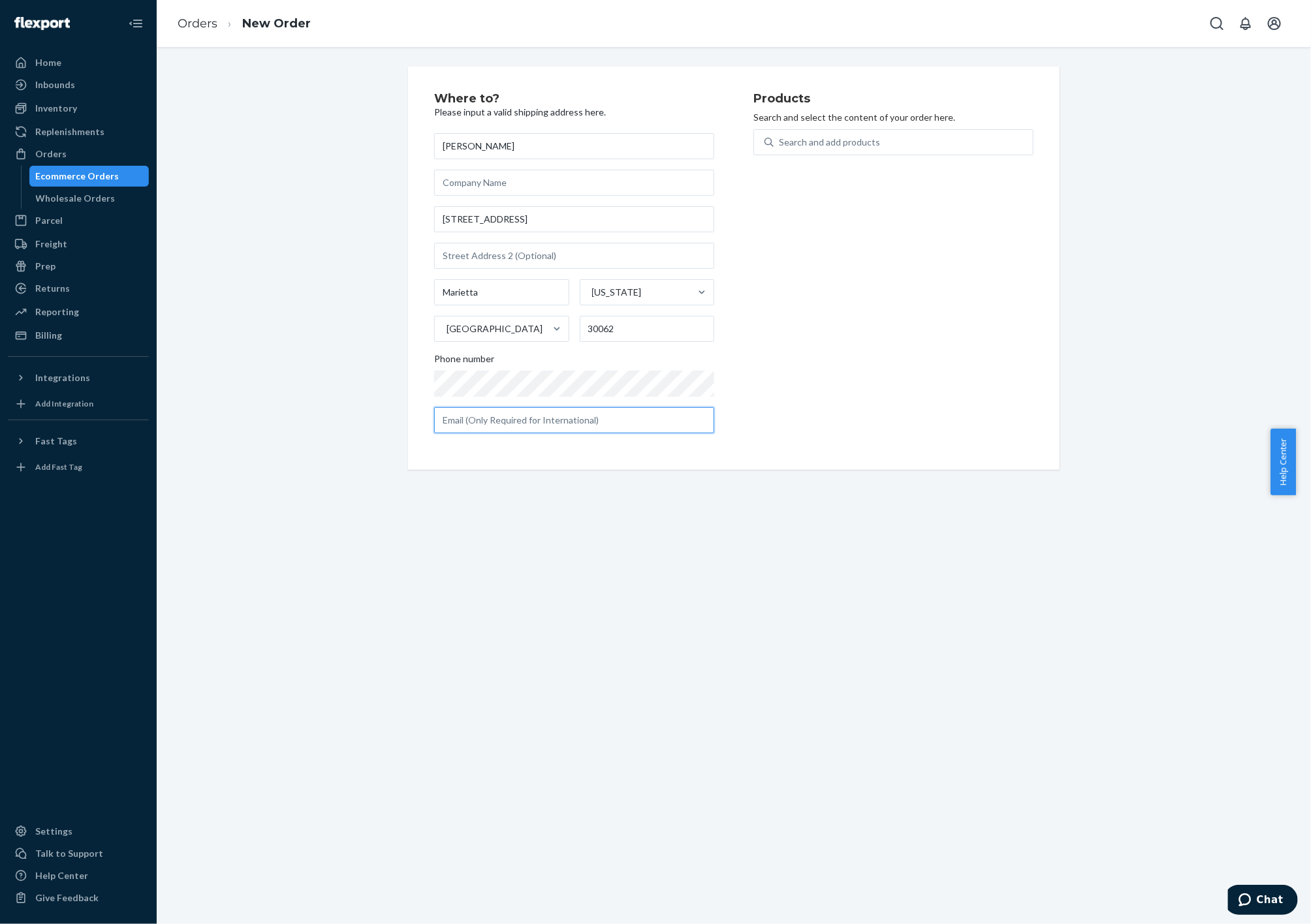
click at [533, 427] on input "text" at bounding box center [574, 420] width 280 height 26
paste input "[PERSON_NAME][EMAIL_ADDRESS][DOMAIN_NAME]"
type input "[PERSON_NAME][EMAIL_ADDRESS][DOMAIN_NAME]"
click at [879, 145] on div "Search and add products" at bounding box center [904, 142] width 259 height 24
click at [780, 145] on input "Search and add products" at bounding box center [780, 142] width 1 height 13
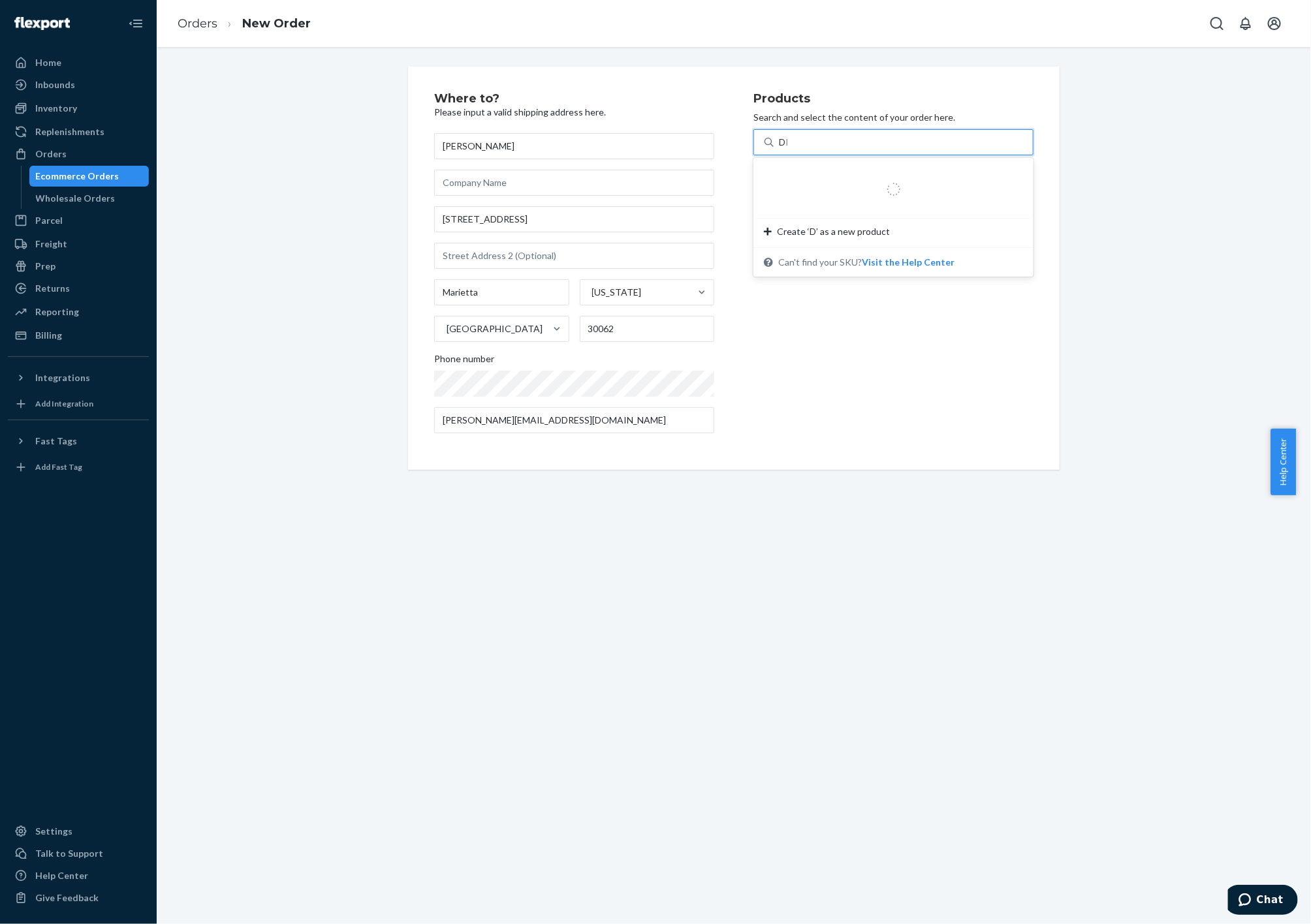
type input "DRA"
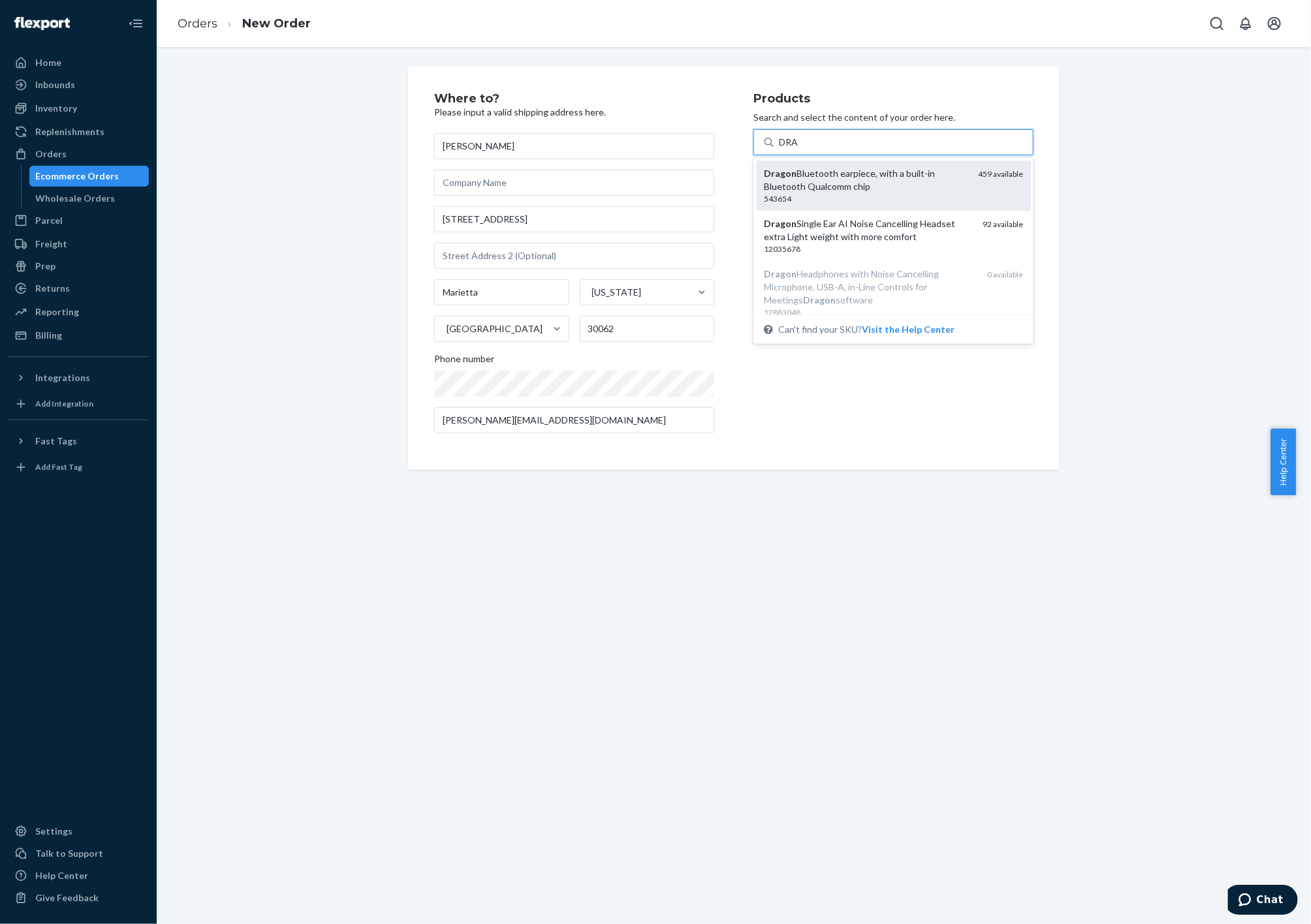
click at [866, 172] on div "Dragon Bluetooth earpiece, with a built-in Bluetooth Qualcomm chip" at bounding box center [865, 180] width 204 height 26
click at [799, 149] on input "DRA" at bounding box center [789, 142] width 20 height 13
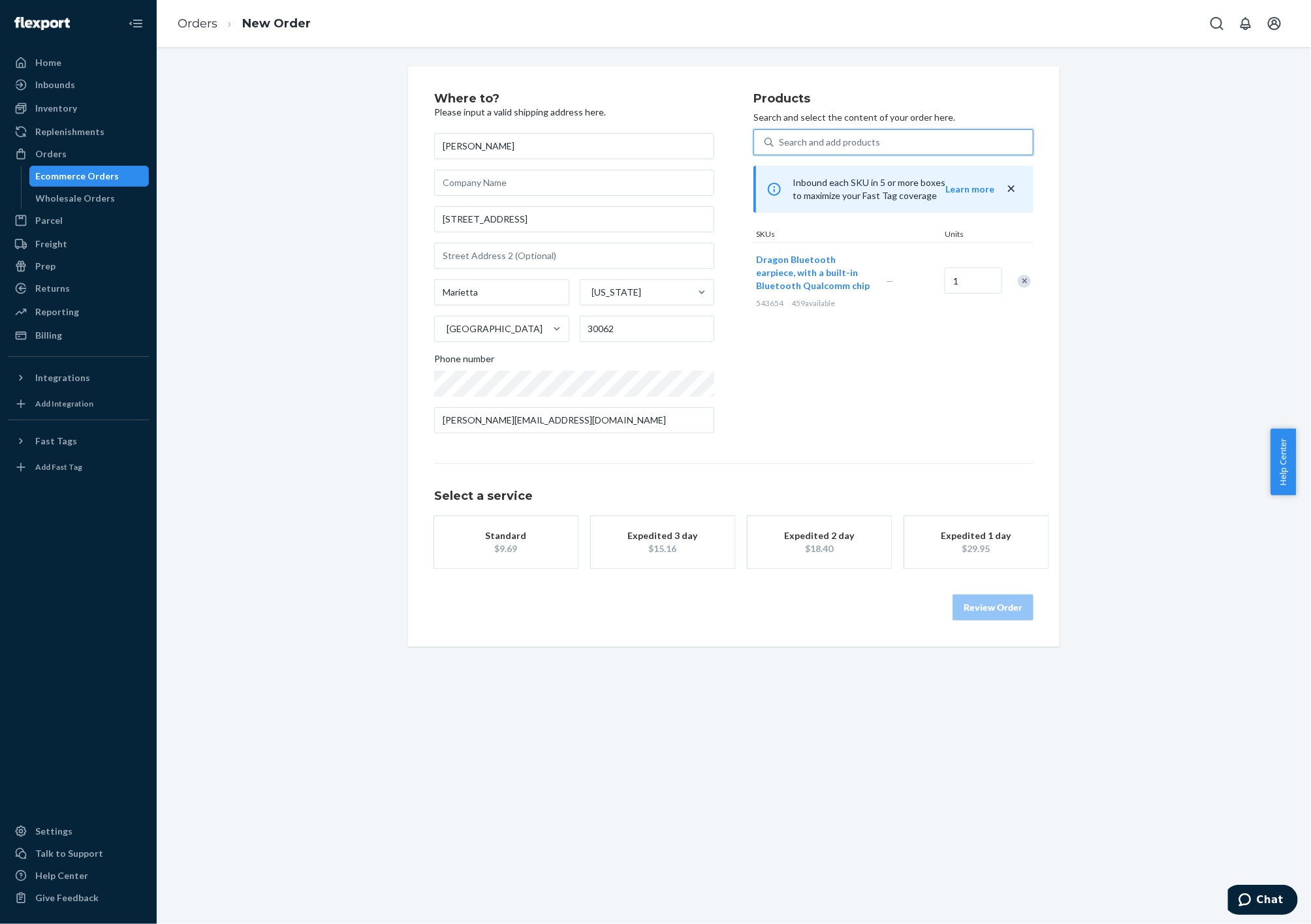
click at [661, 540] on div "Expedited 3 day" at bounding box center [662, 535] width 105 height 13
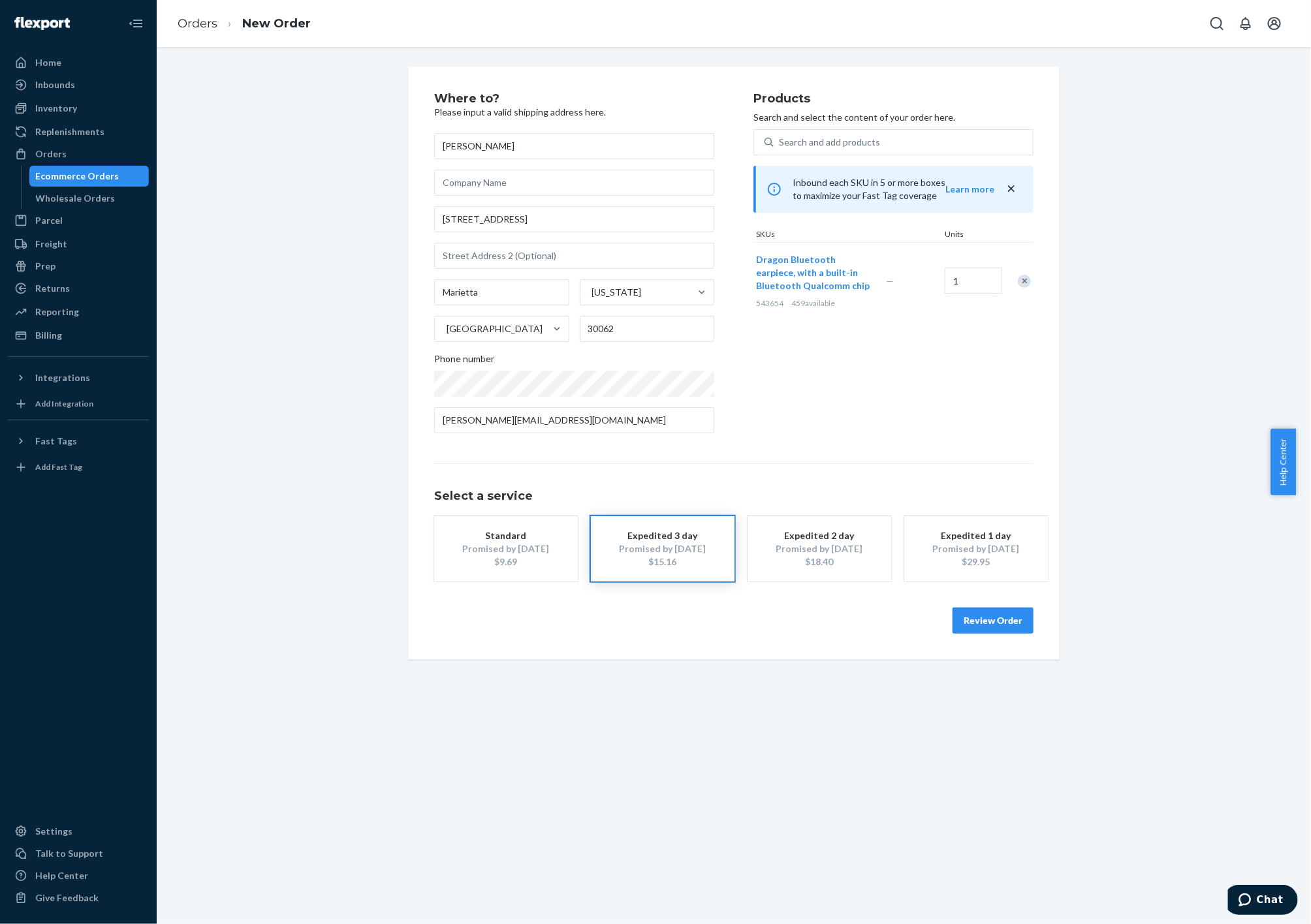
click at [999, 619] on button "Review Order" at bounding box center [993, 621] width 81 height 26
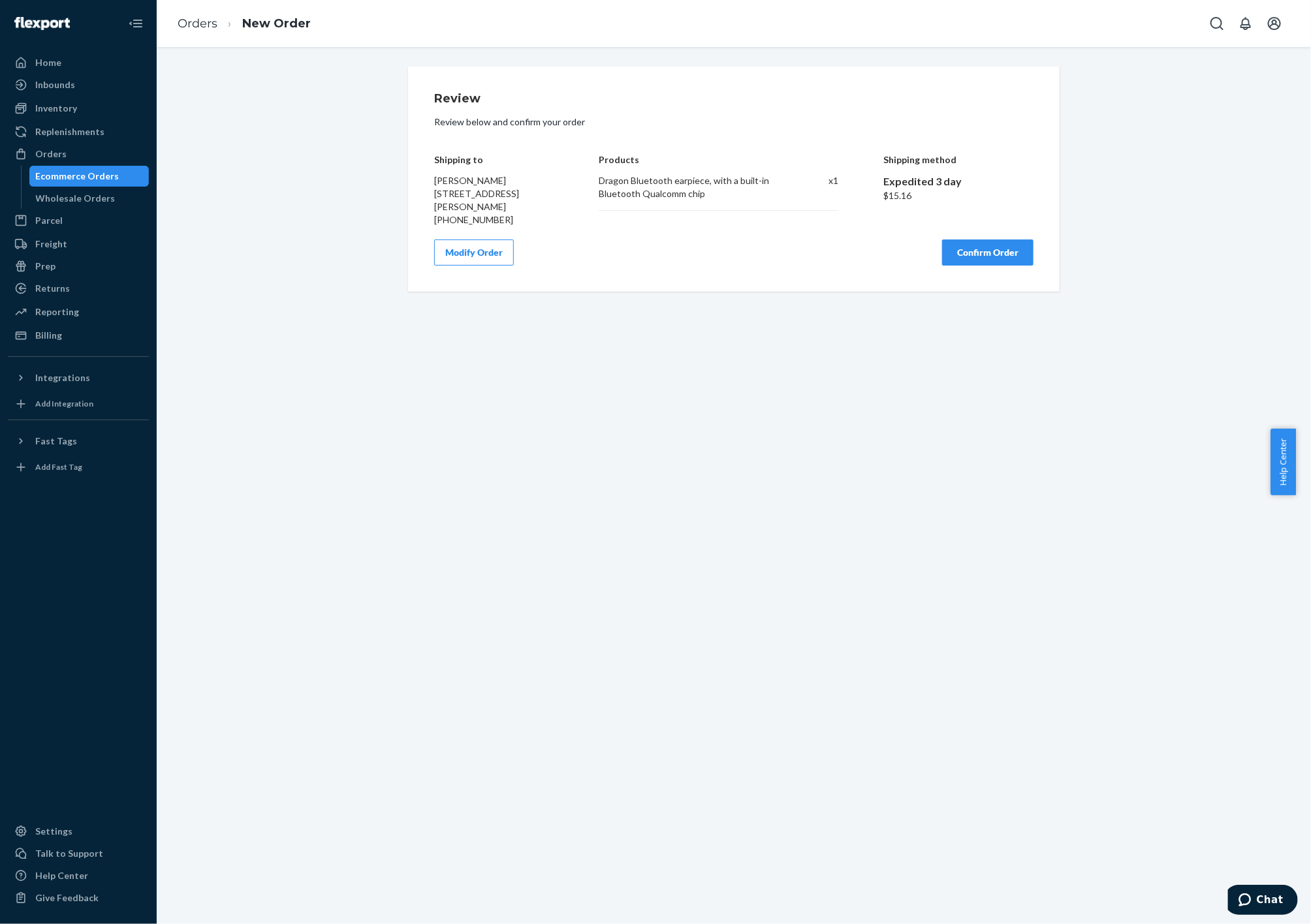
click at [958, 259] on button "Confirm Order" at bounding box center [988, 253] width 91 height 26
